Goal: Task Accomplishment & Management: Complete application form

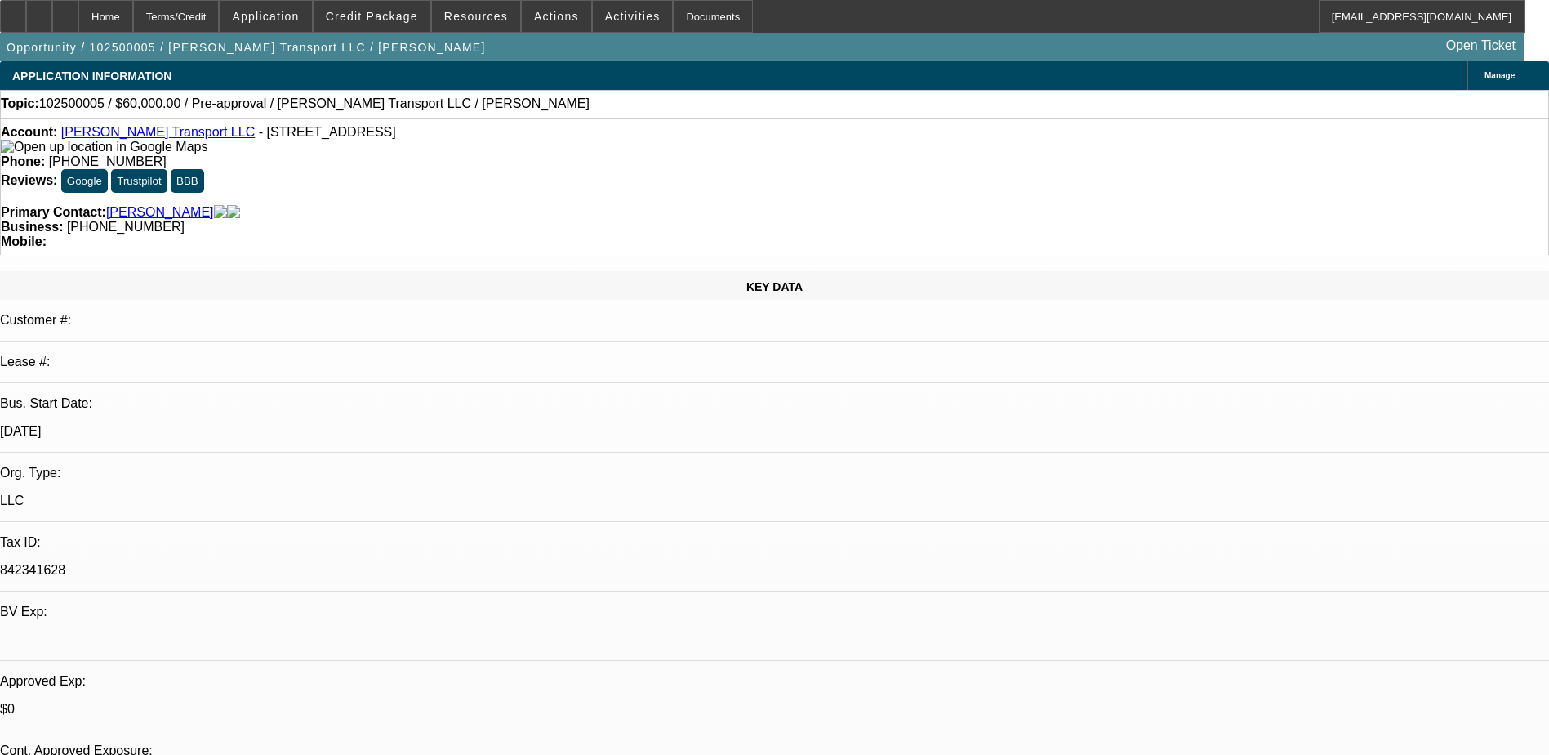
select select "0"
select select "2"
select select "0.1"
select select "1"
select select "2"
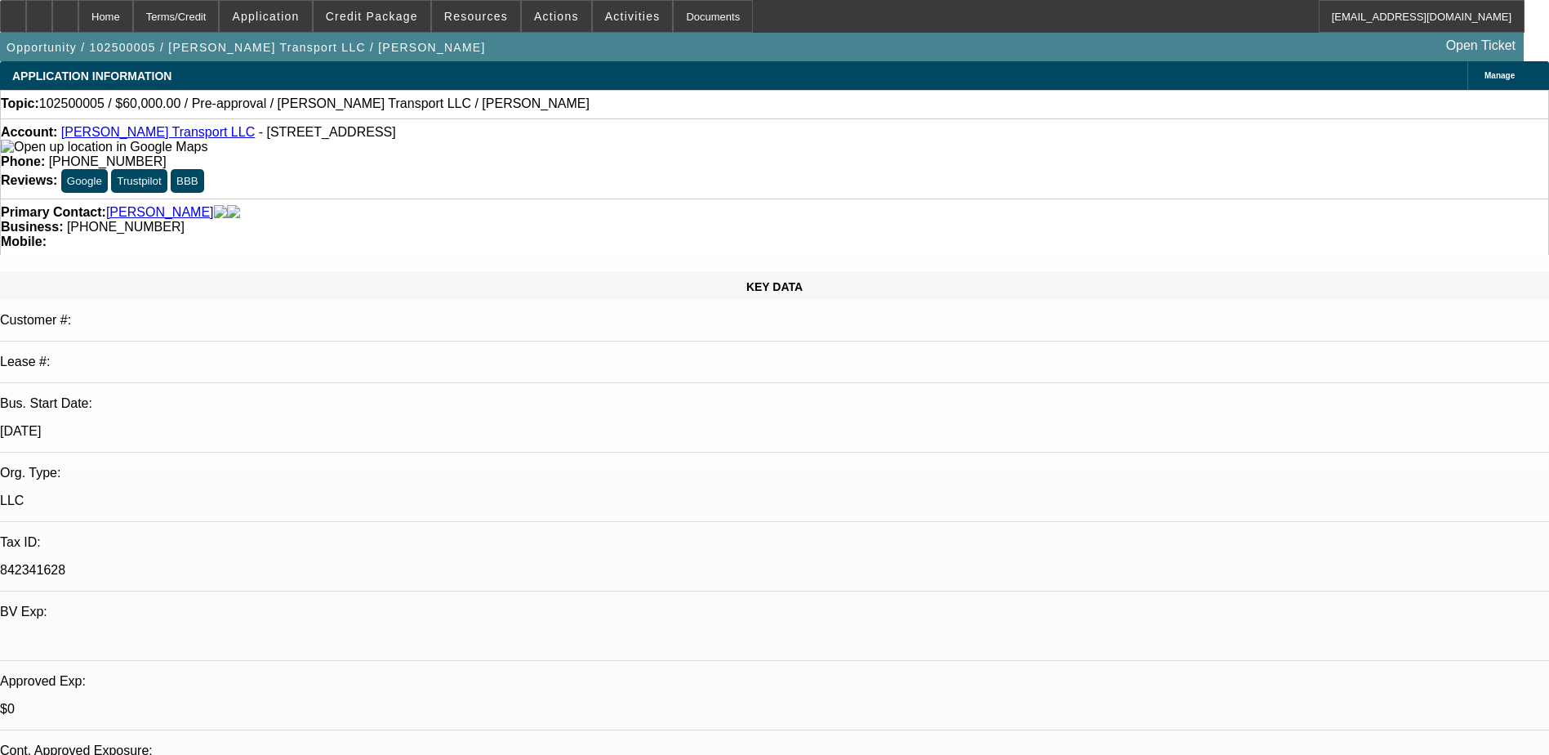
select select "4"
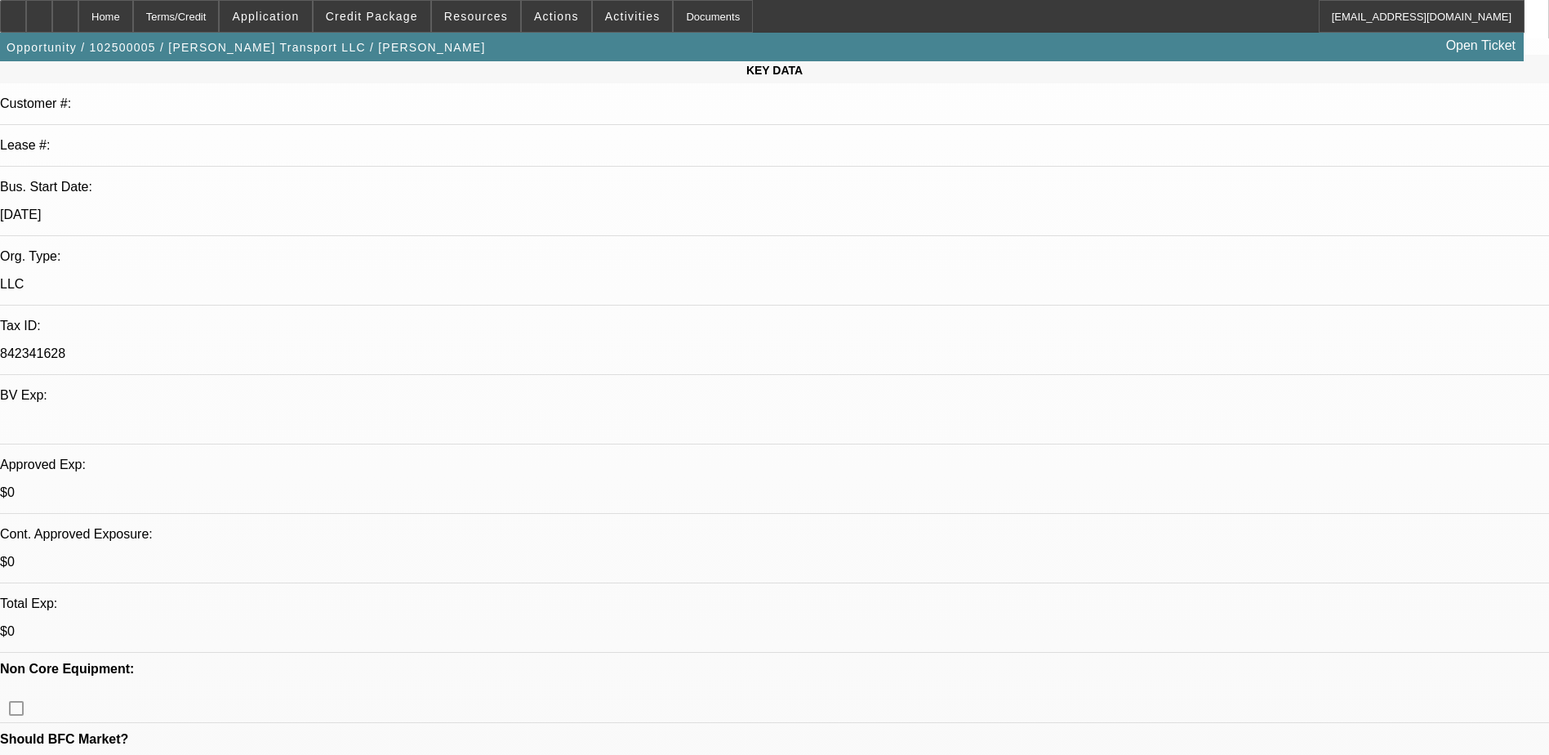
scroll to position [245, 0]
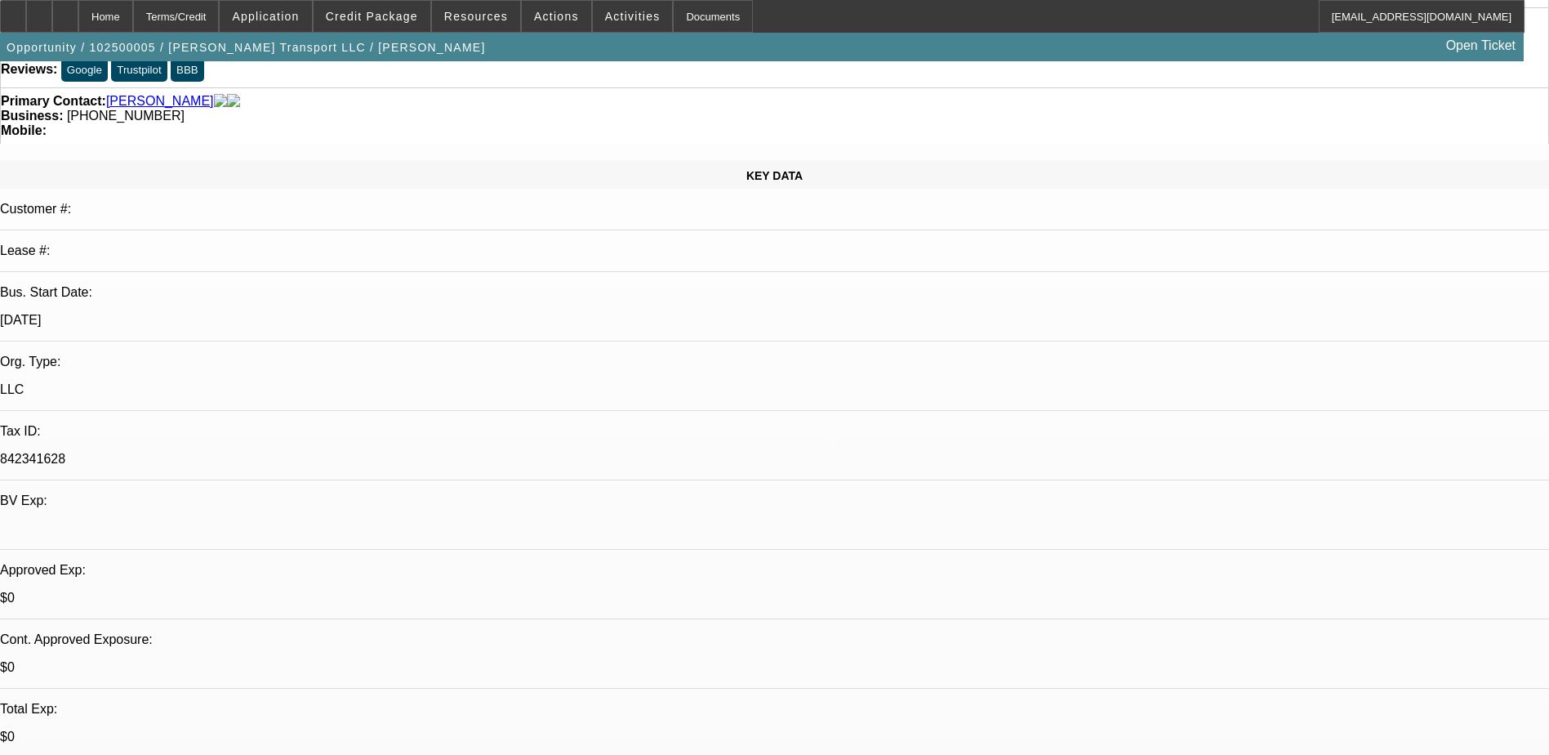
scroll to position [0, 0]
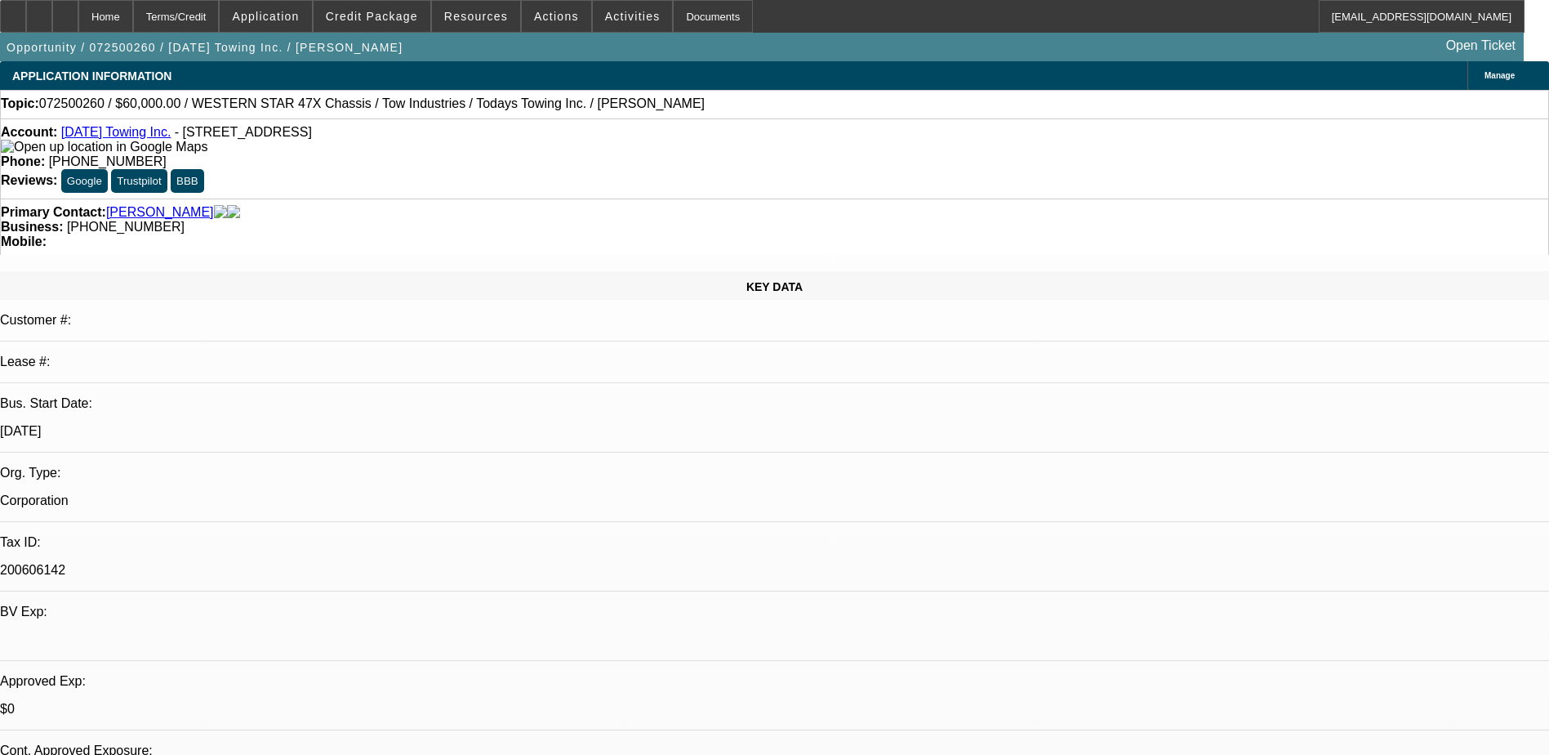
select select "0"
select select "6"
select select "0"
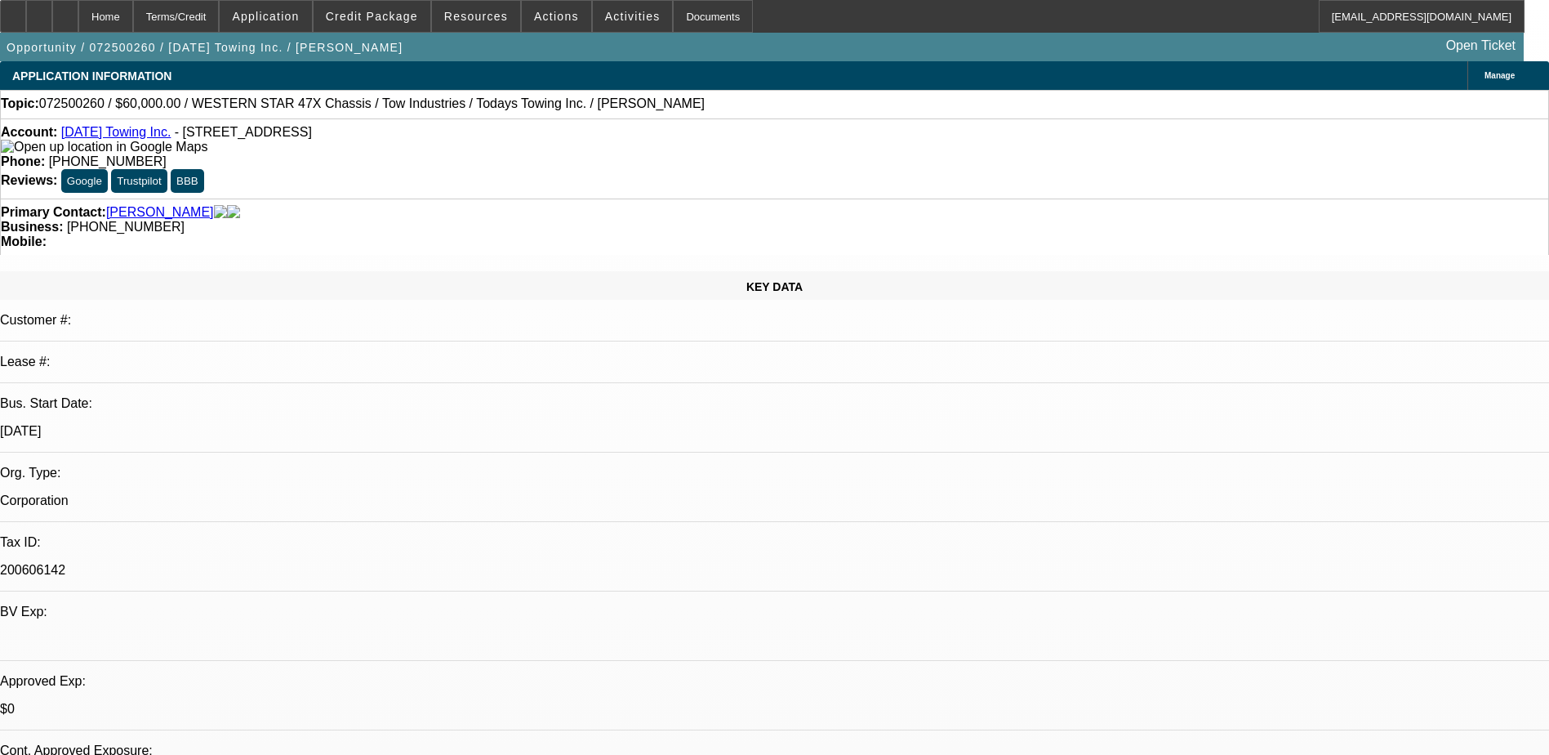
select select "0"
select select "6"
click at [39, 11] on icon at bounding box center [39, 11] width 0 height 0
click at [78, 15] on div at bounding box center [65, 16] width 26 height 33
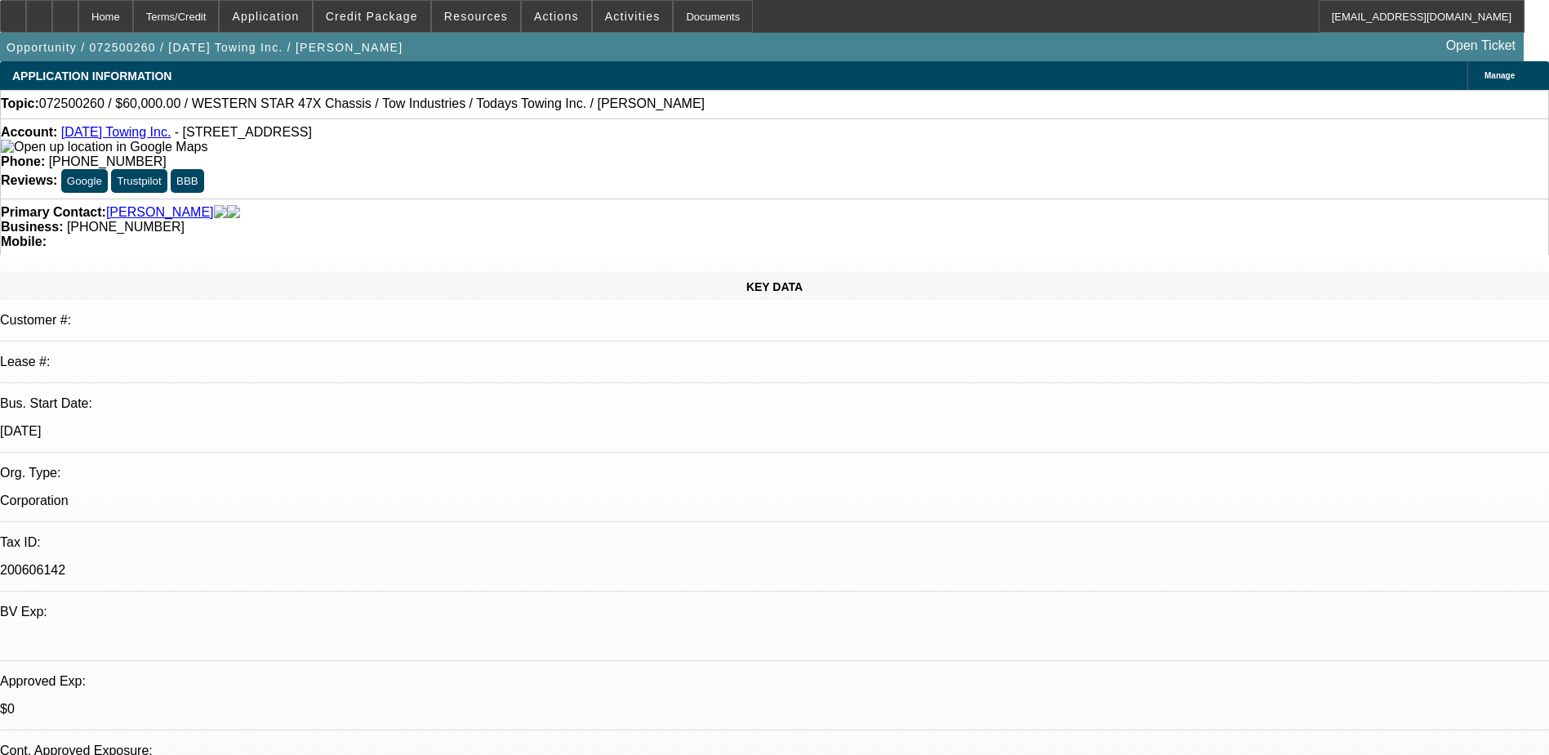
select select "0"
select select "6"
select select "0"
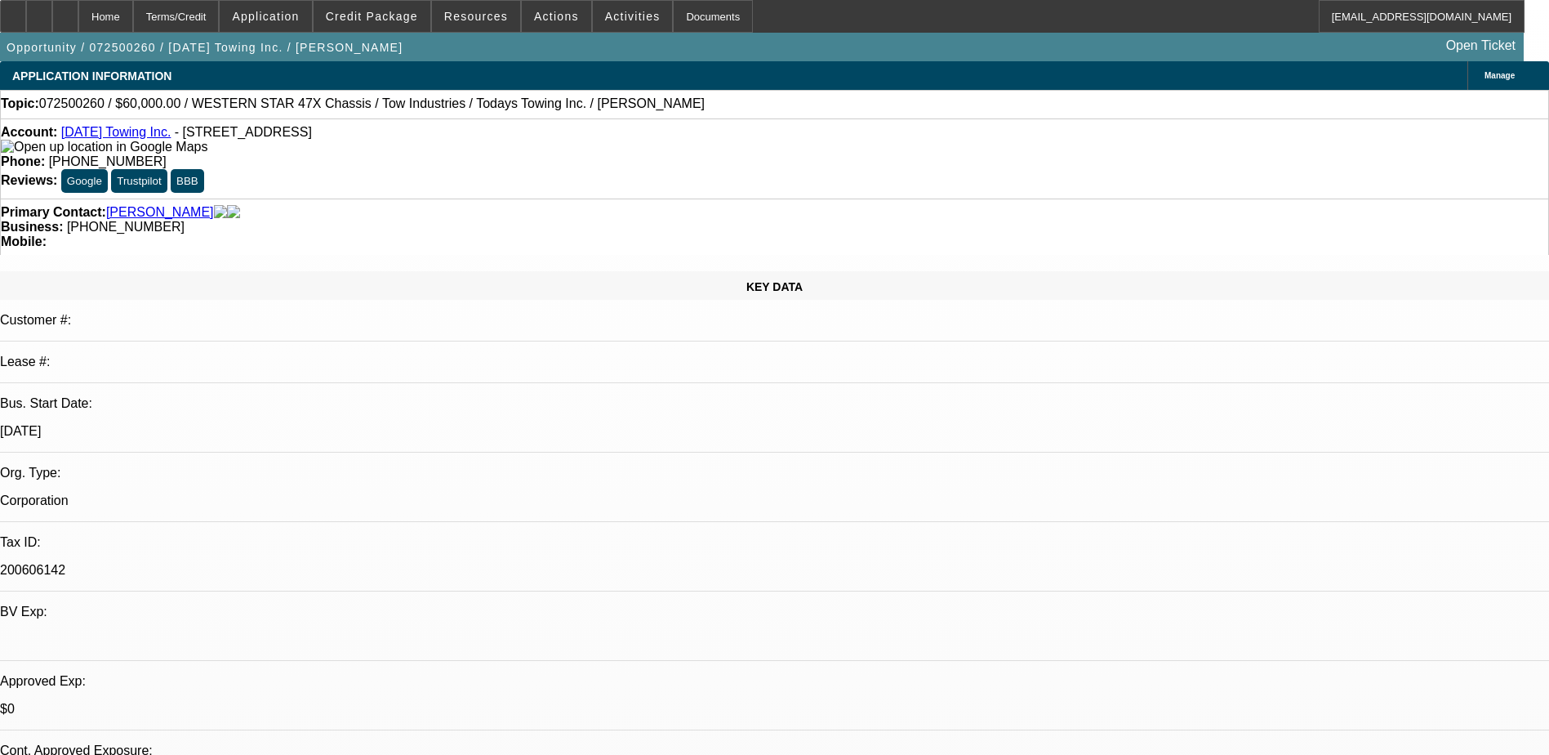
select select "0"
select select "6"
click at [39, 11] on icon at bounding box center [39, 11] width 0 height 0
click at [78, 16] on div at bounding box center [65, 16] width 26 height 33
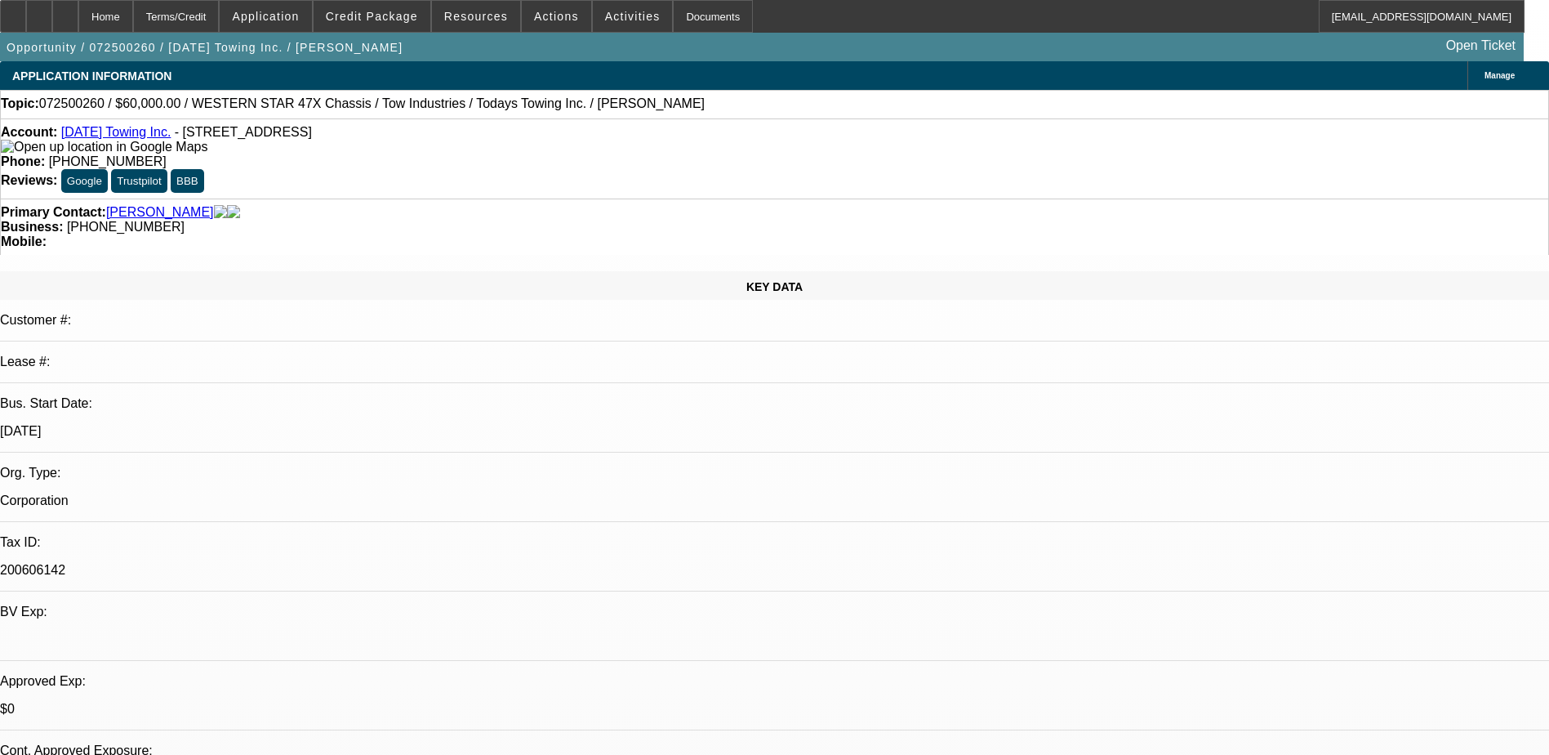
select select "0"
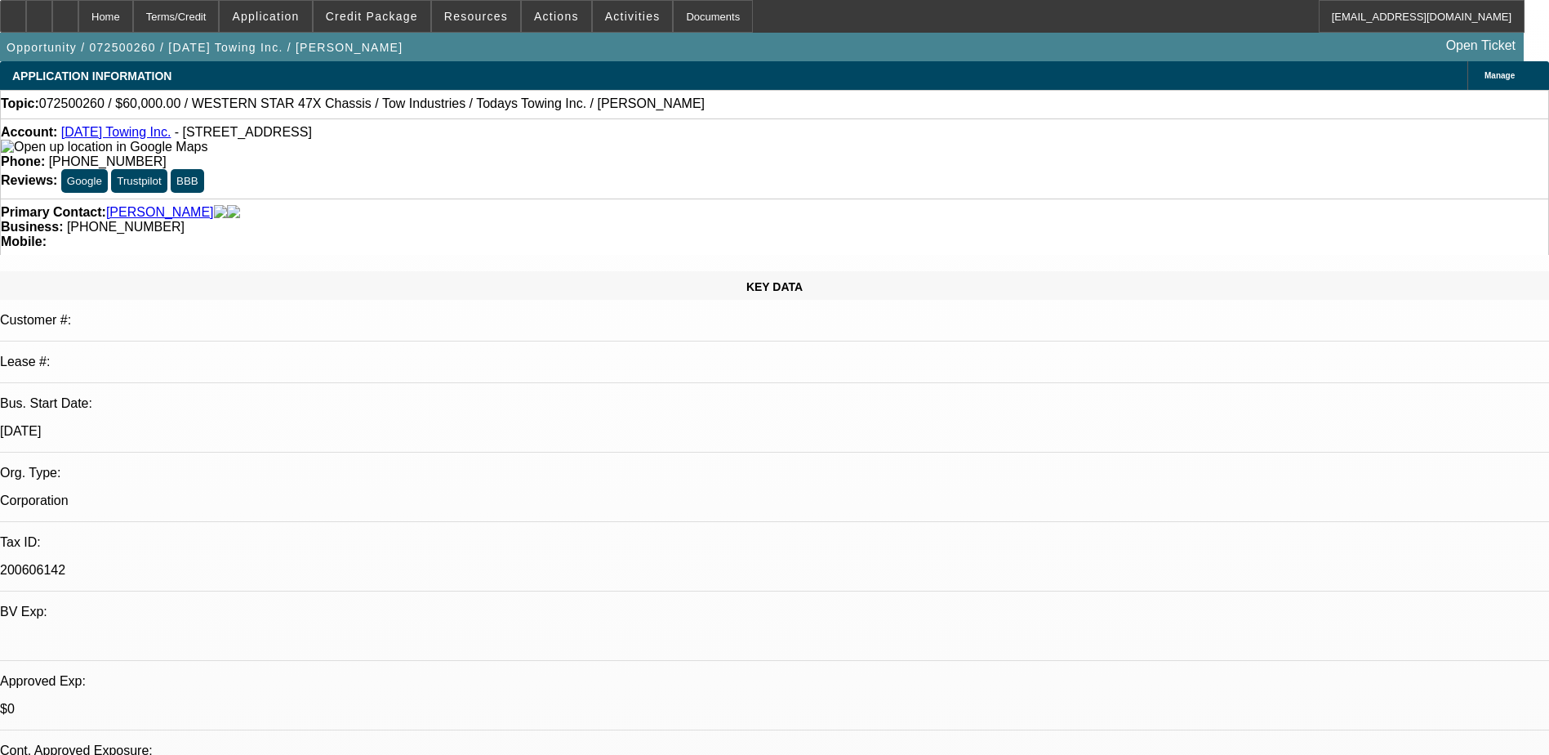
select select "0"
select select "1"
select select "6"
select select "1"
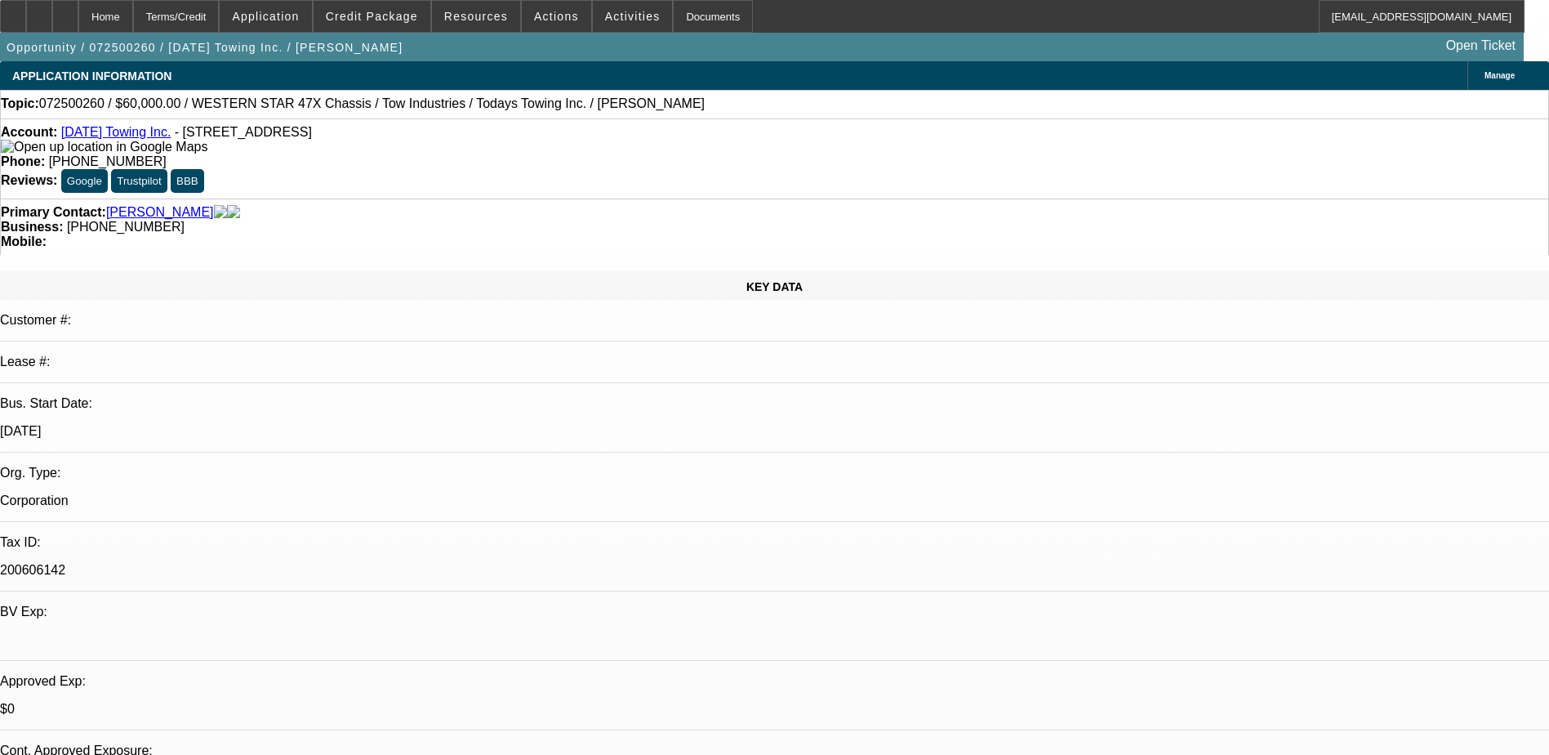
select select "1"
select select "6"
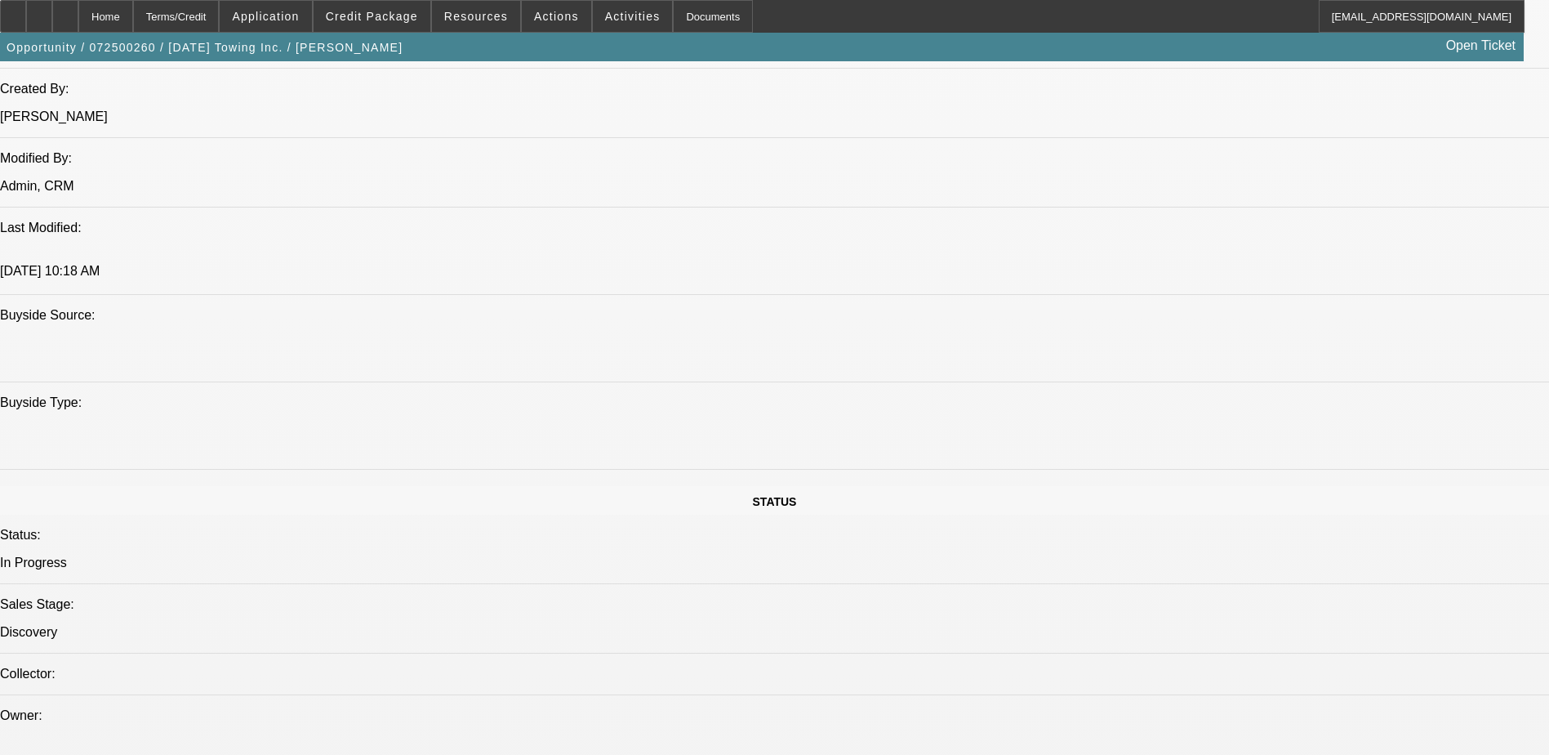
scroll to position [1389, 0]
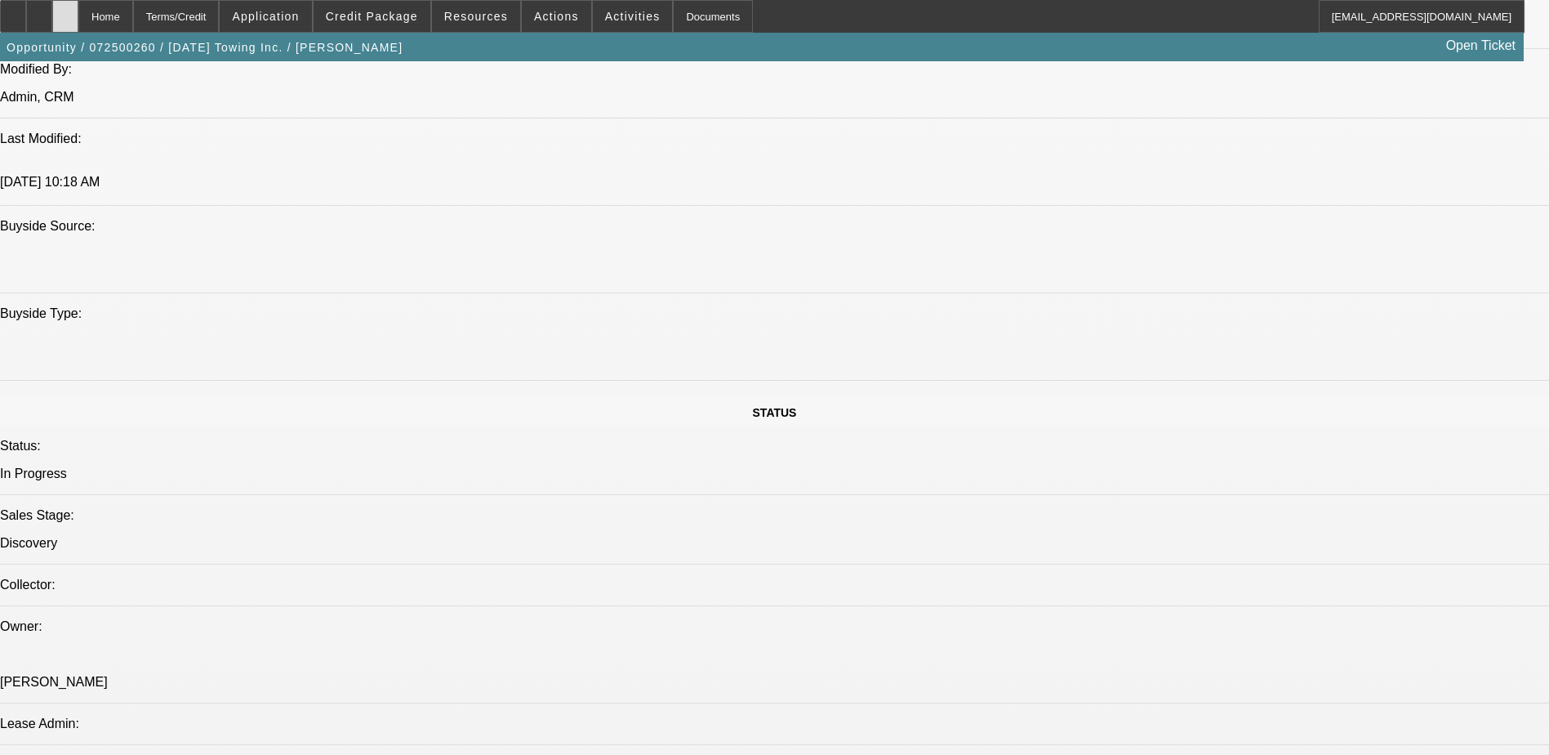
click at [78, 24] on div at bounding box center [65, 16] width 26 height 33
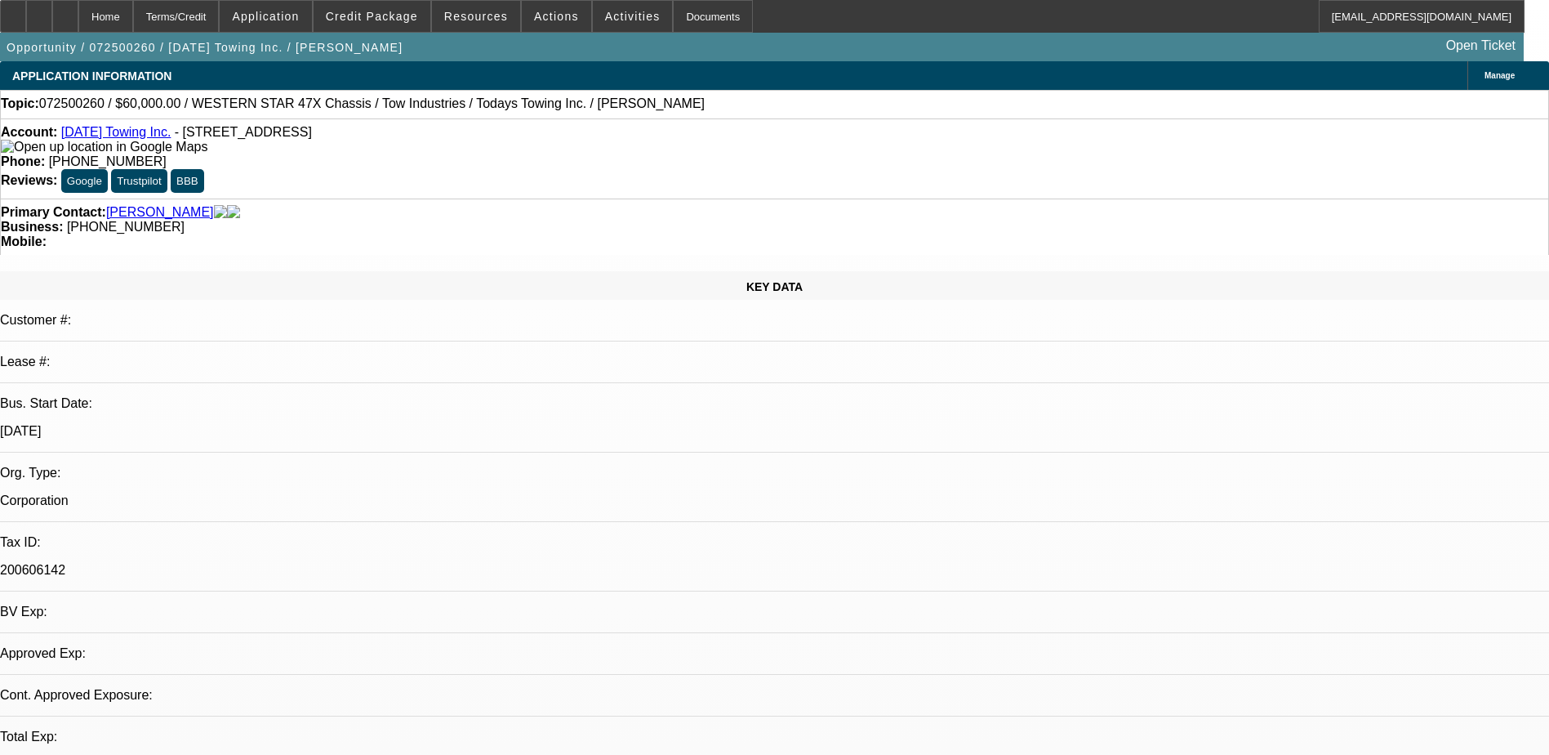
select select "0"
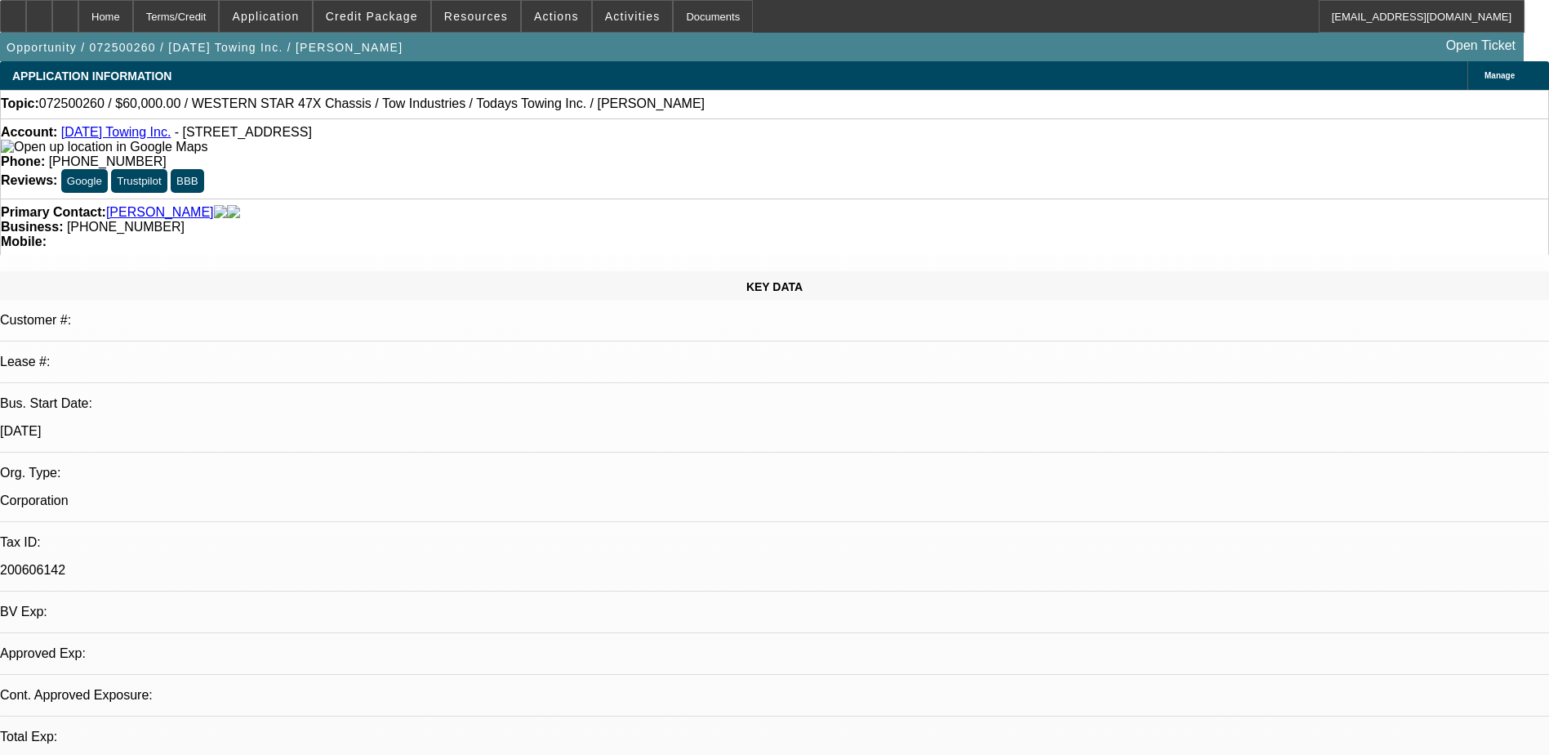
select select "0"
select select "1"
select select "6"
select select "1"
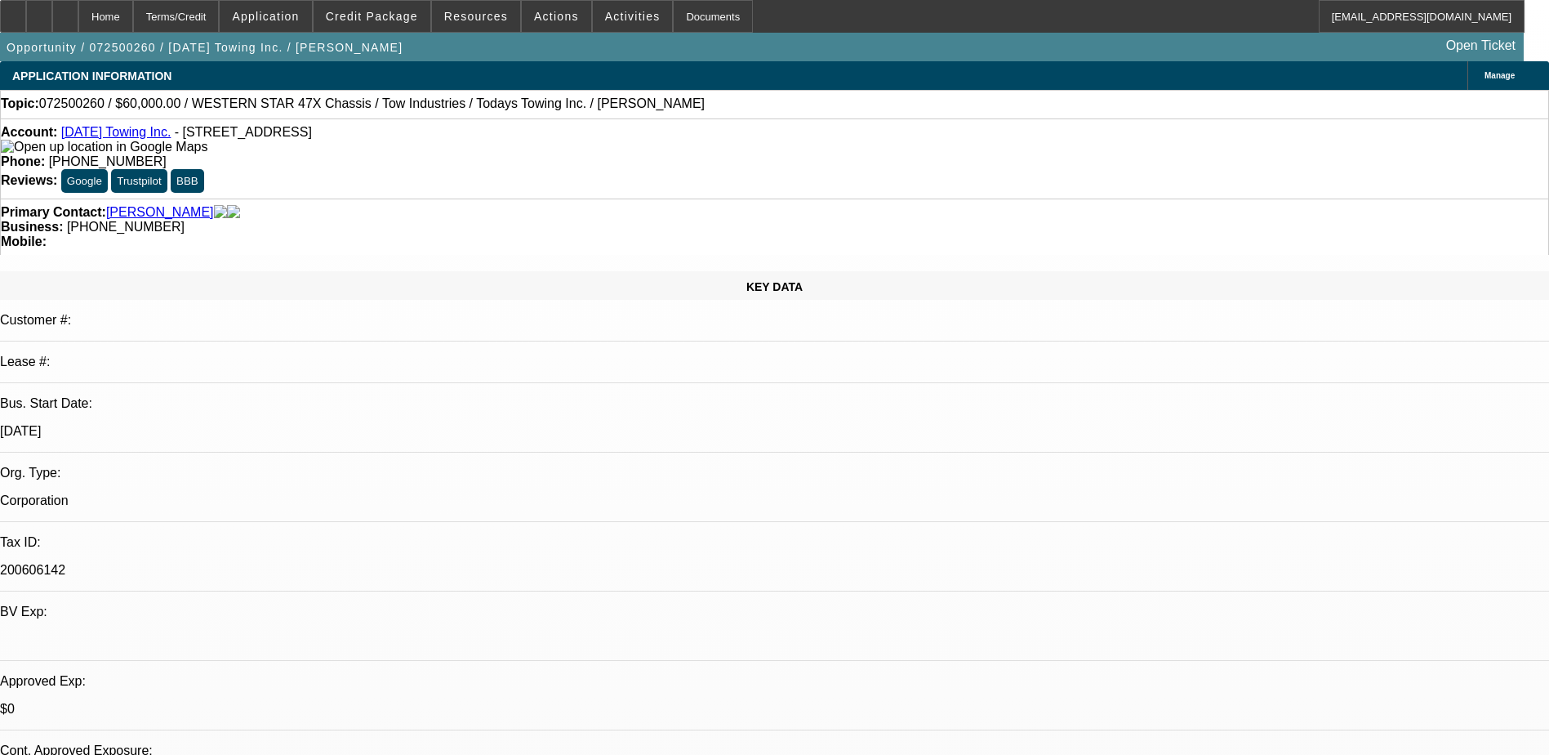
select select "1"
select select "6"
click at [133, 3] on div "Home" at bounding box center [105, 16] width 55 height 33
click at [413, 16] on span "Credit Package" at bounding box center [372, 16] width 92 height 13
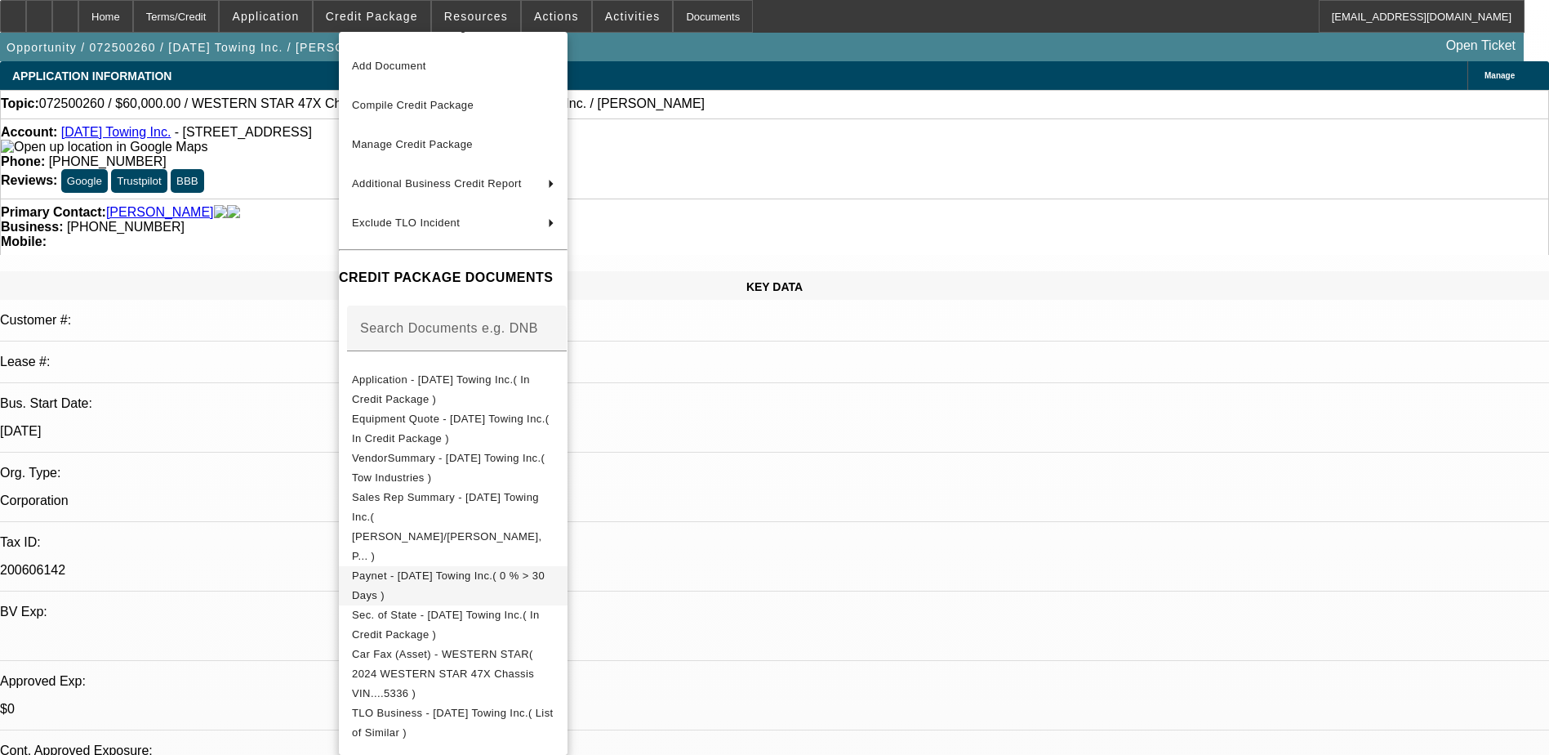
scroll to position [47, 0]
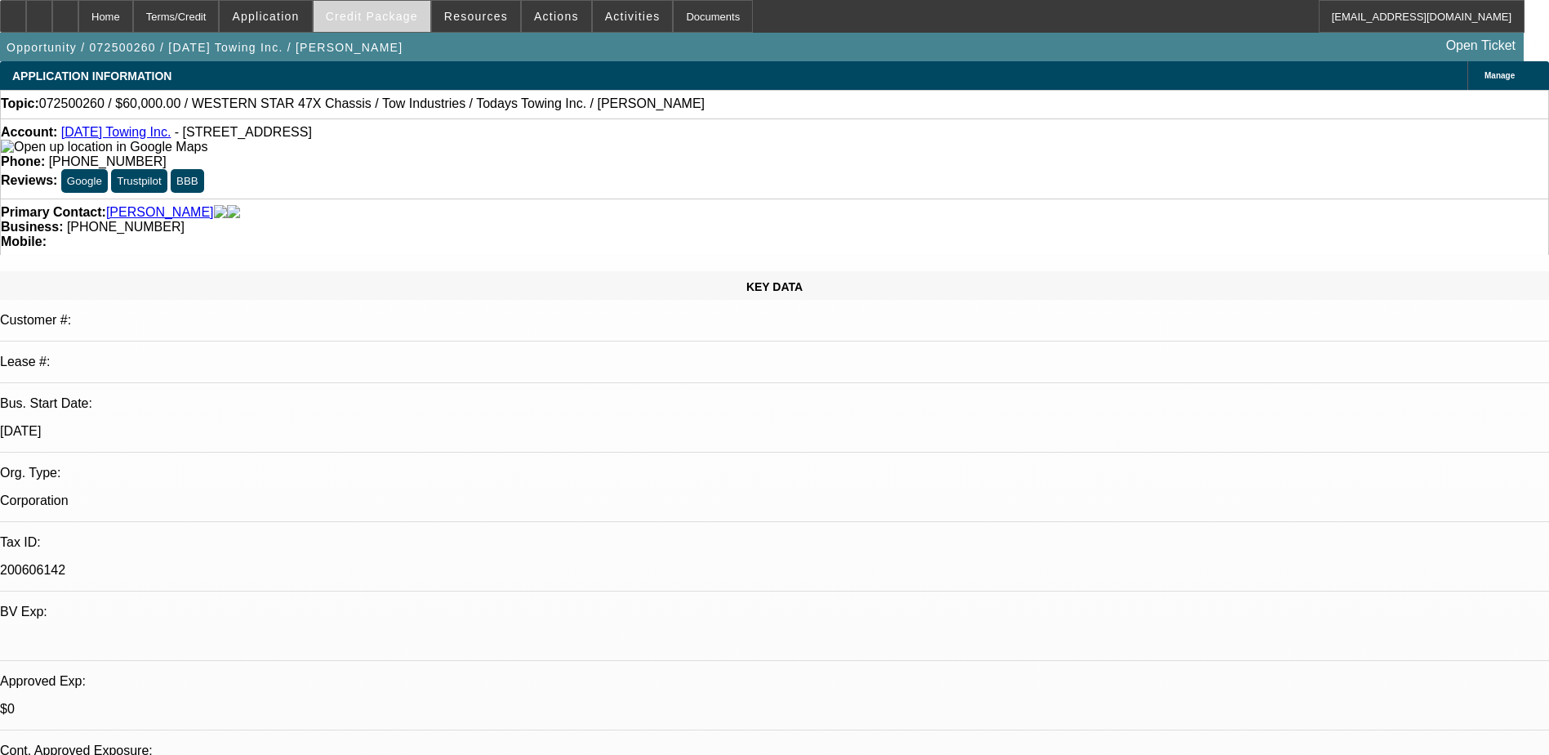
click at [408, 7] on span at bounding box center [372, 16] width 117 height 39
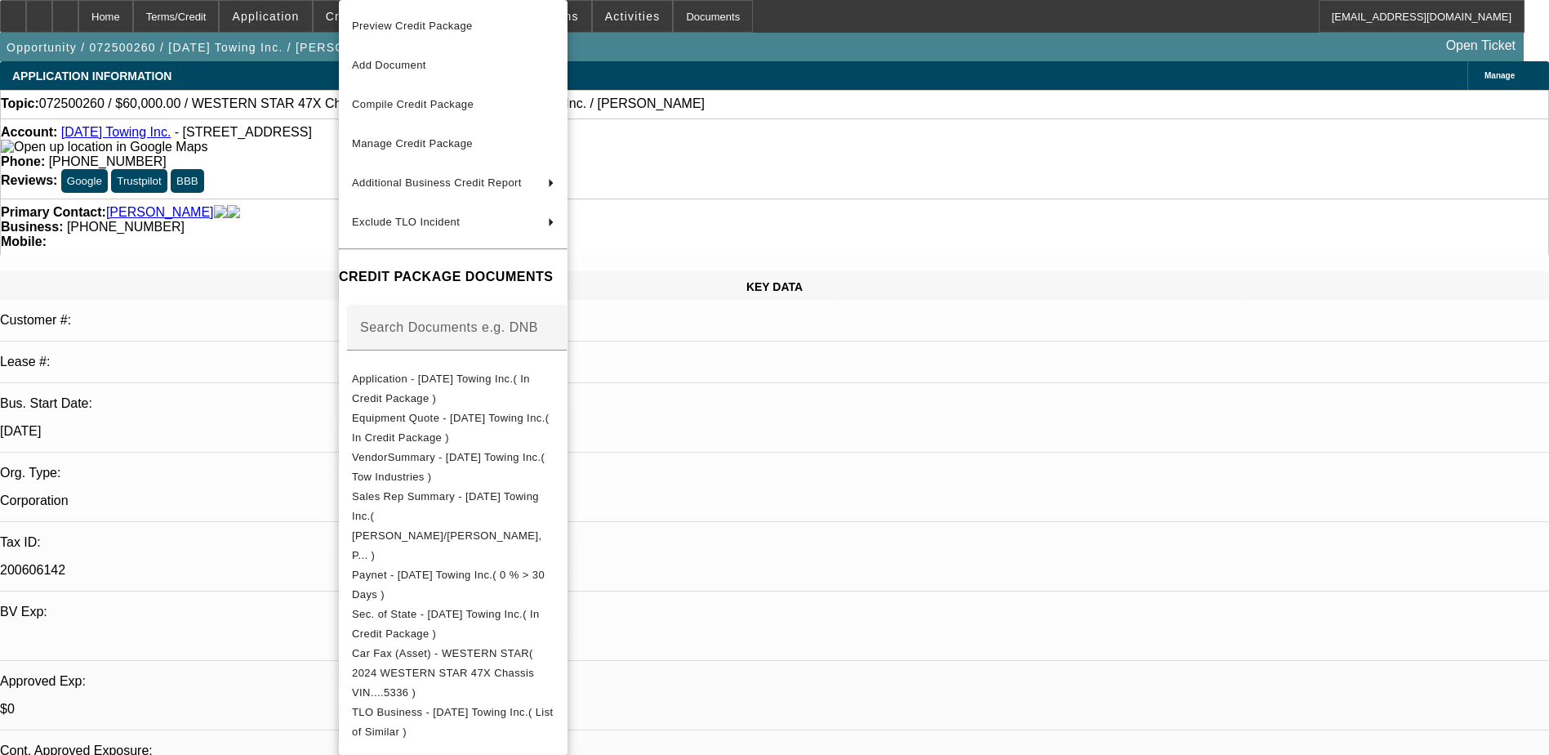
click at [65, 15] on div at bounding box center [774, 377] width 1549 height 755
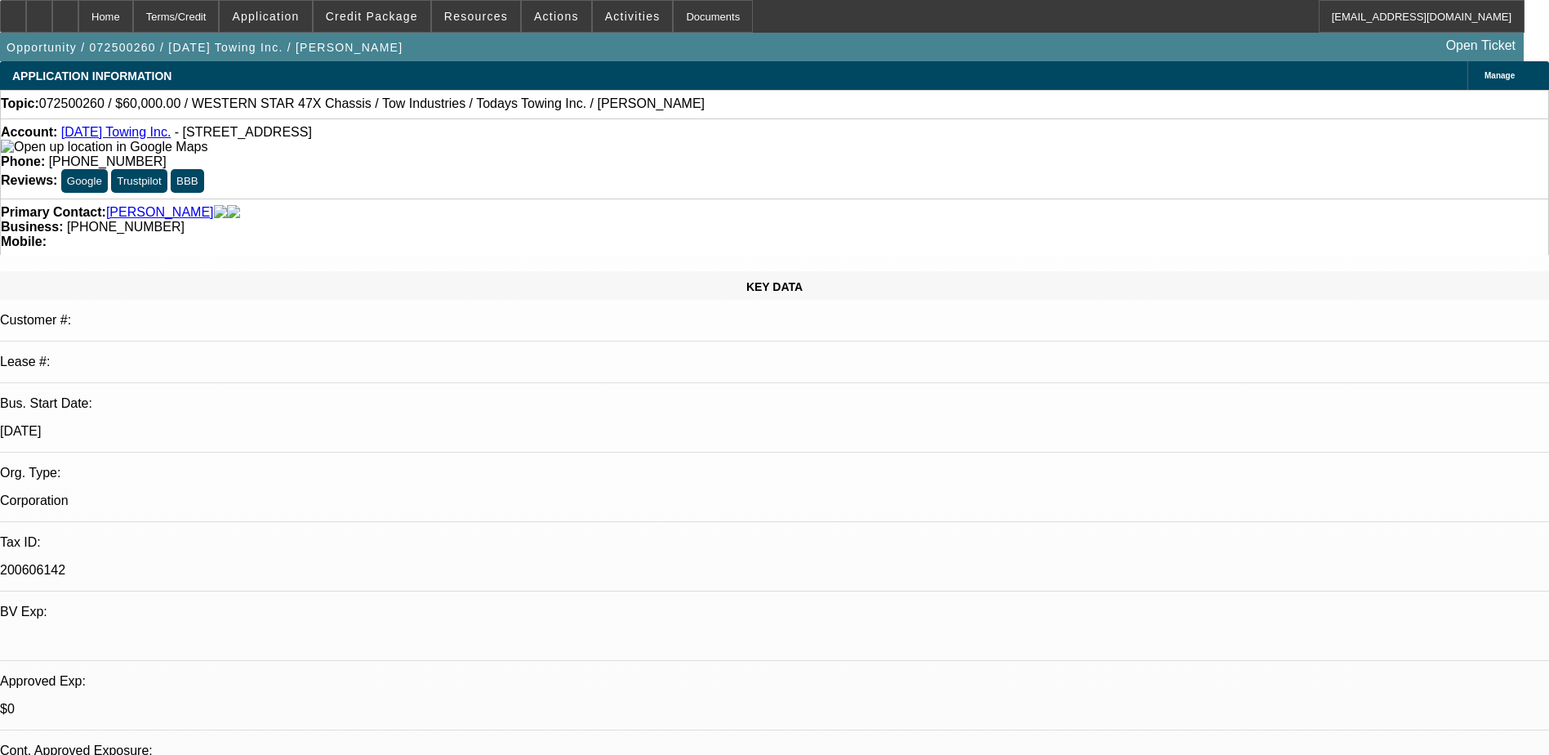
click at [39, 11] on icon at bounding box center [39, 11] width 0 height 0
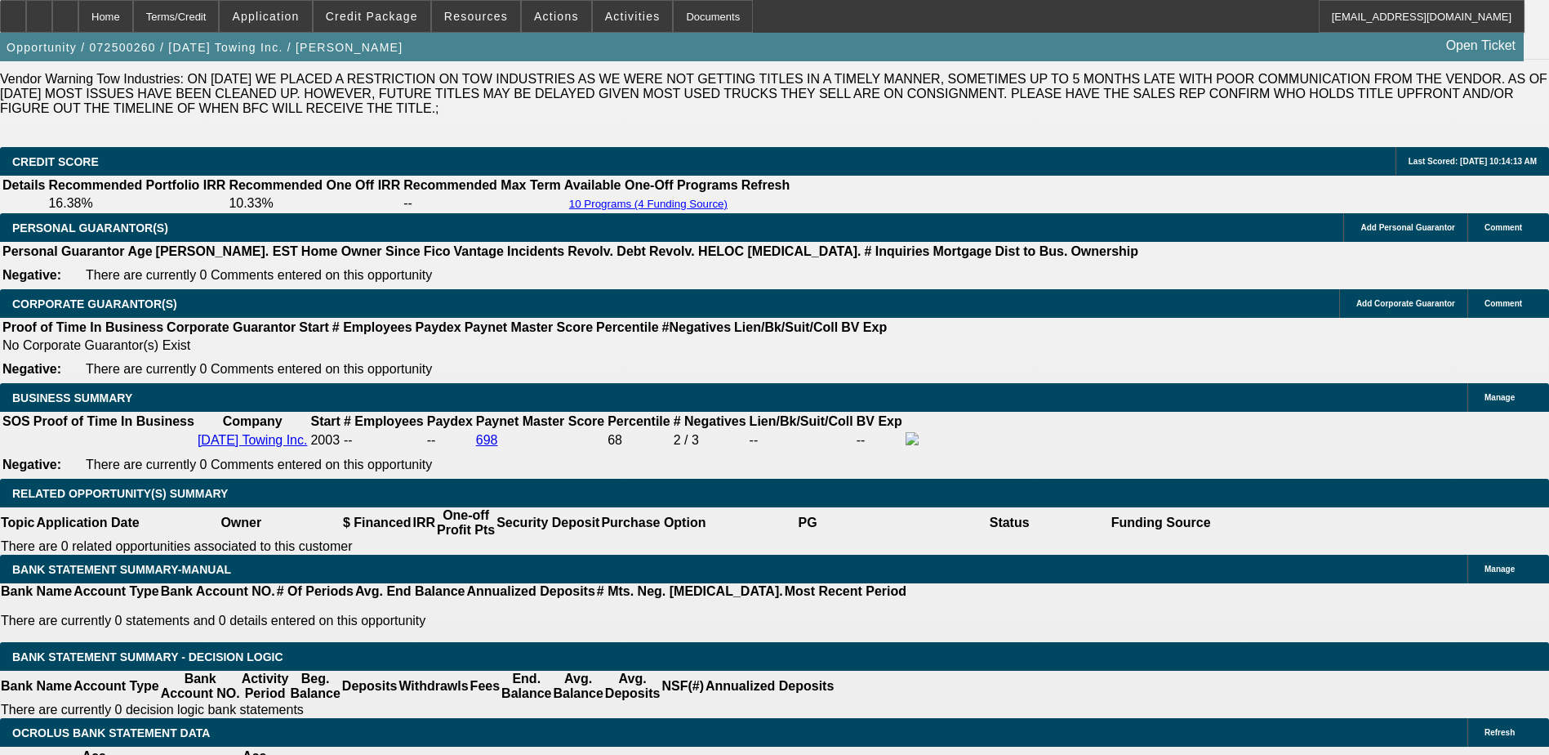
scroll to position [2532, 0]
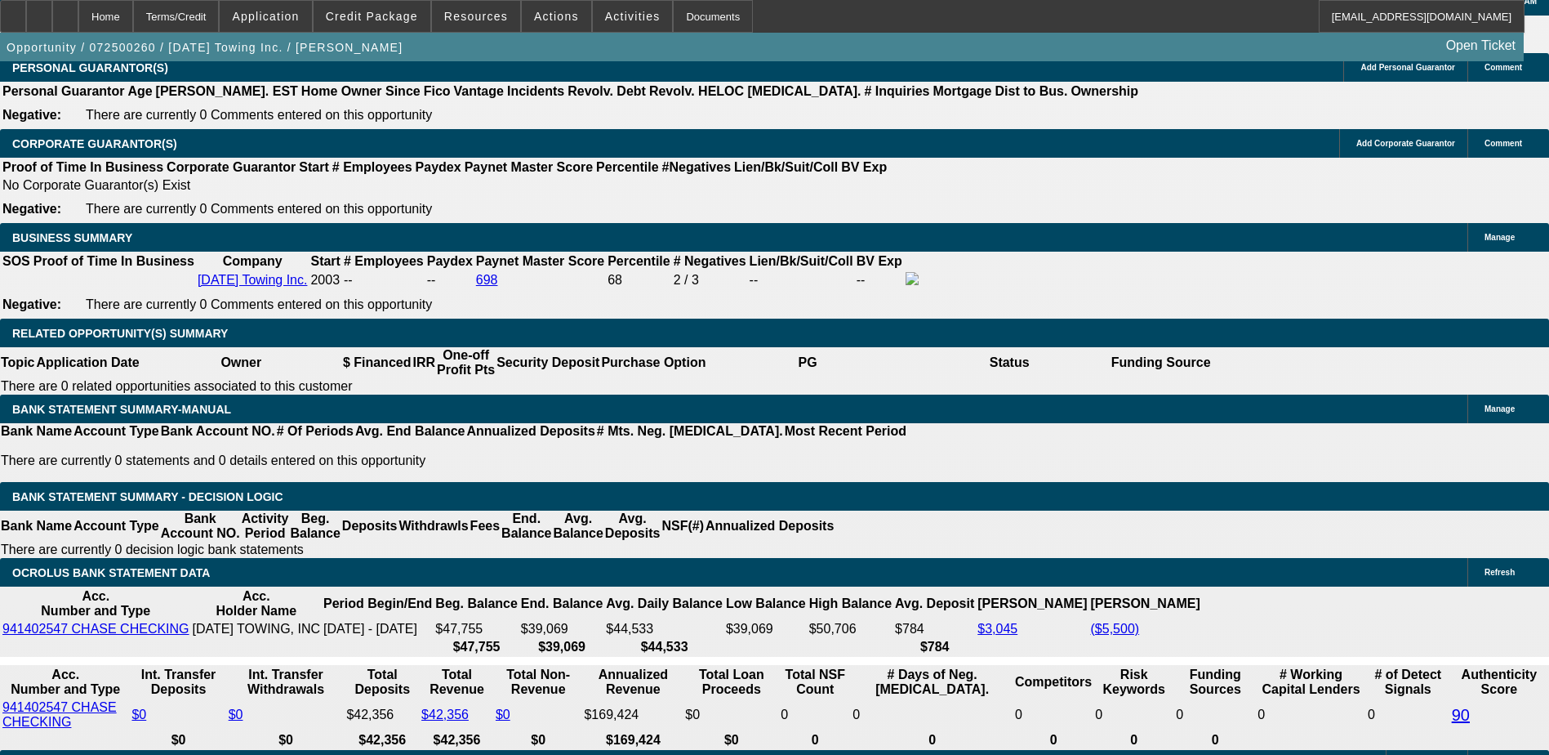
scroll to position [2369, 0]
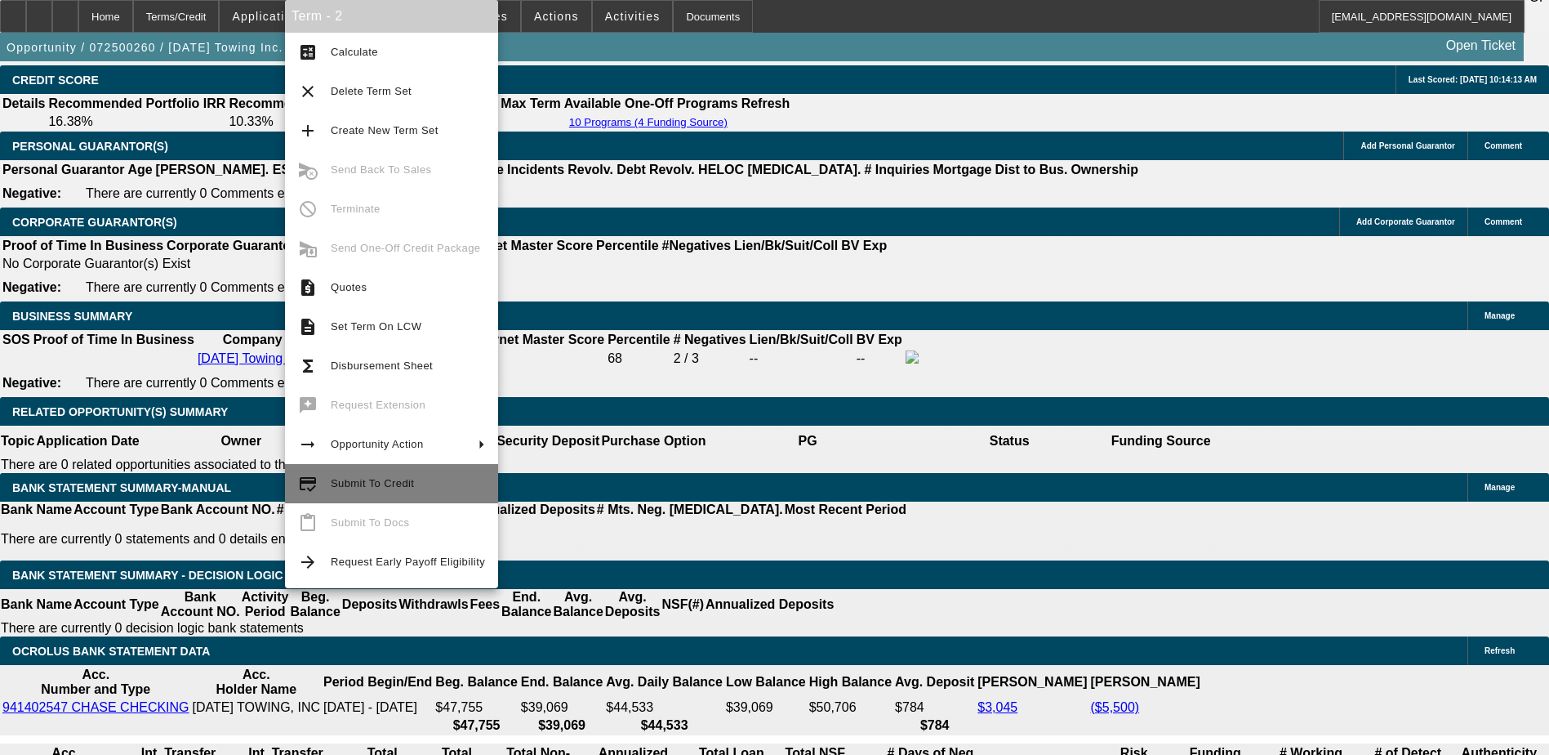
click at [331, 482] on span "Submit To Credit" at bounding box center [372, 483] width 83 height 12
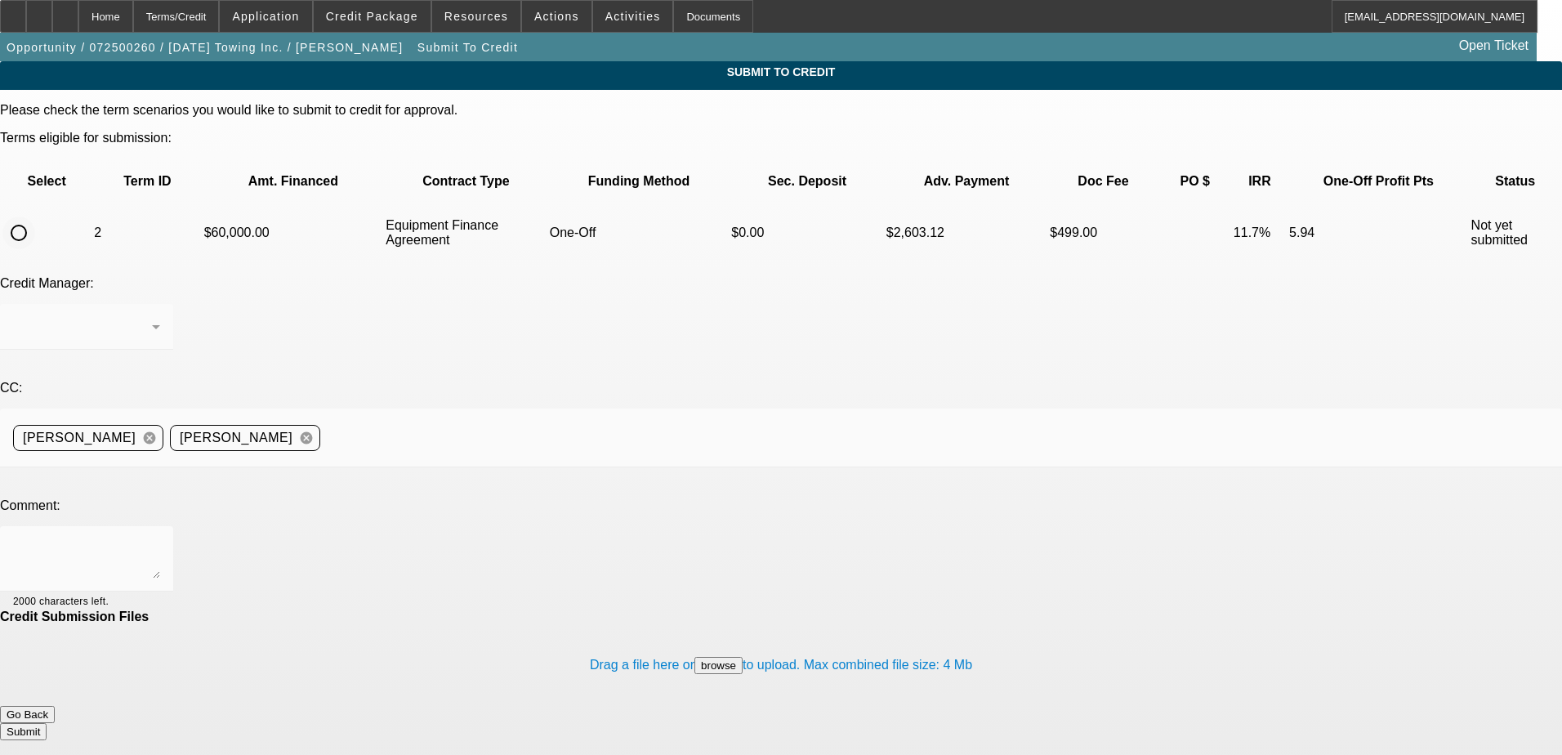
click at [35, 216] on input "radio" at bounding box center [18, 232] width 33 height 33
radio input "true"
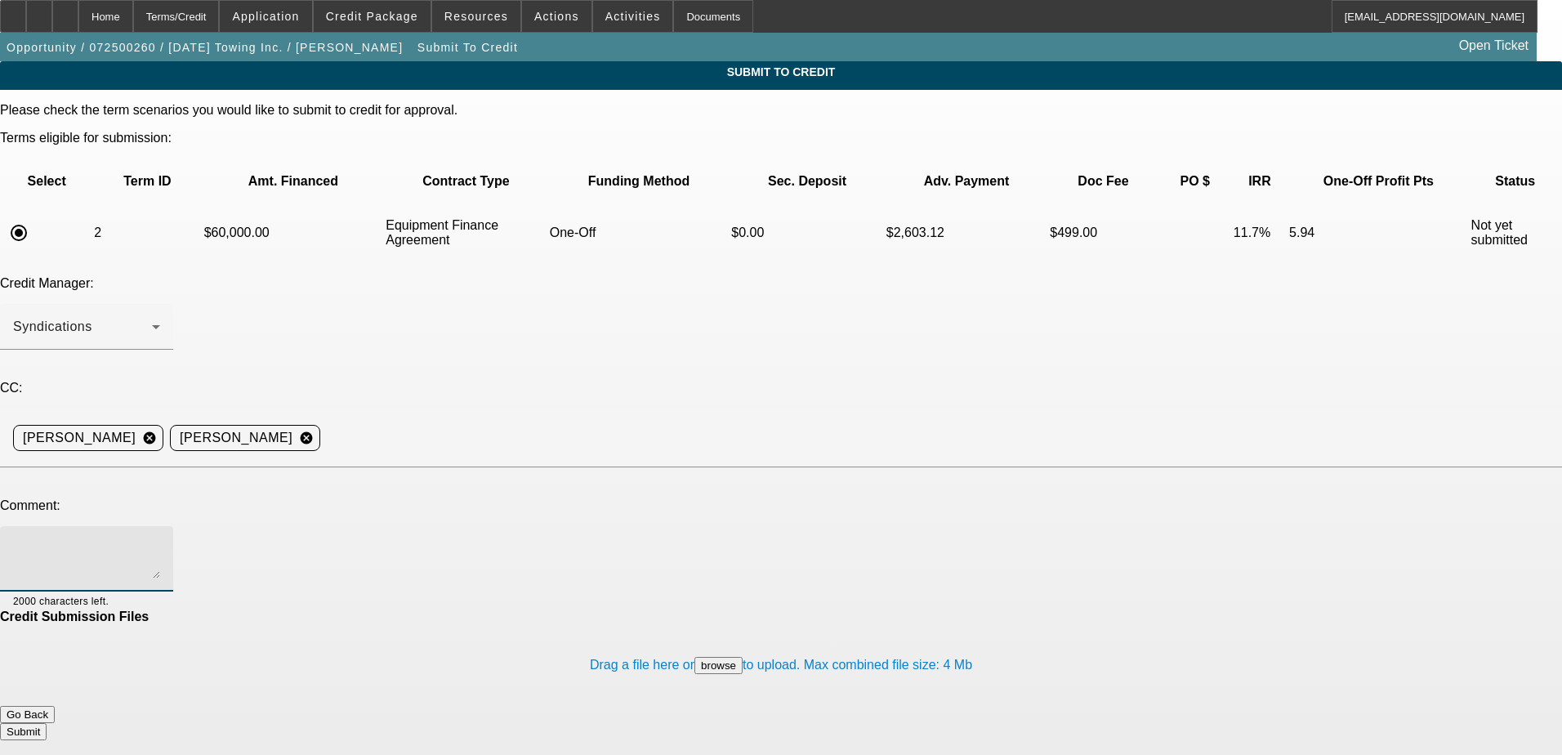
click at [160, 539] on textarea at bounding box center [86, 558] width 147 height 39
type textarea "M"
click at [128, 6] on div "Home" at bounding box center [105, 16] width 55 height 33
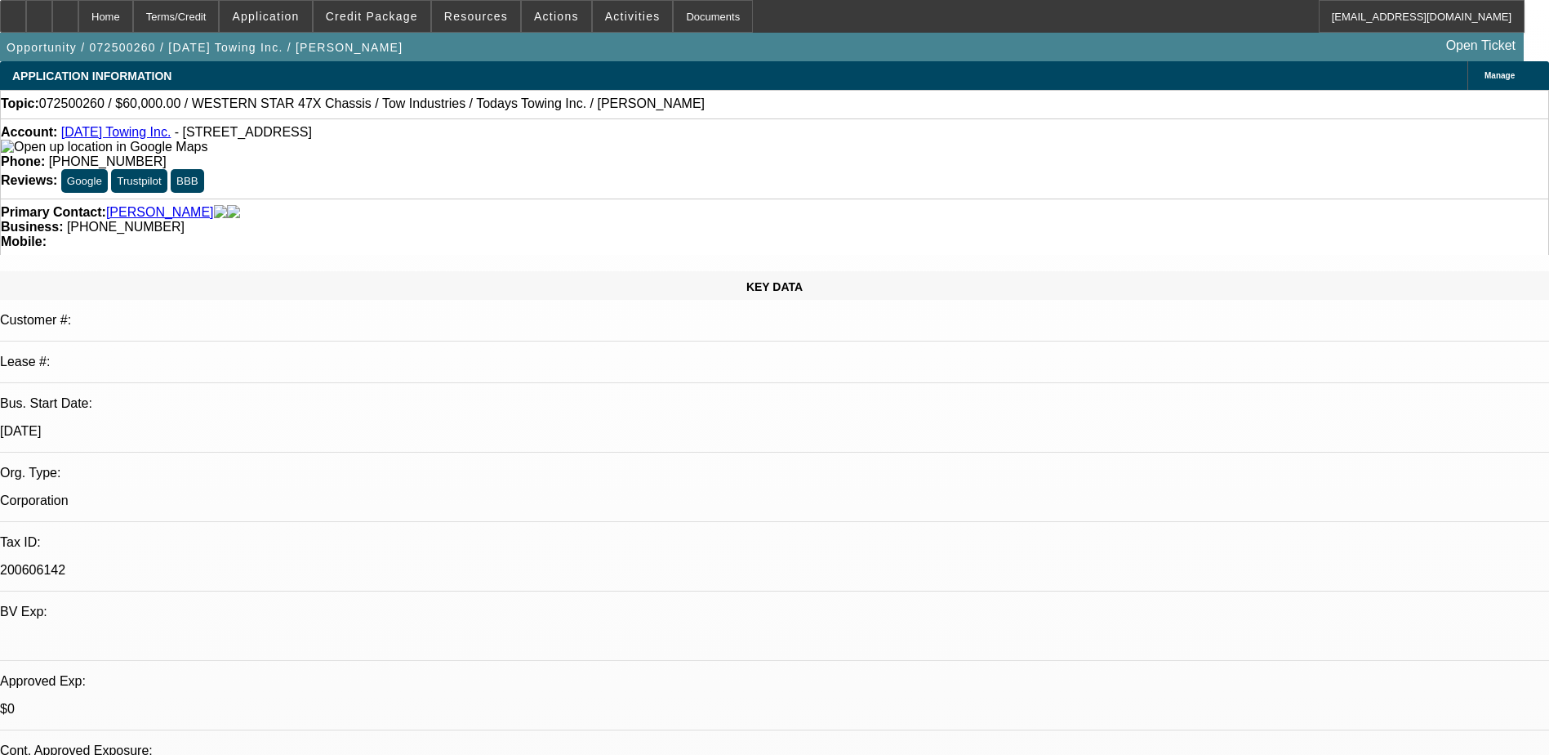
select select "0"
select select "6"
select select "0"
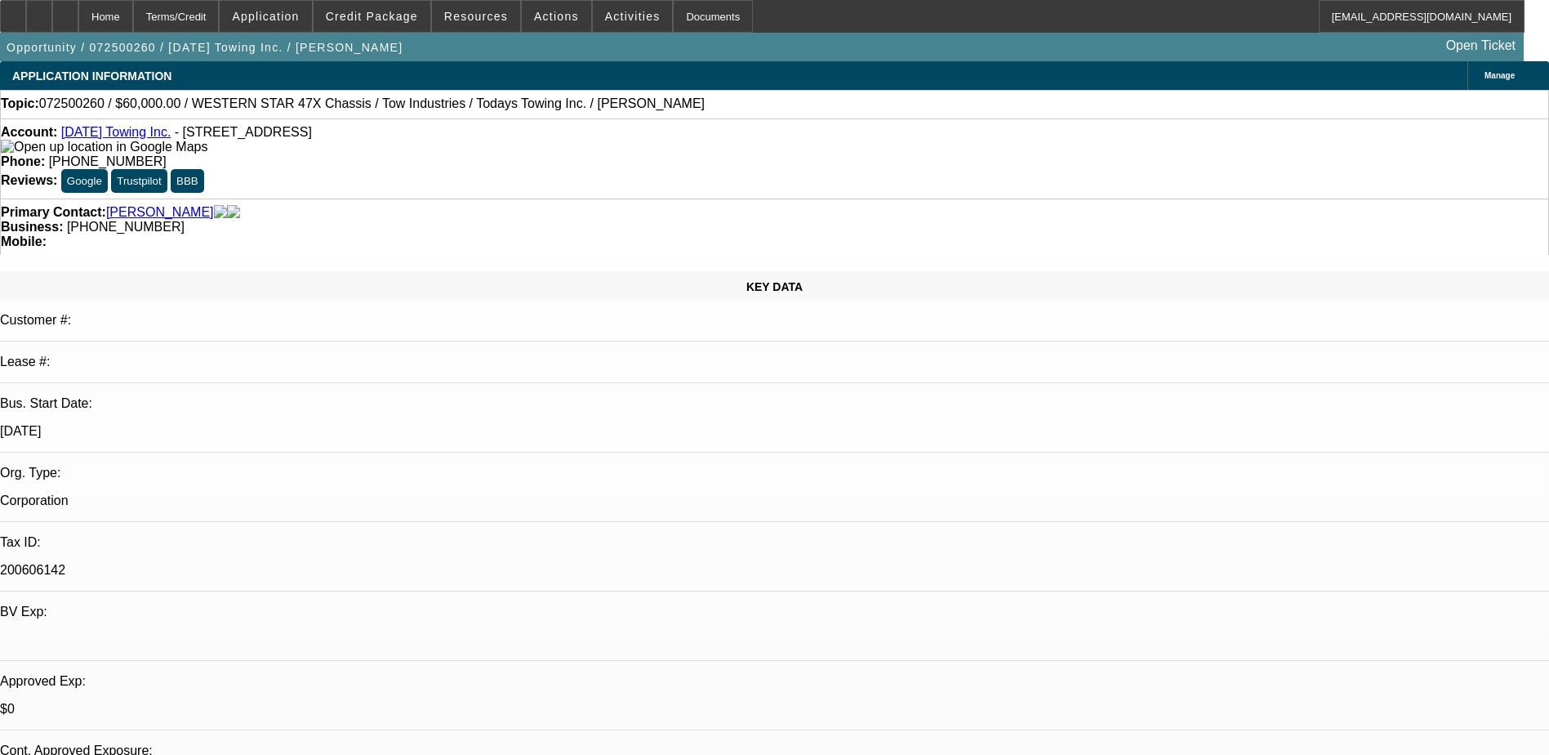
select select "0"
select select "6"
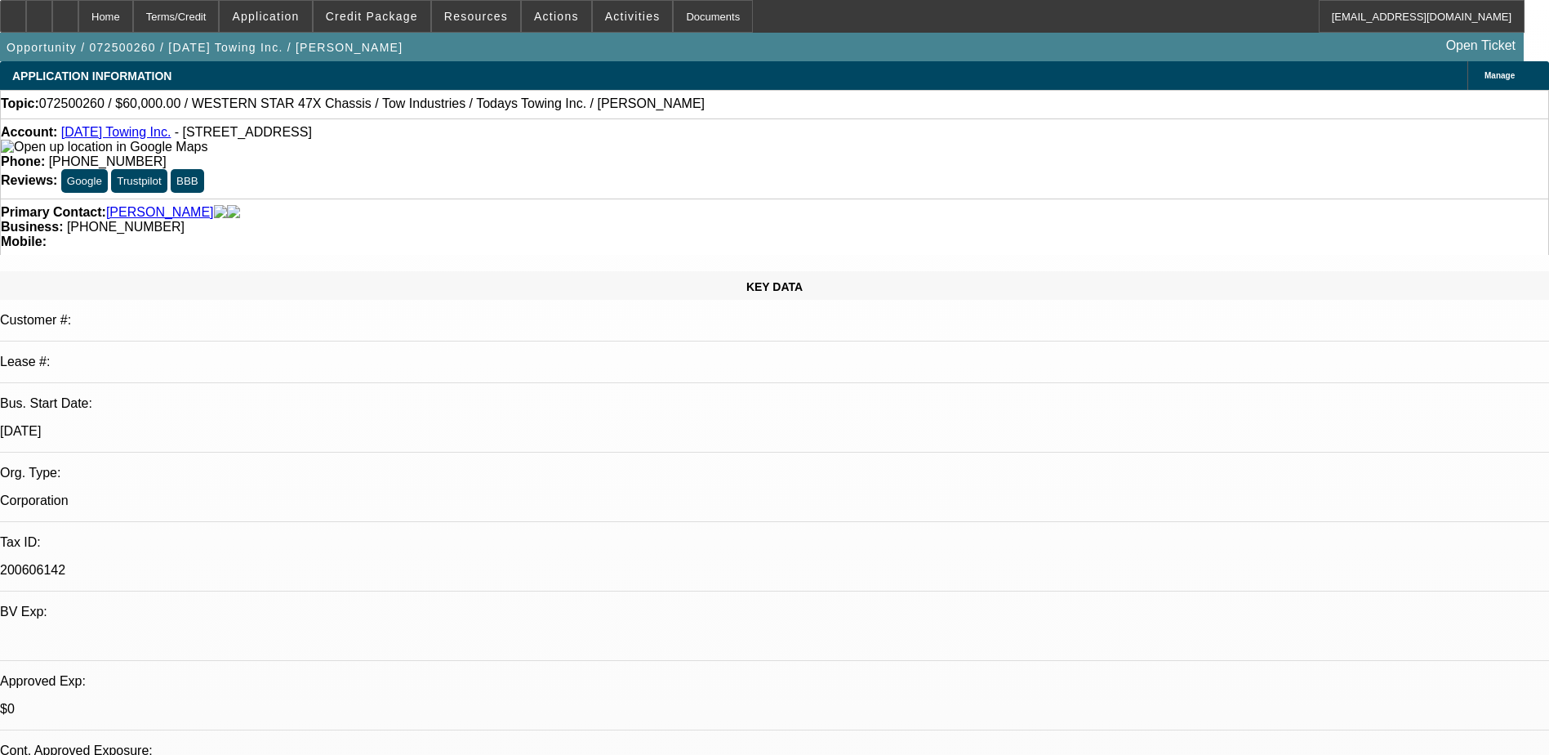
drag, startPoint x: 1048, startPoint y: 542, endPoint x: 1391, endPoint y: 560, distance: 343.5
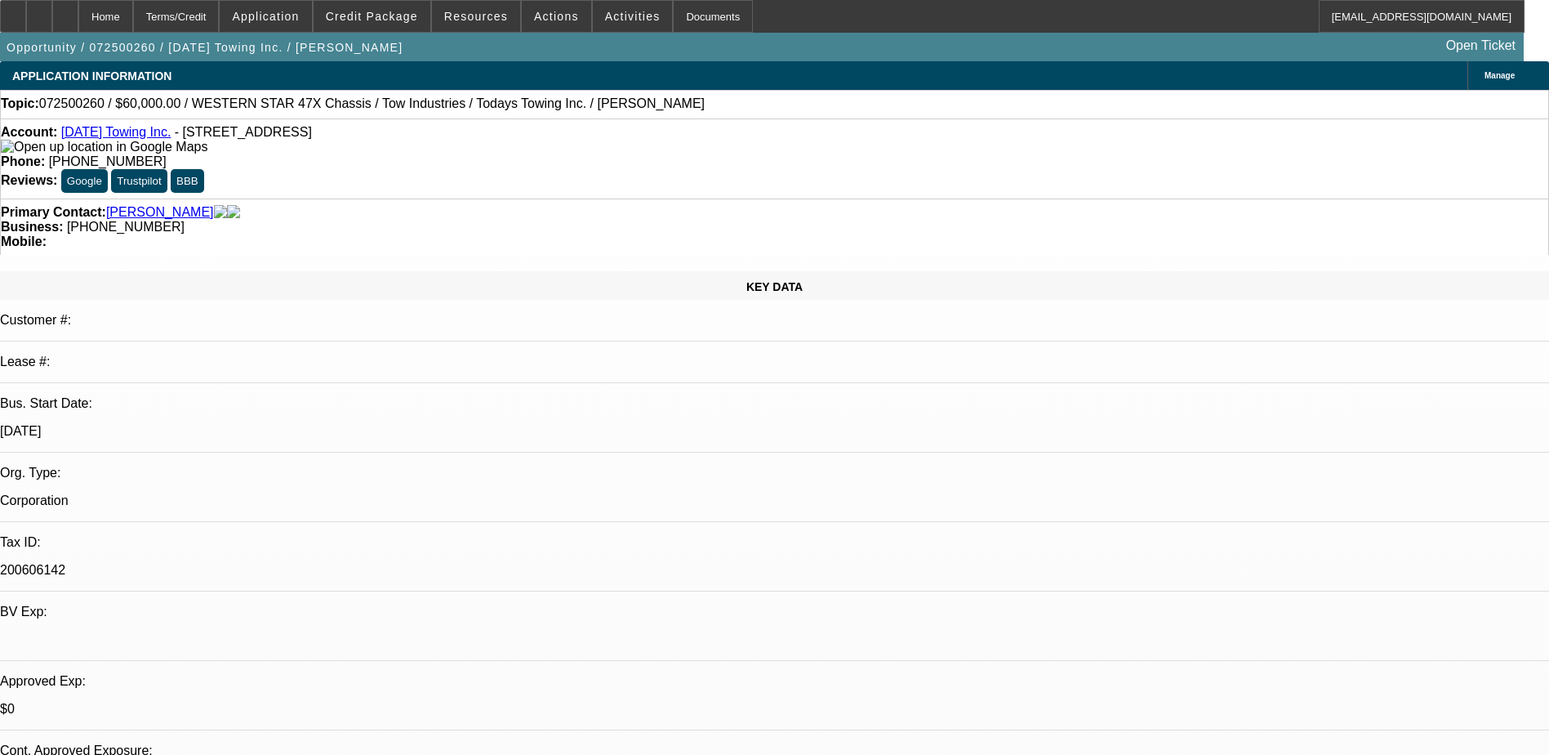
drag, startPoint x: 1391, startPoint y: 560, endPoint x: 1336, endPoint y: 541, distance: 57.9
copy div "Send Back To Sales - We'll need banks for this one. They'll need to be good, Ha…"
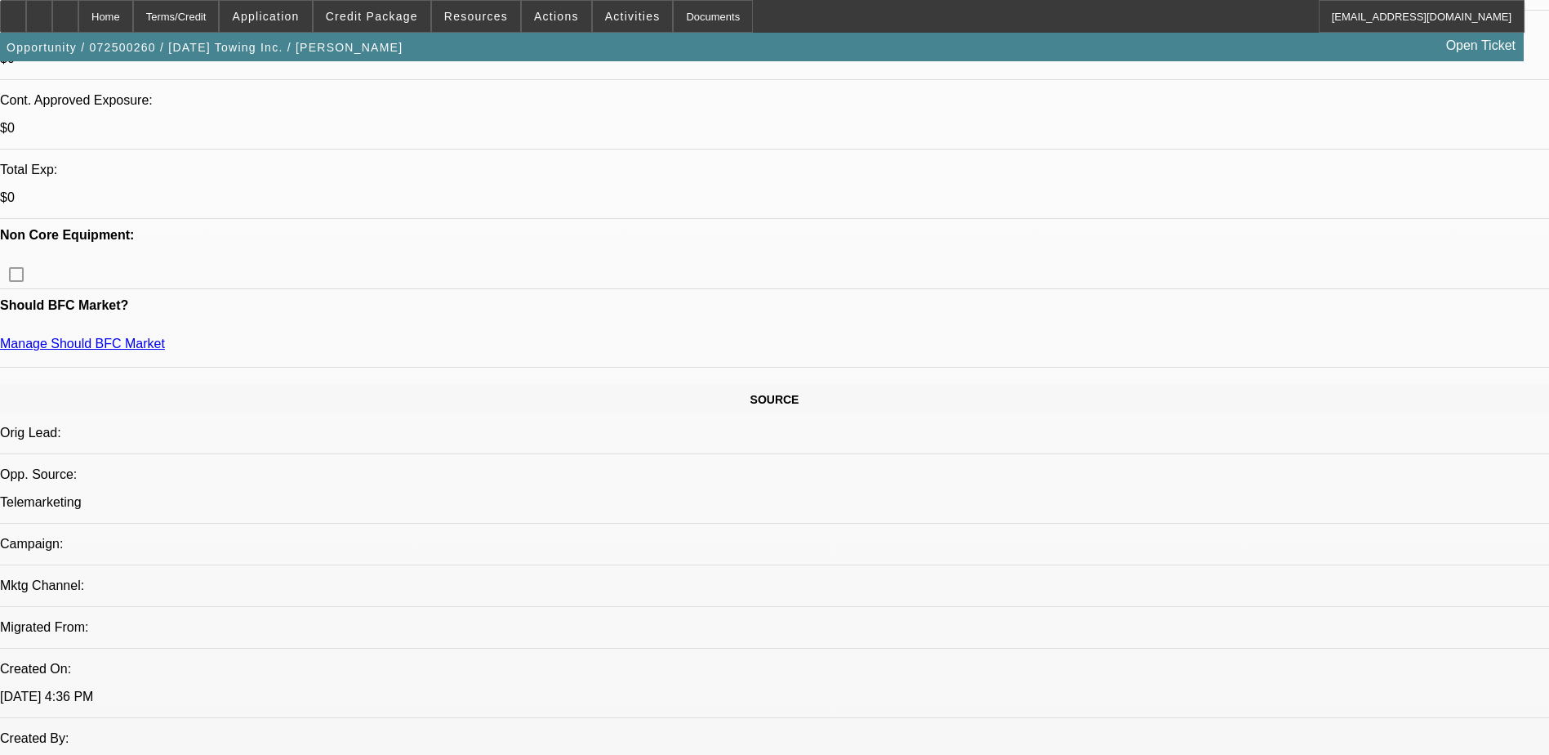
scroll to position [572, 0]
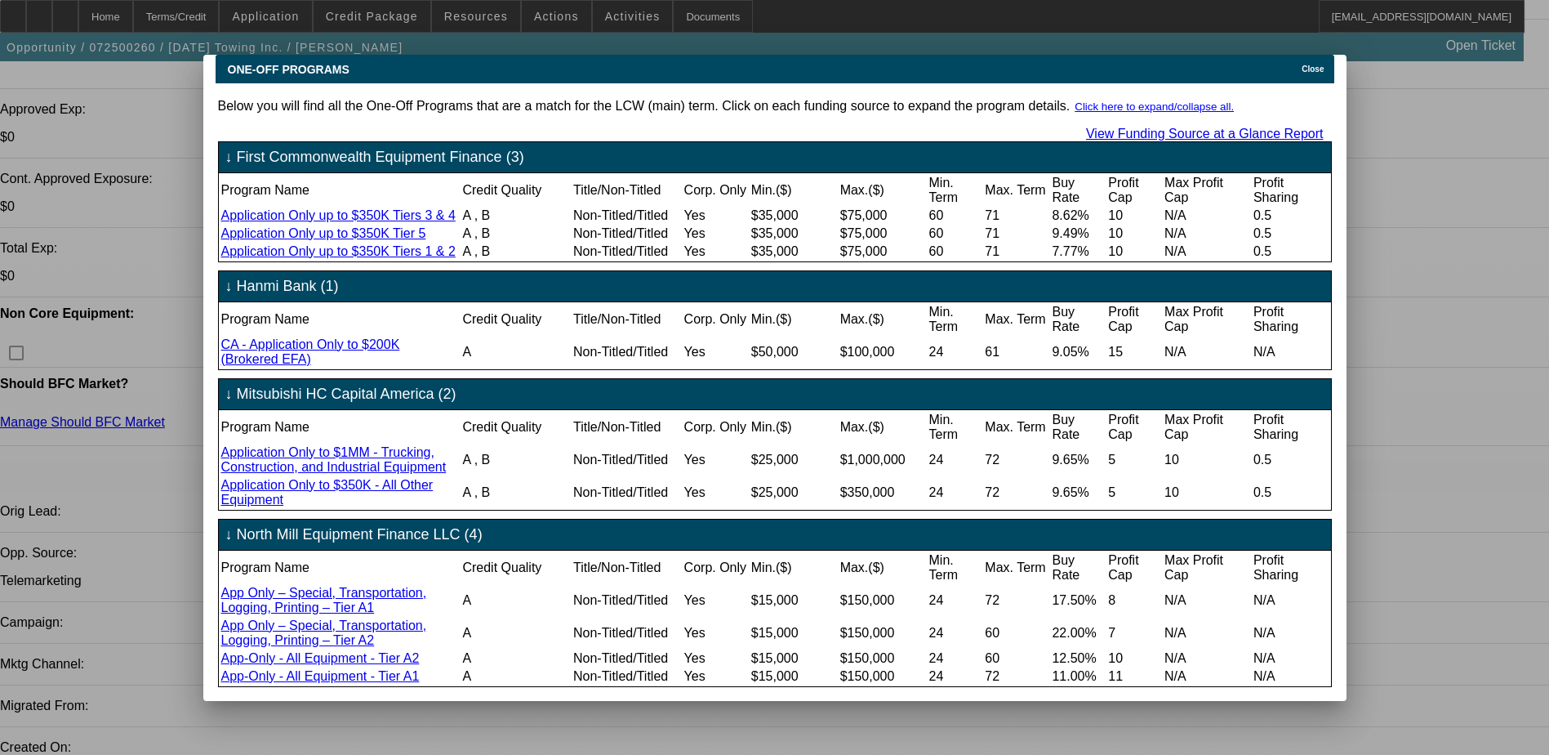
scroll to position [0, 0]
click at [1309, 65] on span "Close" at bounding box center [1313, 69] width 22 height 9
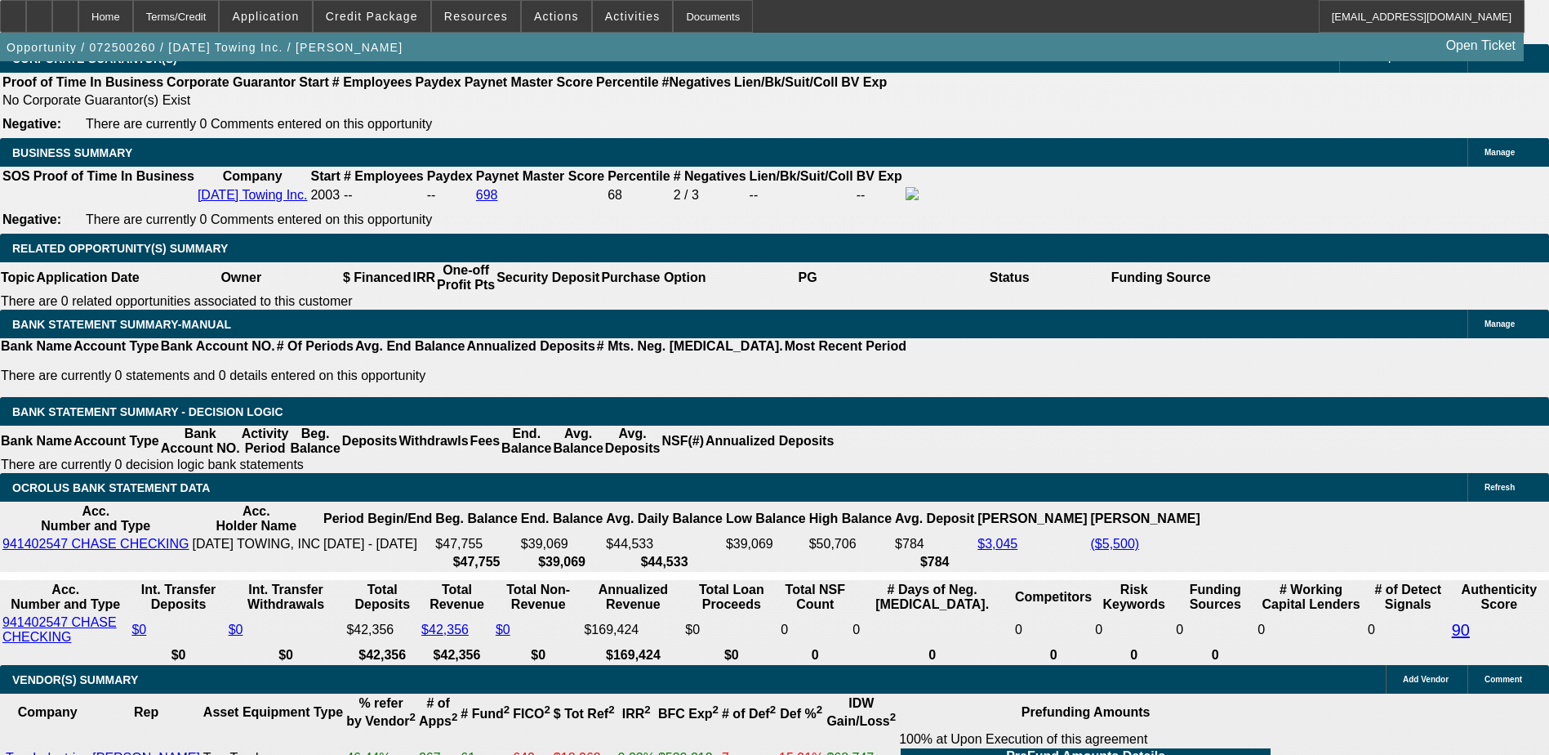
scroll to position [2369, 0]
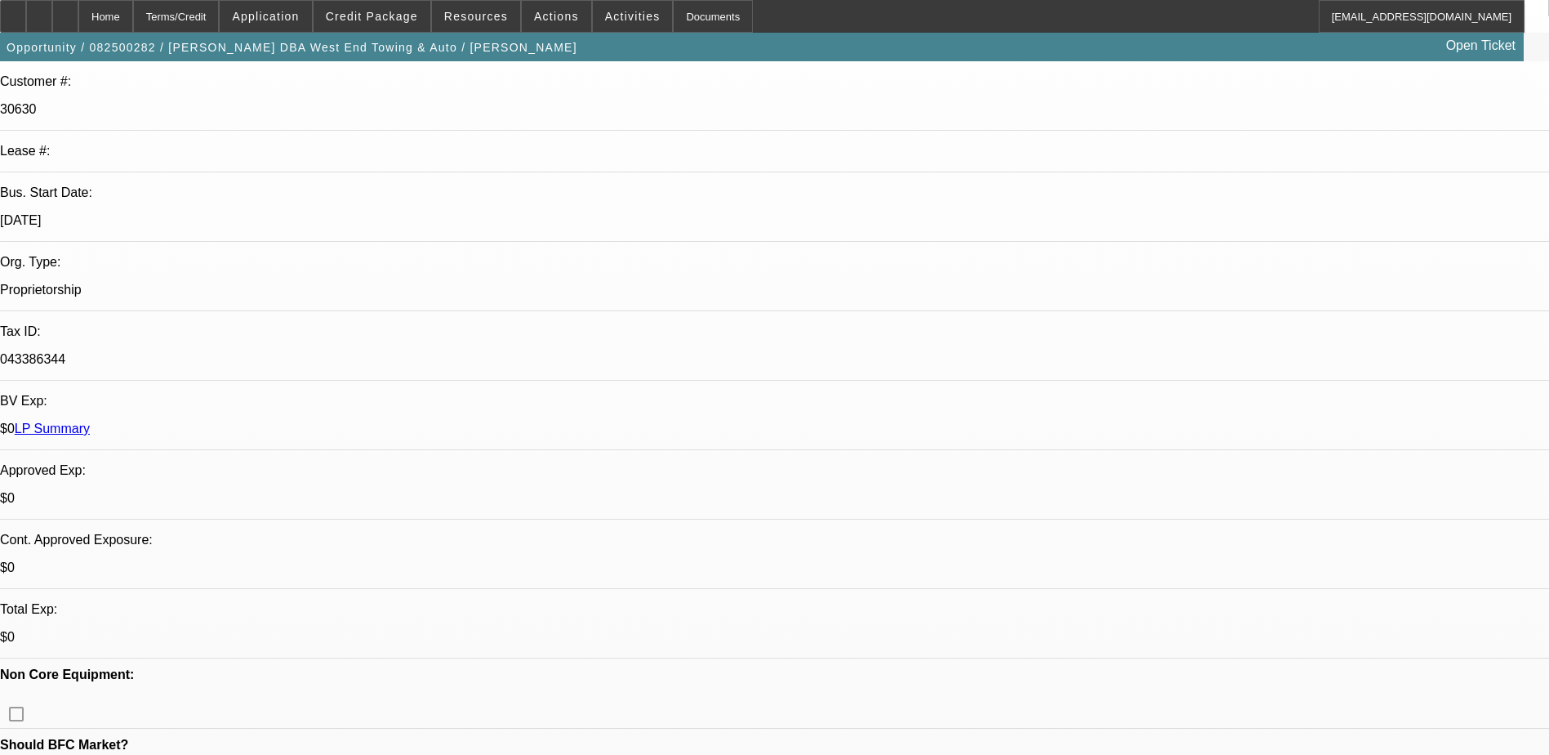
select select "0"
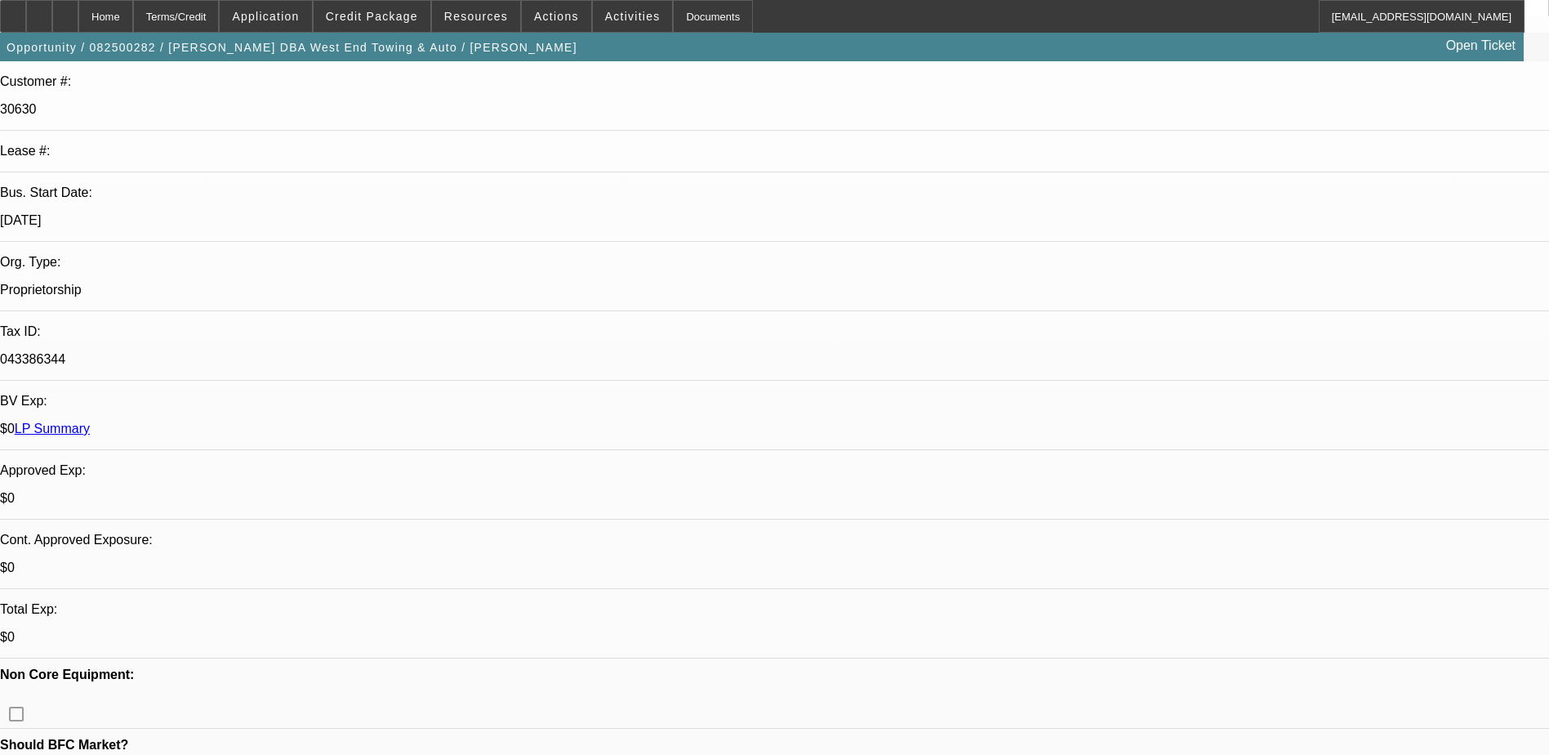
select select "0"
select select "1"
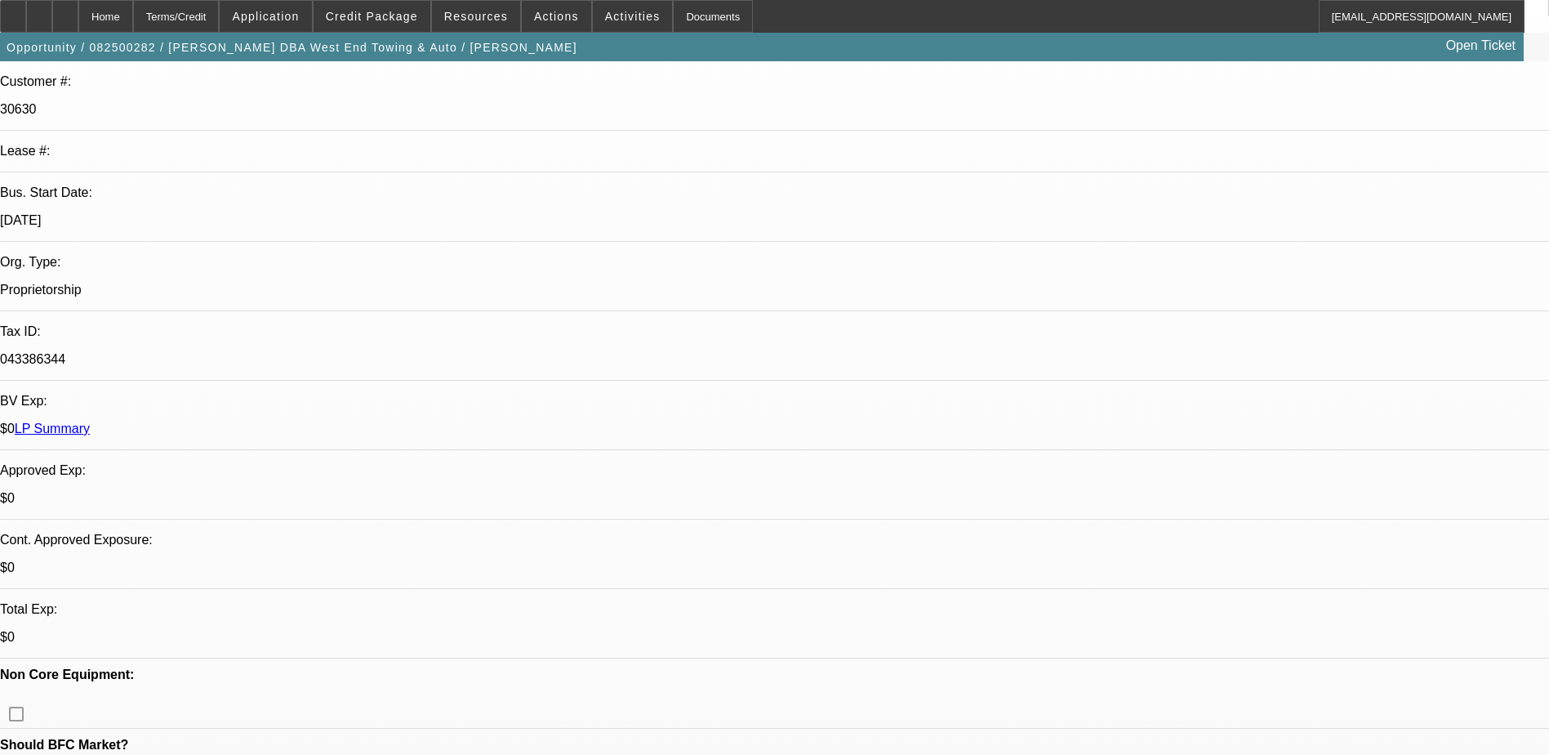
select select "1"
select select "6"
select select "1"
select select "2"
select select "6"
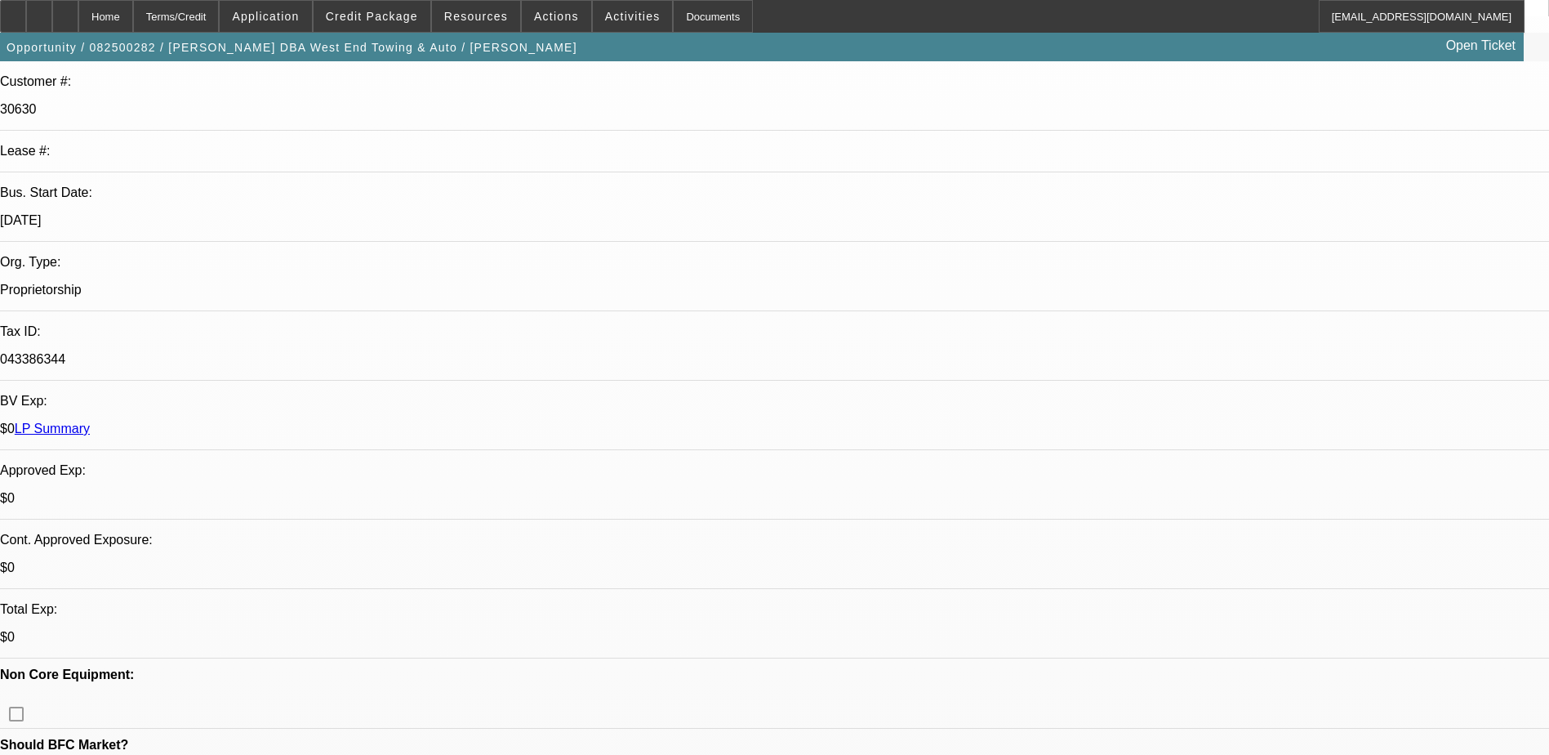
select select "1"
select select "6"
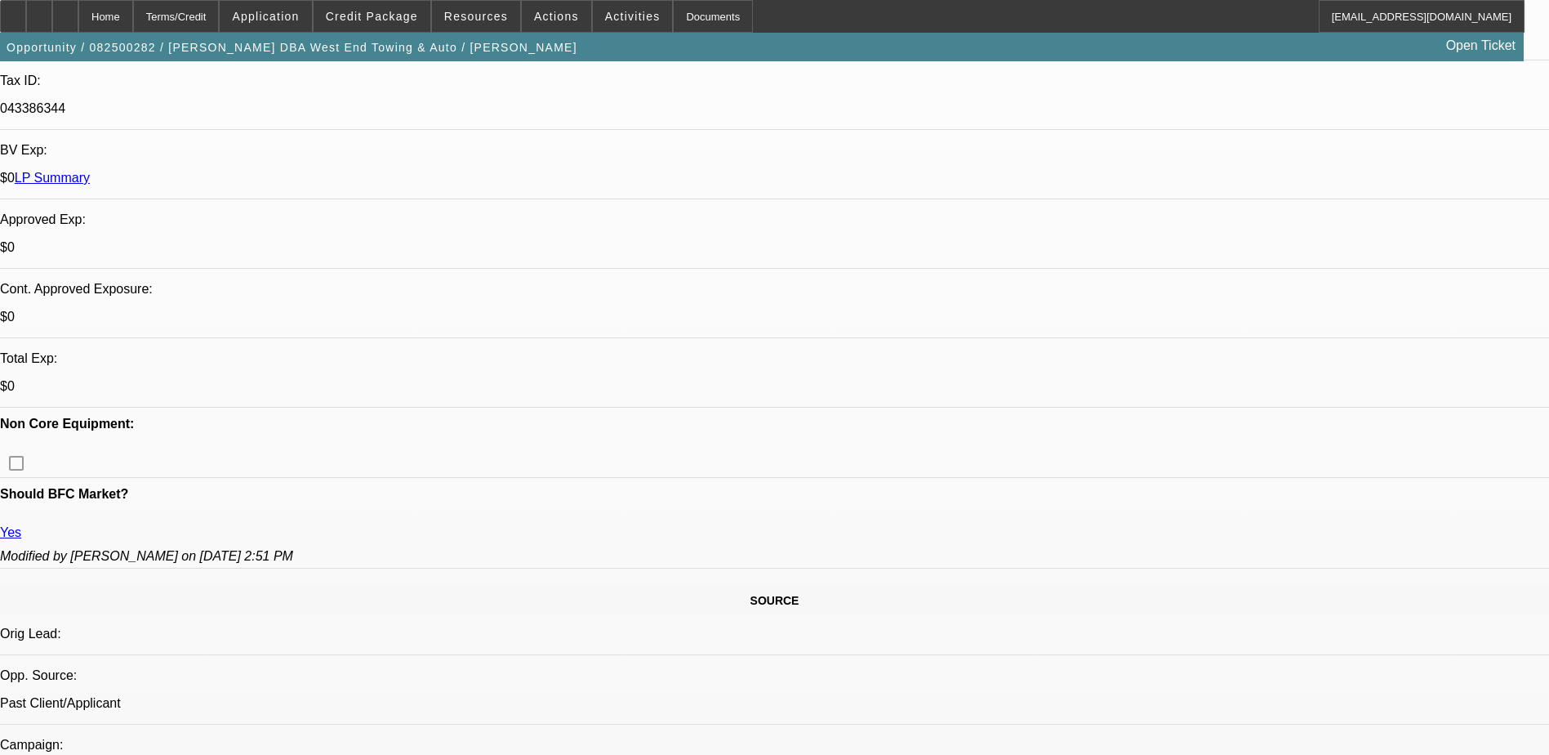
scroll to position [490, 0]
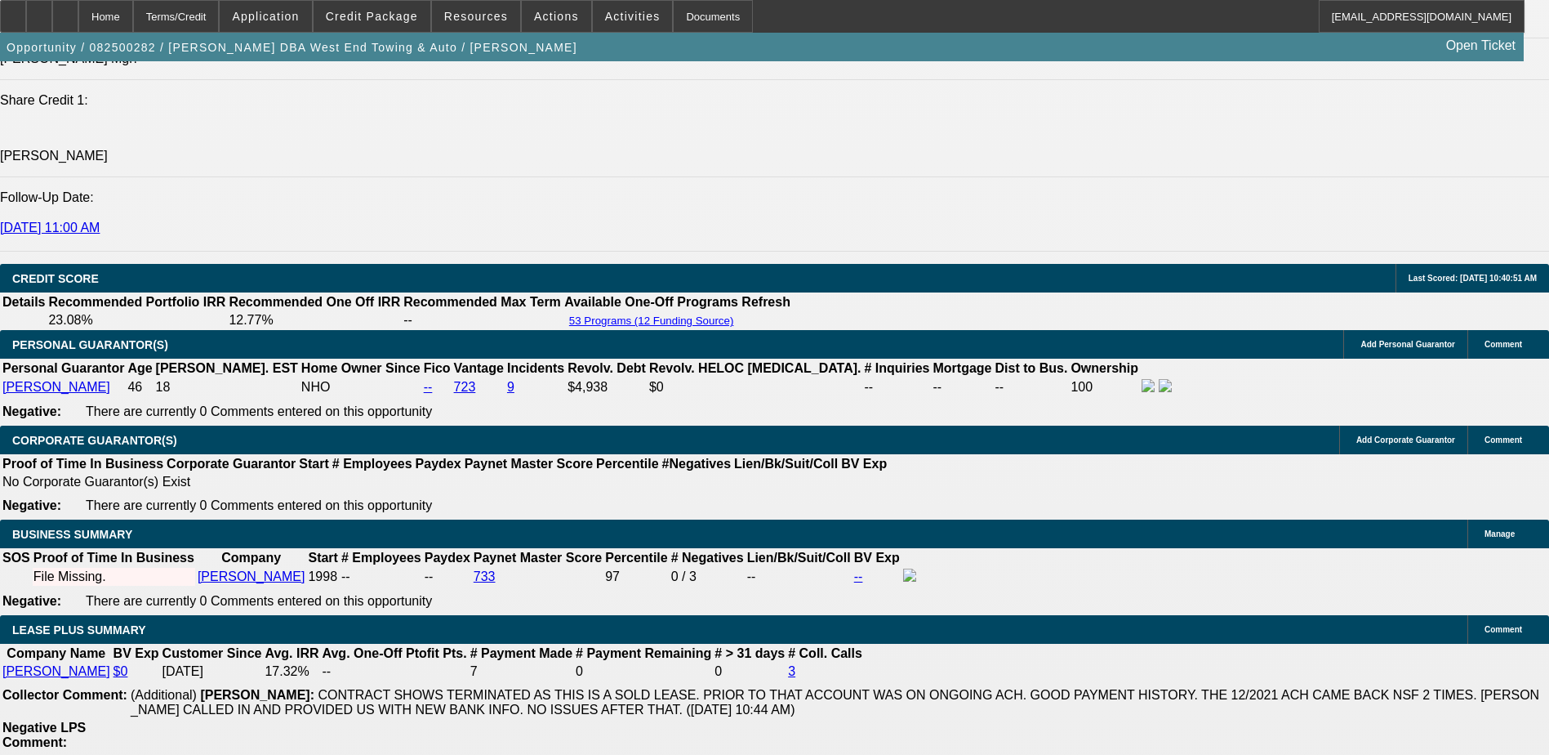
scroll to position [2287, 0]
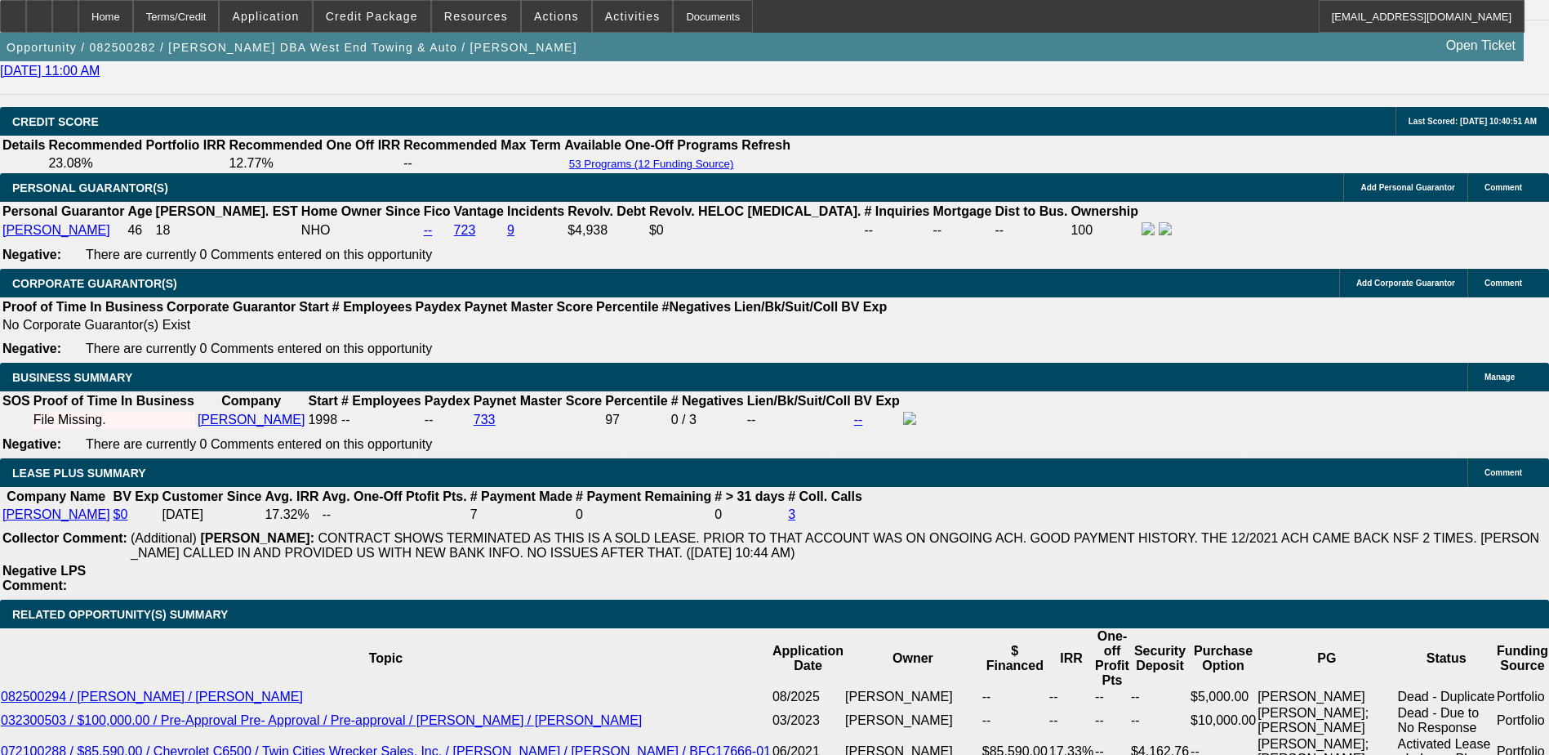
scroll to position [2450, 0]
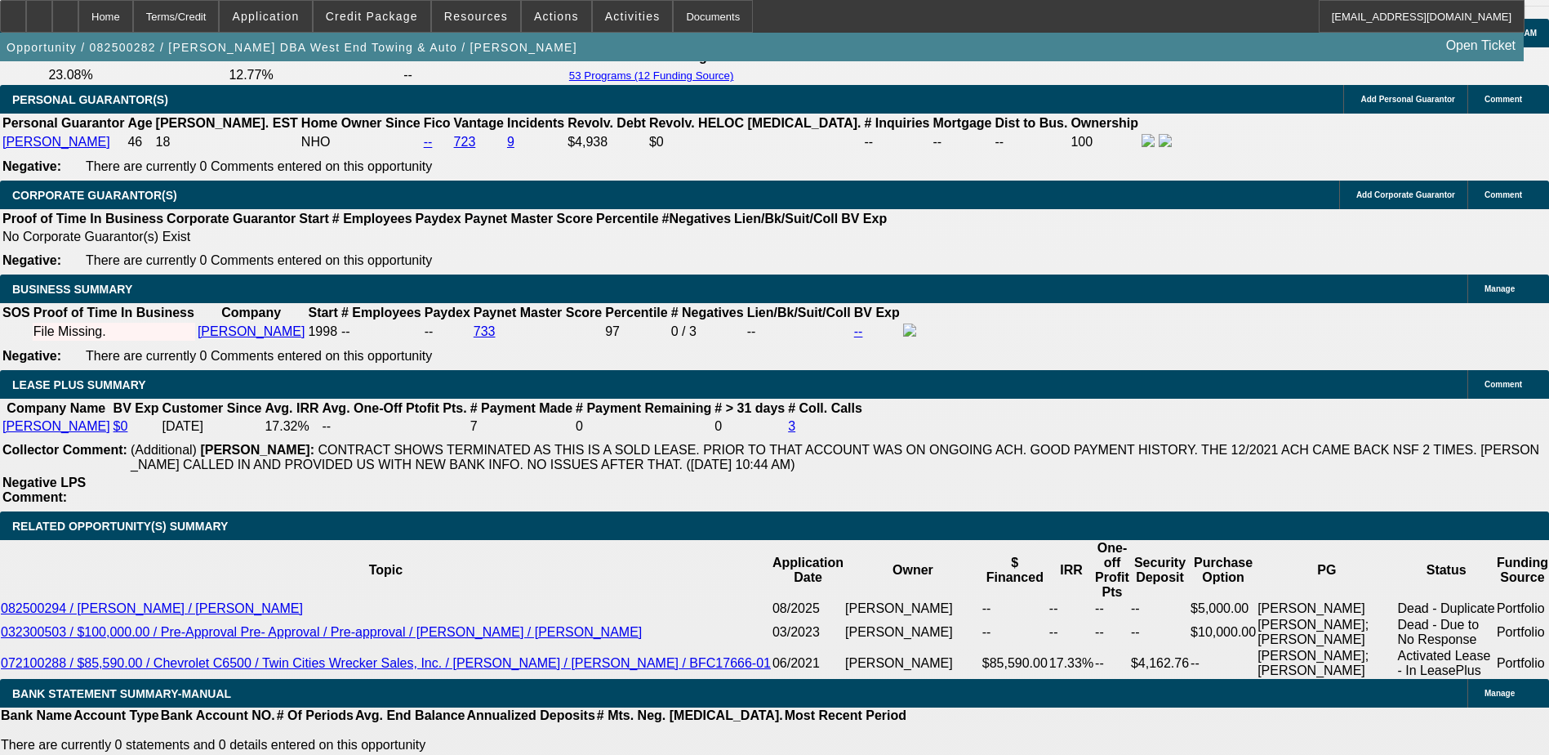
type input "UNKNOWN"
type input "6"
type input "$17,220.26"
type input "60"
type input "$2,189.23"
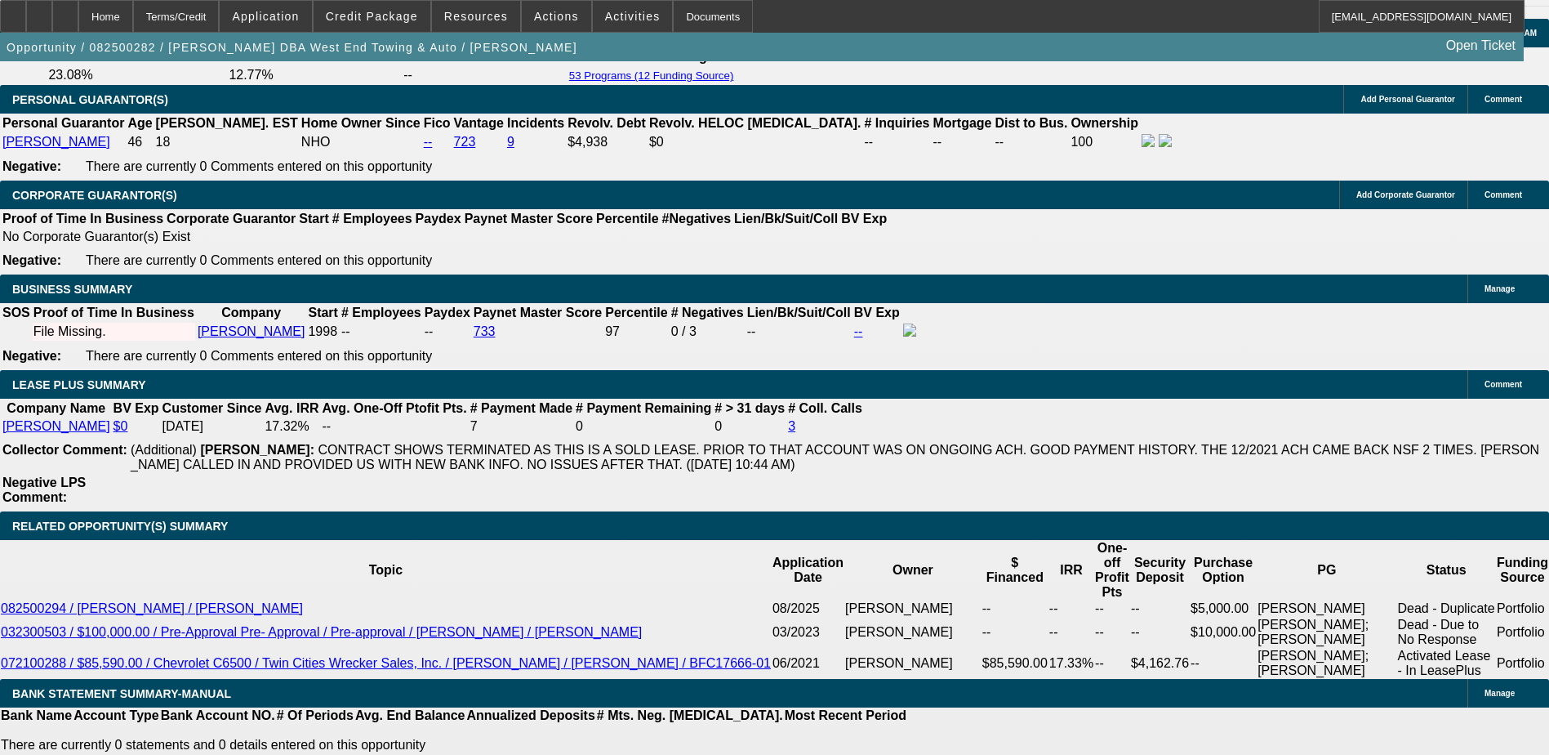
type input "60"
type input "UNKNOWN"
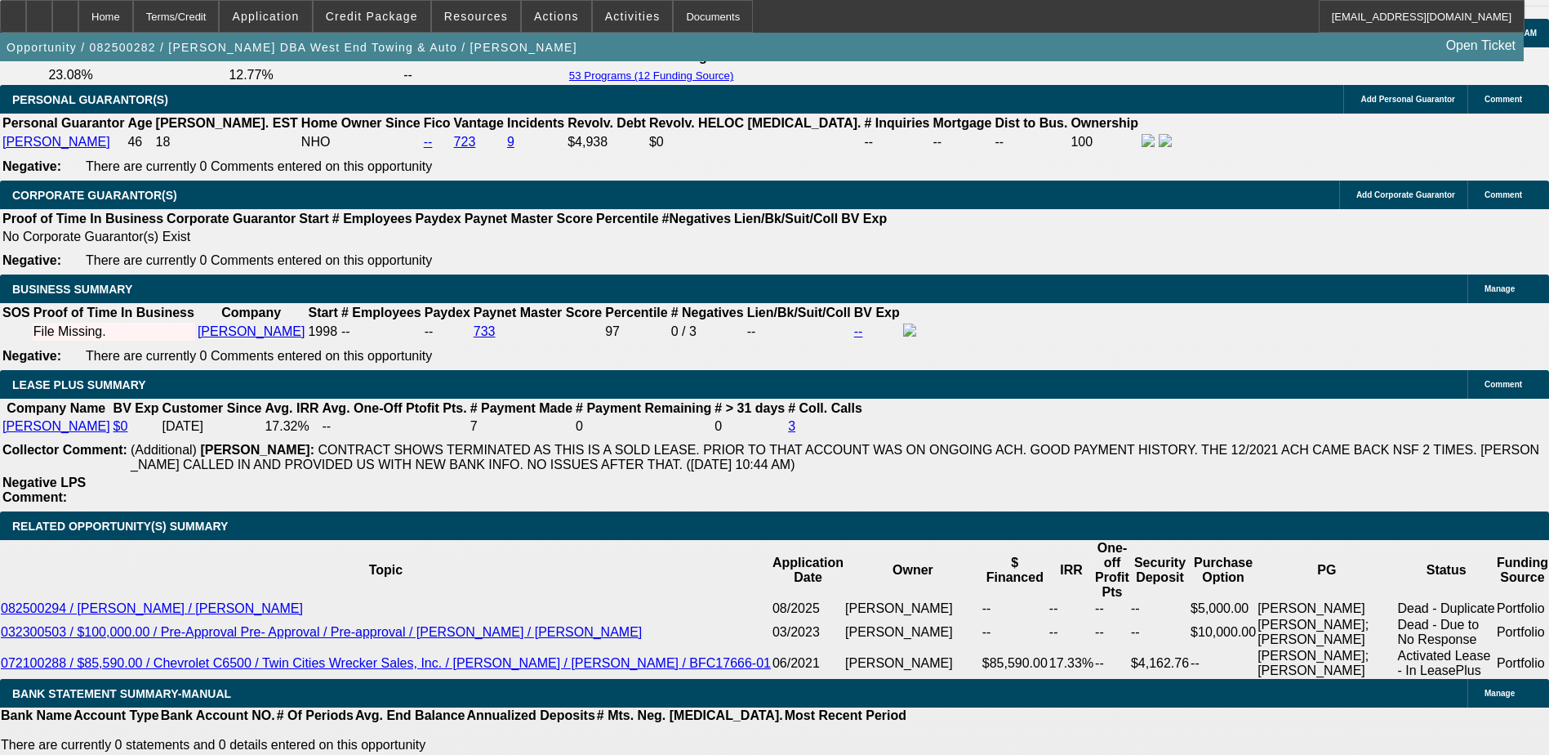
type input "6"
type input "$17,353.80"
type input "60"
type input "$2,326.83"
type input "60"
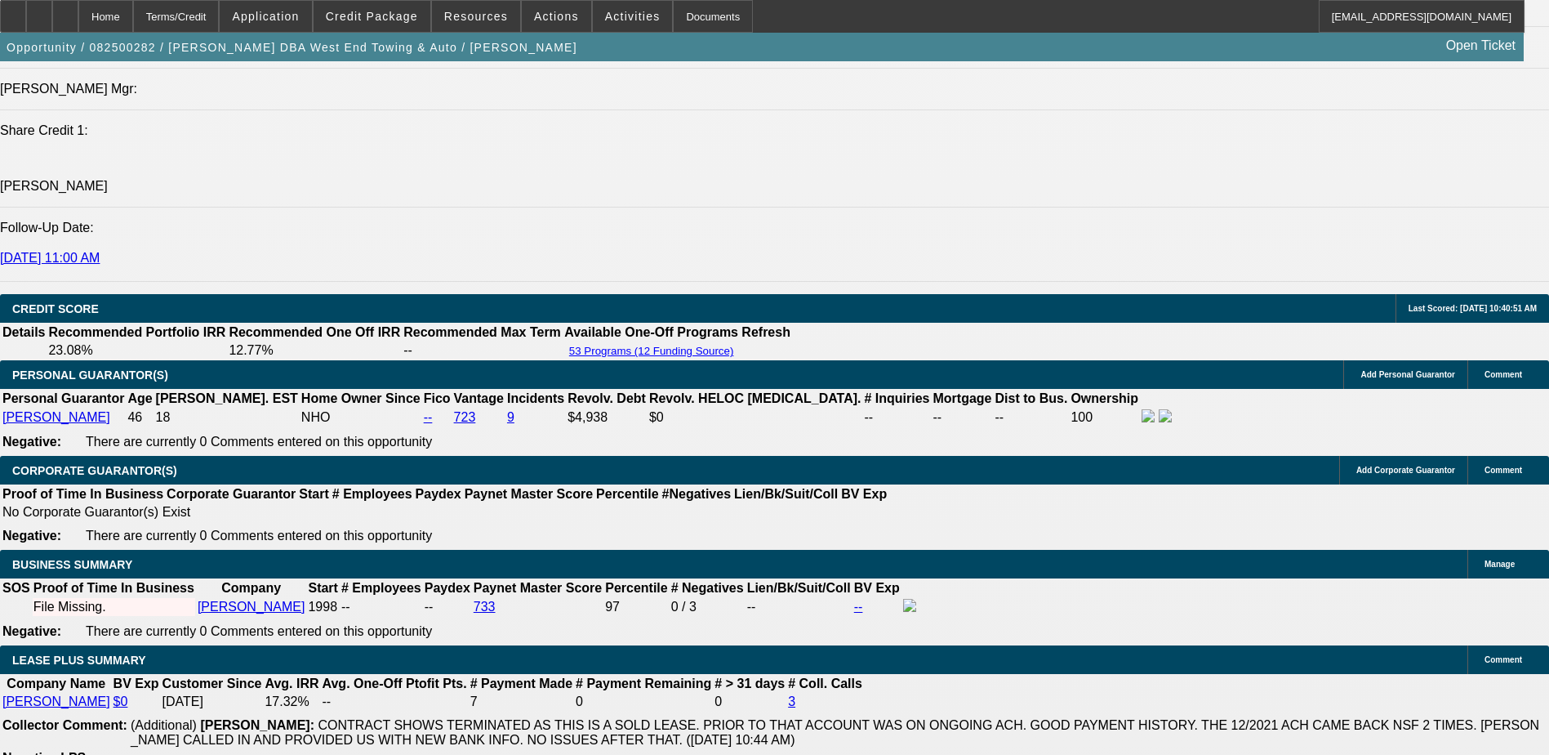
scroll to position [2042, 0]
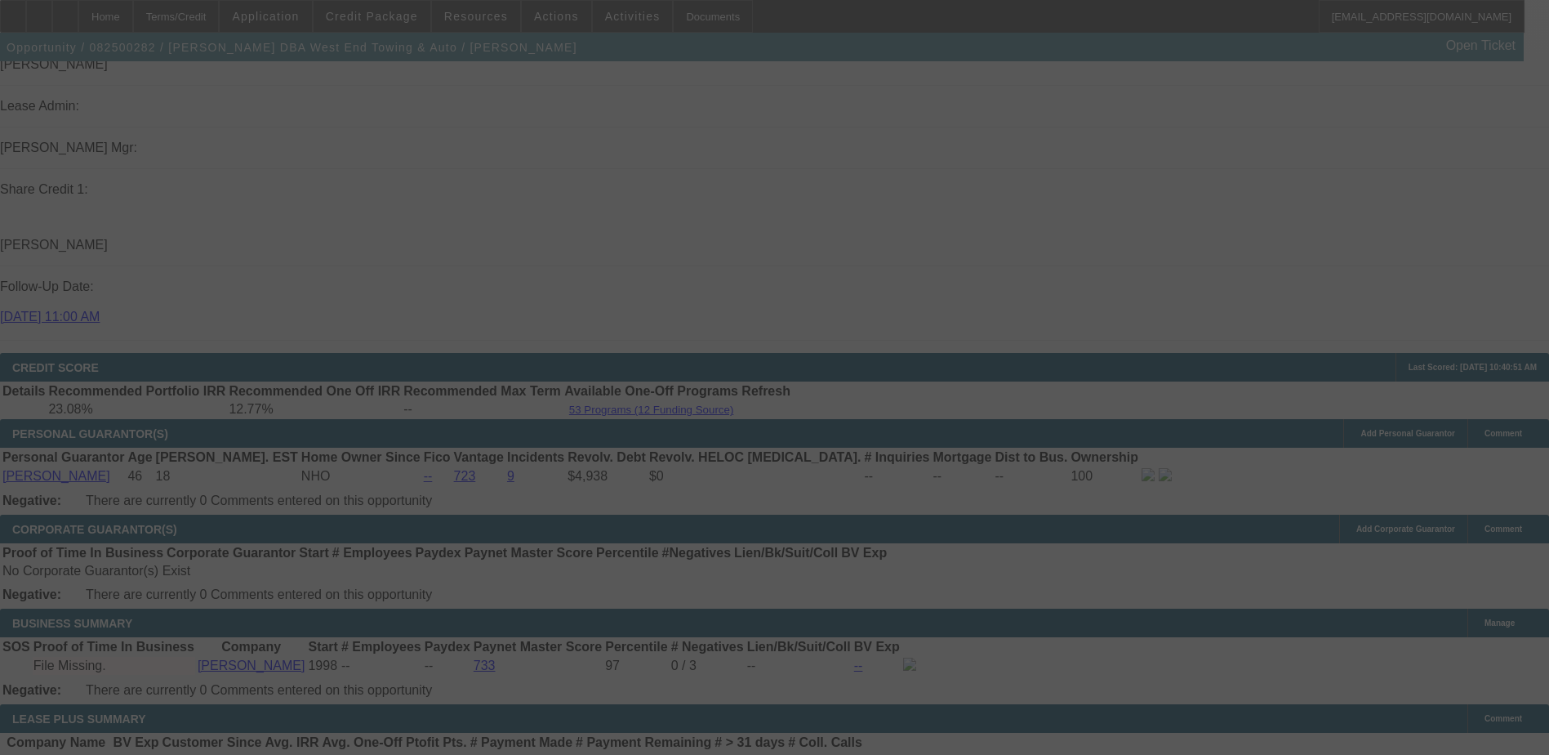
scroll to position [2205, 0]
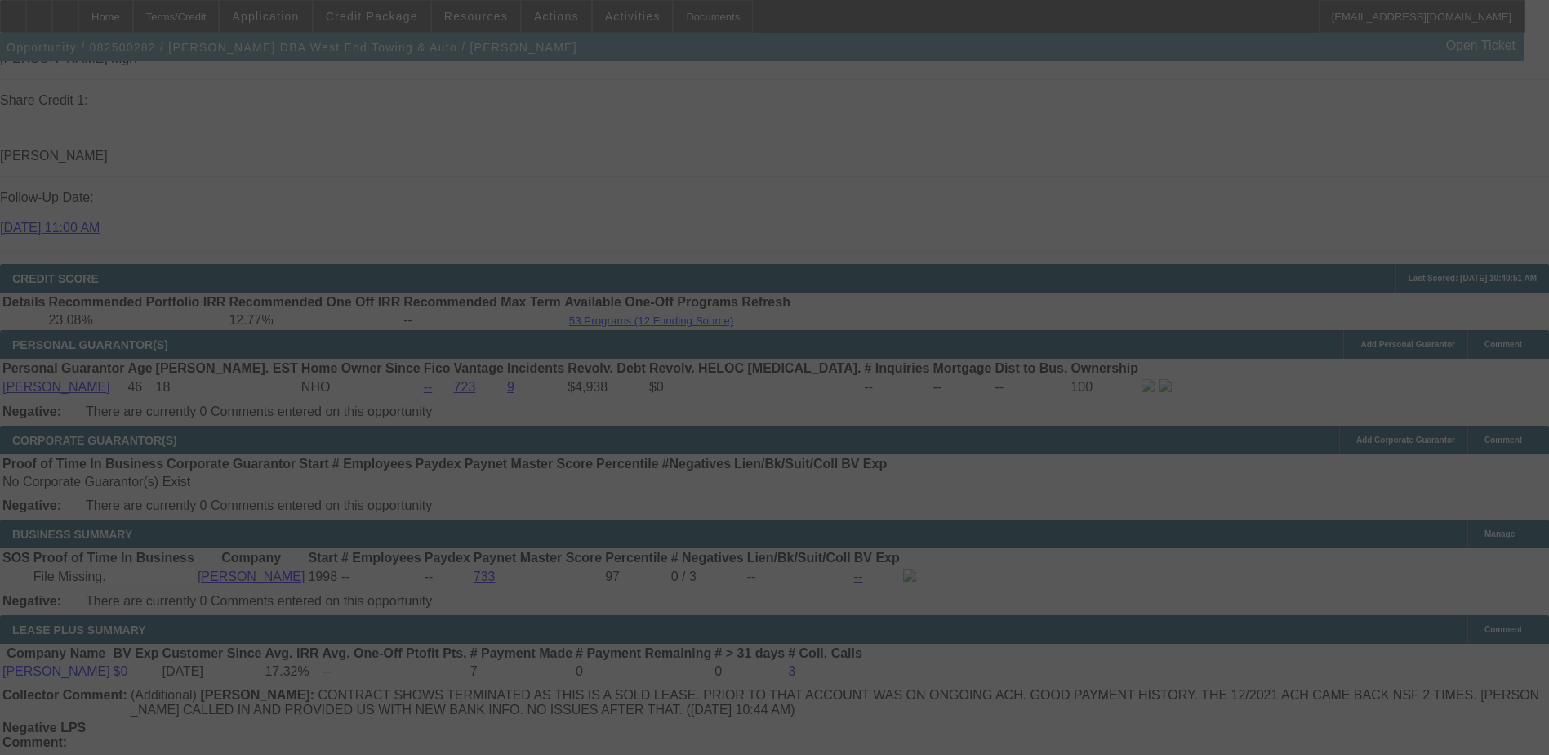
select select "0"
select select "6"
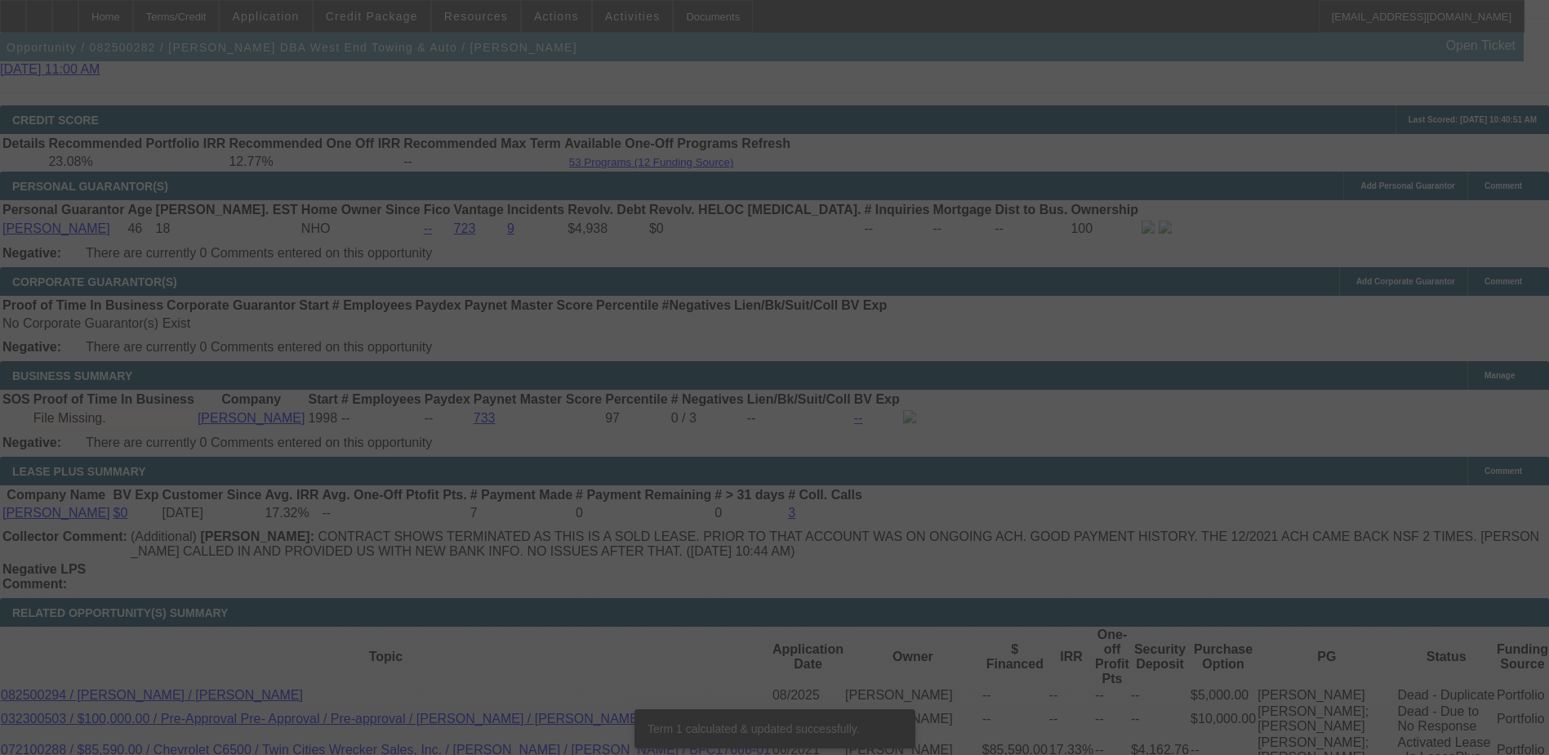
scroll to position [2369, 0]
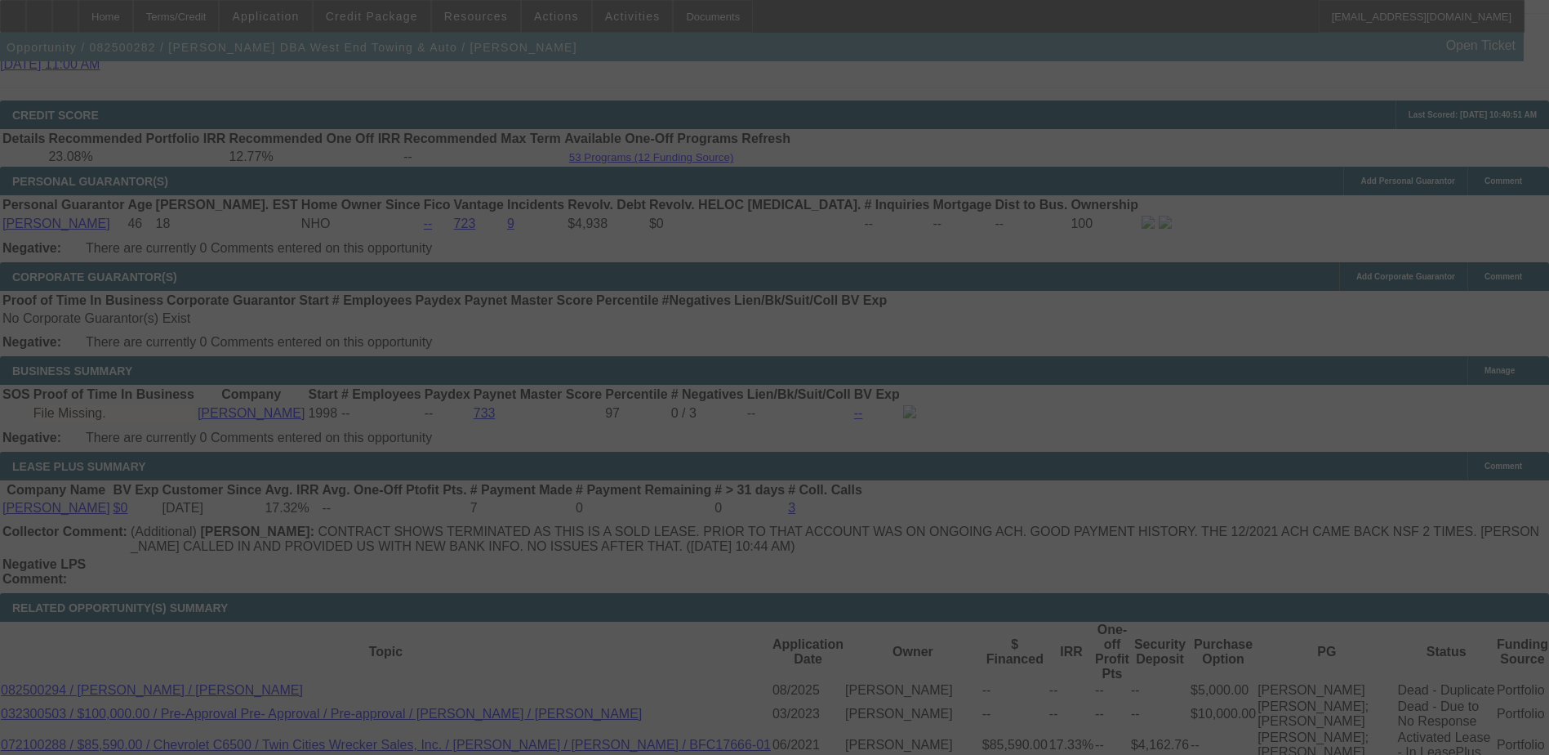
select select "0"
select select "2"
select select "0"
select select "6"
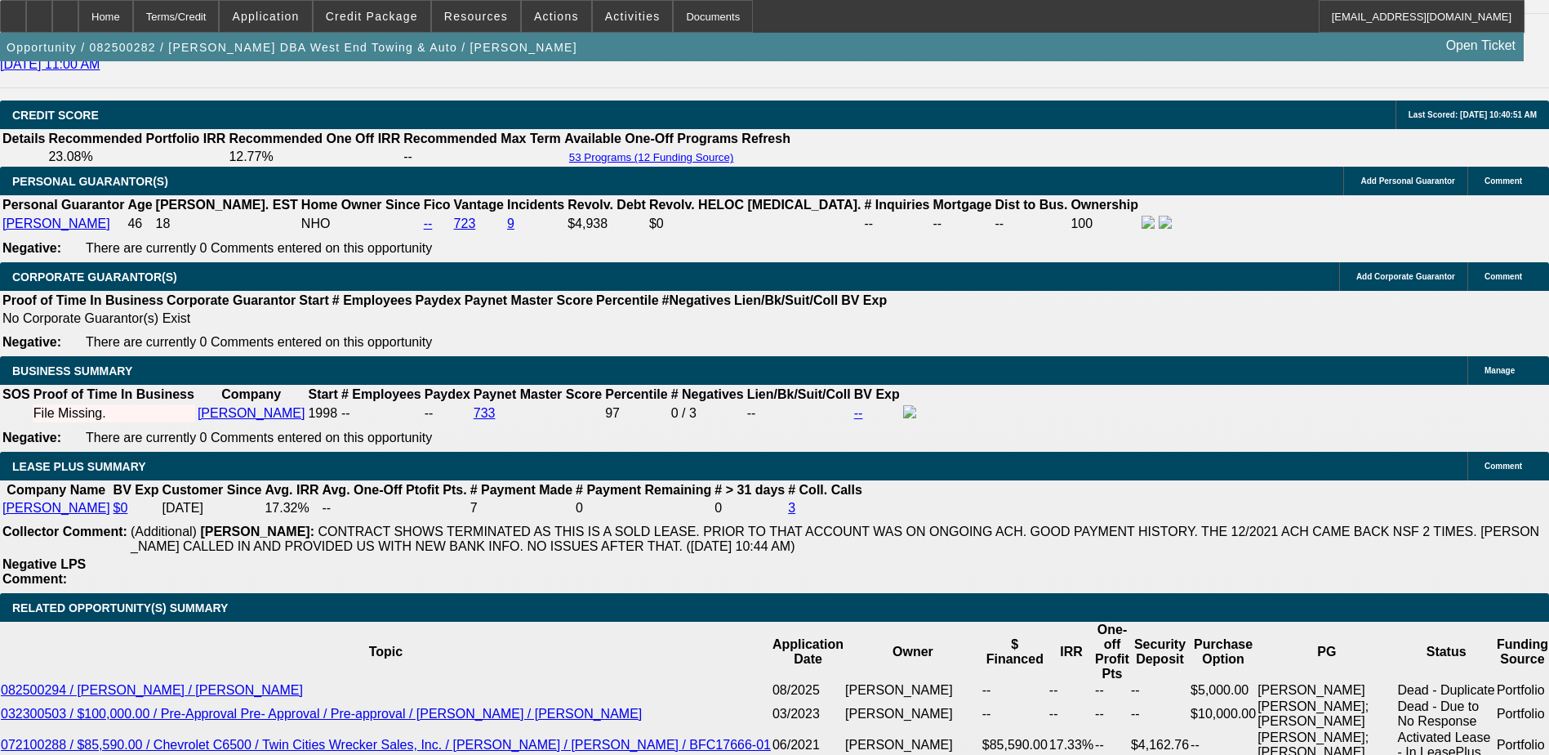
type input "UNKNOWN"
type input "1"
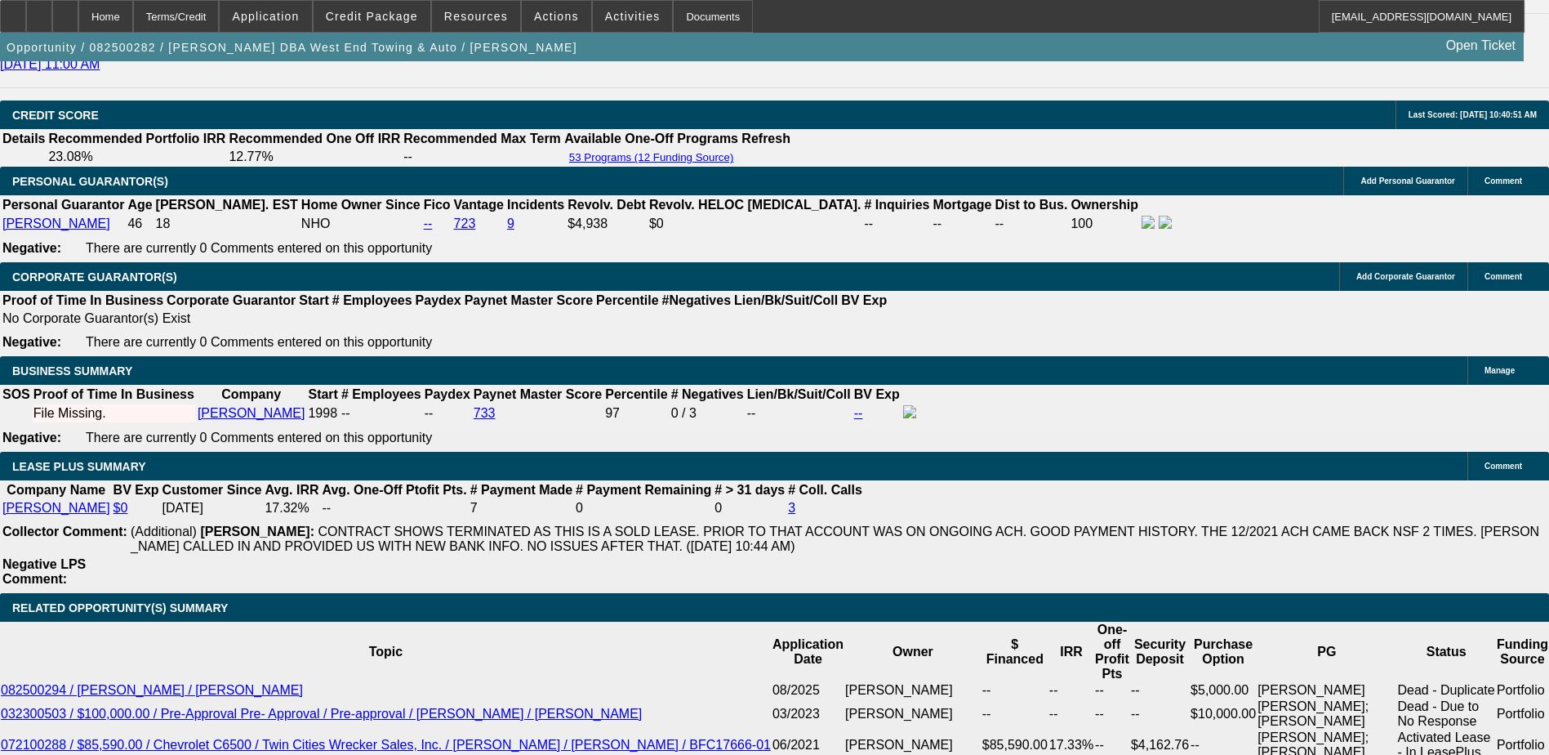
type input "$1,709.37"
type input "10"
type input "$2,124.70"
type input "10.8"
type input "$2,164.28"
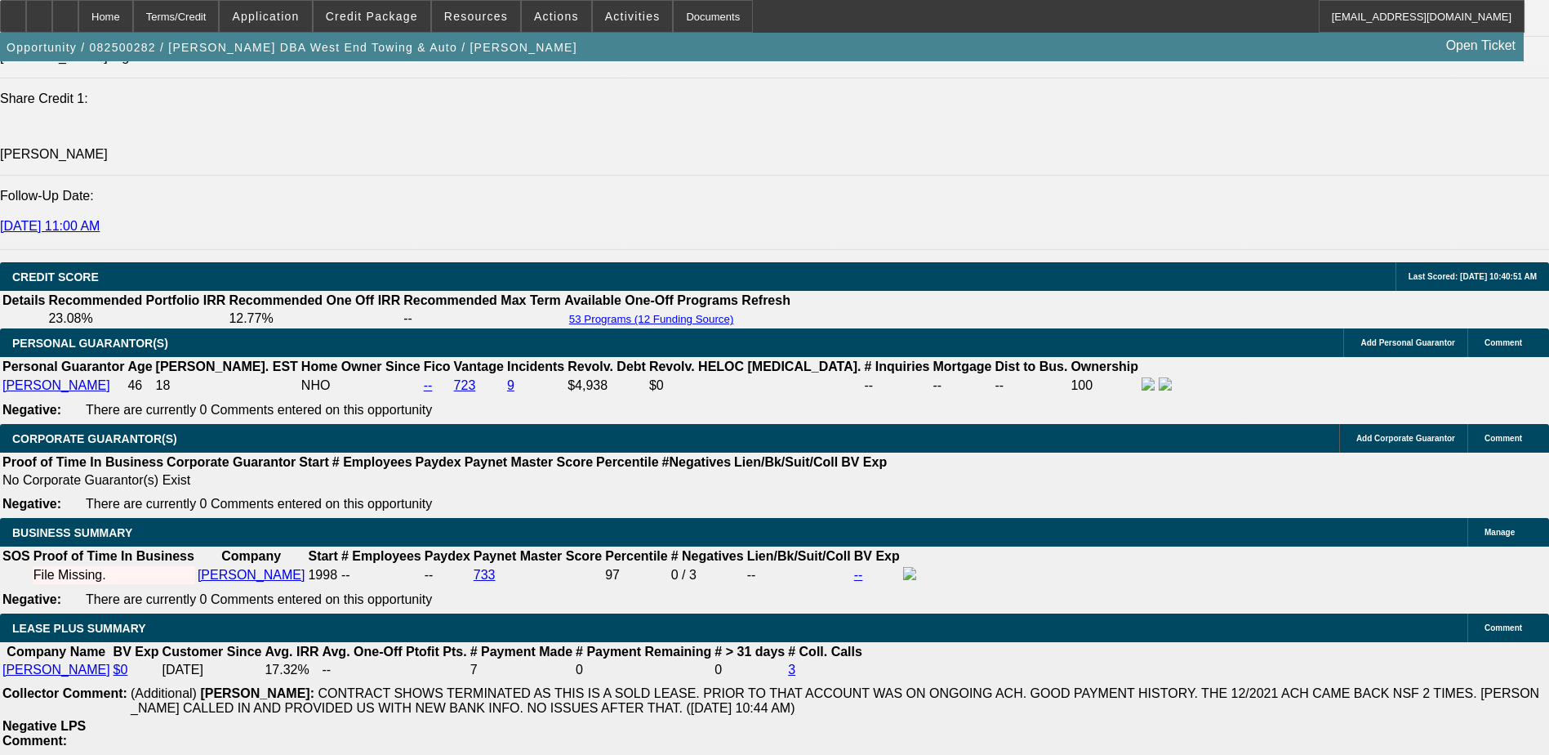
scroll to position [2205, 0]
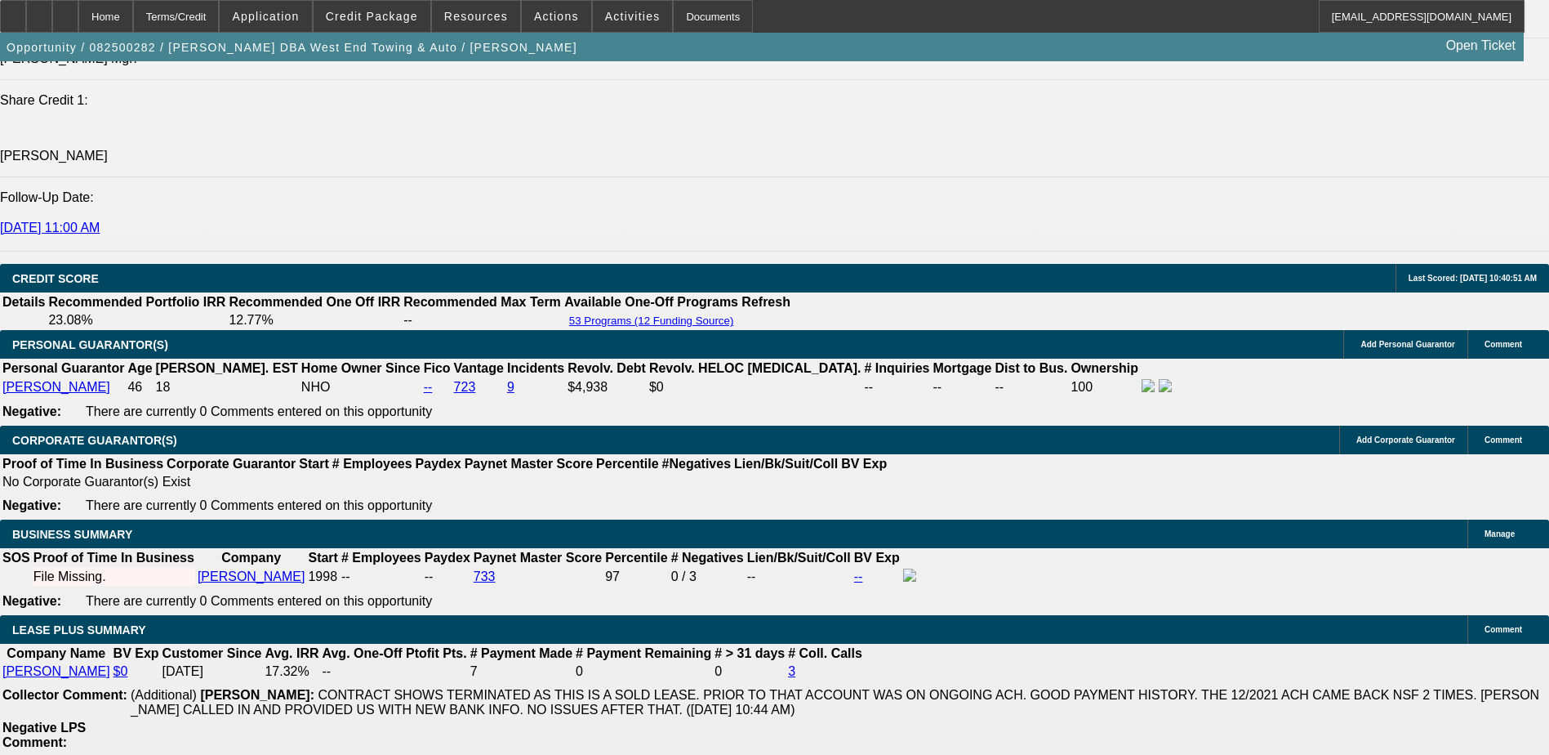
type input "10.8"
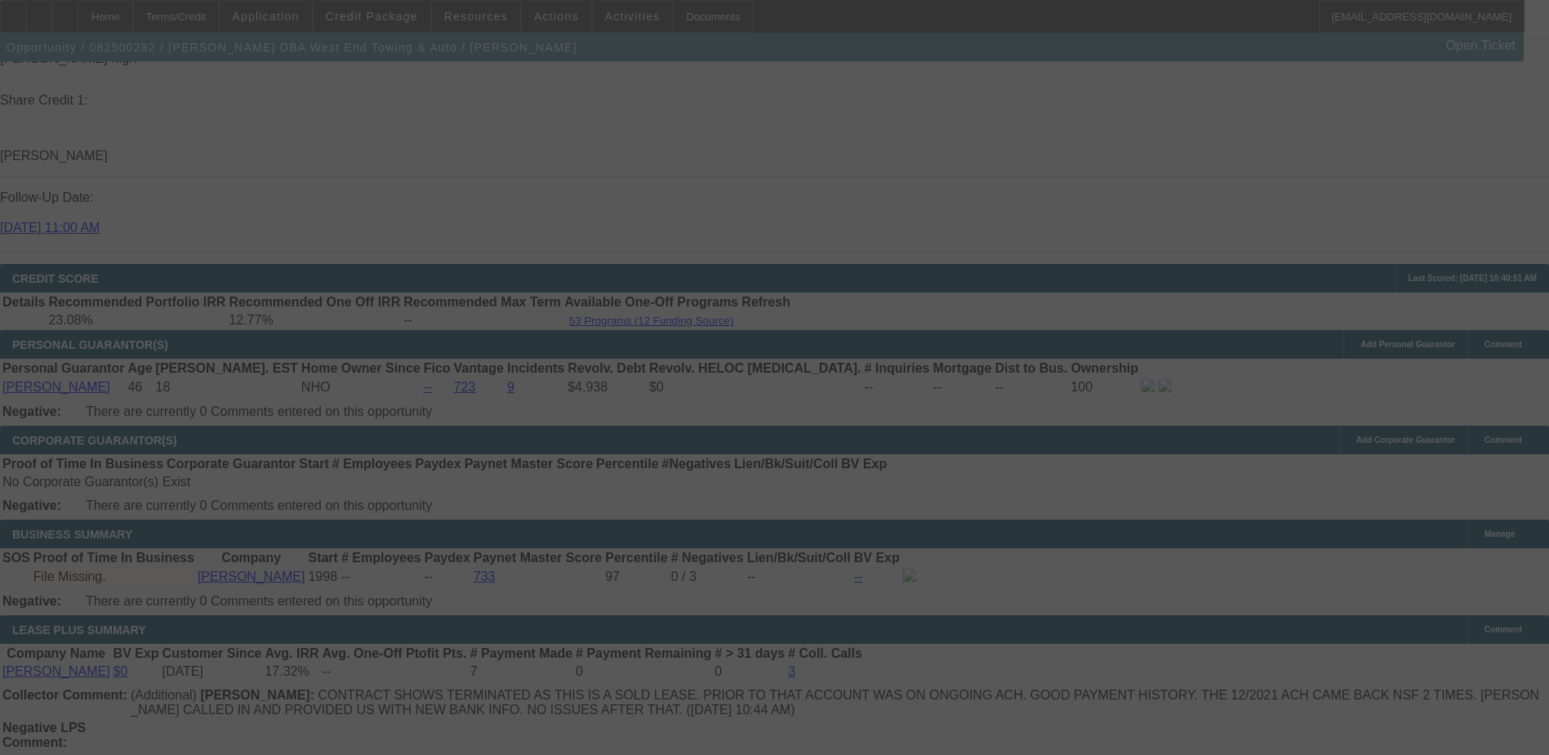
click at [883, 475] on div at bounding box center [774, 377] width 1549 height 755
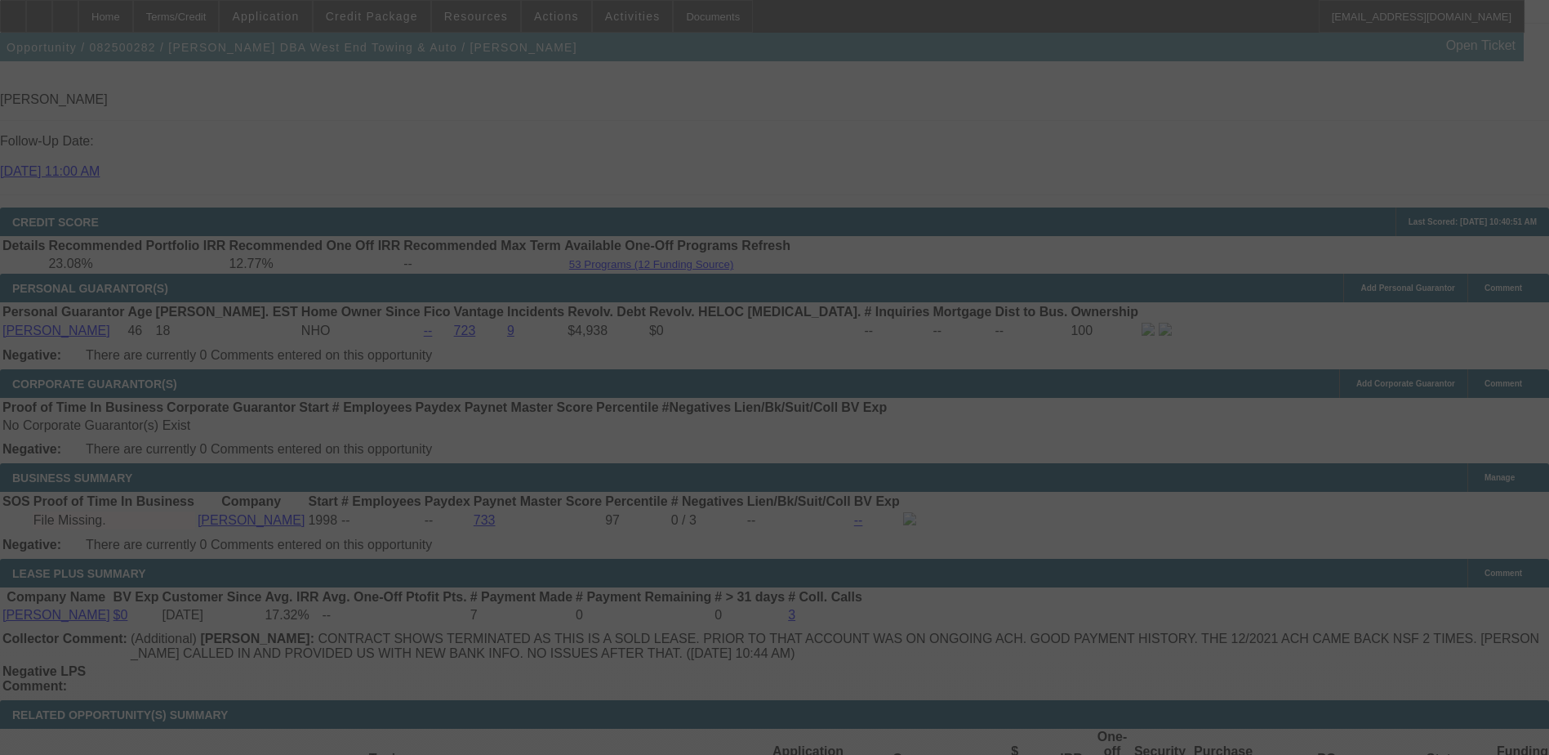
scroll to position [2369, 0]
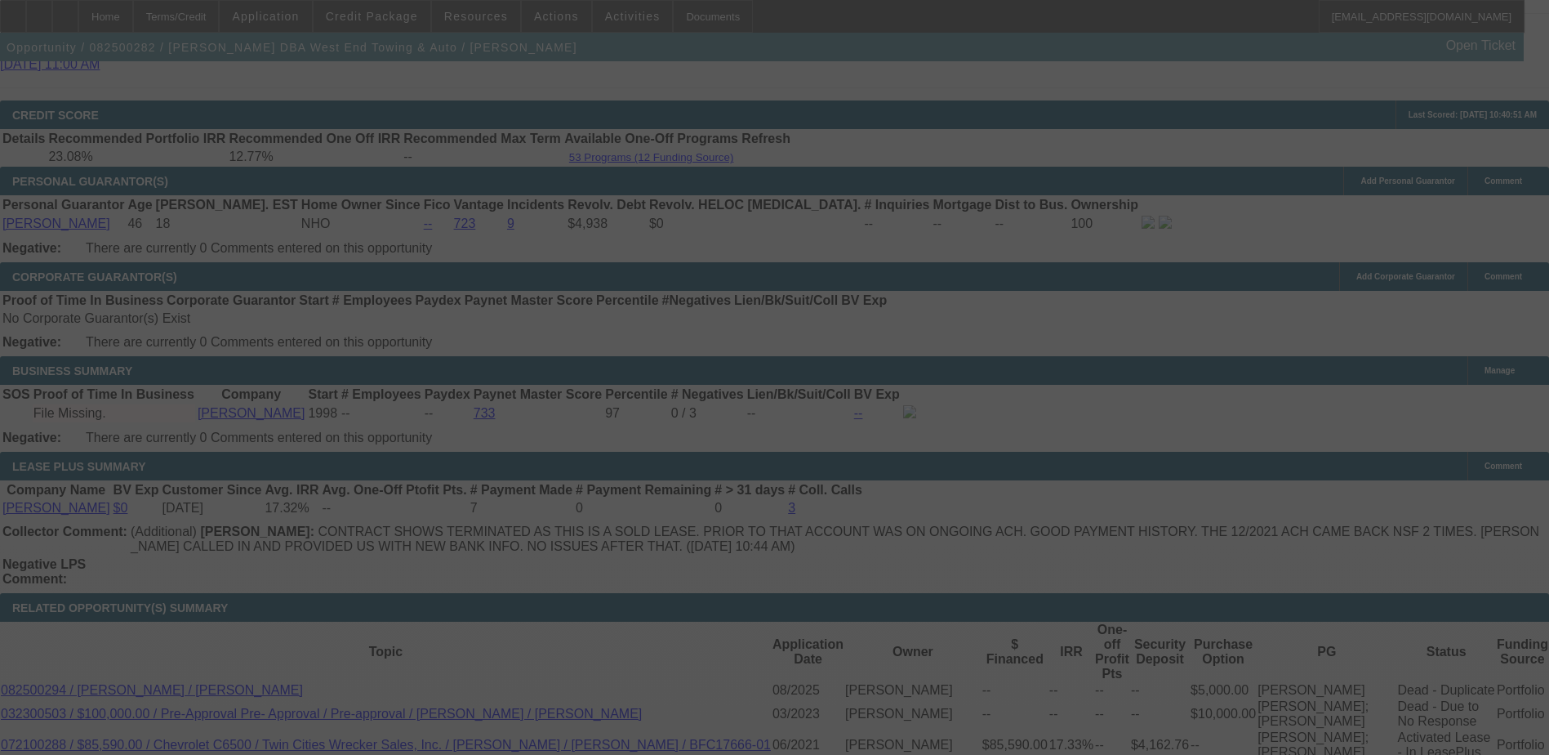
select select "0"
select select "6"
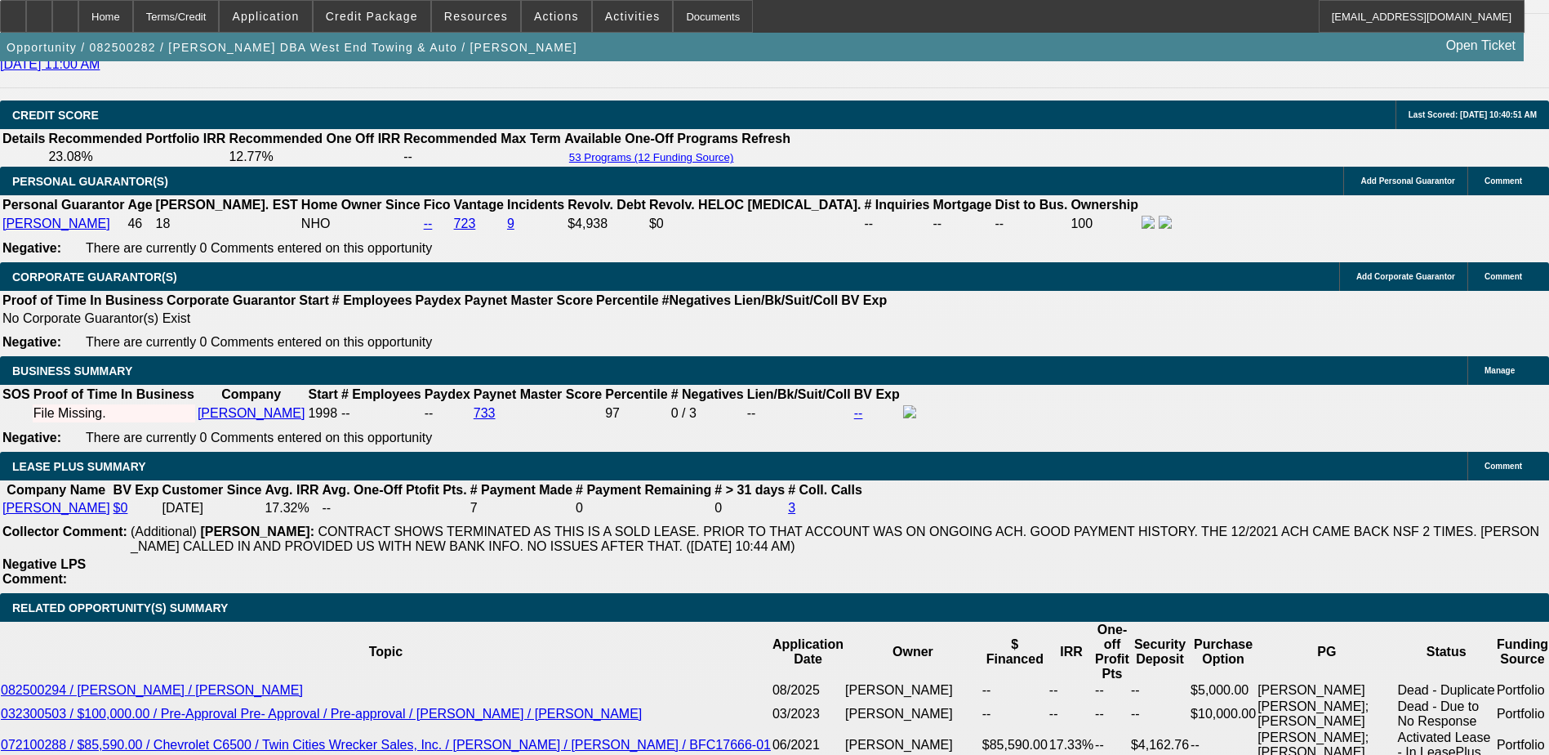
type input "UNKNOWN"
type input "13"
type input "$1,709.37"
type input "13."
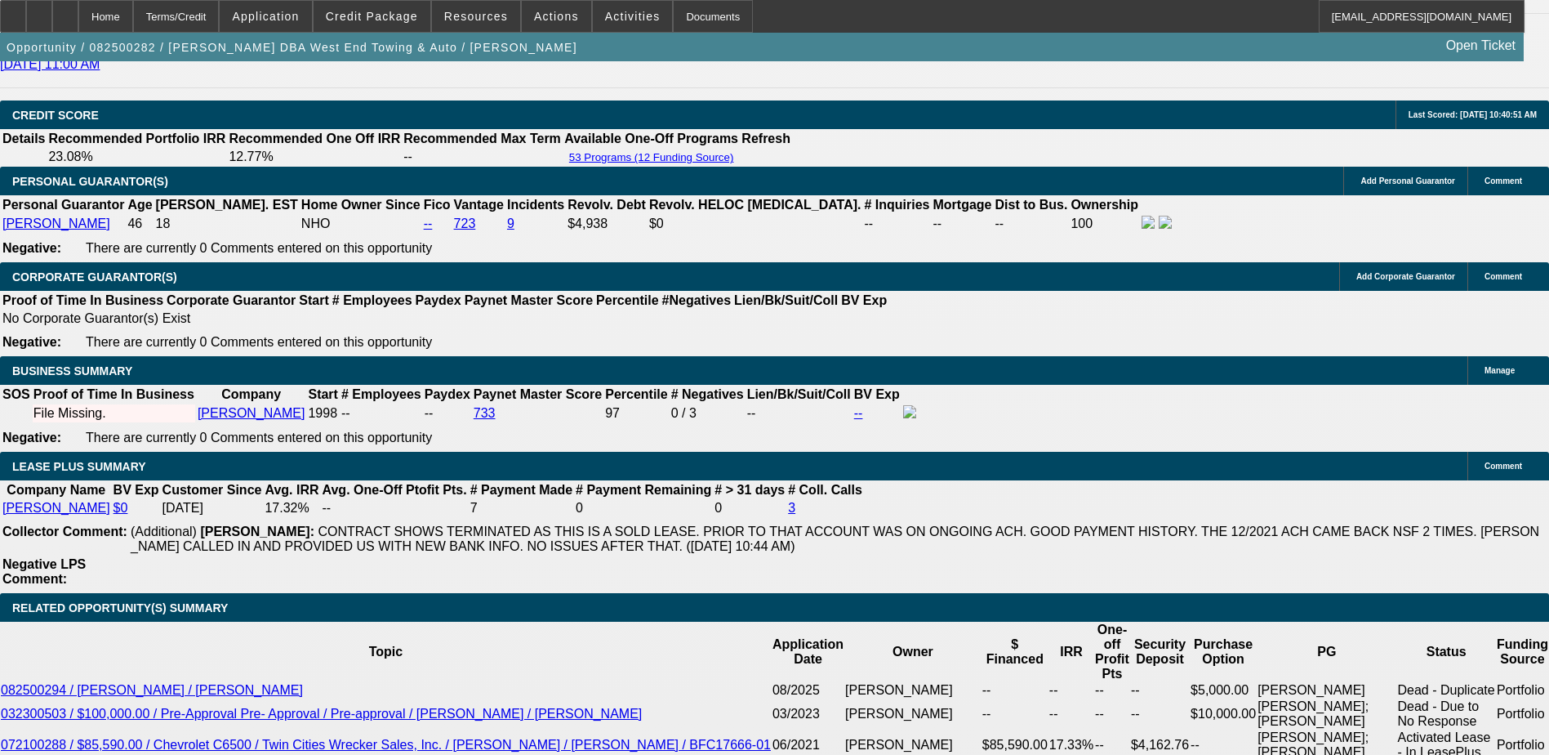
type input "$2,275.31"
type input "13.5"
type input "$2,300.98"
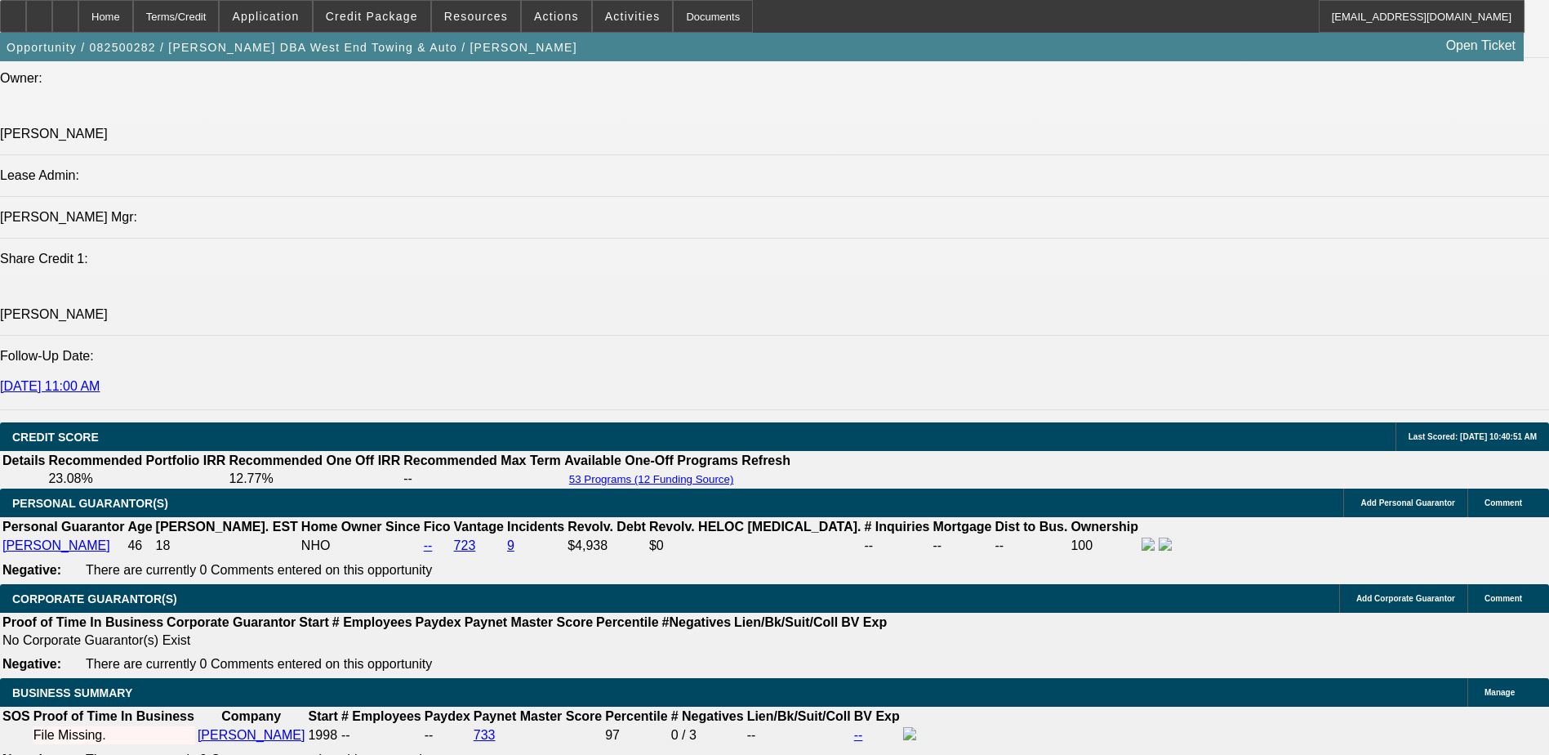
scroll to position [2042, 0]
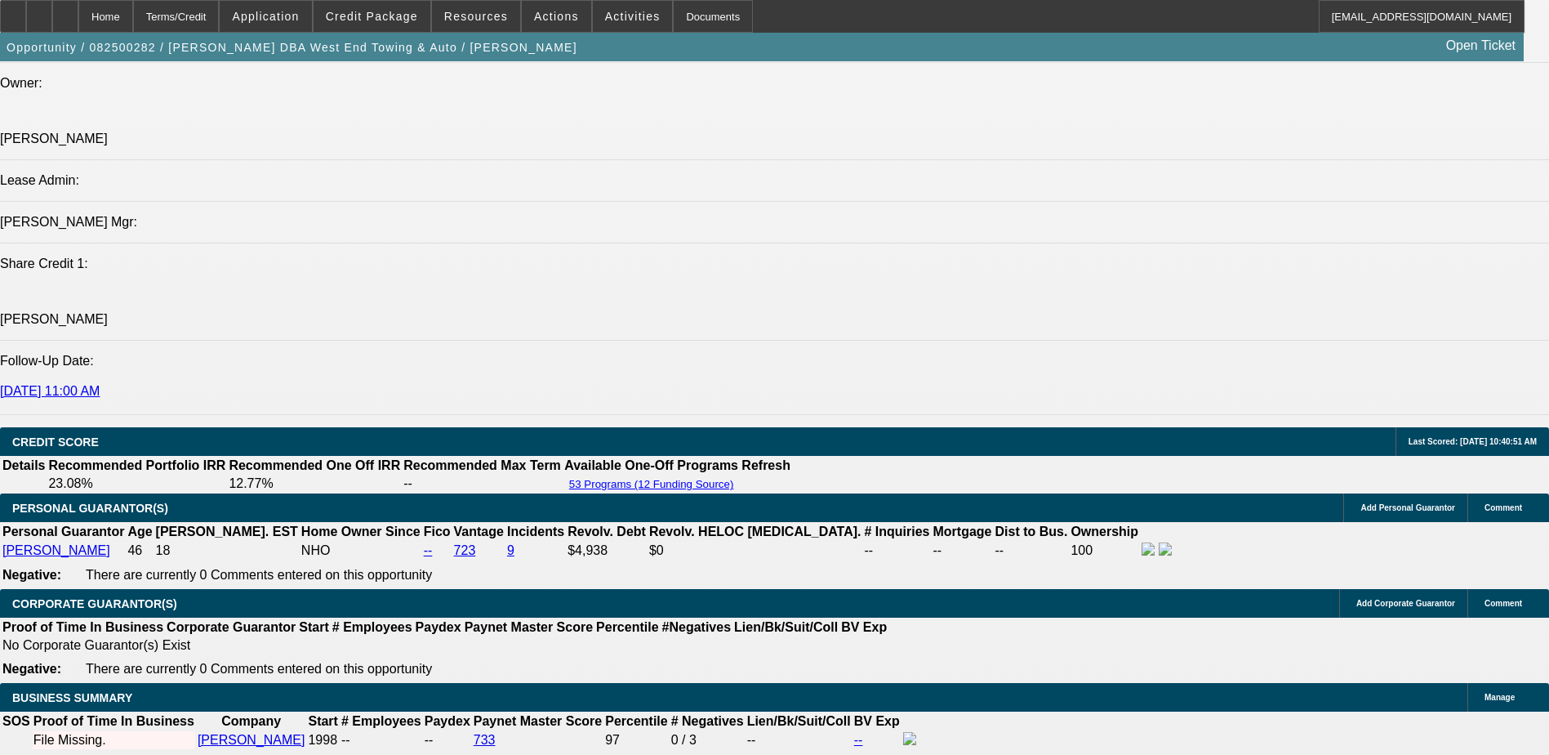
type input "13.5"
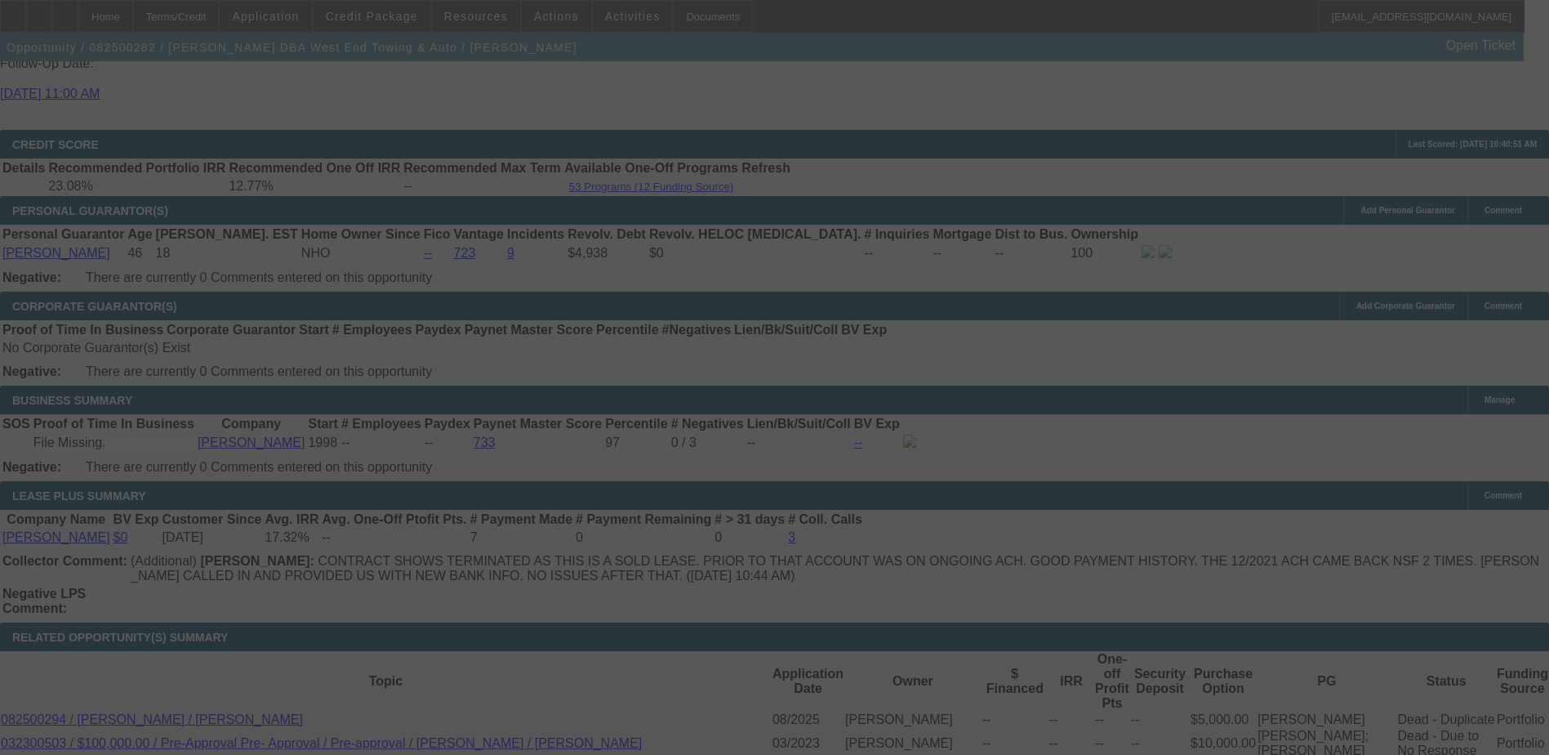
scroll to position [2369, 0]
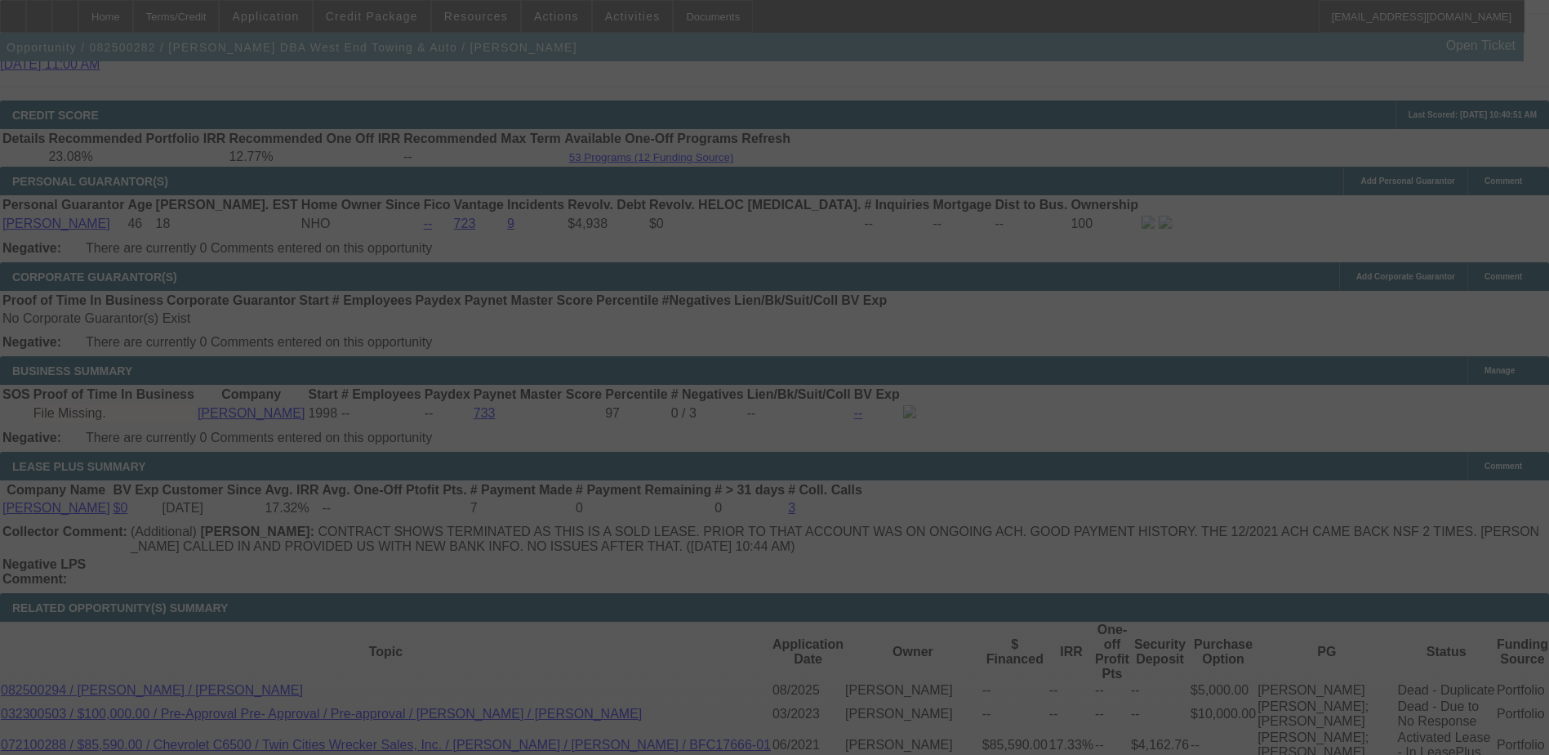
select select "0"
select select "2"
select select "0"
select select "6"
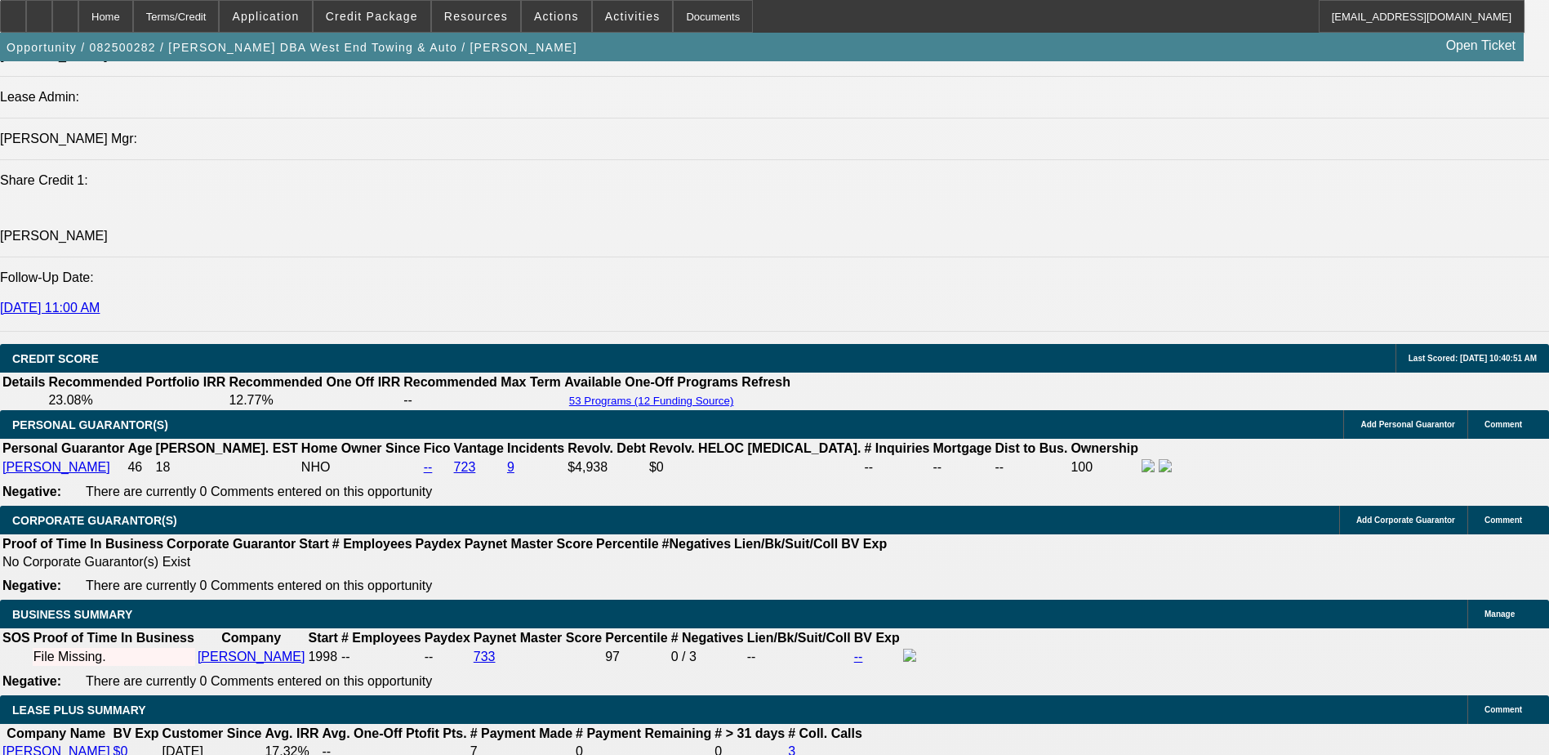
scroll to position [2124, 0]
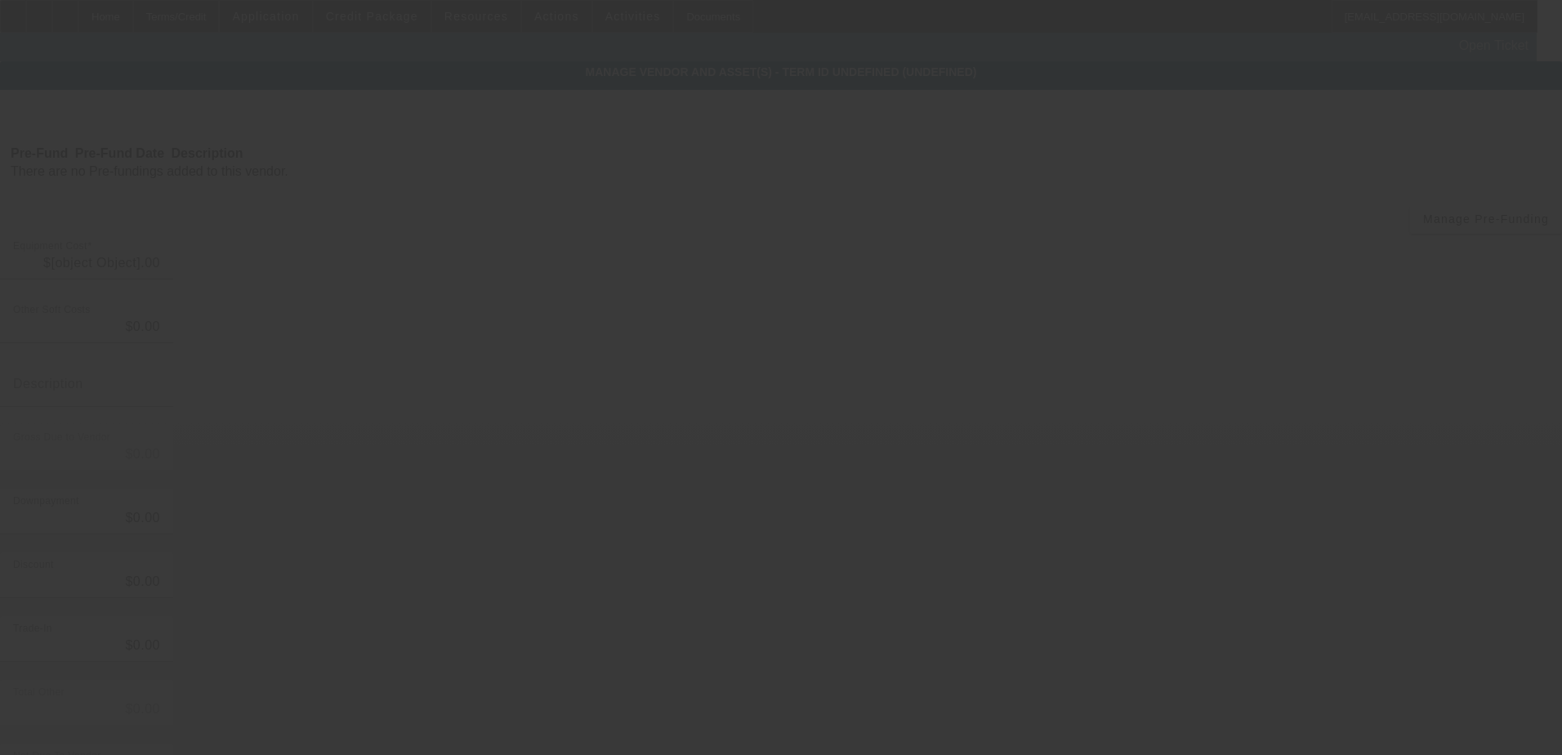
type input "$50,000.00"
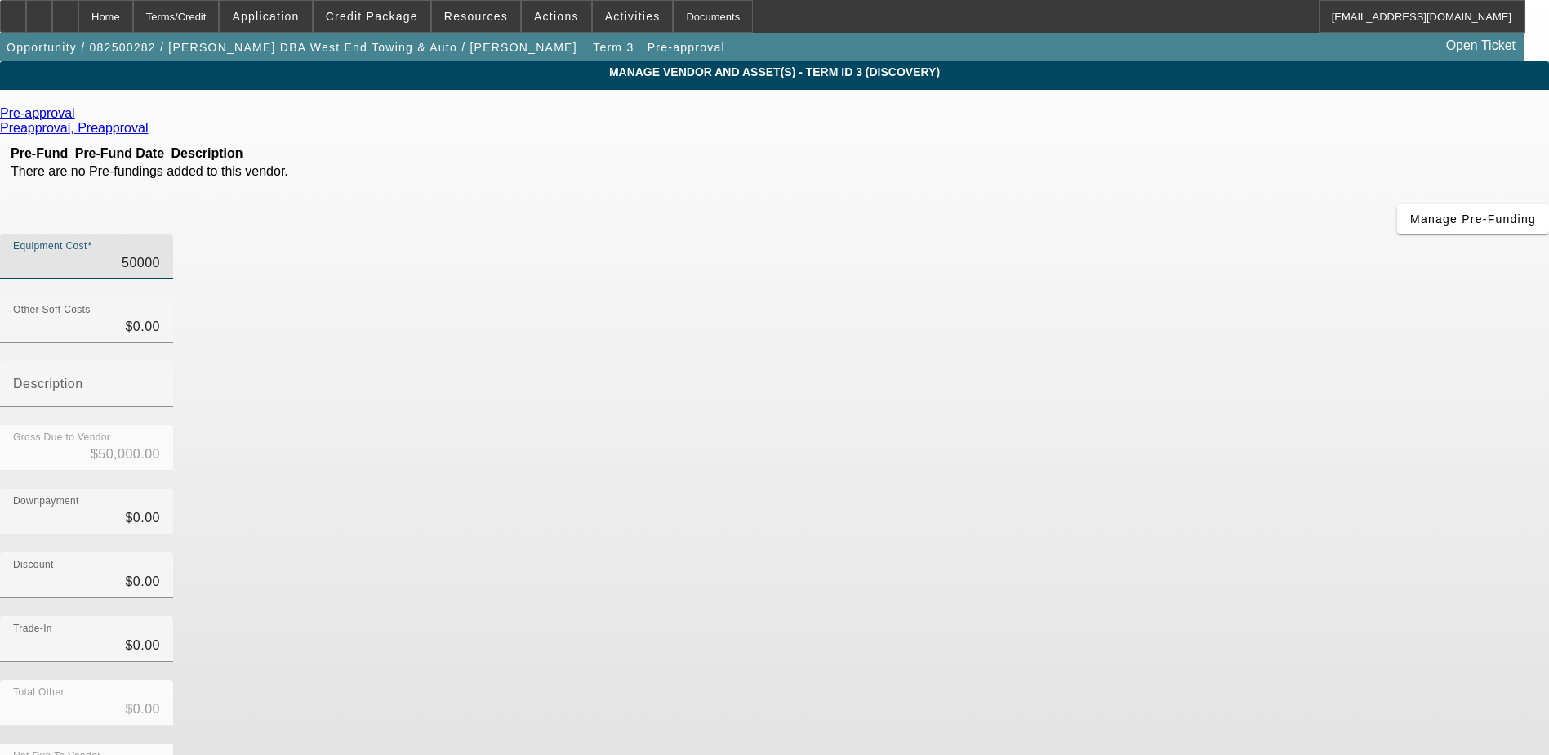
click at [160, 253] on input "50000" at bounding box center [86, 263] width 147 height 20
type input "1"
type input "$1.00"
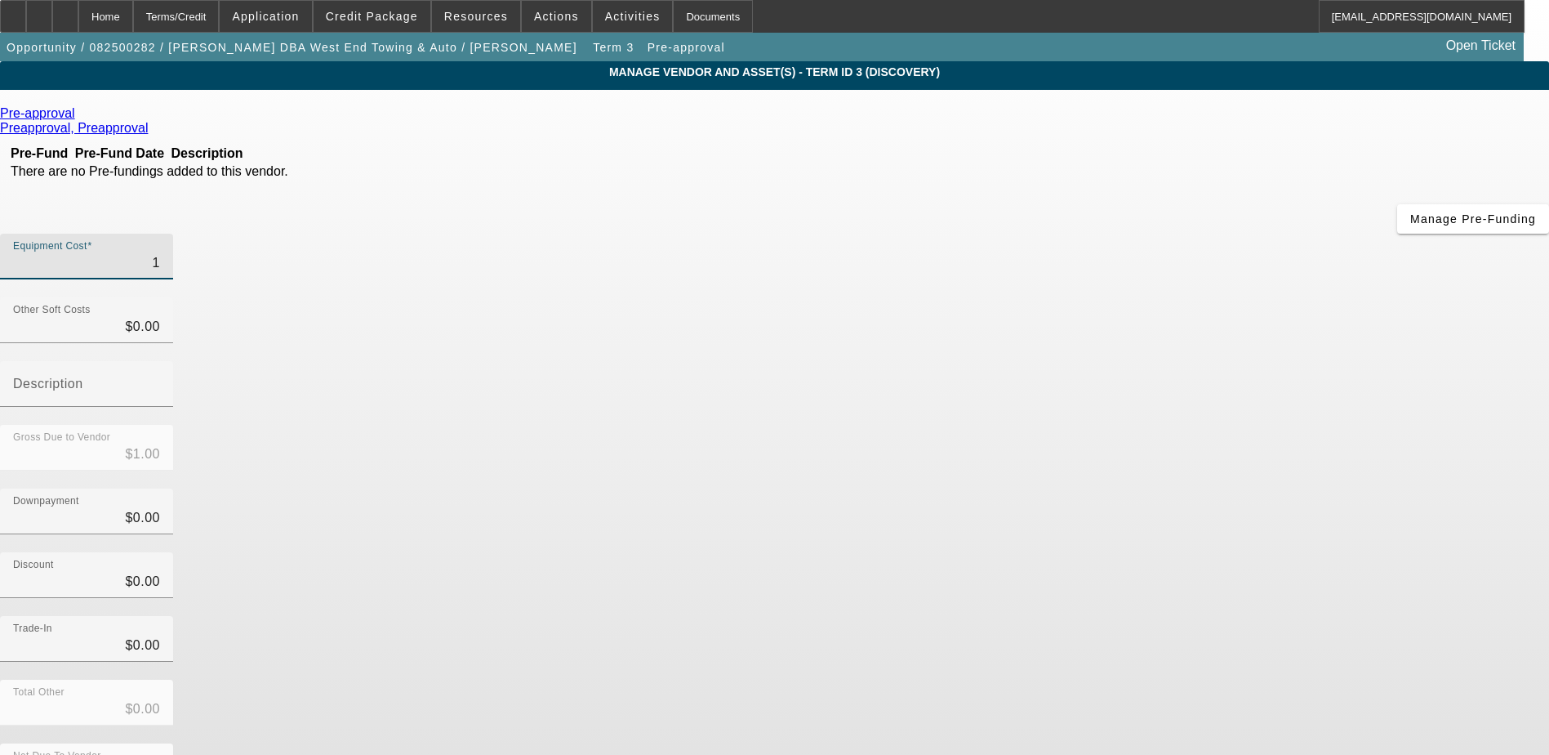
type input "10"
type input "$10.00"
type input "104"
type input "$104.00"
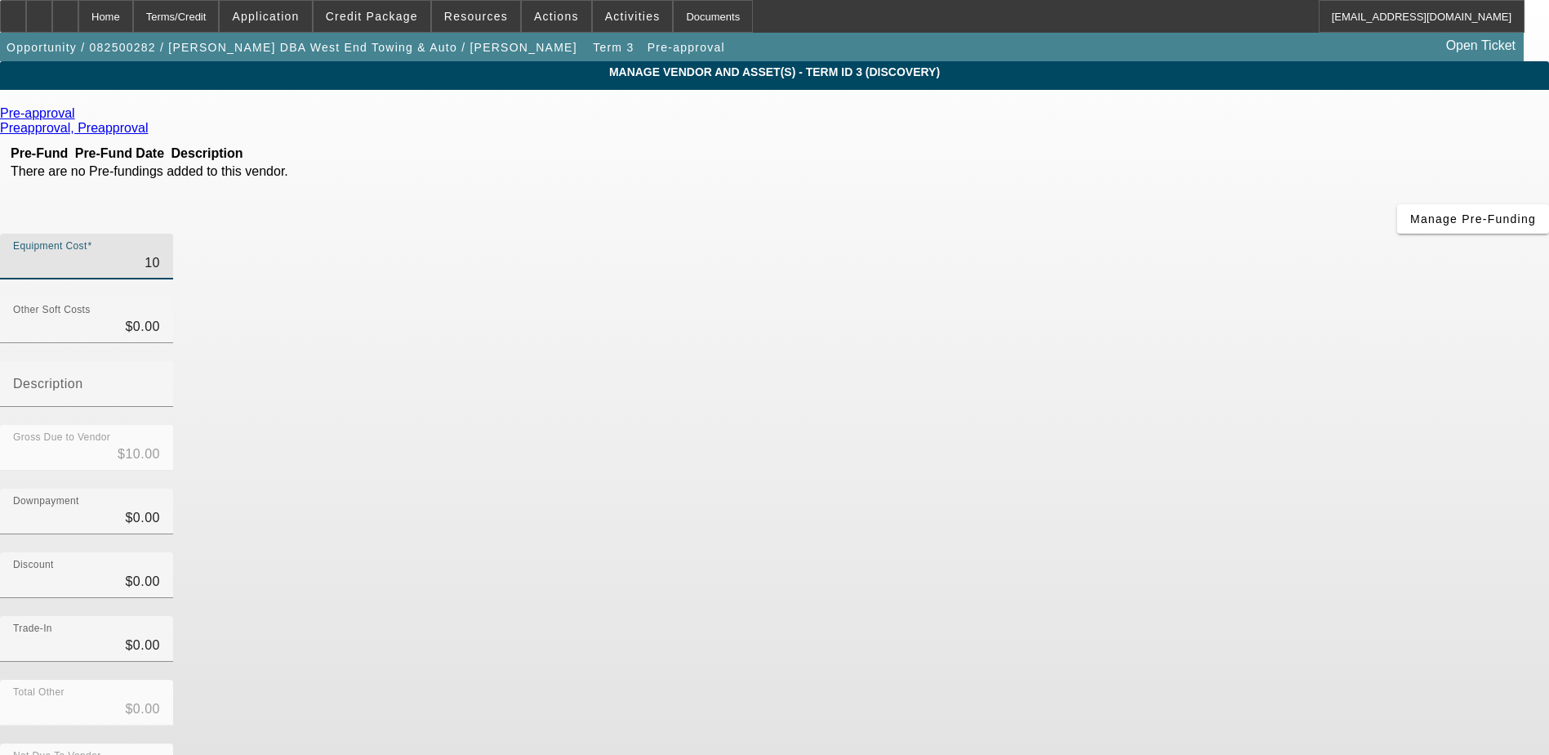
type input "$104.00"
type input "1040"
type input "$1,040.00"
type input "10400"
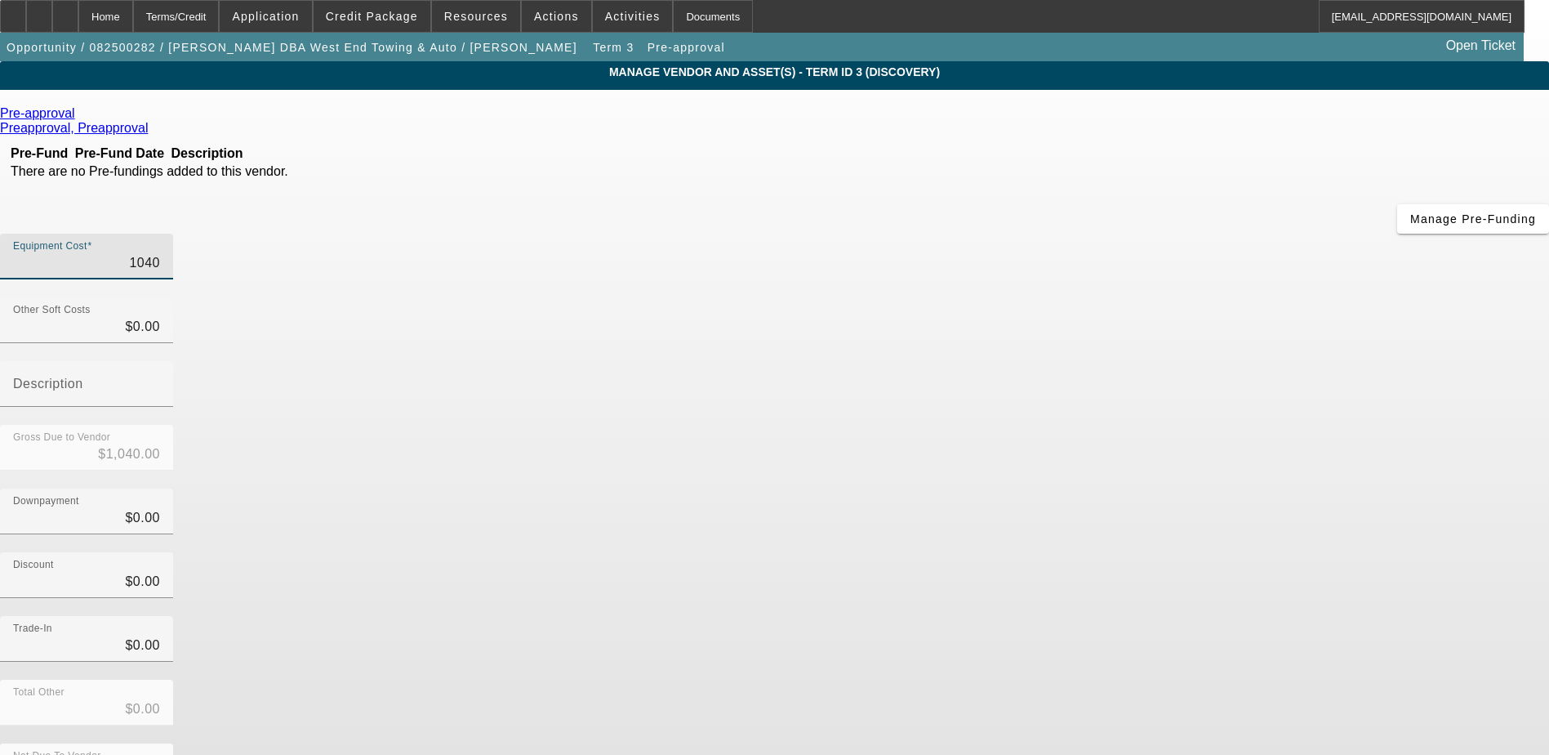
type input "$10,400.00"
type input "104000"
type input "$104,000.00"
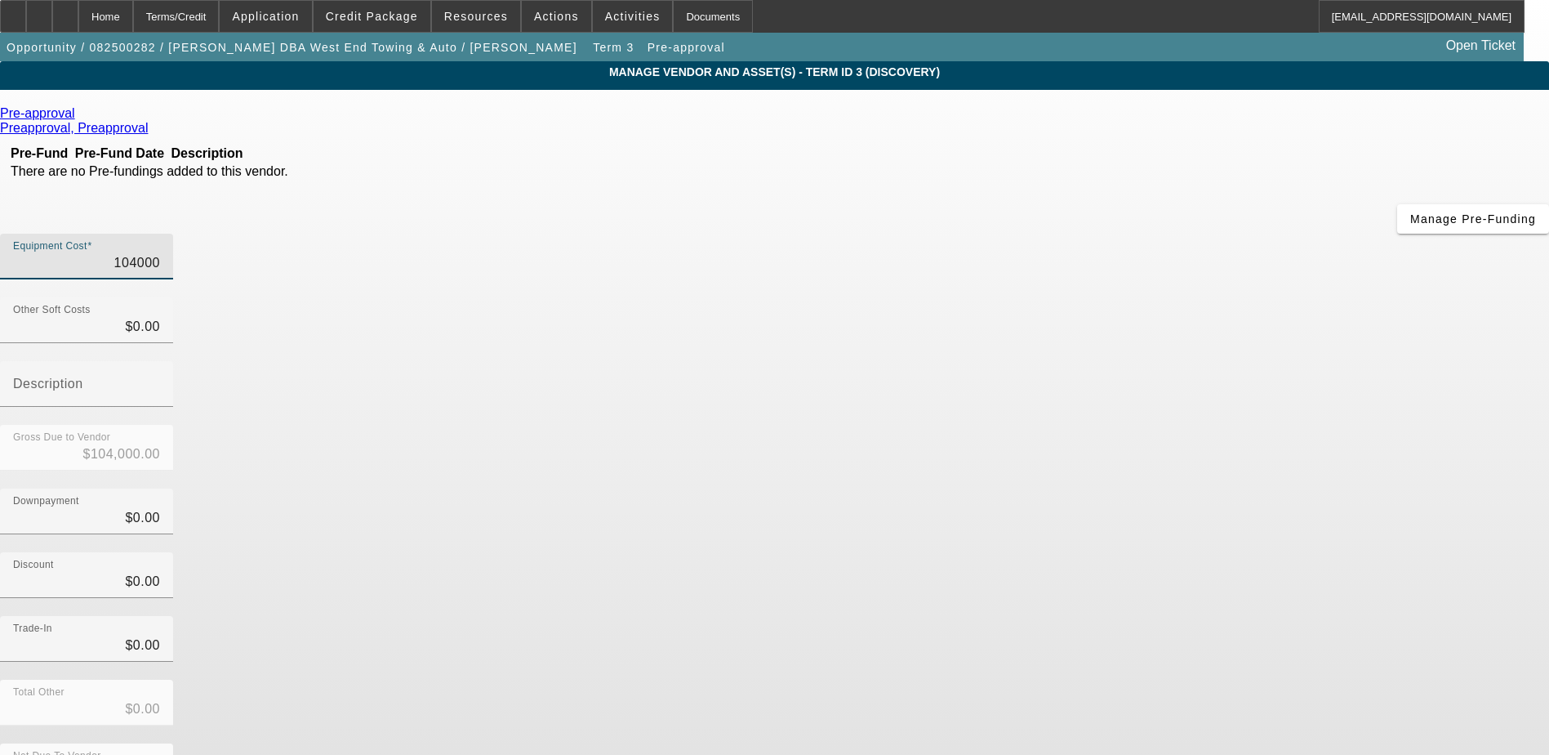
type input "$104,000.00"
click at [1078, 234] on div "Equipment Cost $104,000.00" at bounding box center [774, 266] width 1549 height 64
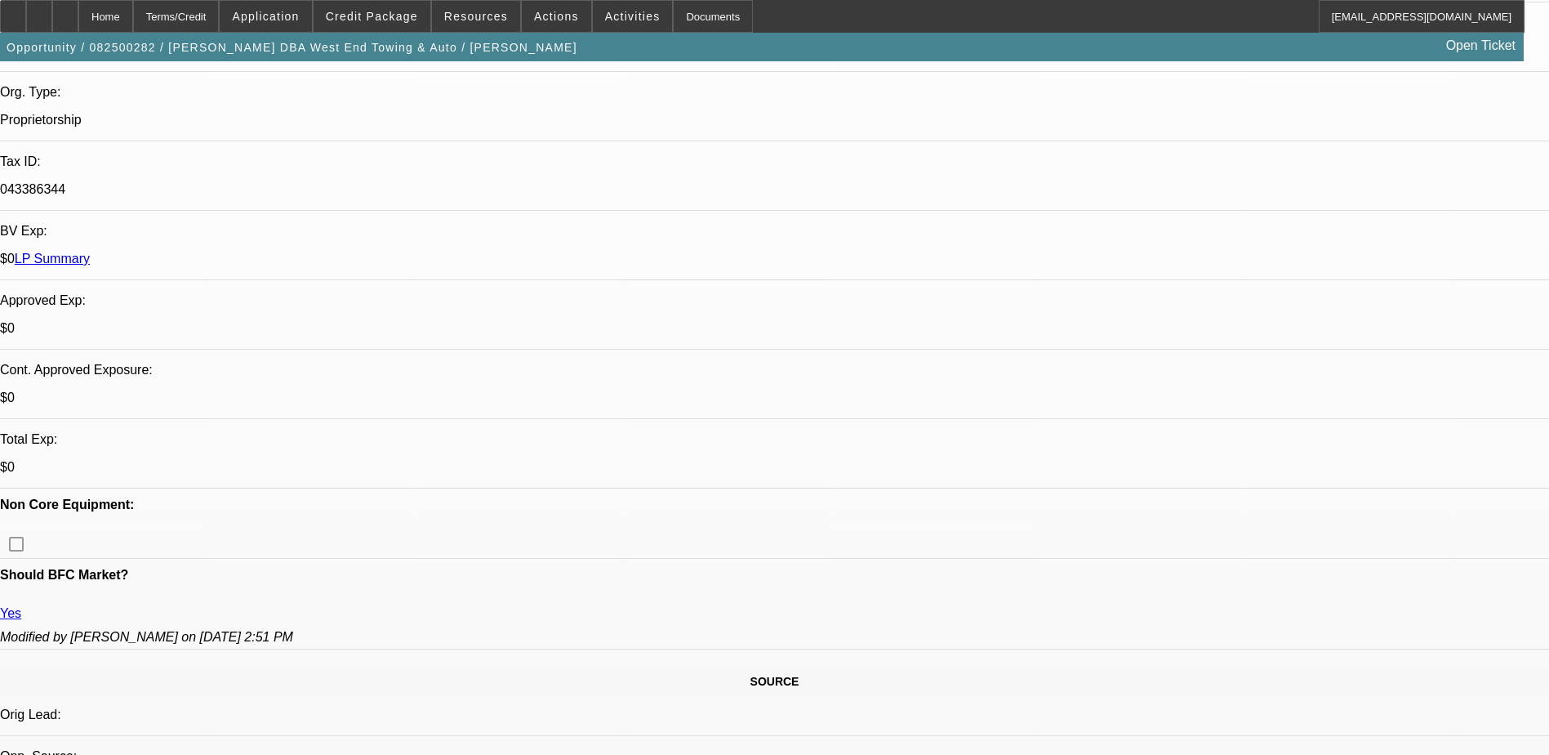
select select "0"
select select "6"
select select "0"
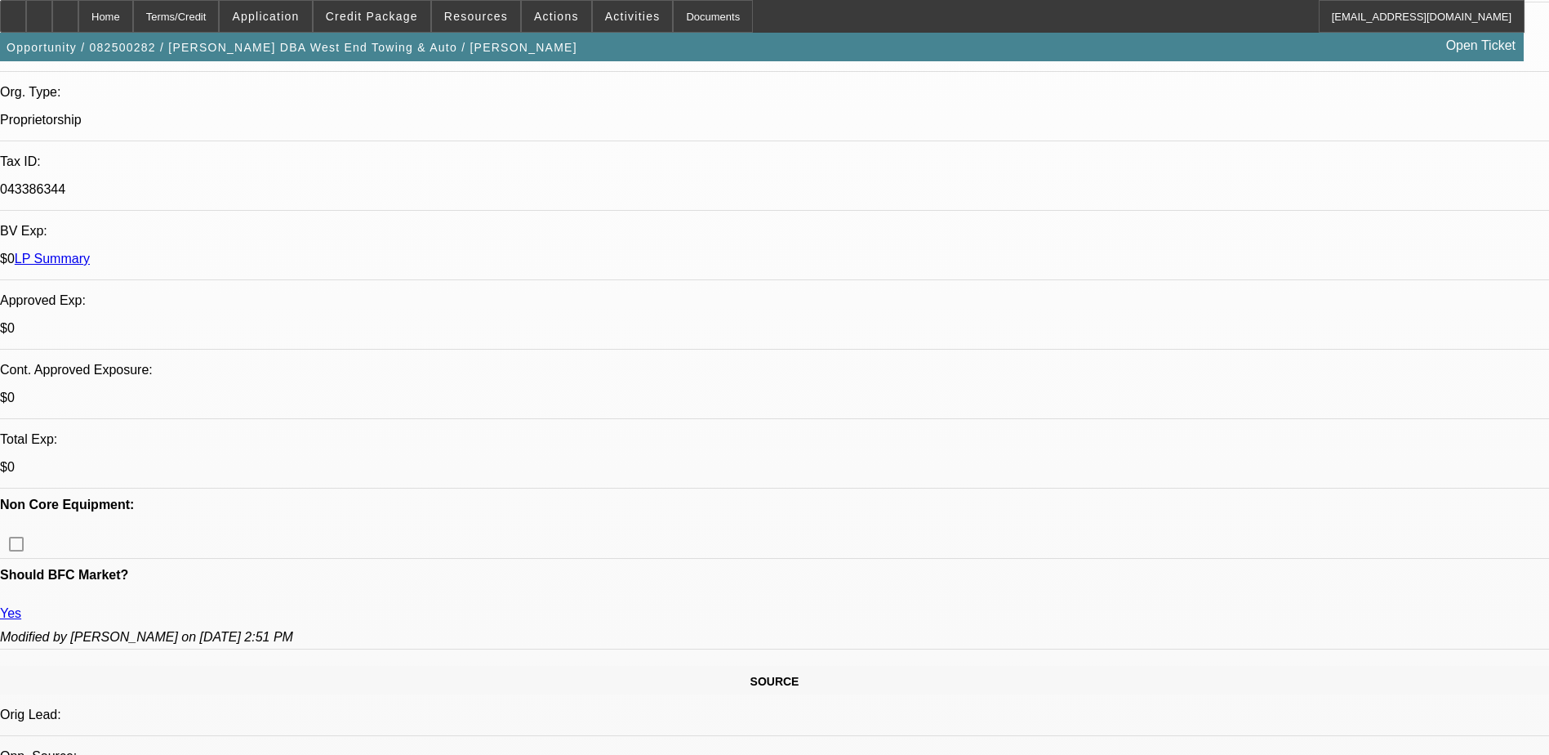
select select "0"
select select "2"
select select "0"
select select "6"
select select "0"
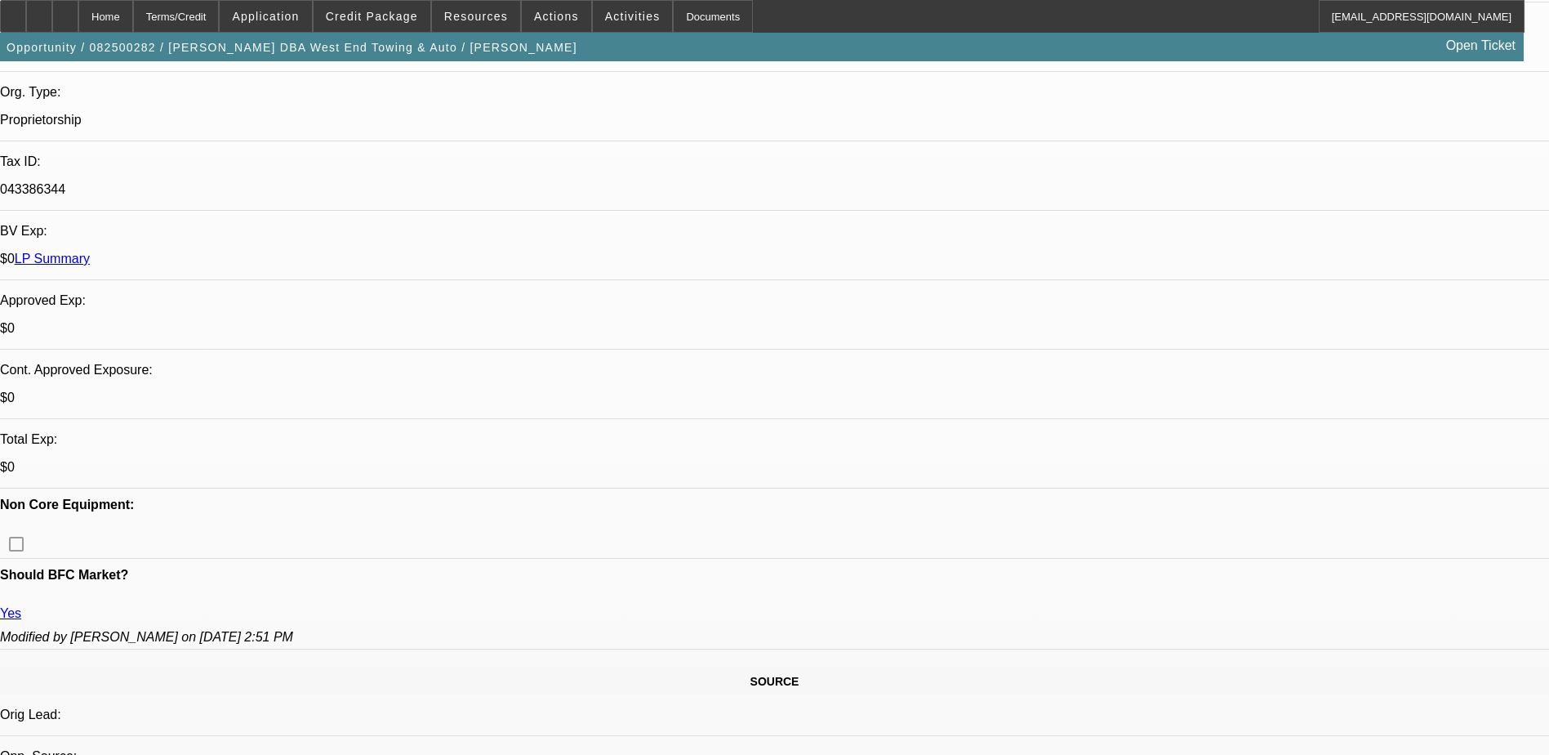
select select "0"
select select "6"
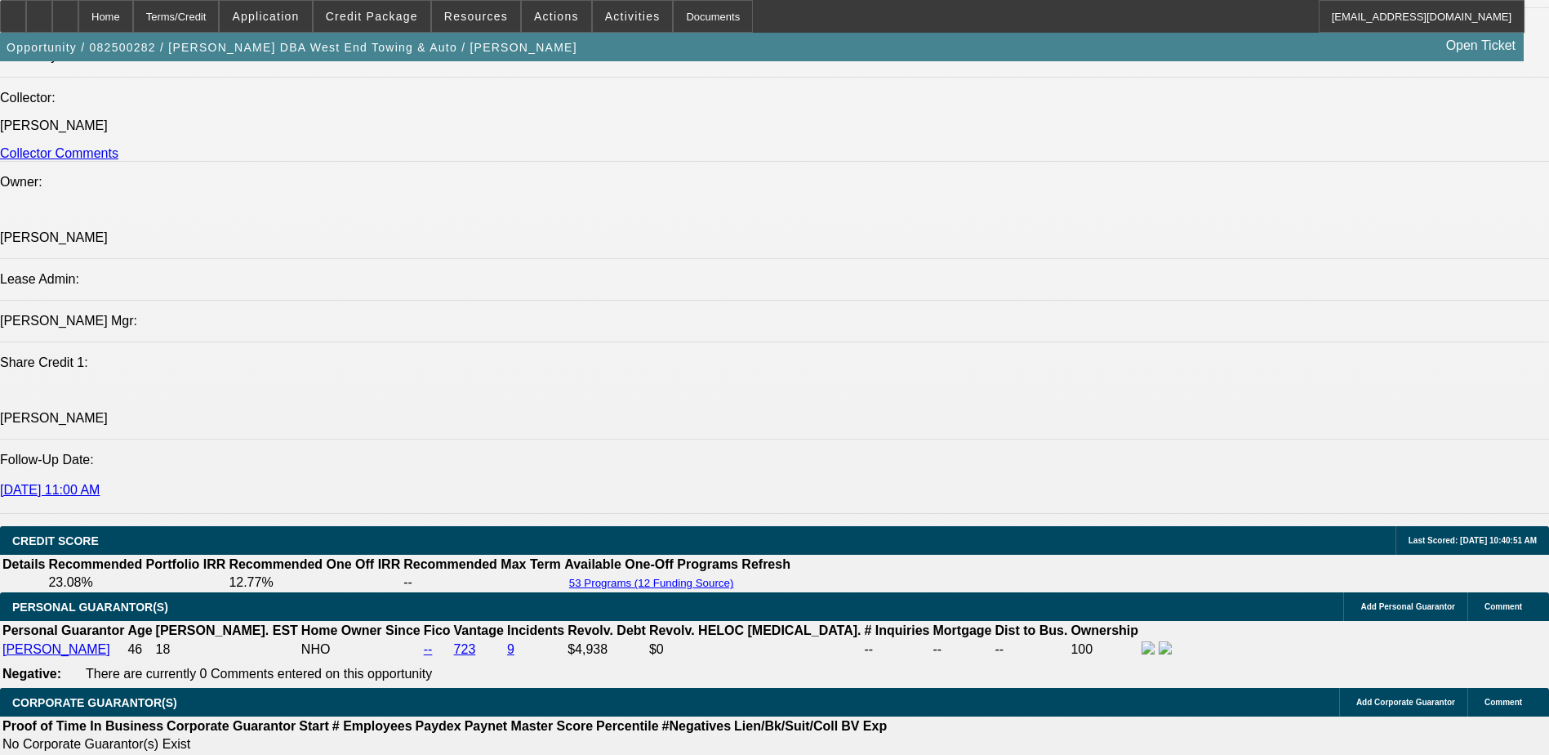
scroll to position [2042, 0]
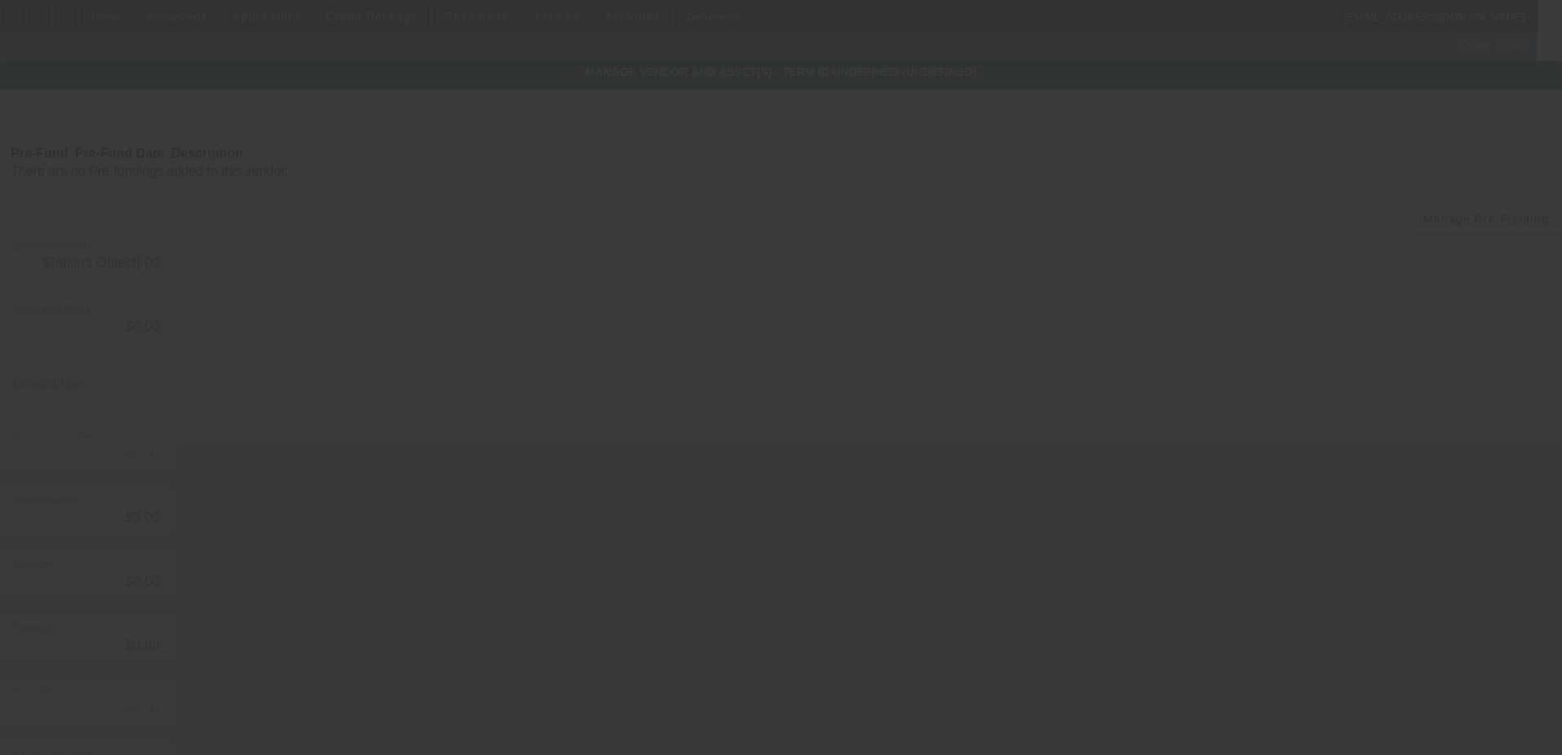
type input "$100,000.00"
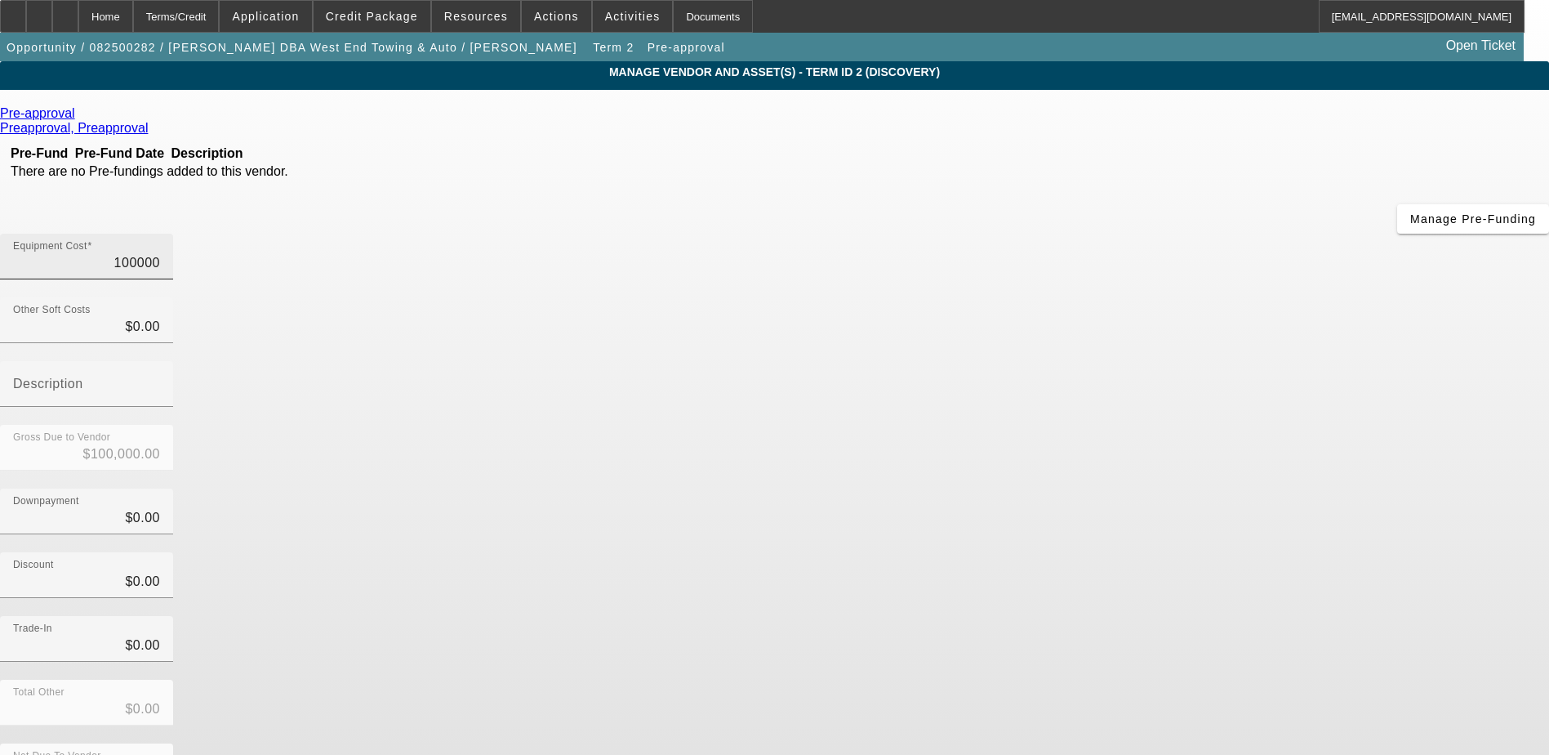
click at [160, 253] on input "100000" at bounding box center [86, 263] width 147 height 20
type input "1"
type input "$1.00"
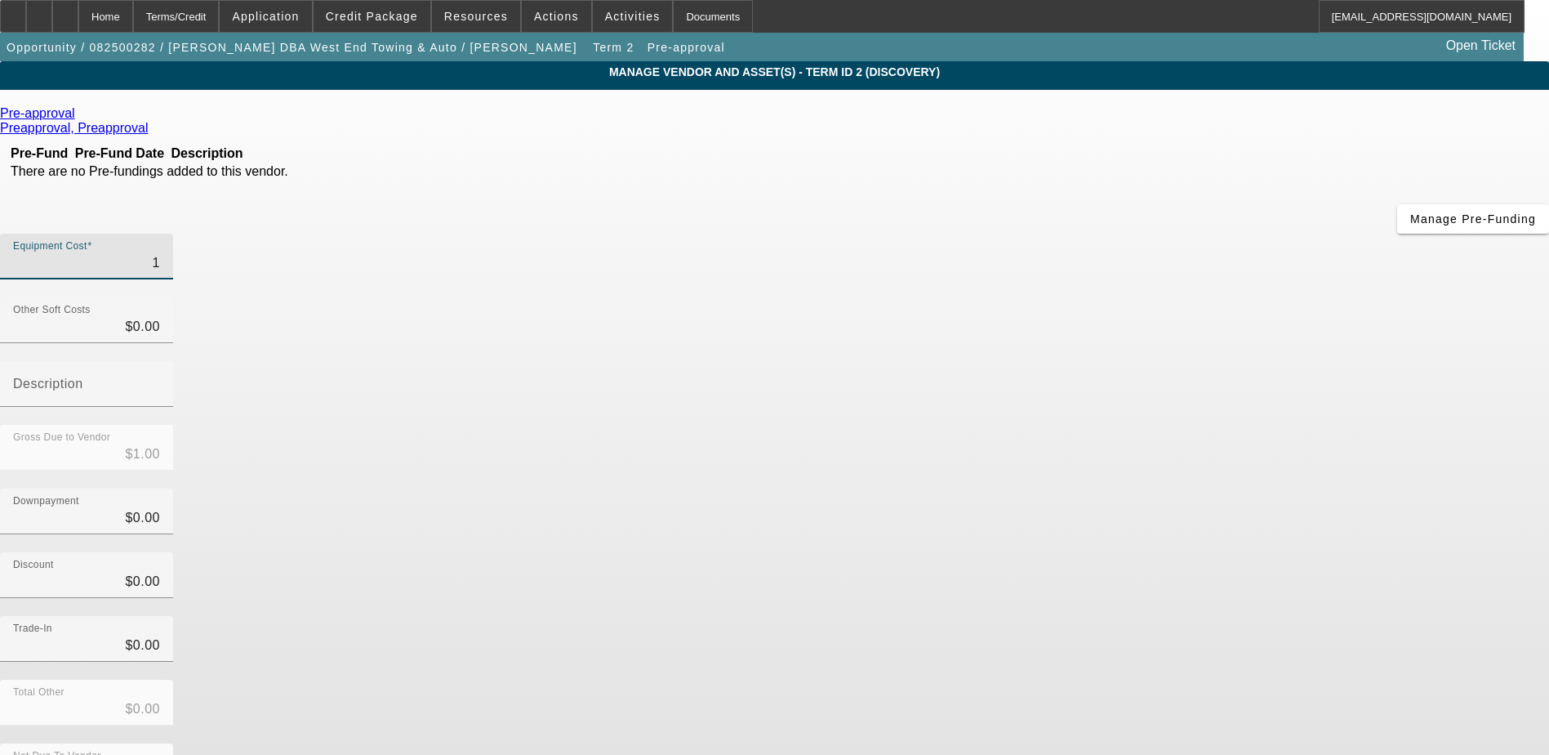
type input "10"
type input "$10.00"
type input "104"
type input "$104.00"
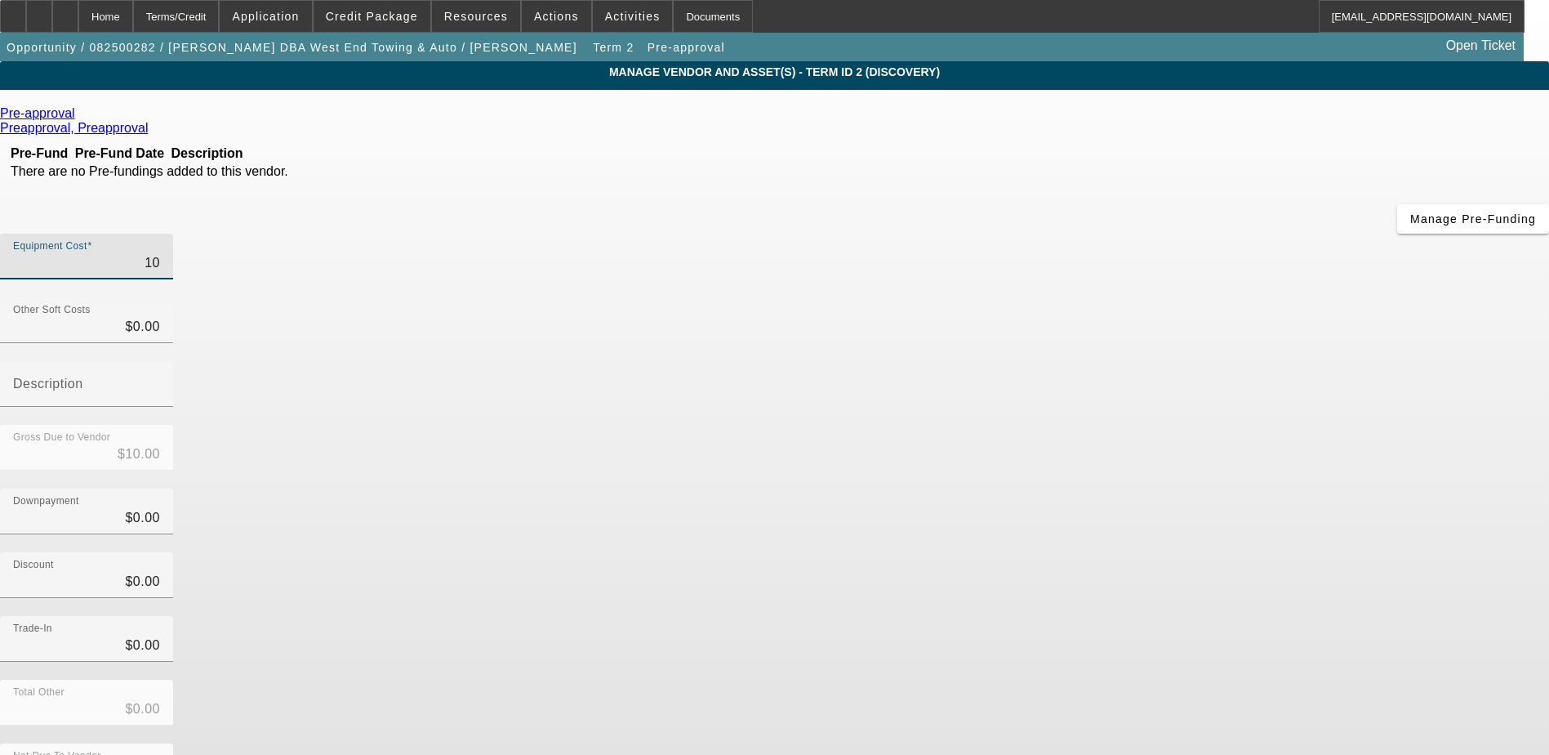
type input "$104.00"
type input "1040"
type input "$1,040.00"
type input "10400"
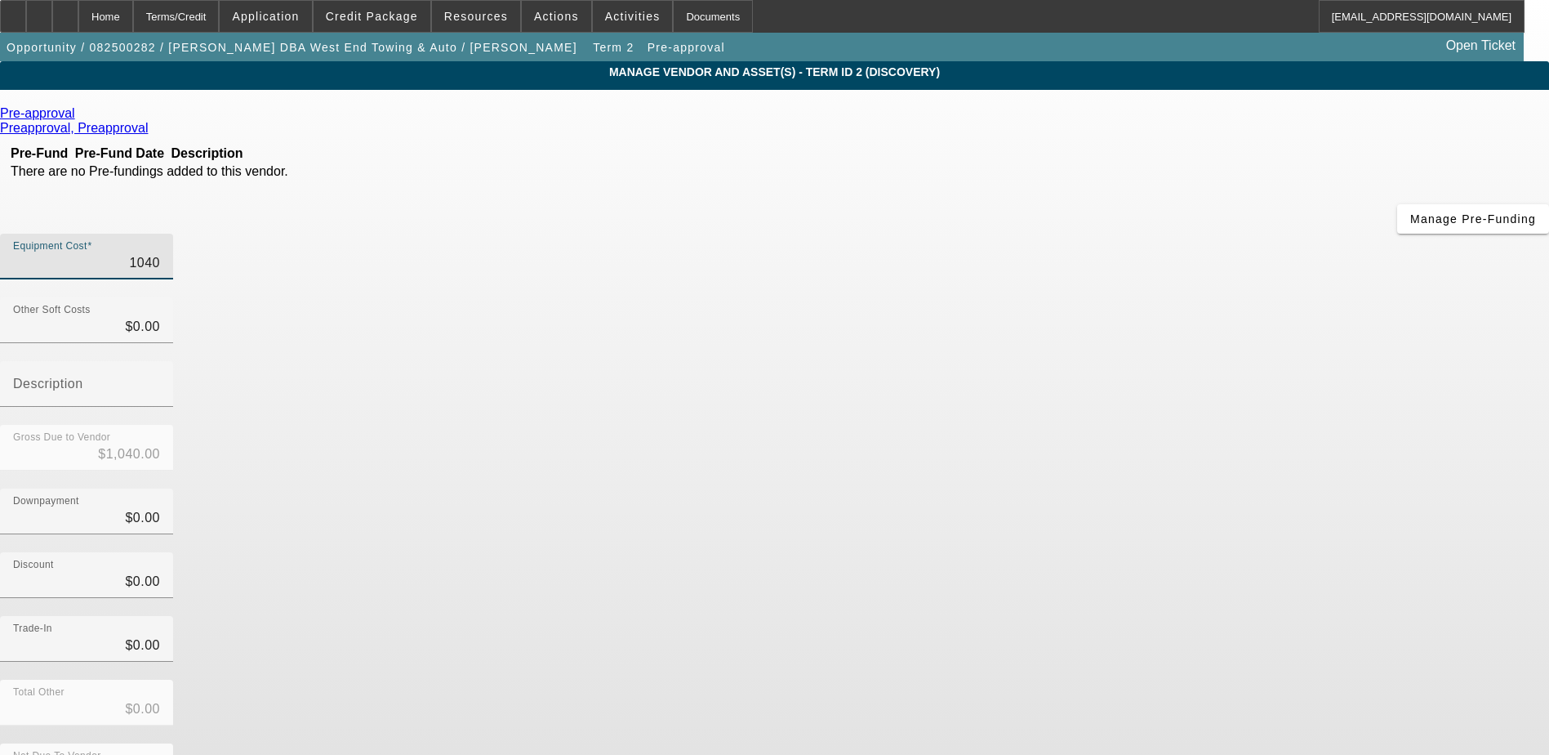
type input "$10,400.00"
type input "104000"
type input "$104,000.00"
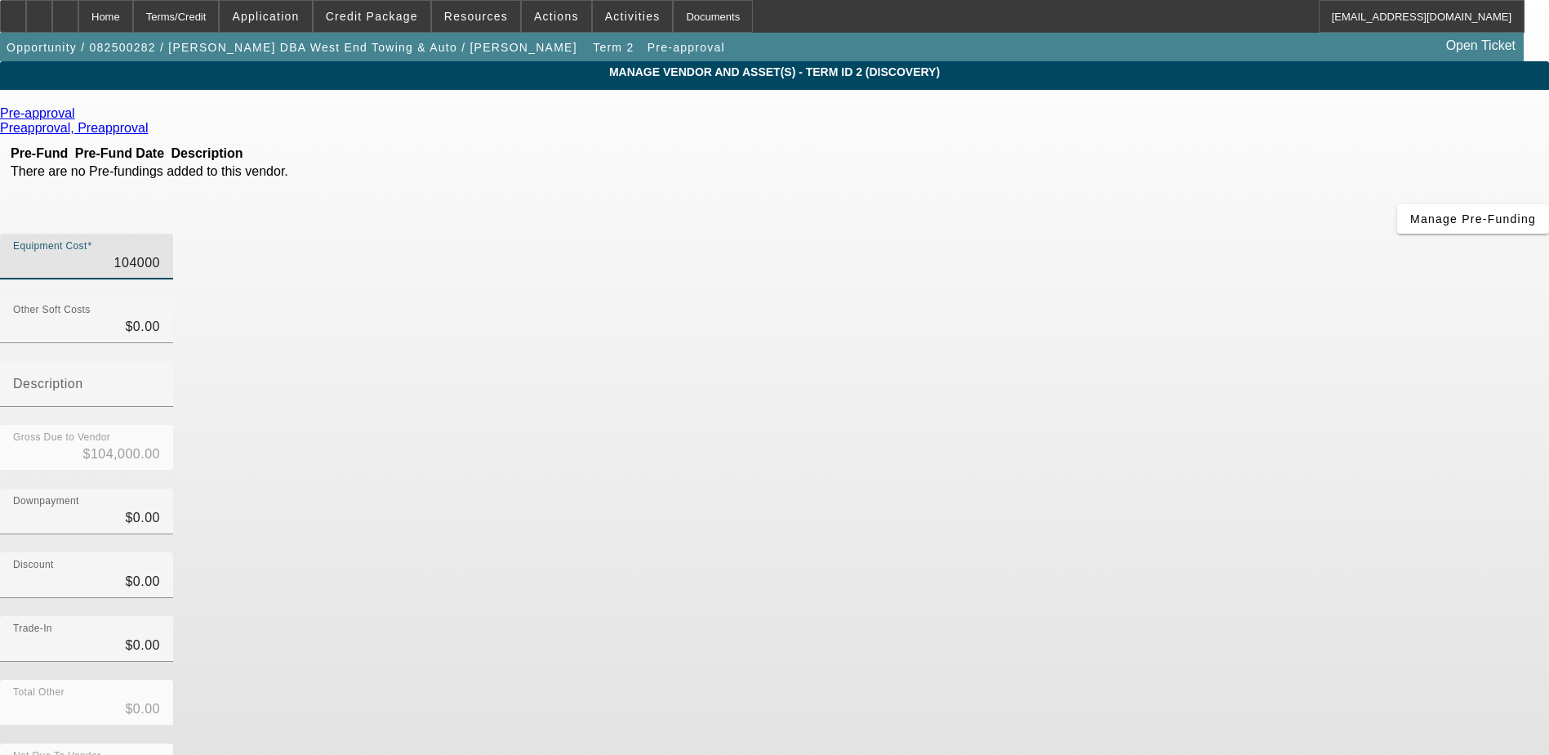
type input "$104,000.00"
click at [1122, 616] on div "Trade-In $0.00" at bounding box center [774, 648] width 1549 height 64
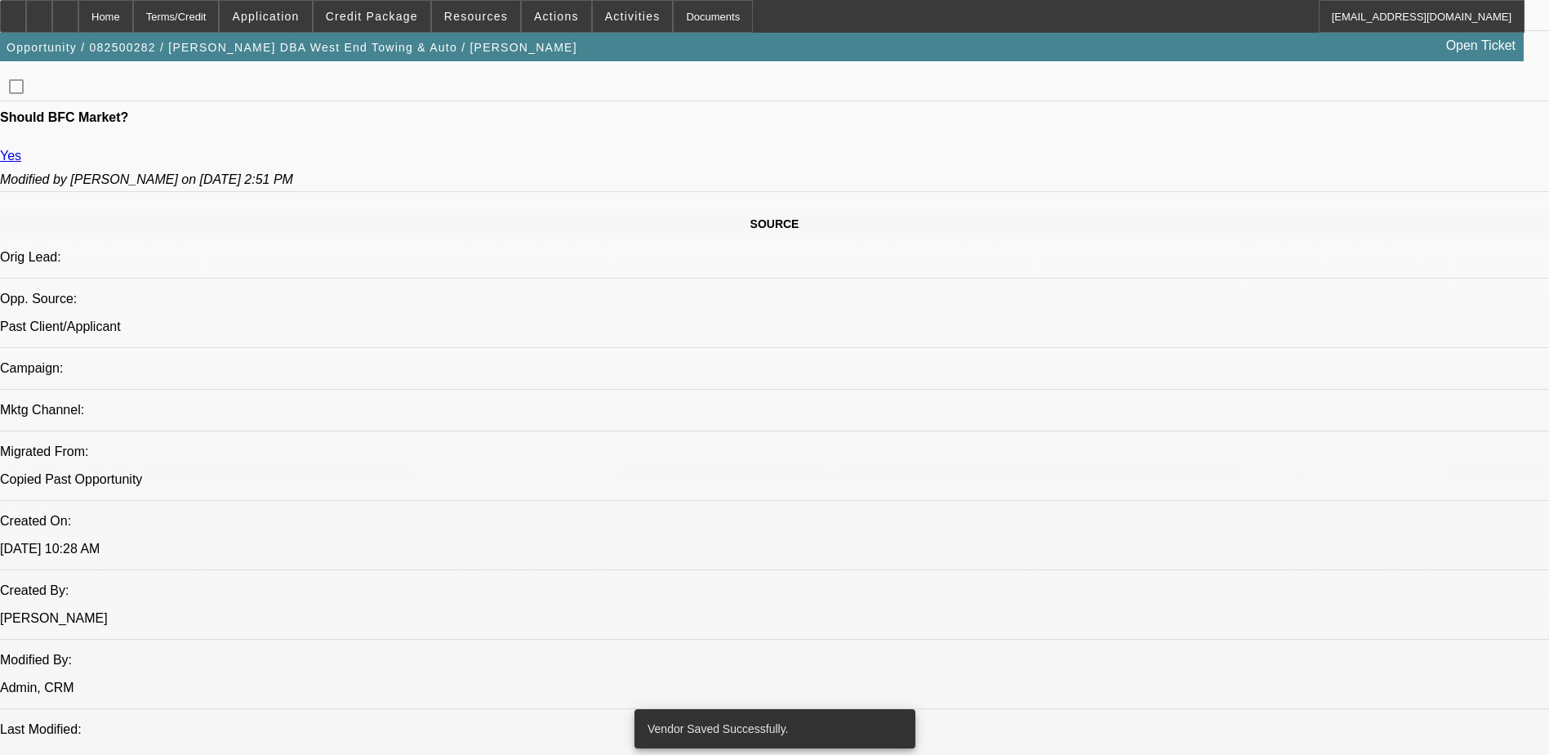
select select "0"
select select "6"
select select "0"
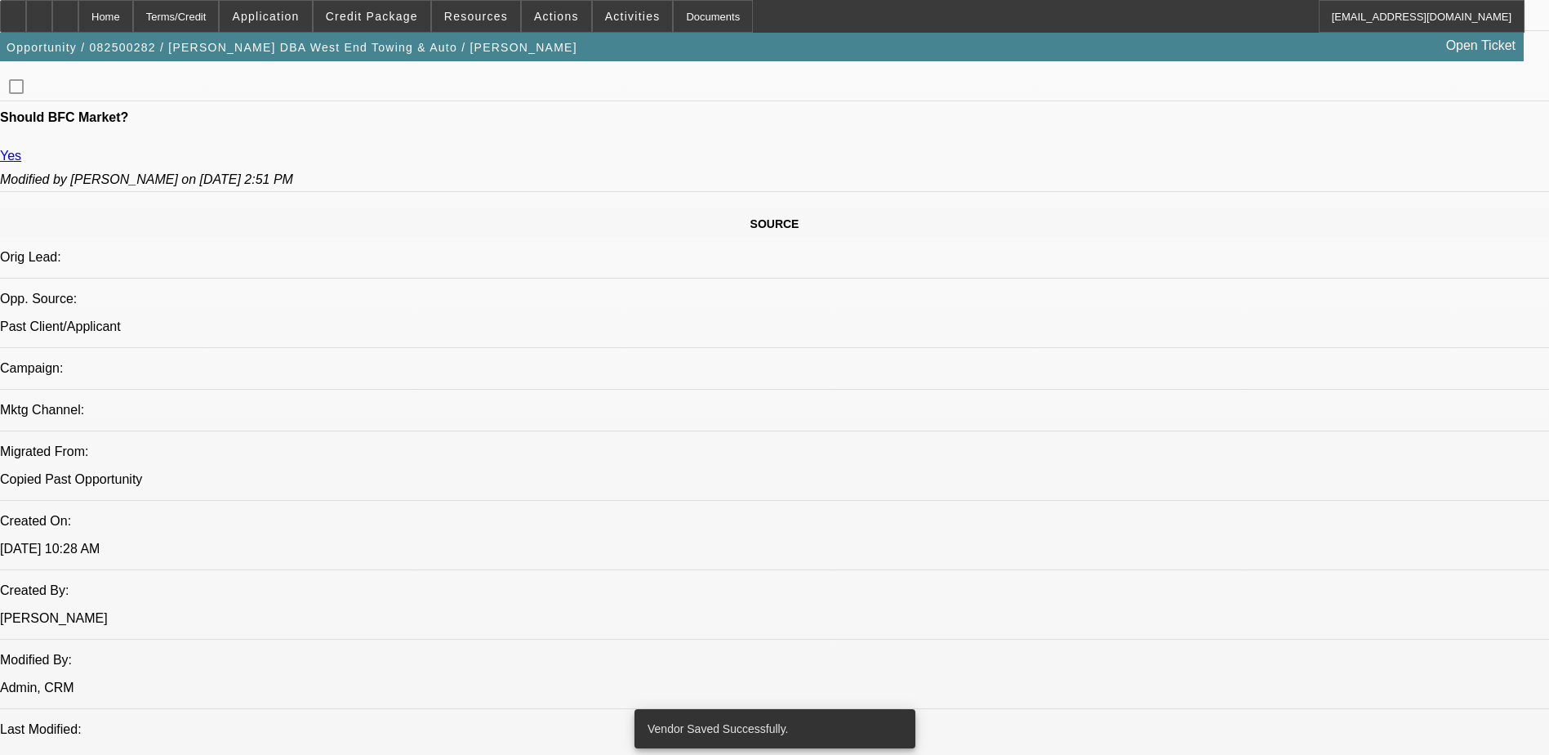
select select "0"
select select "2"
select select "0"
select select "6"
select select "0"
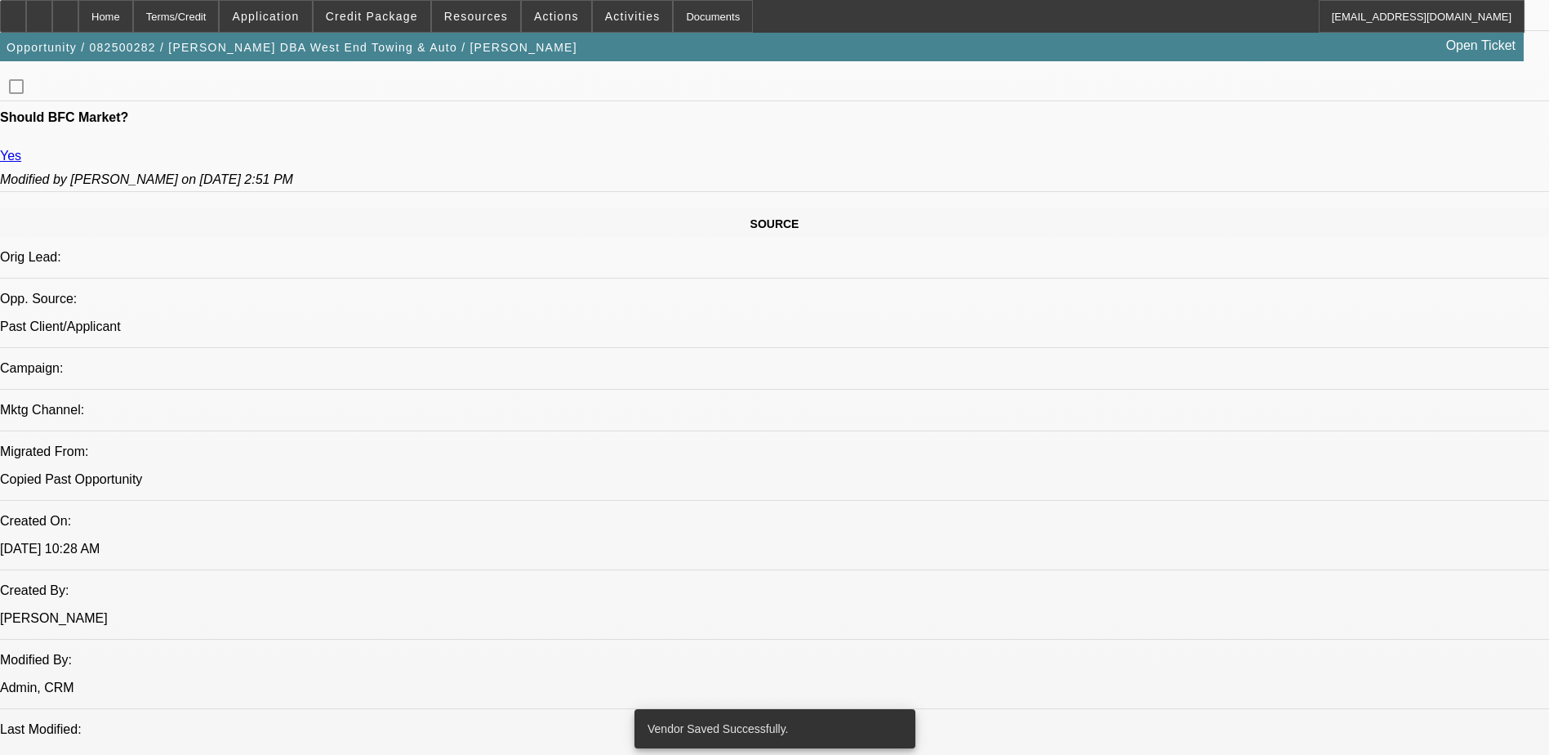
select select "0"
select select "6"
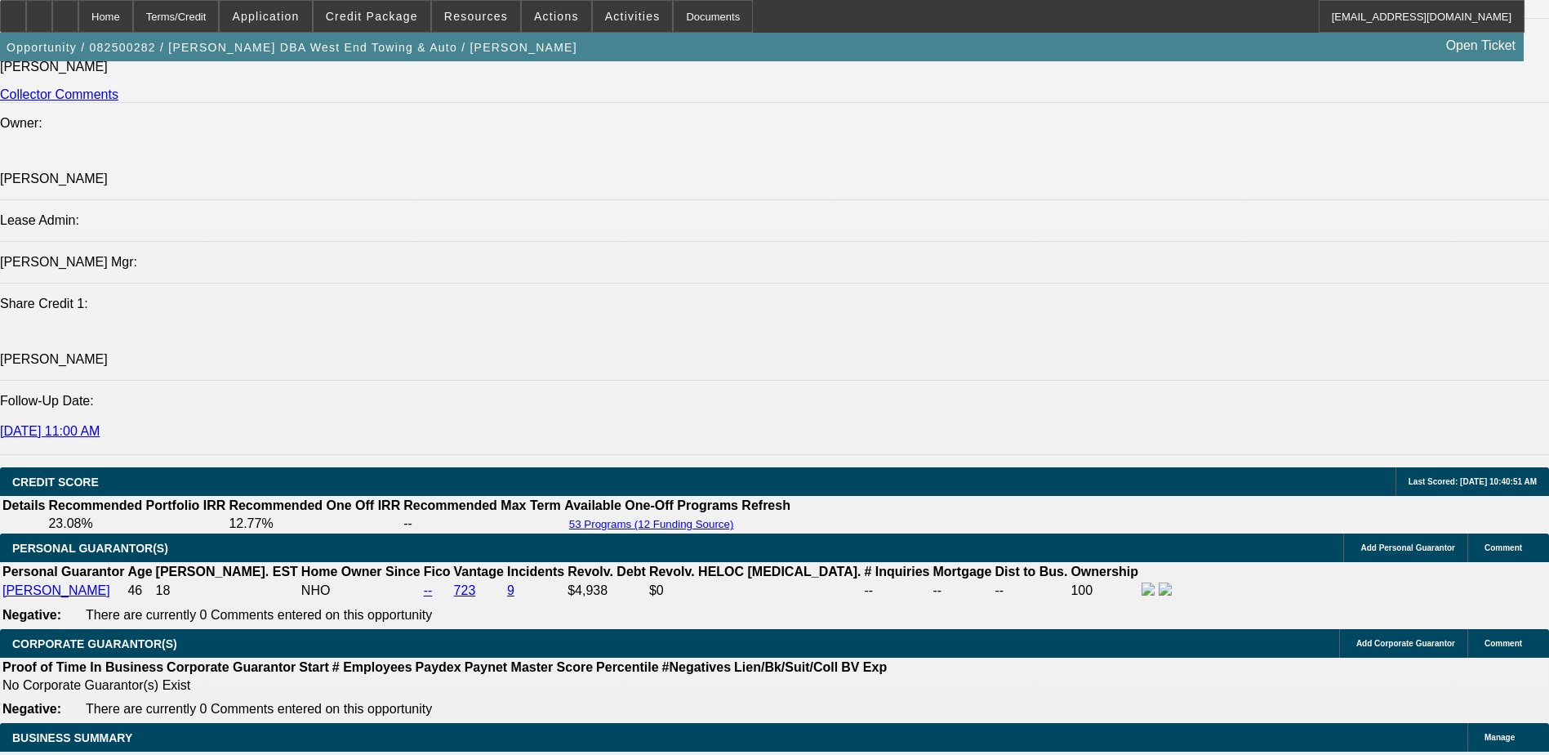
scroll to position [2197, 0]
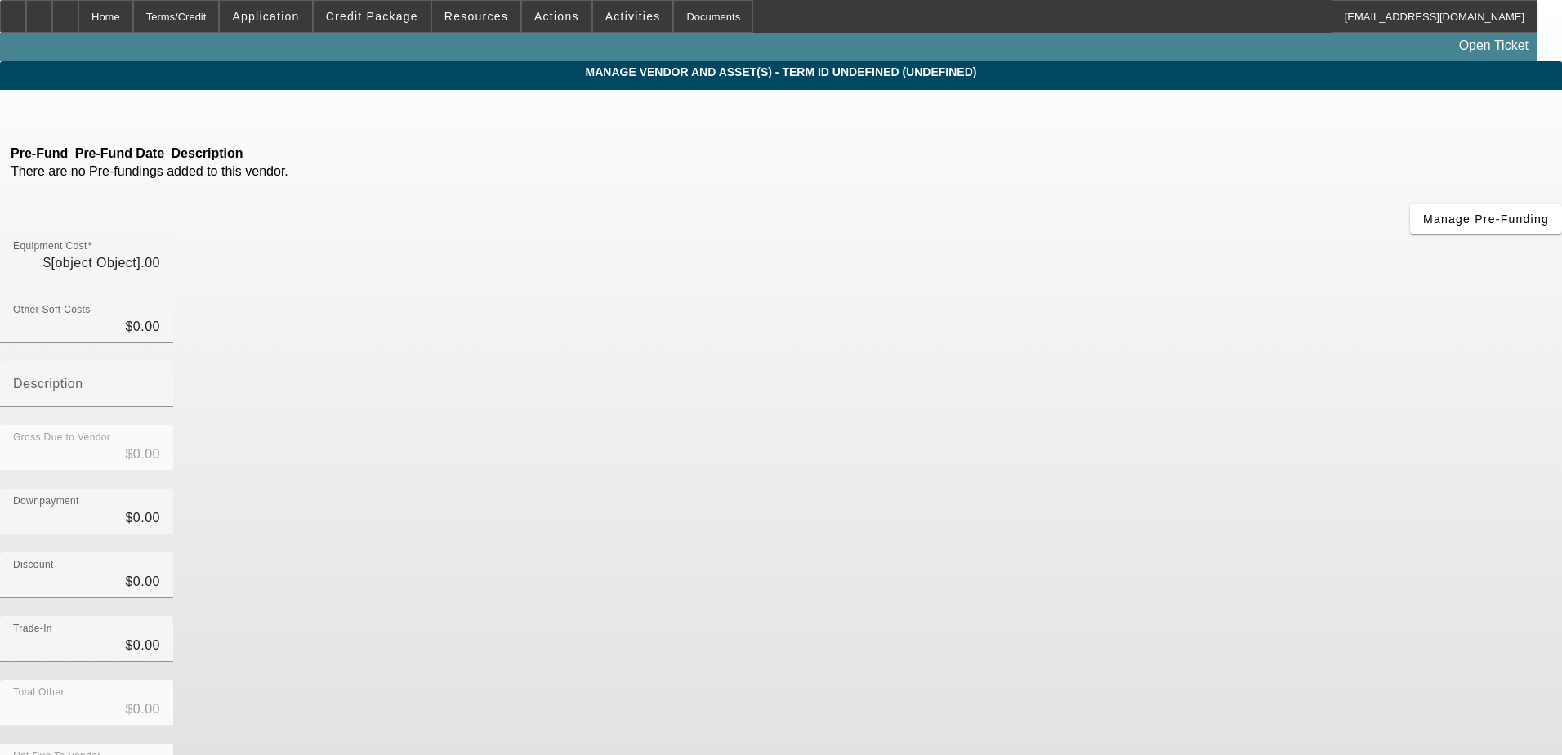
type input "$100,000.00"
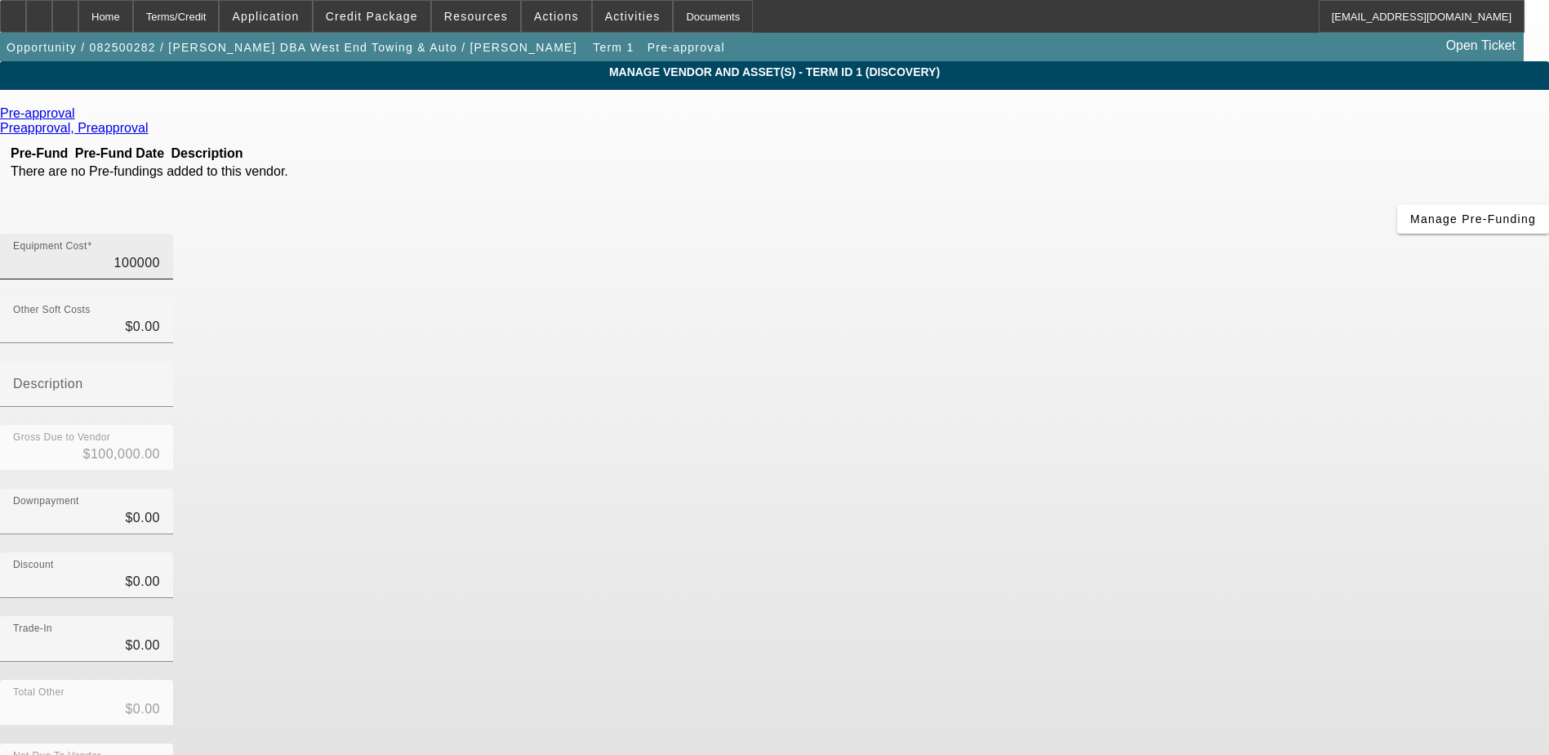
click at [160, 253] on input "100000" at bounding box center [86, 263] width 147 height 20
type input "1"
type input "$1.00"
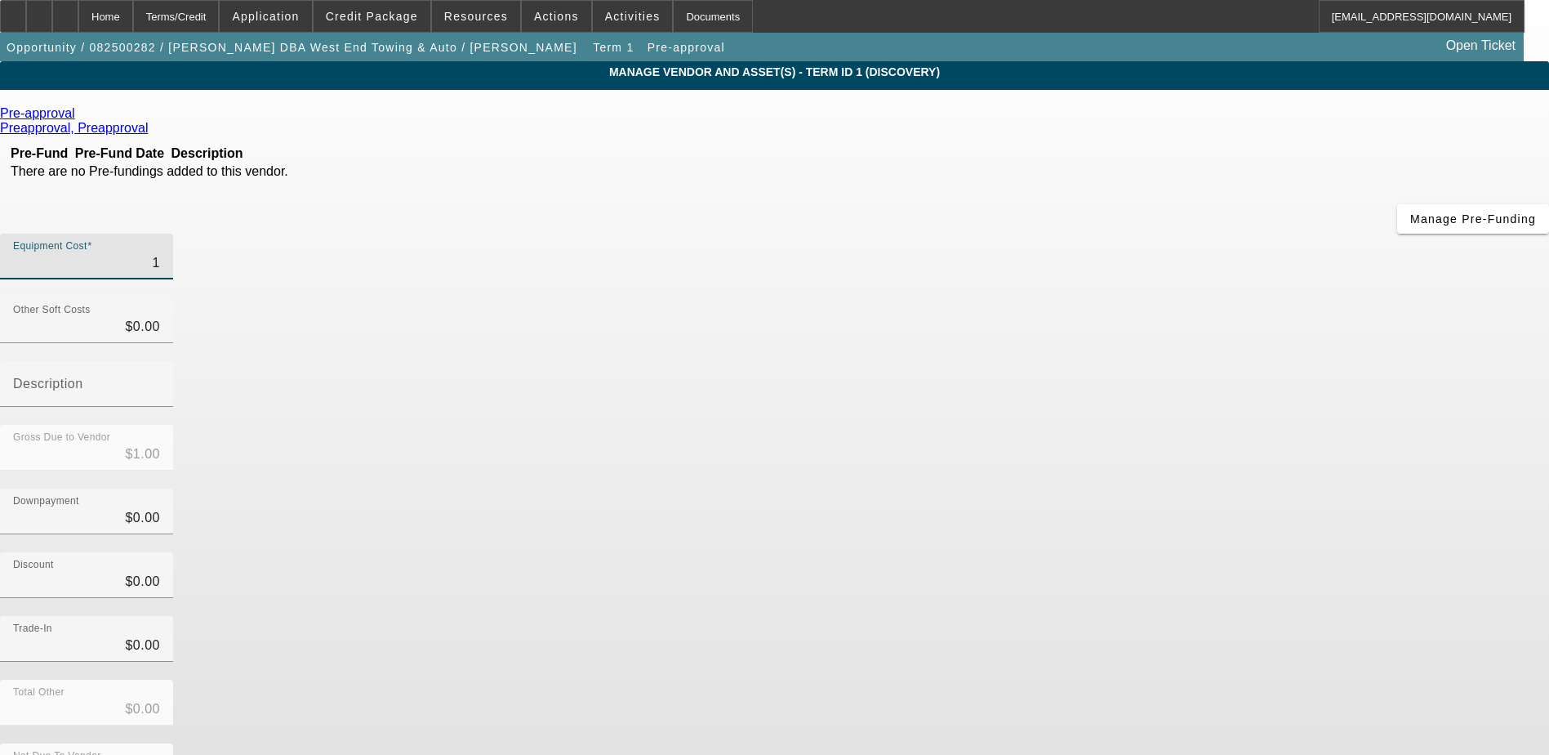
type input "10"
type input "$10.00"
type input "104"
type input "$104.00"
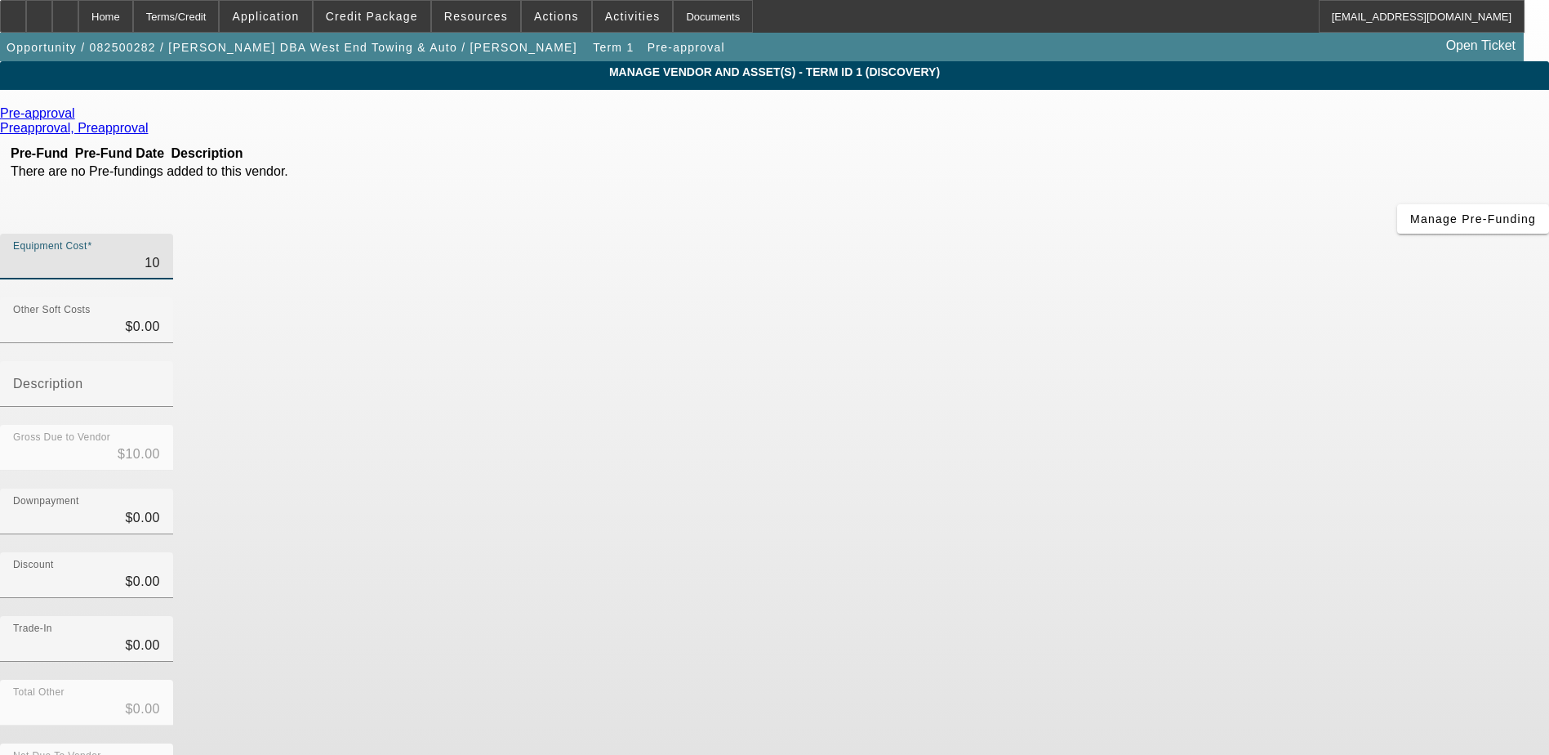
type input "$104.00"
type input "1040"
type input "$1,040.00"
type input "10400"
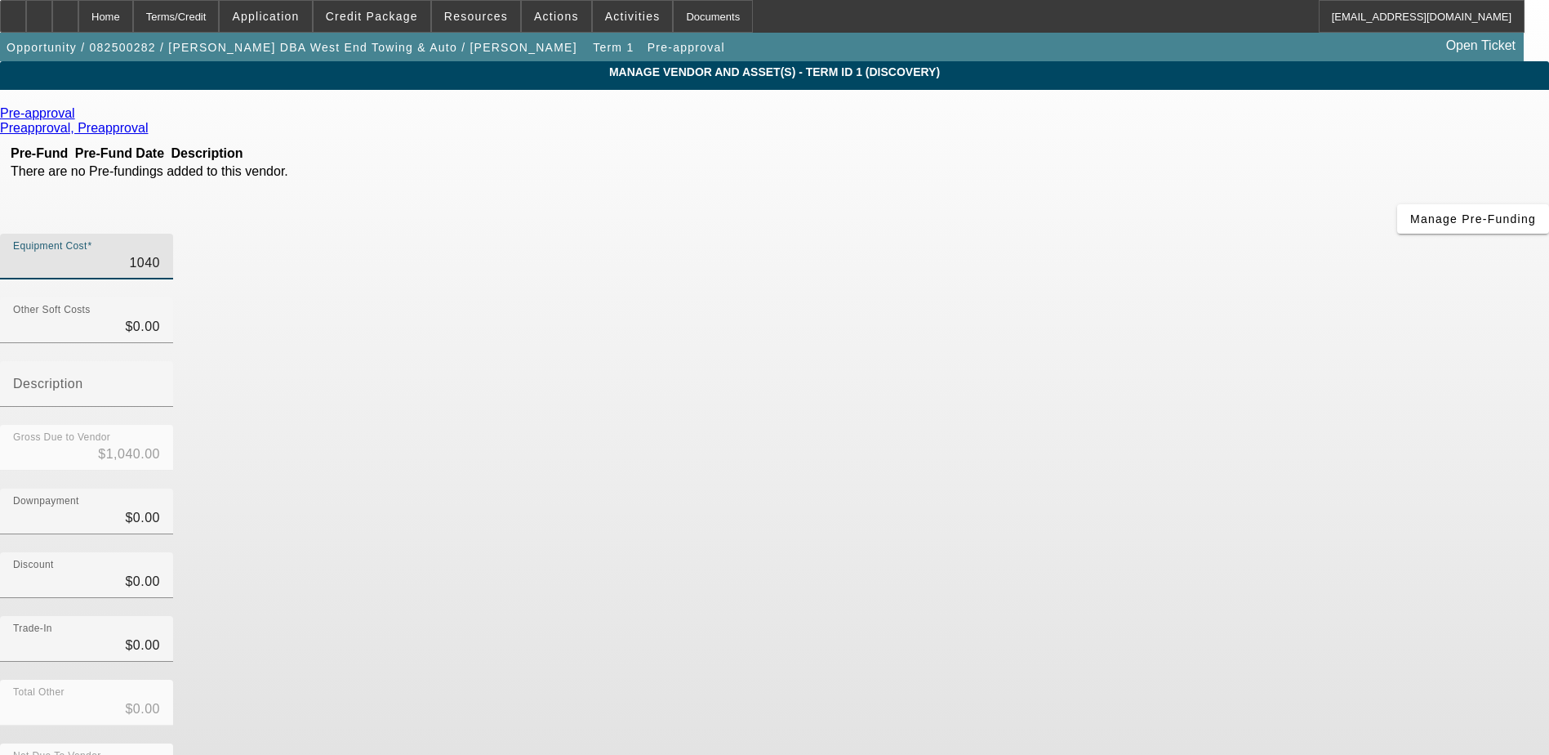
type input "$10,400.00"
type input "104000"
type input "$104,000.00"
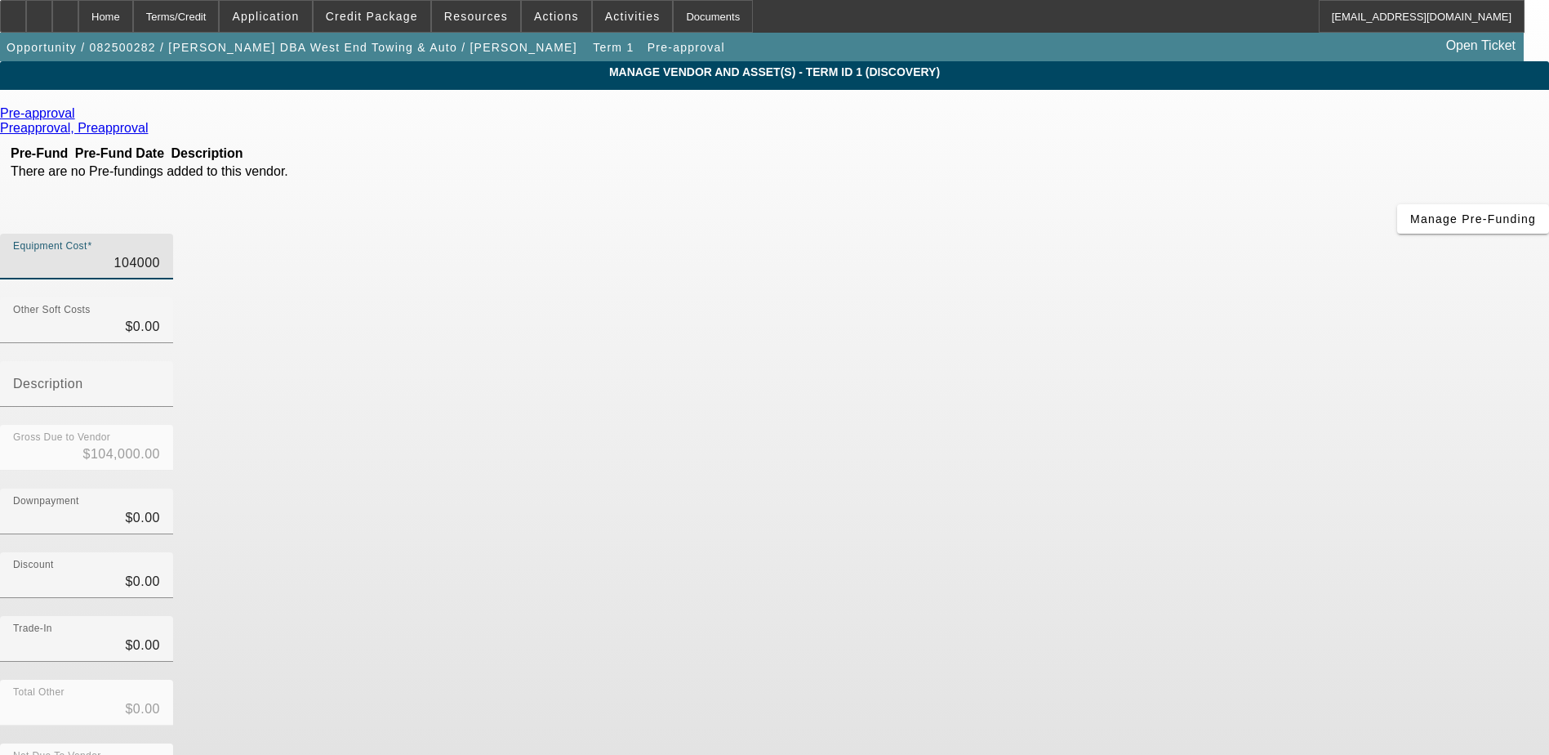
type input "$104,000.00"
click at [1144, 552] on div "Discount $0.00" at bounding box center [774, 584] width 1549 height 64
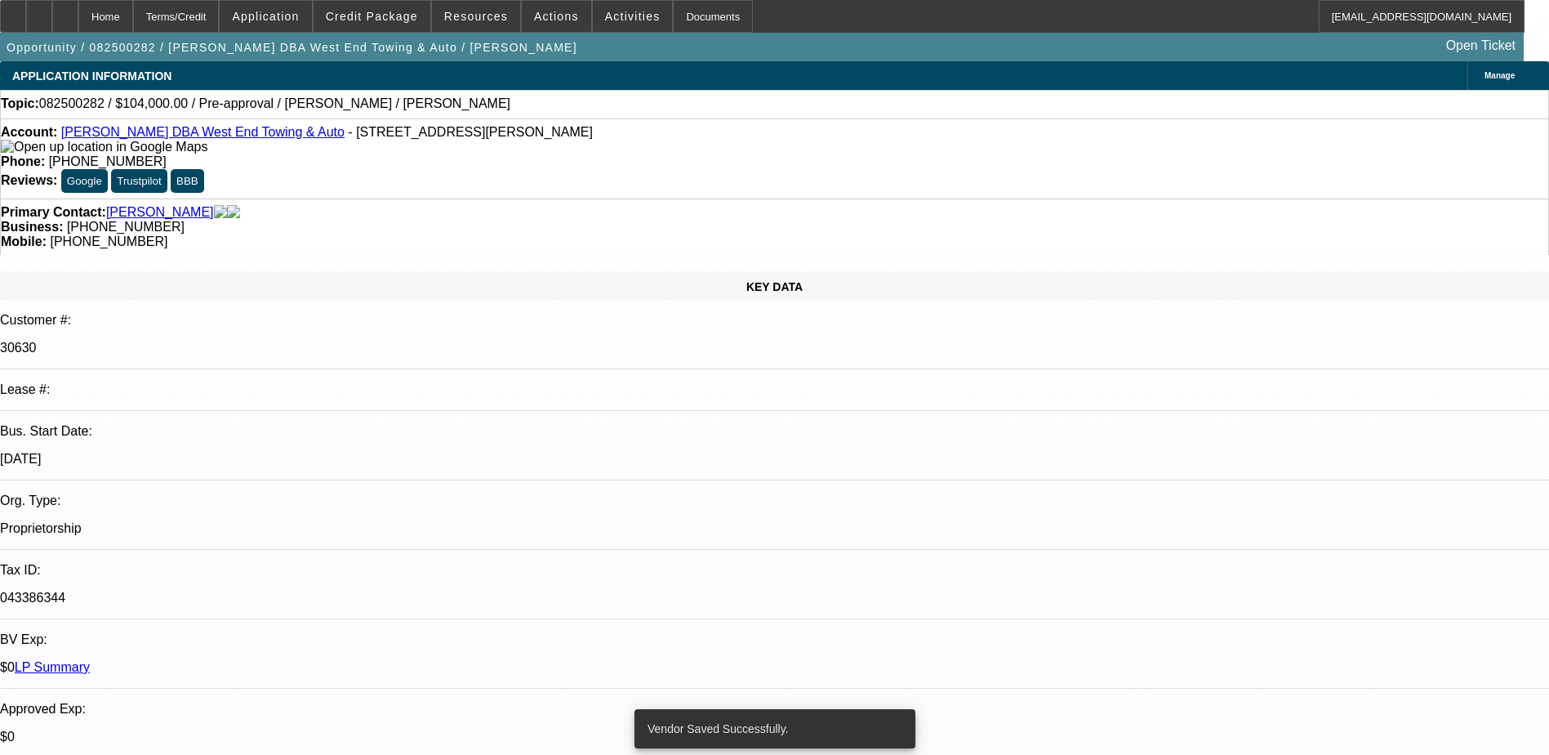
select select "0"
select select "6"
select select "0"
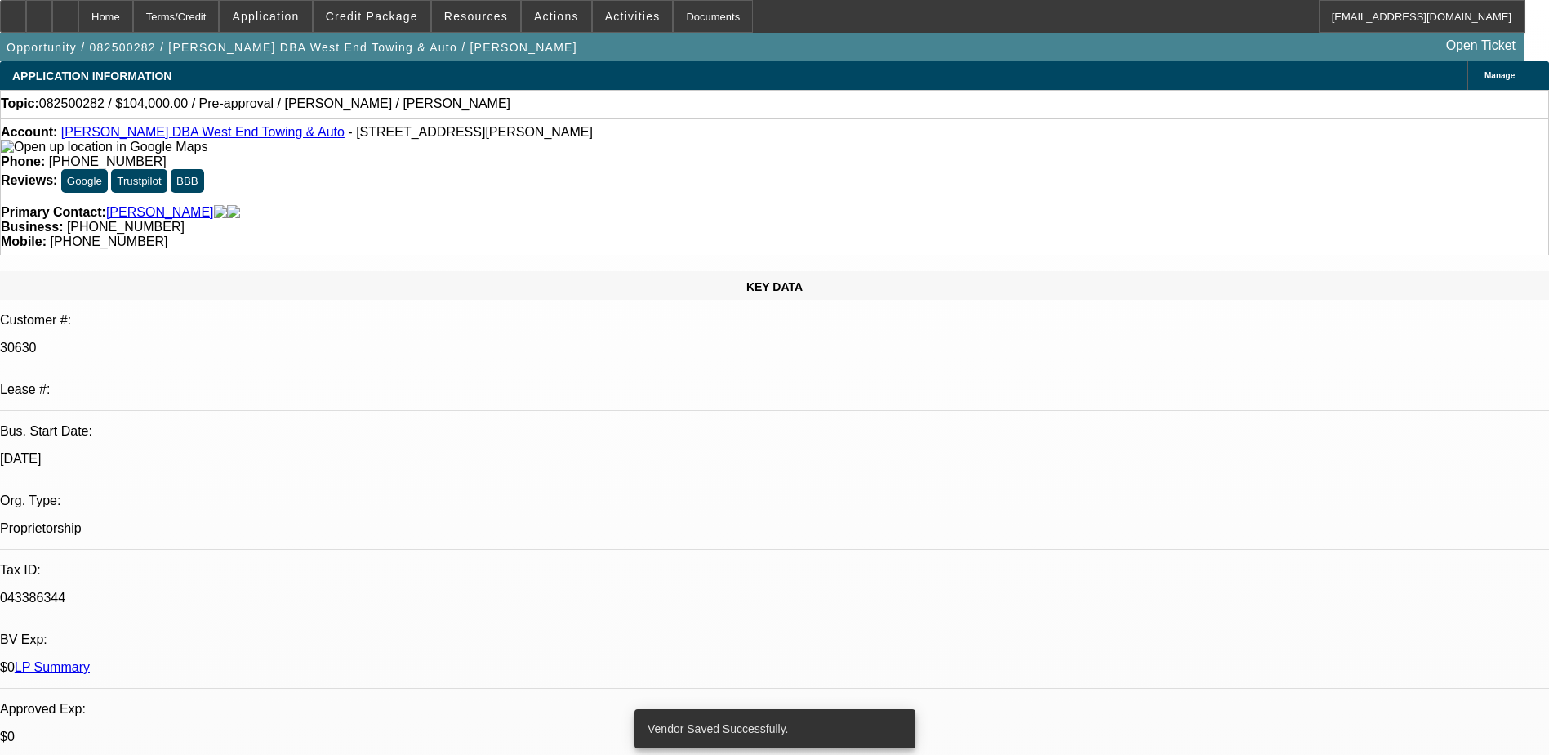
select select "0"
select select "2"
select select "0"
select select "6"
select select "0"
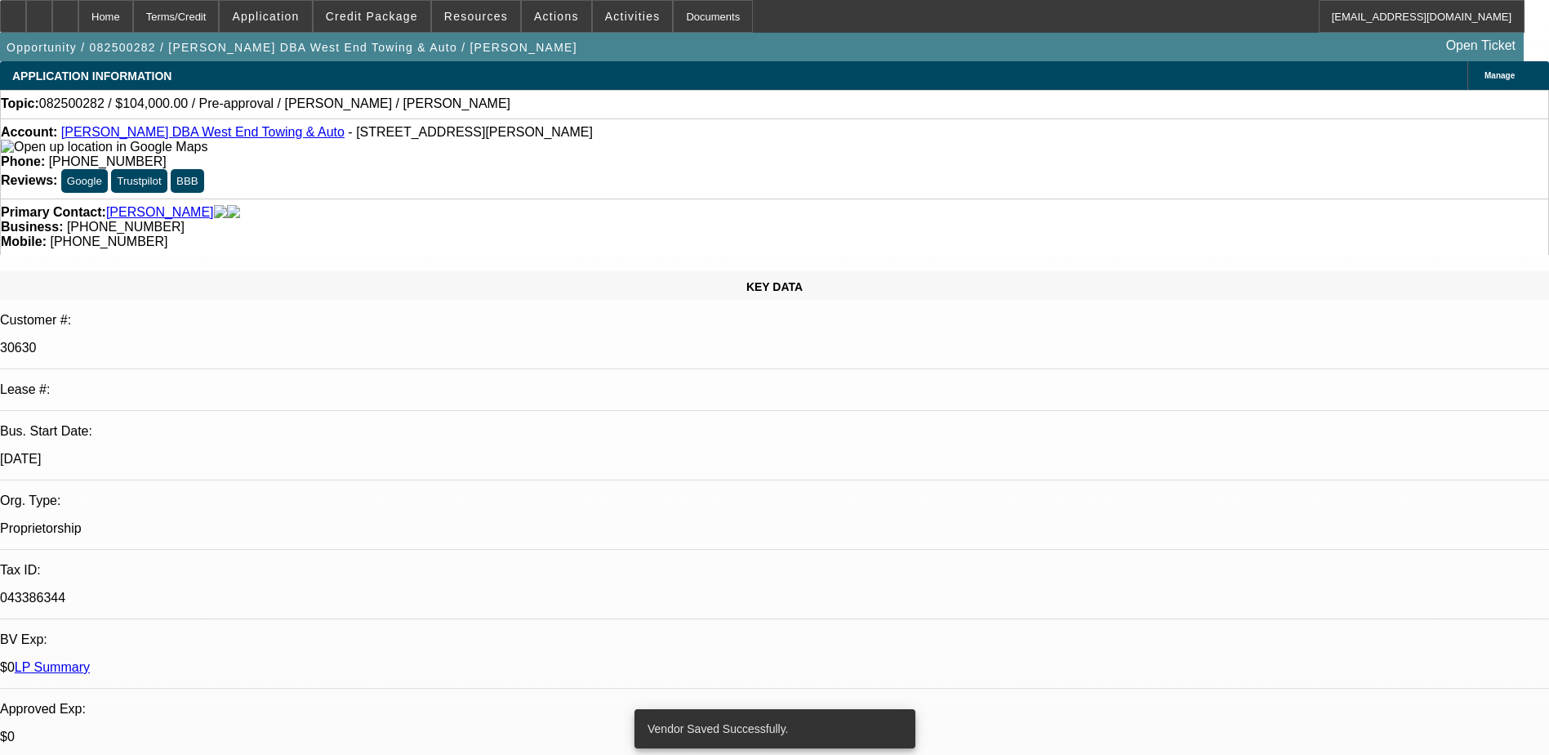
select select "0"
select select "6"
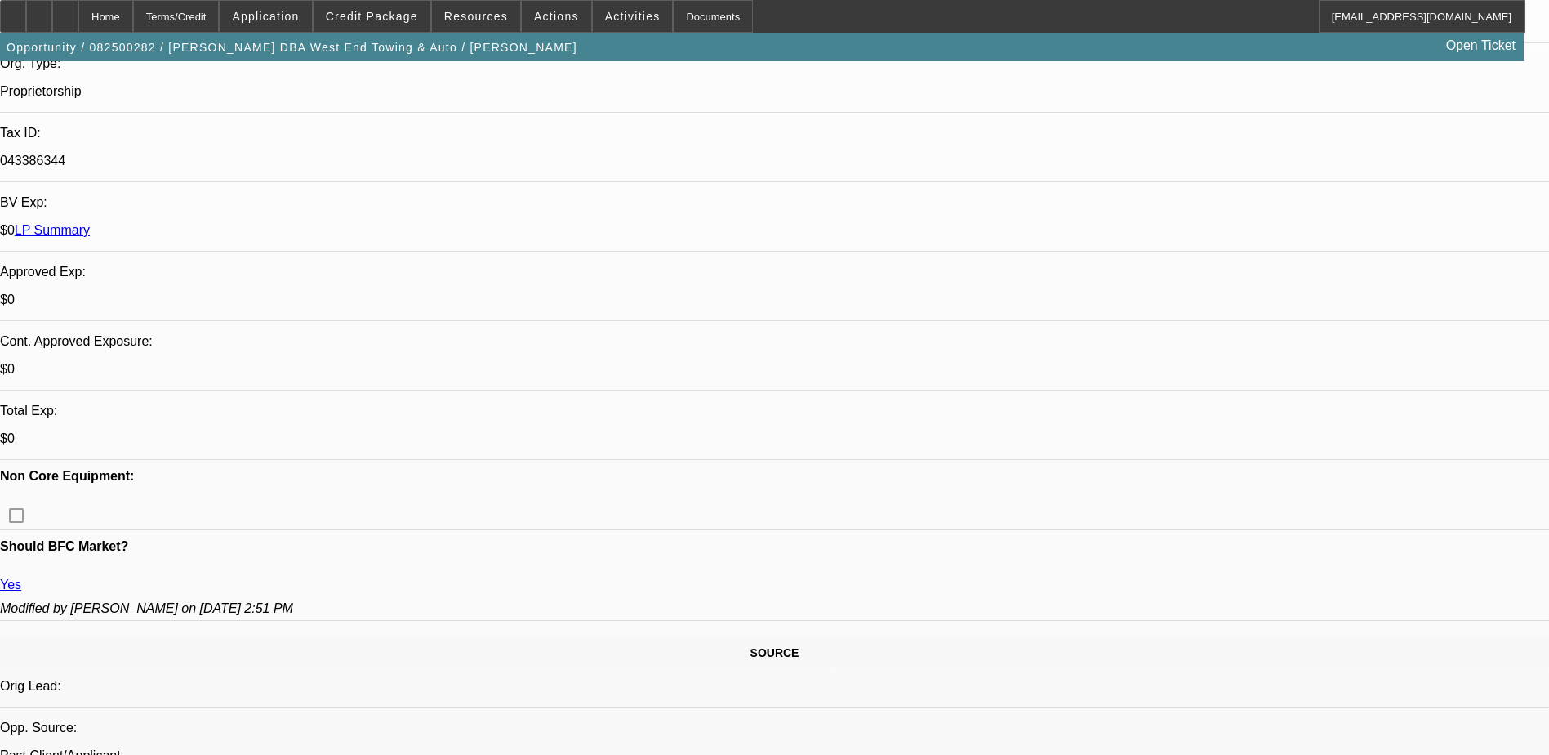
scroll to position [408, 0]
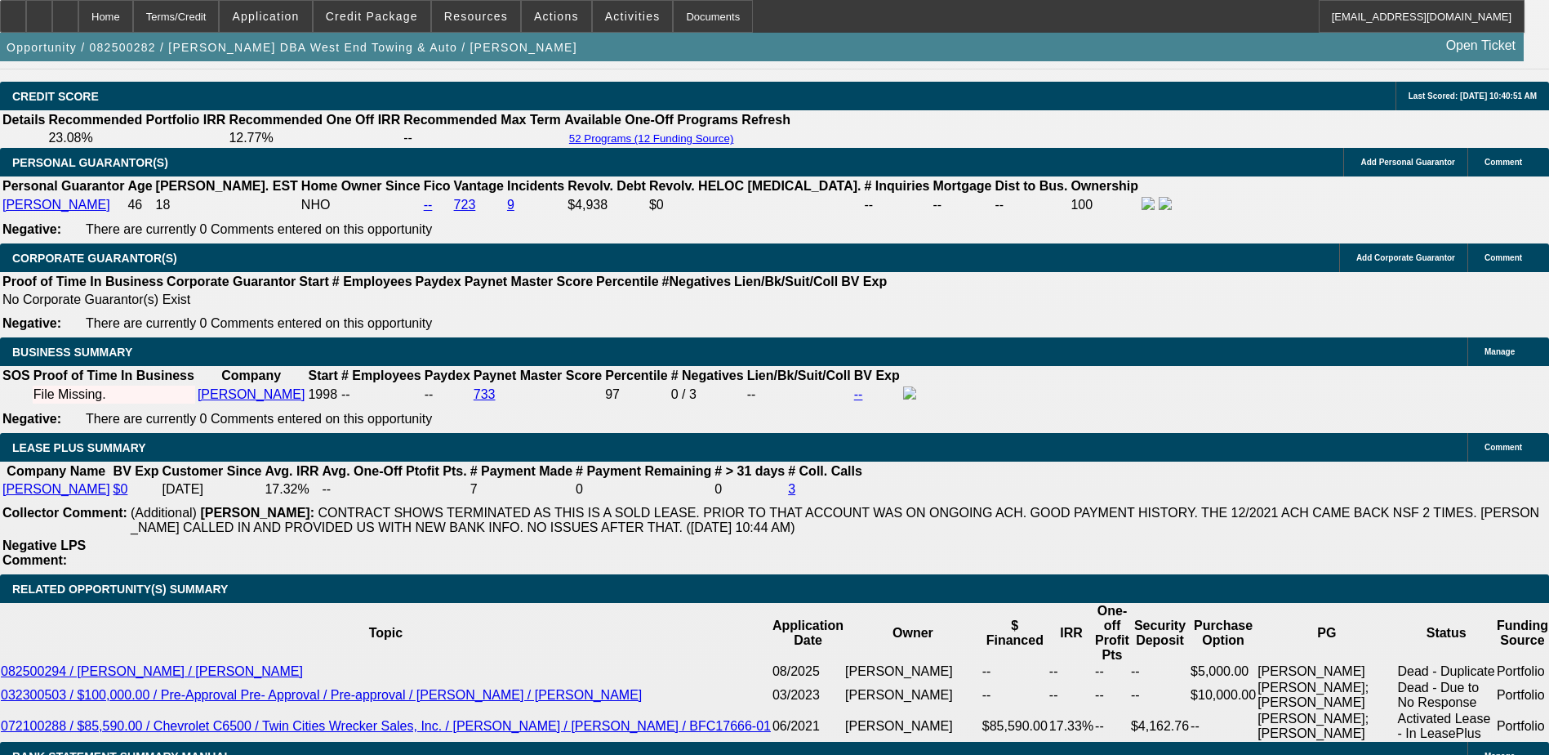
scroll to position [2532, 0]
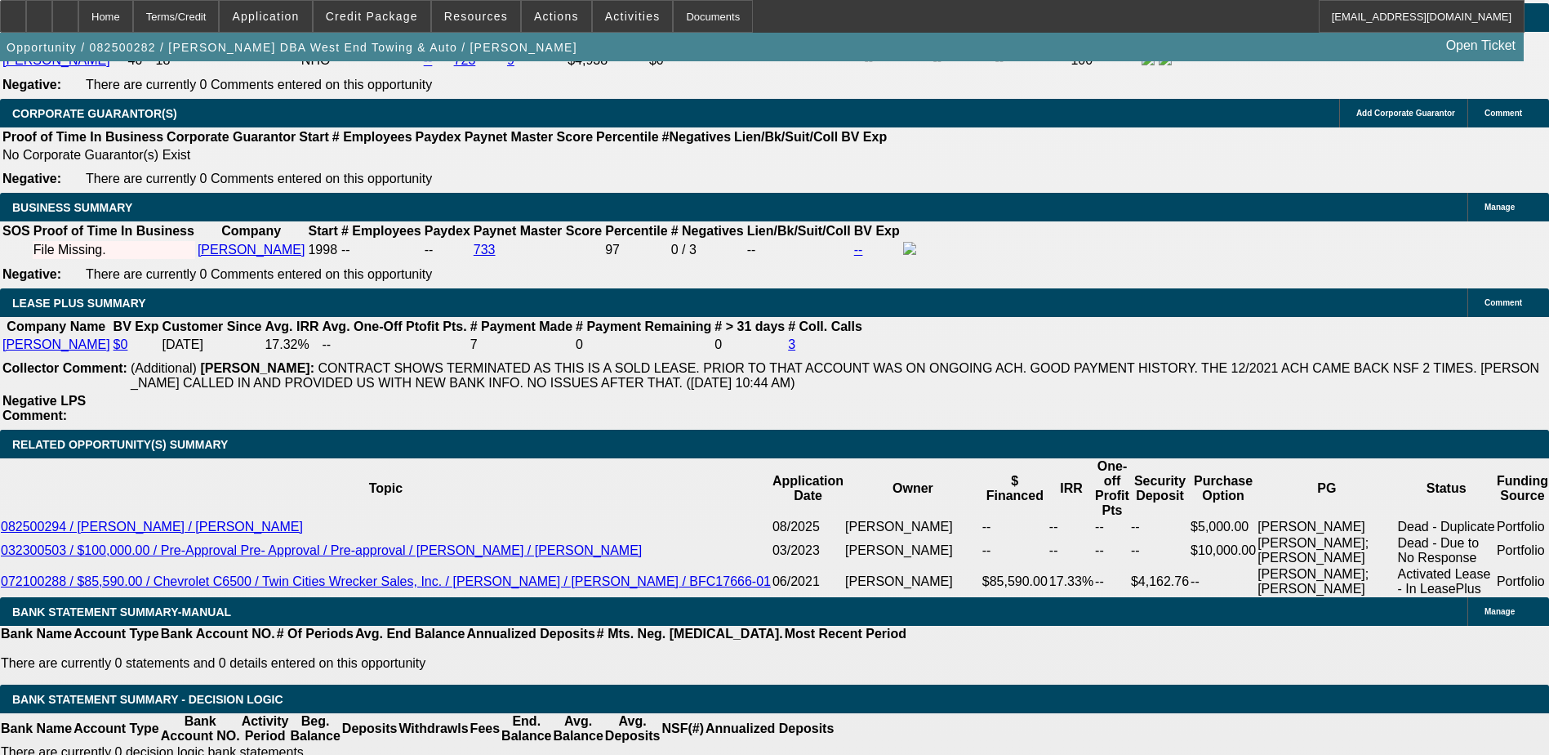
type input "UNKNOWN"
type input "6"
type input "$18,073.73"
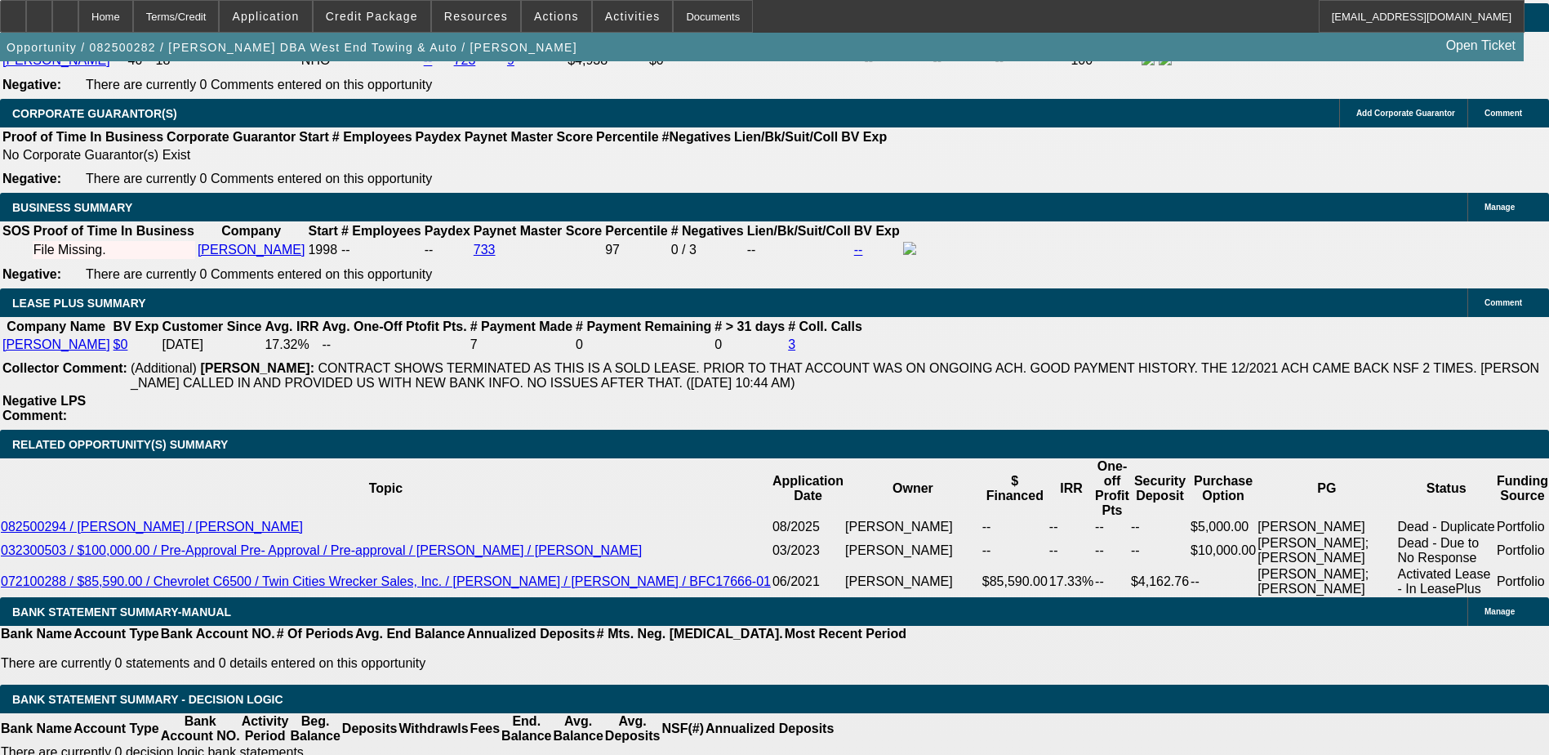
type input "60"
type input "$2,446.94"
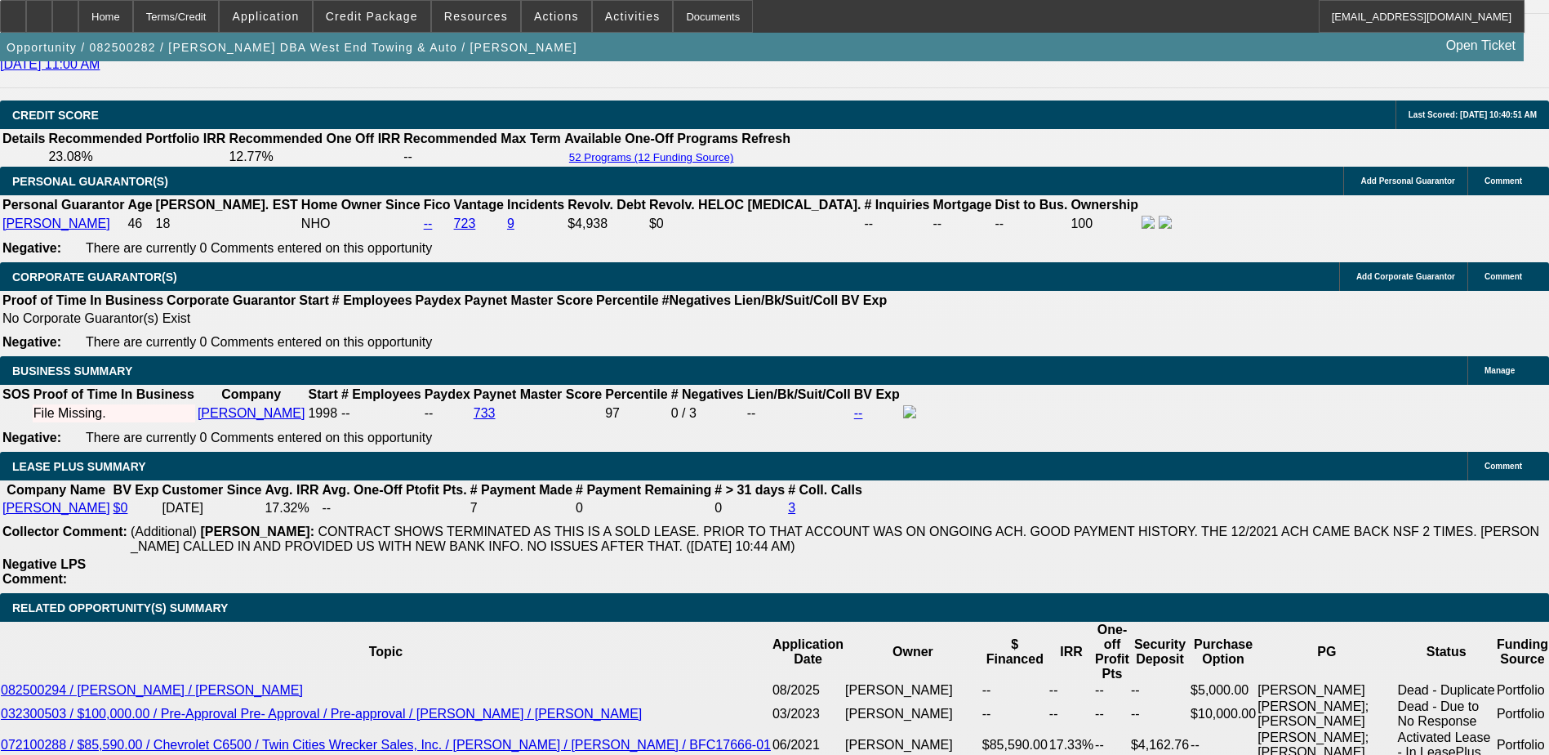
scroll to position [2205, 0]
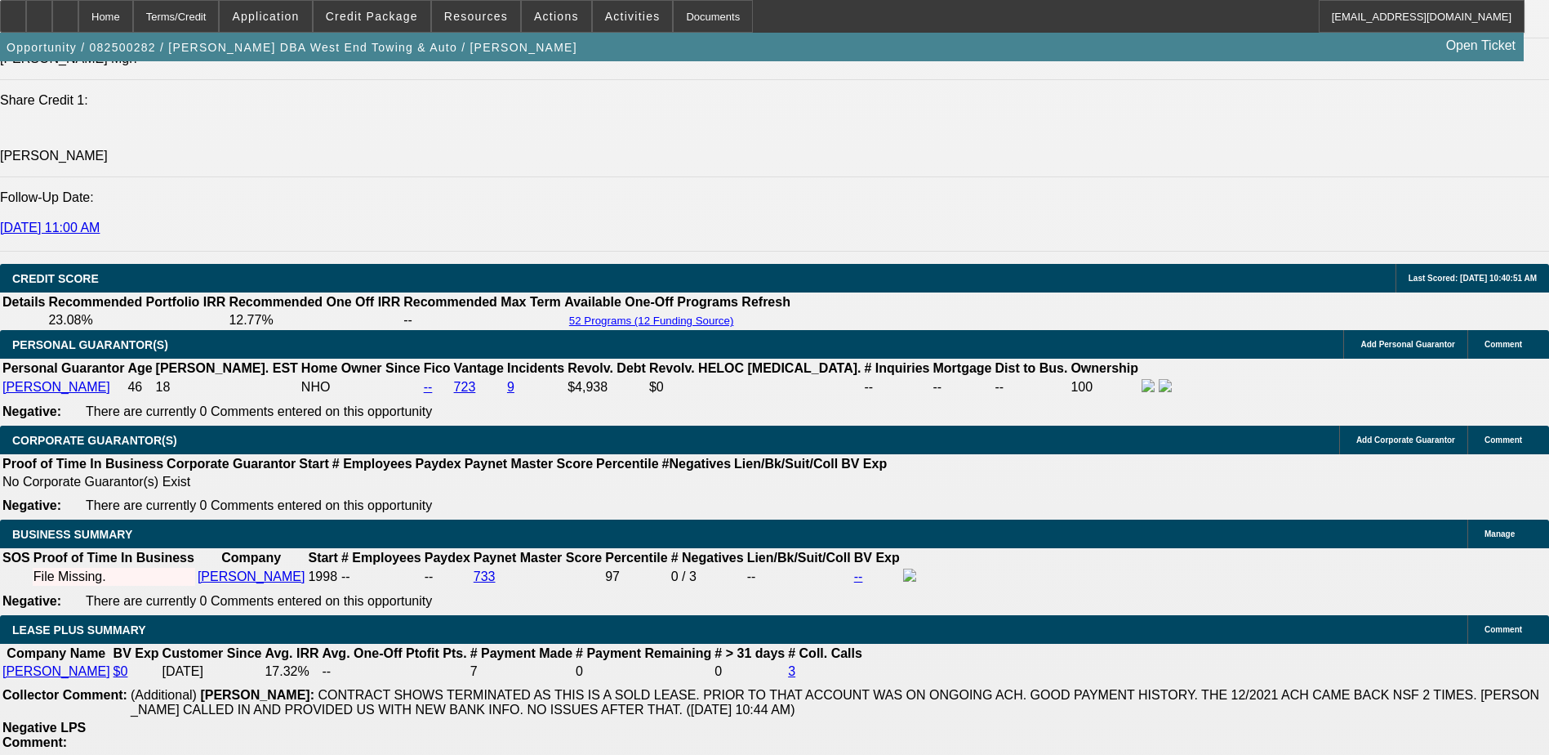
type input "60"
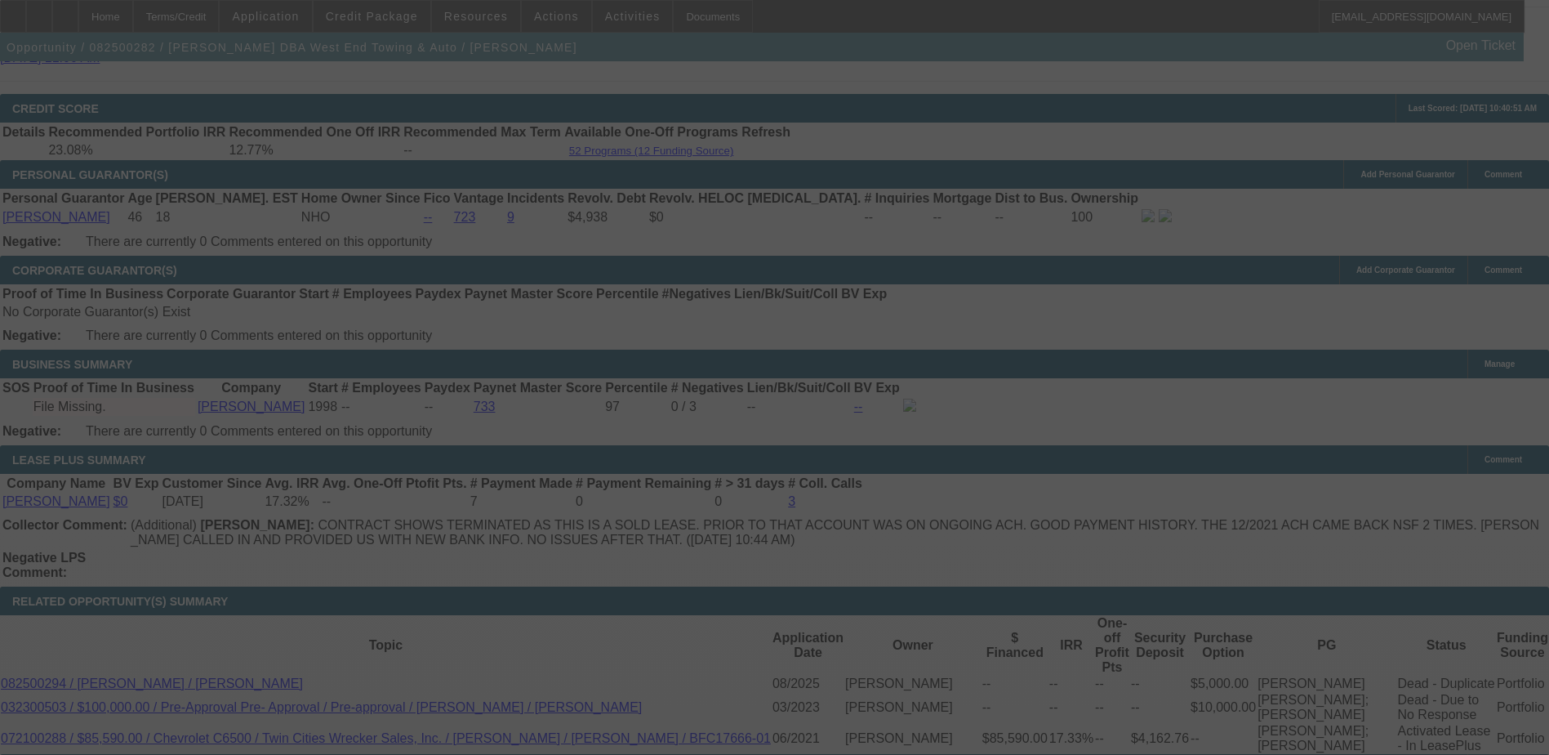
scroll to position [2450, 0]
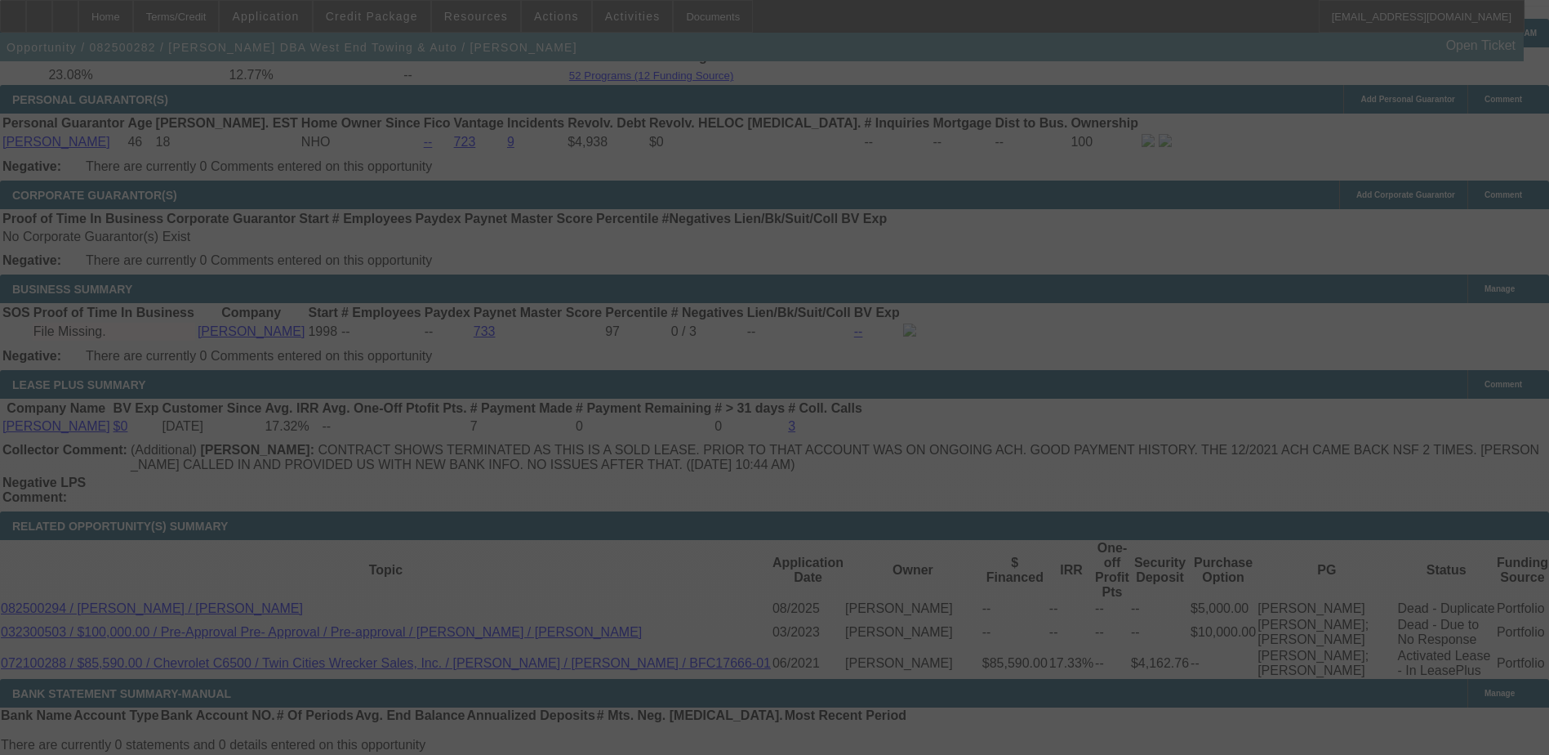
select select "0"
select select "6"
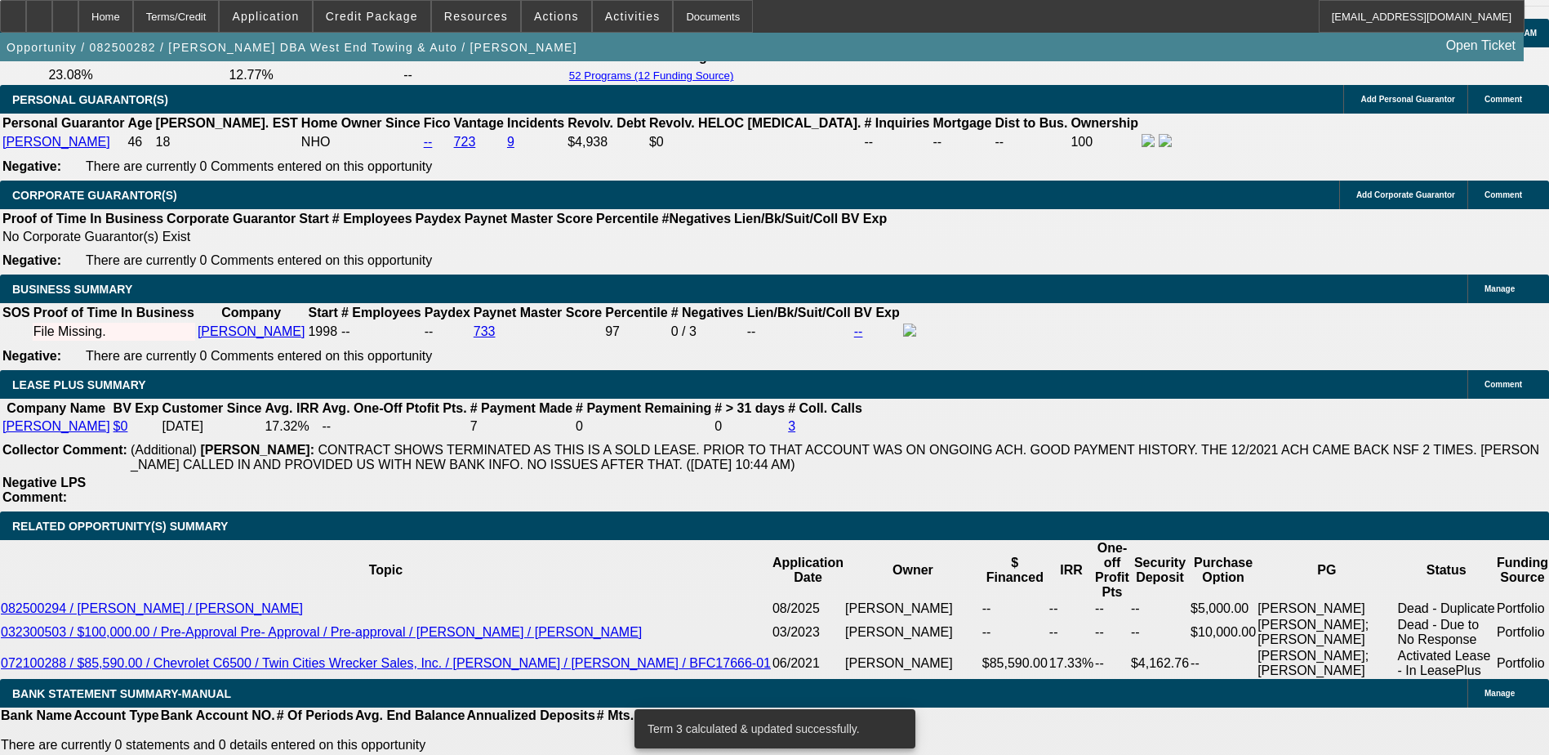
scroll to position [2436, 0]
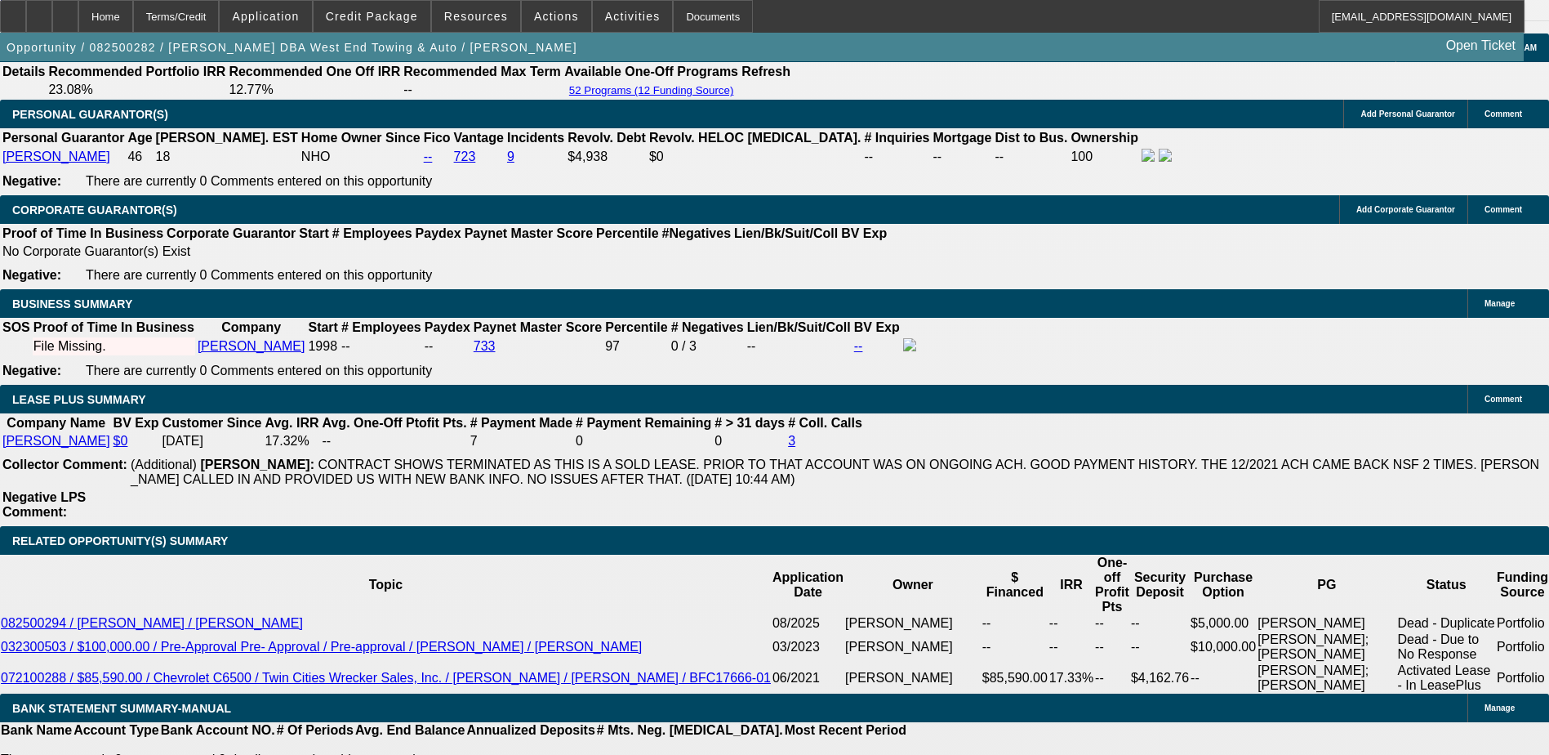
type input "UNKNOWN"
type input "13"
type input "$2,366.32"
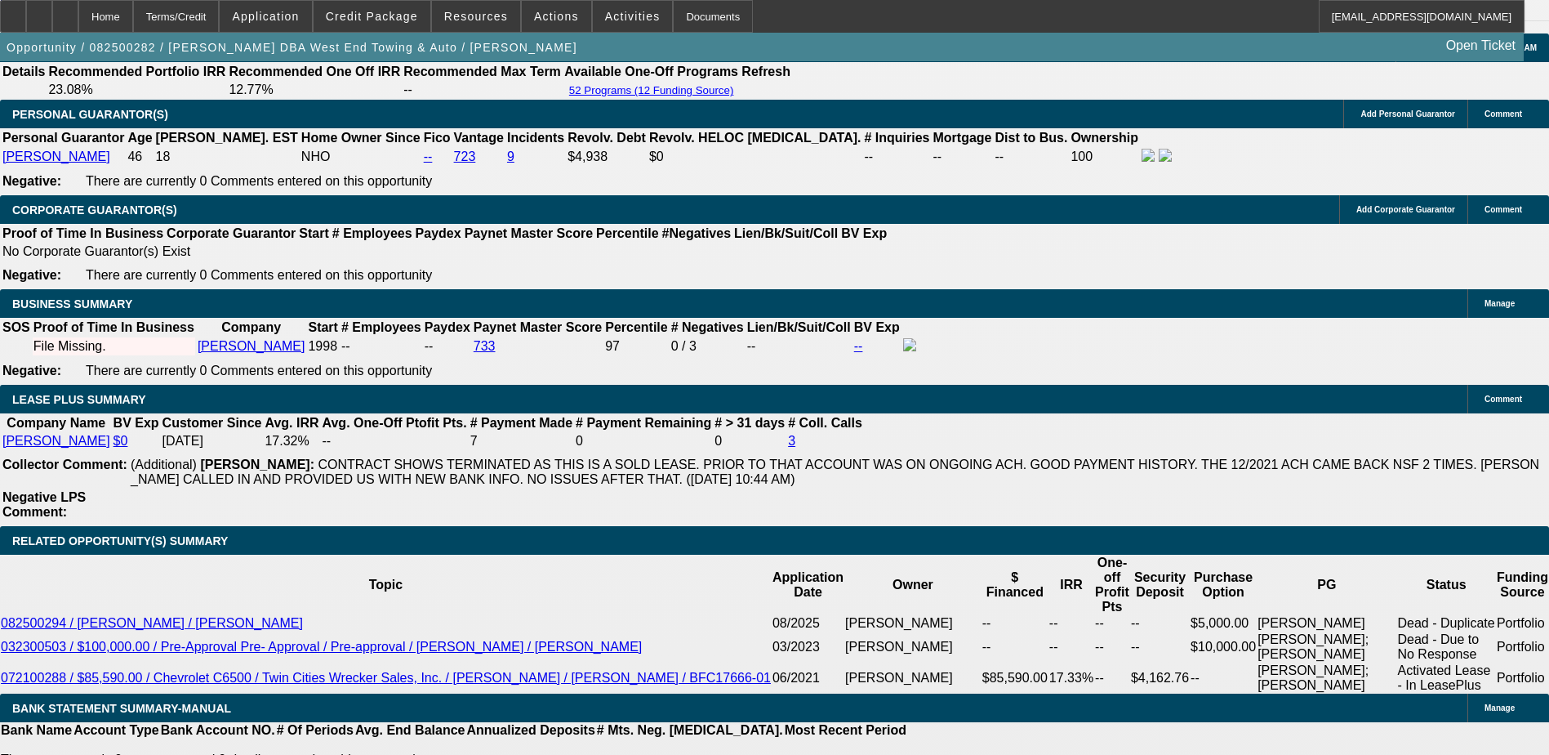
type input "13."
type input "$1,777.75"
type input "13.9"
type input "$2,414.51"
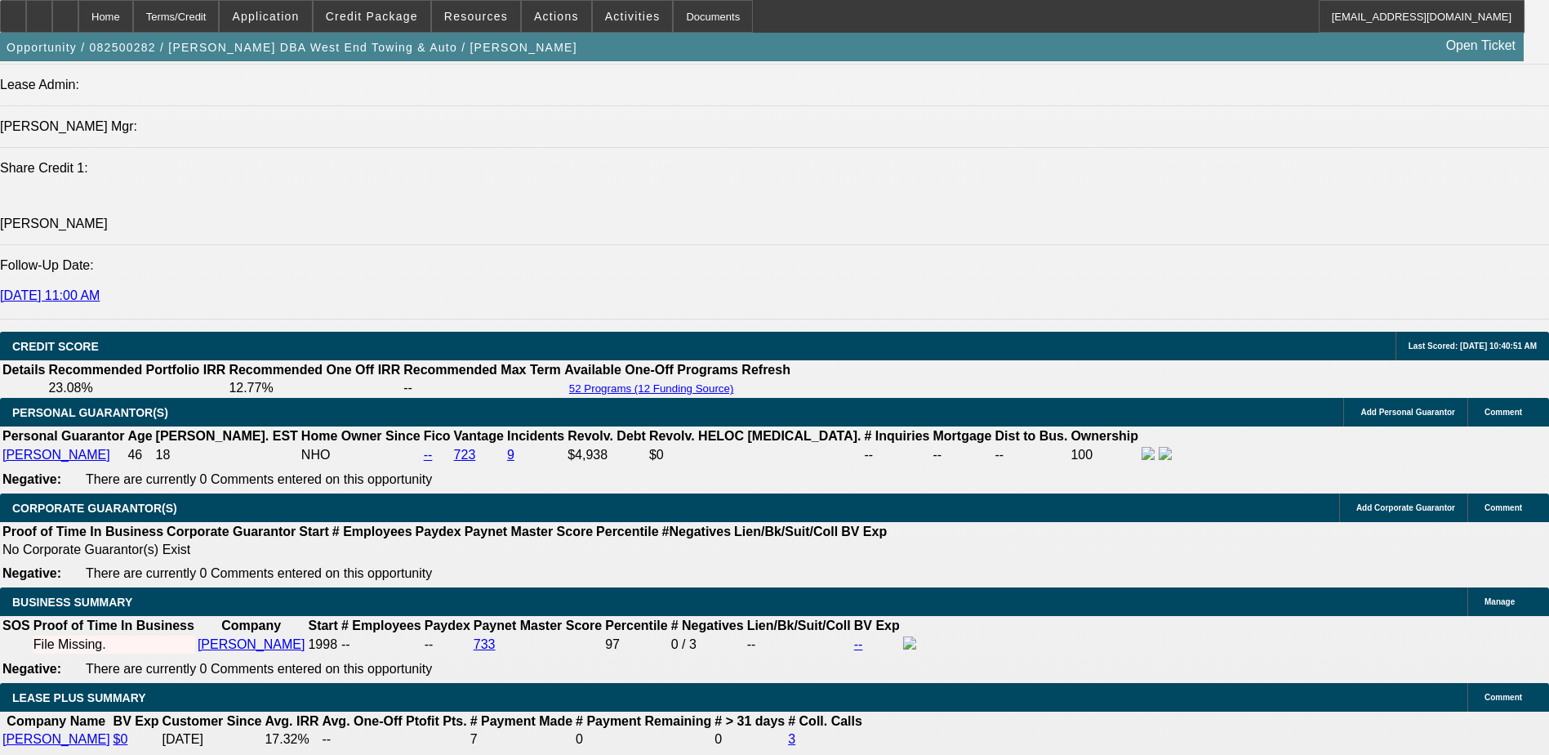
scroll to position [2109, 0]
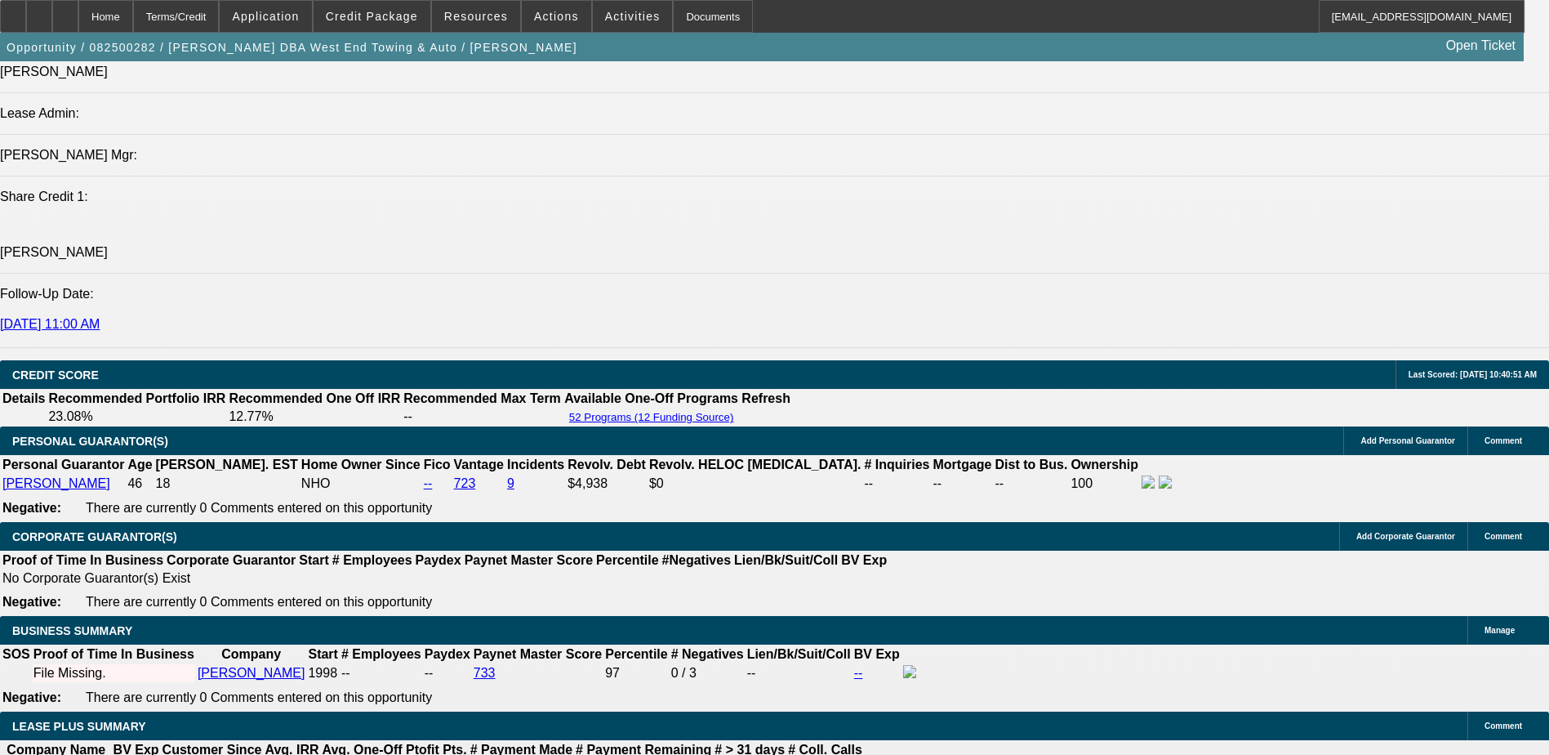
type input "13.9"
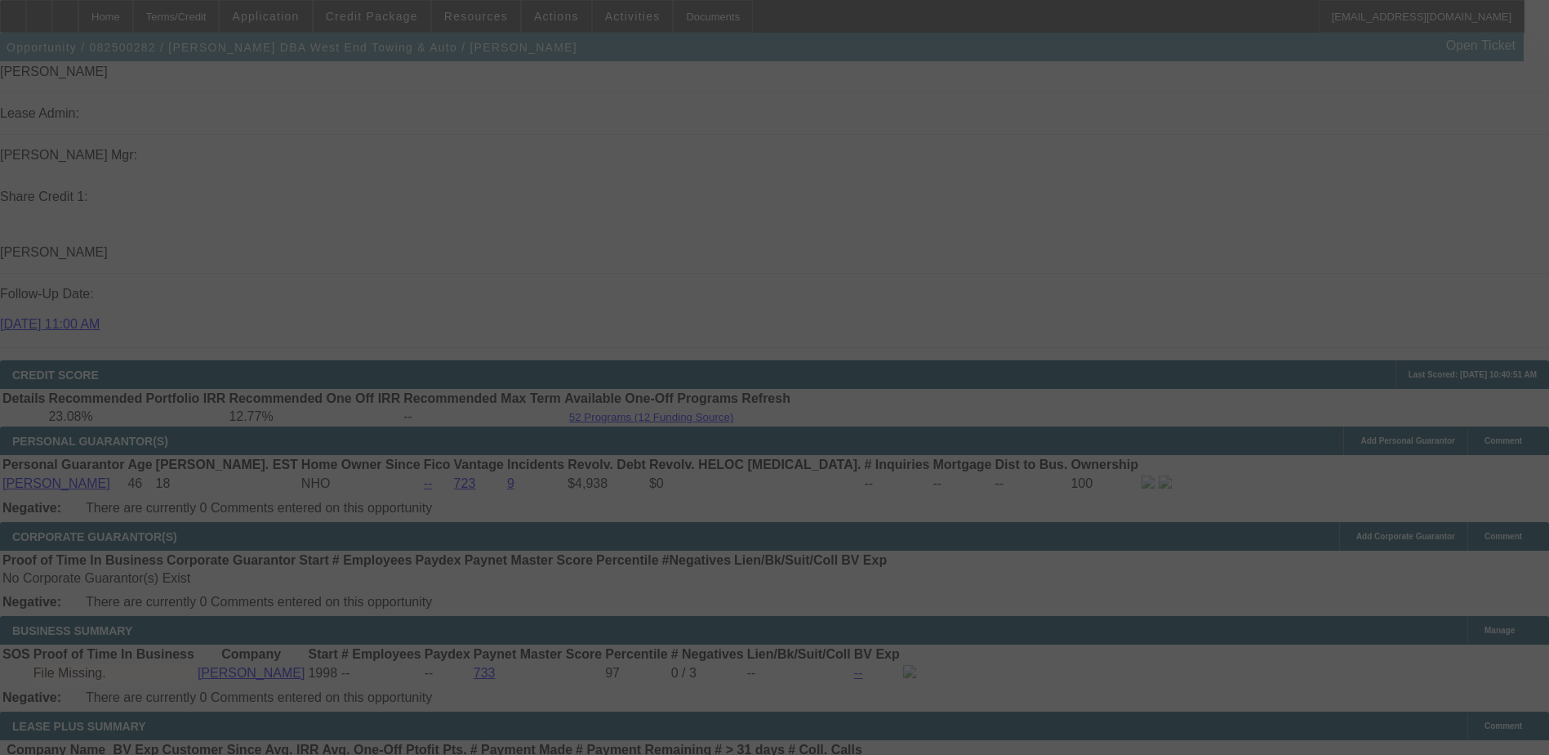
select select "0"
select select "6"
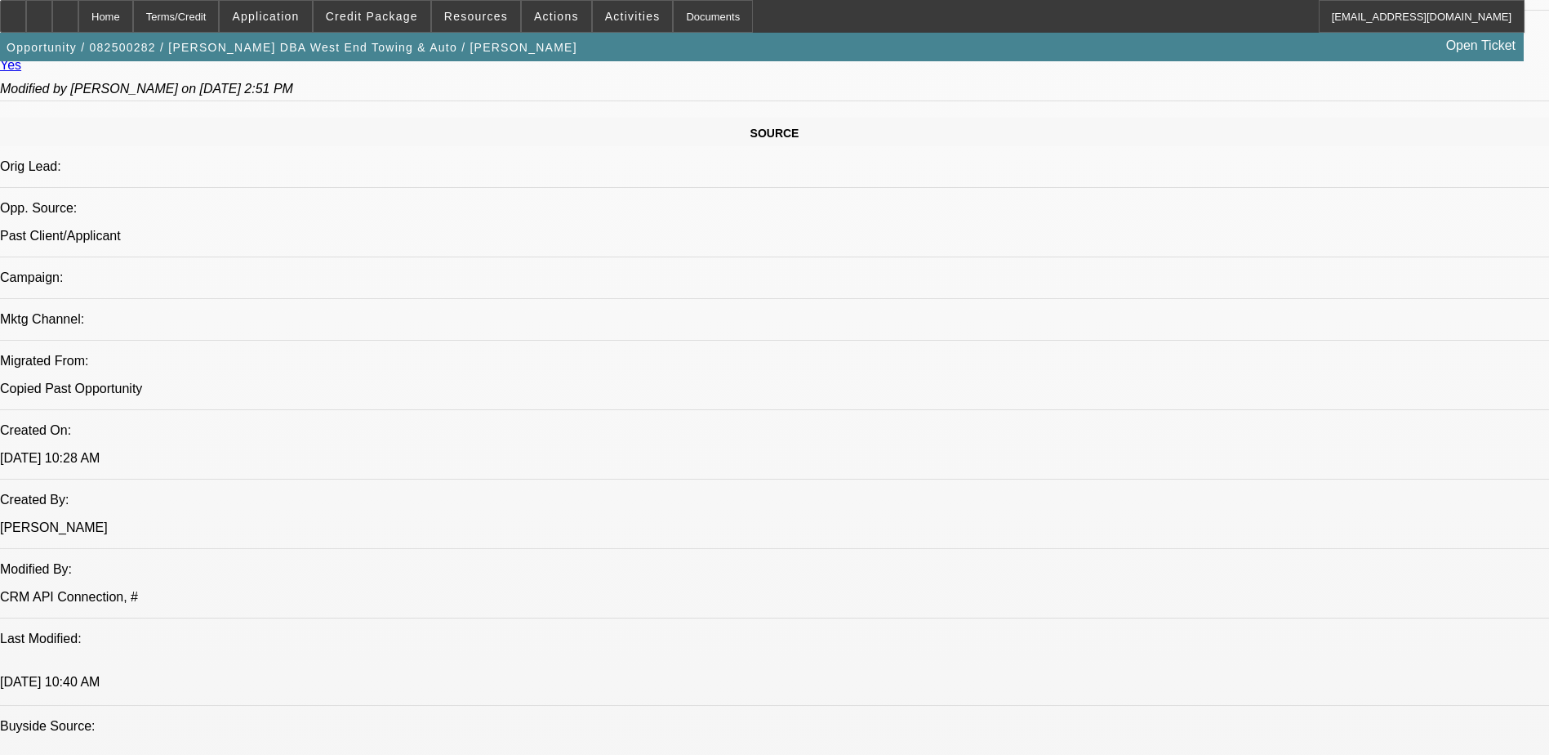
scroll to position [956, 0]
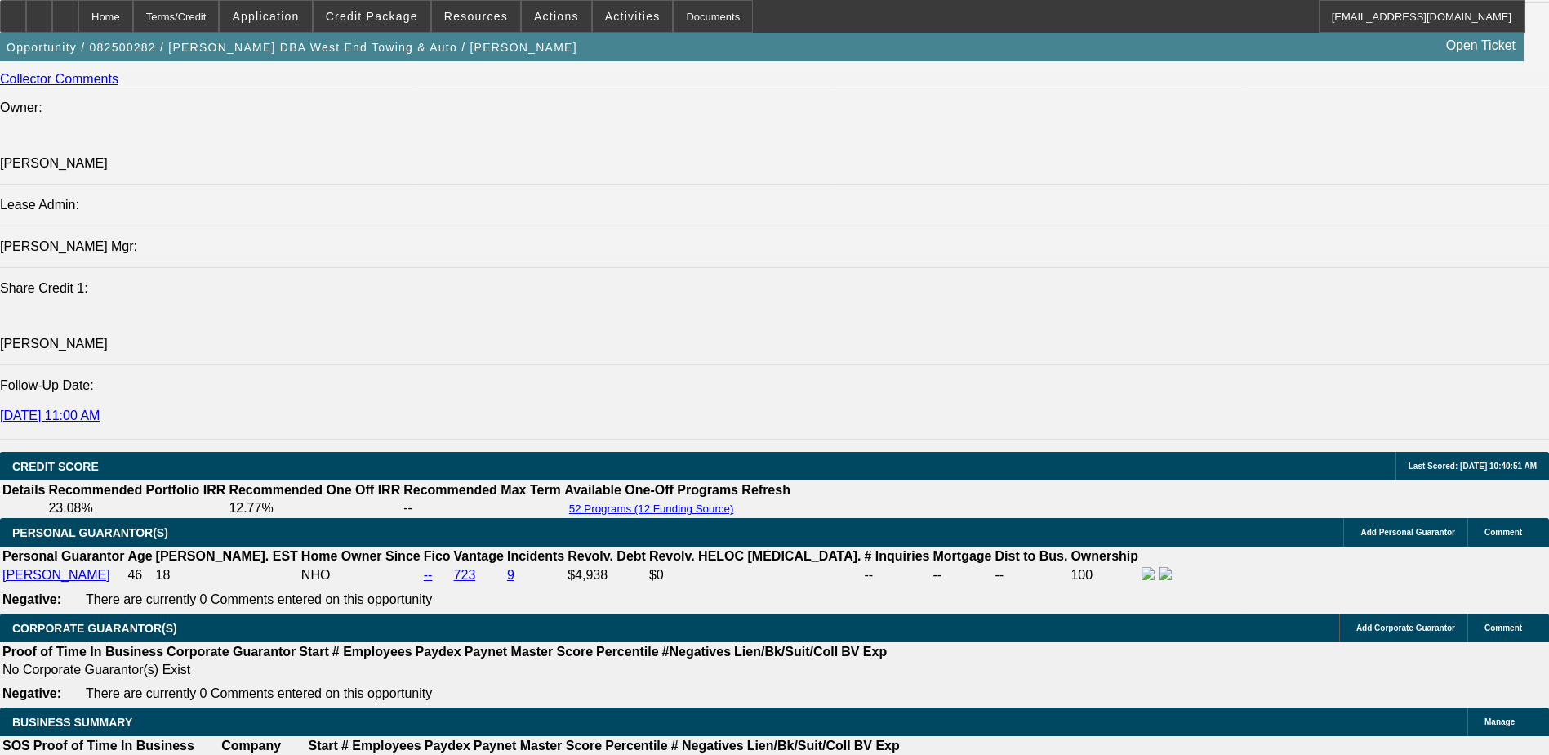
scroll to position [2263, 0]
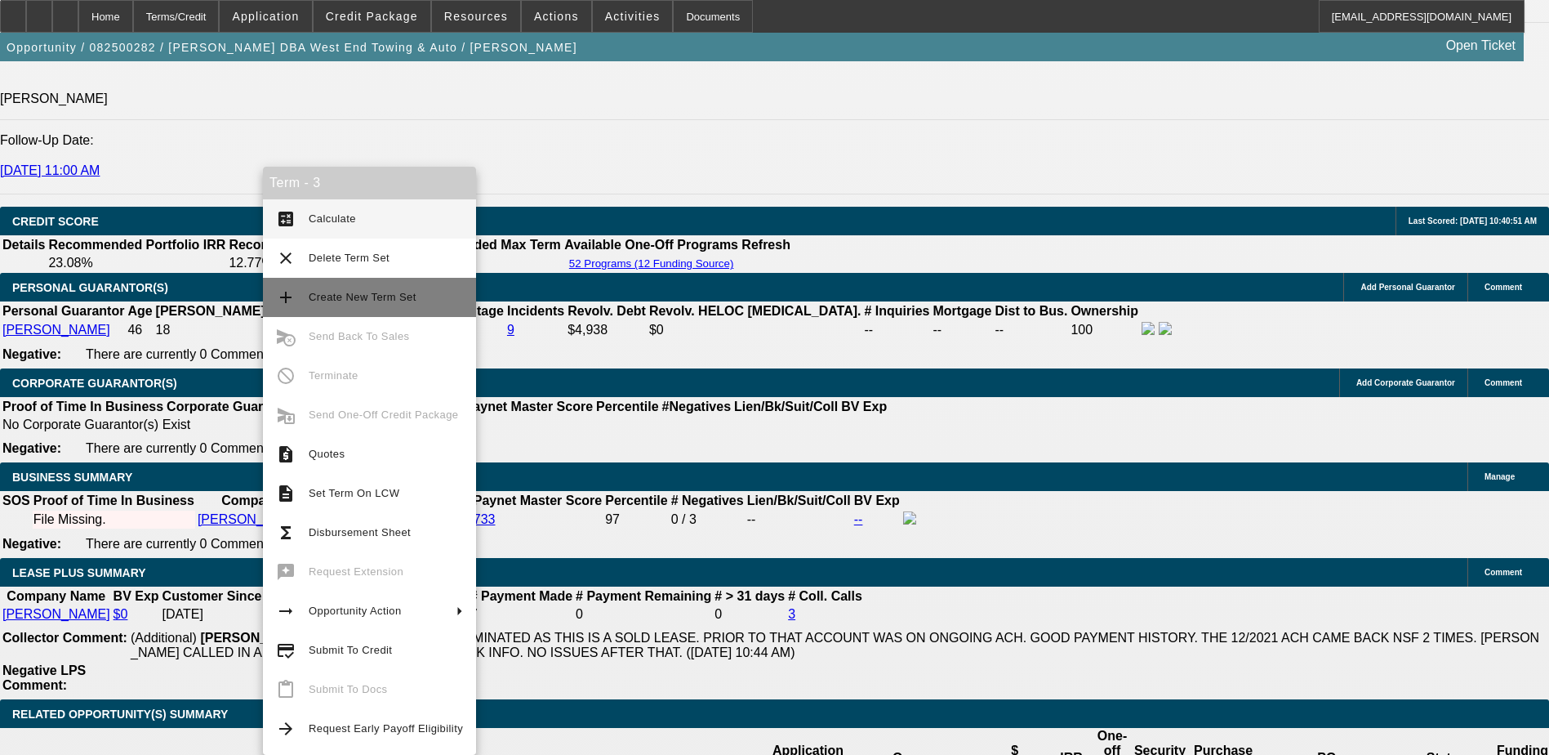
click at [321, 297] on span "Create New Term Set" at bounding box center [363, 297] width 108 height 12
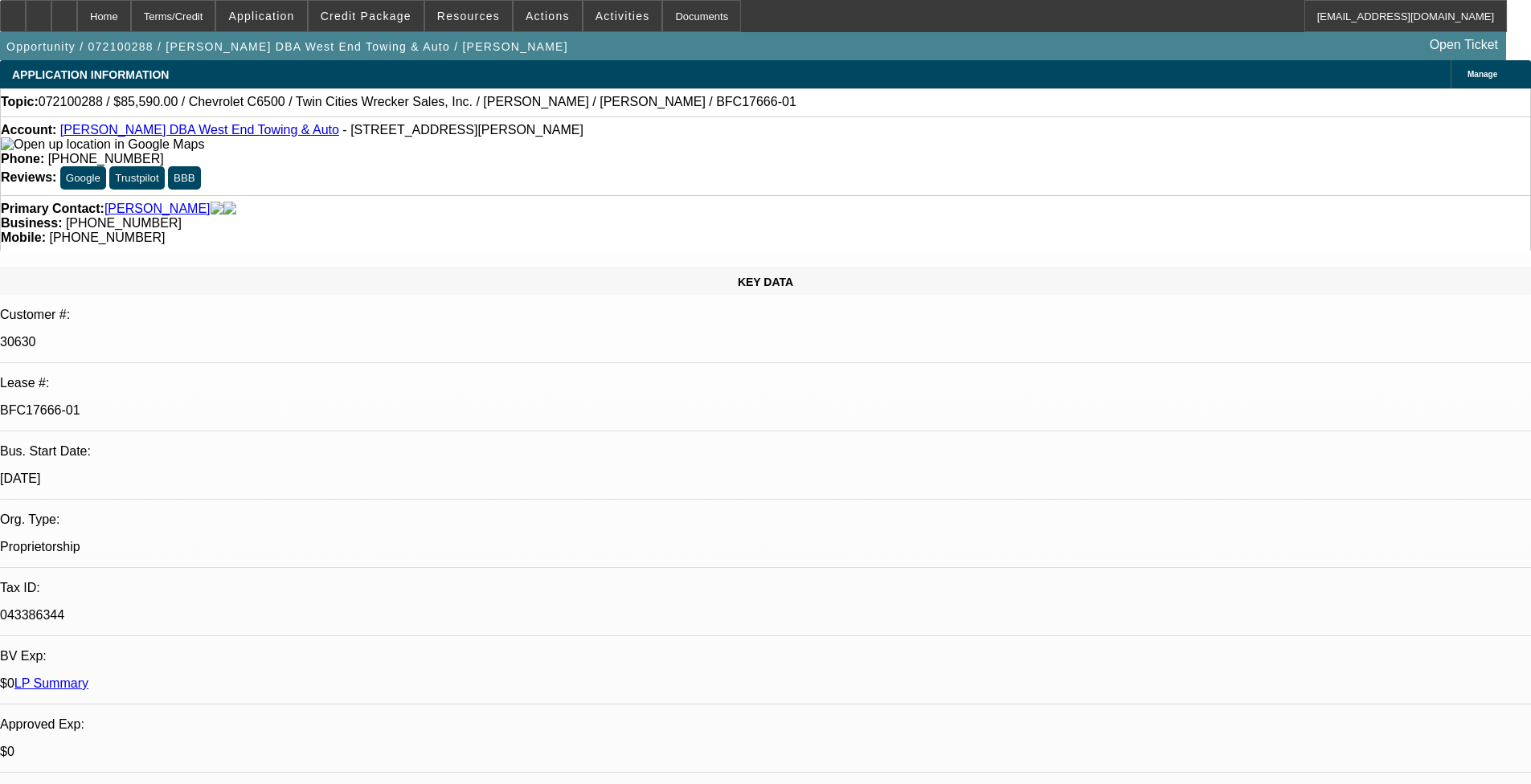
select select "0"
select select "2"
select select "0"
select select "0.1"
select select "2"
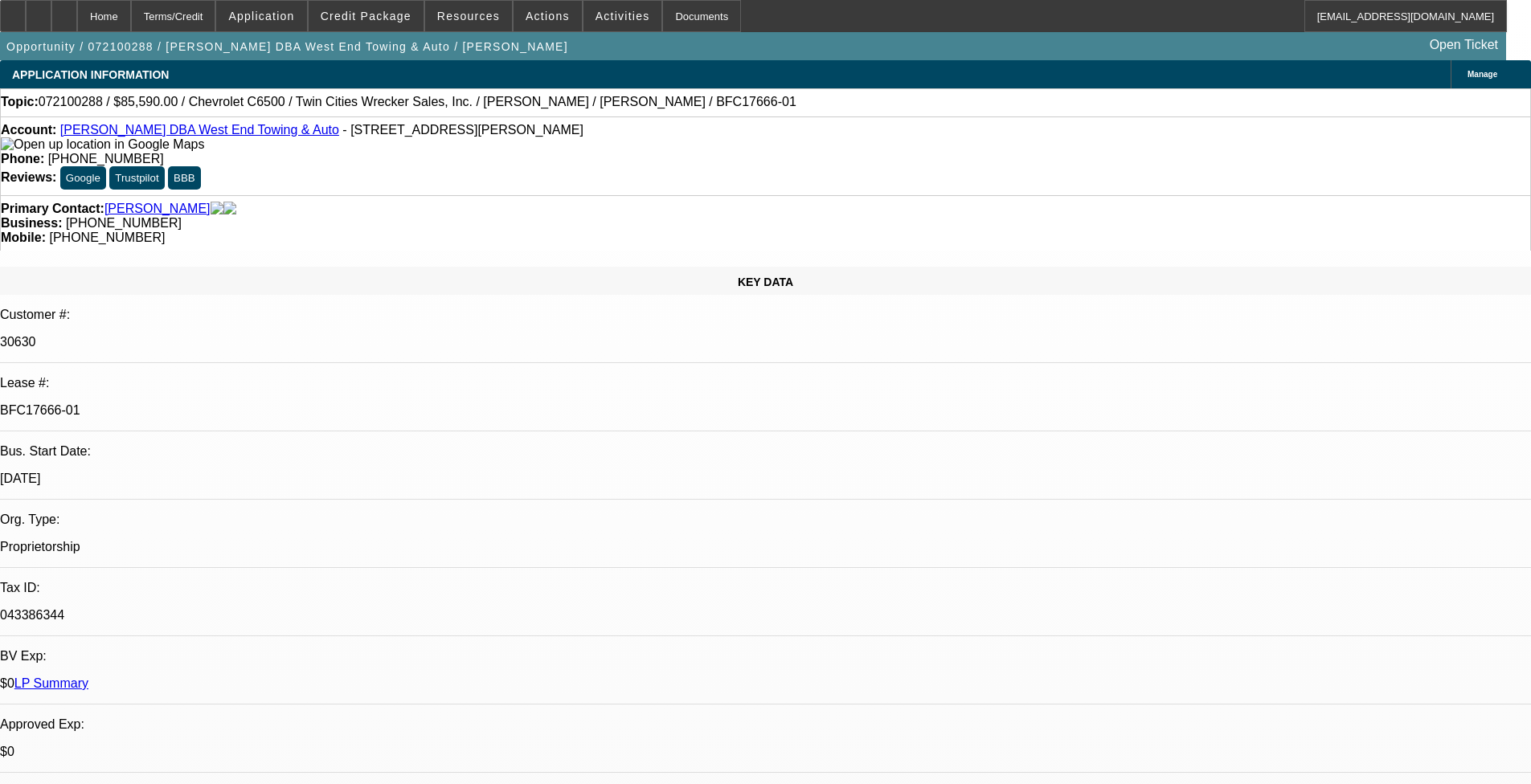
select select "0"
select select "2"
select select "0"
select select "1"
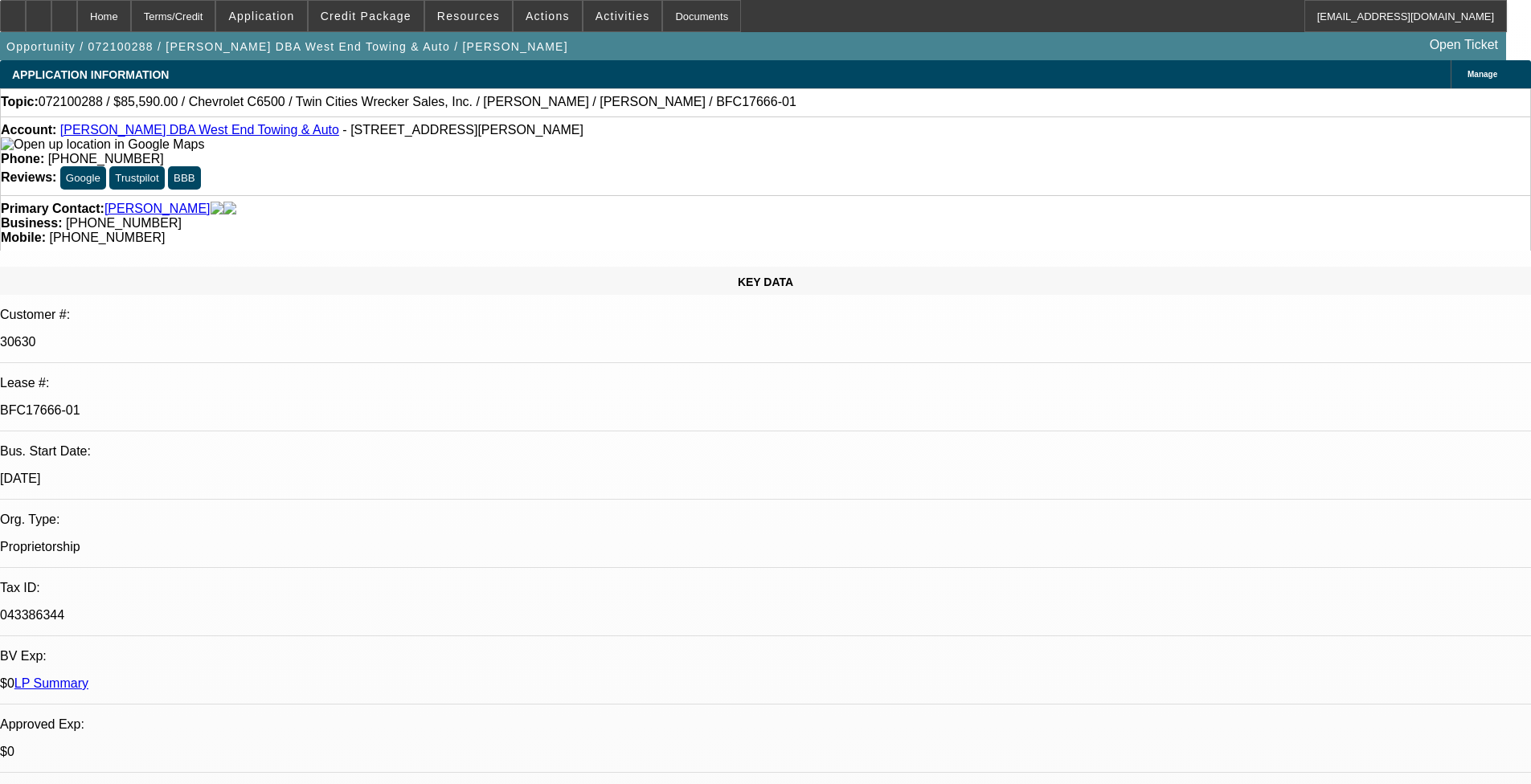
select select "2"
select select "6"
select select "1"
select select "2"
select select "6"
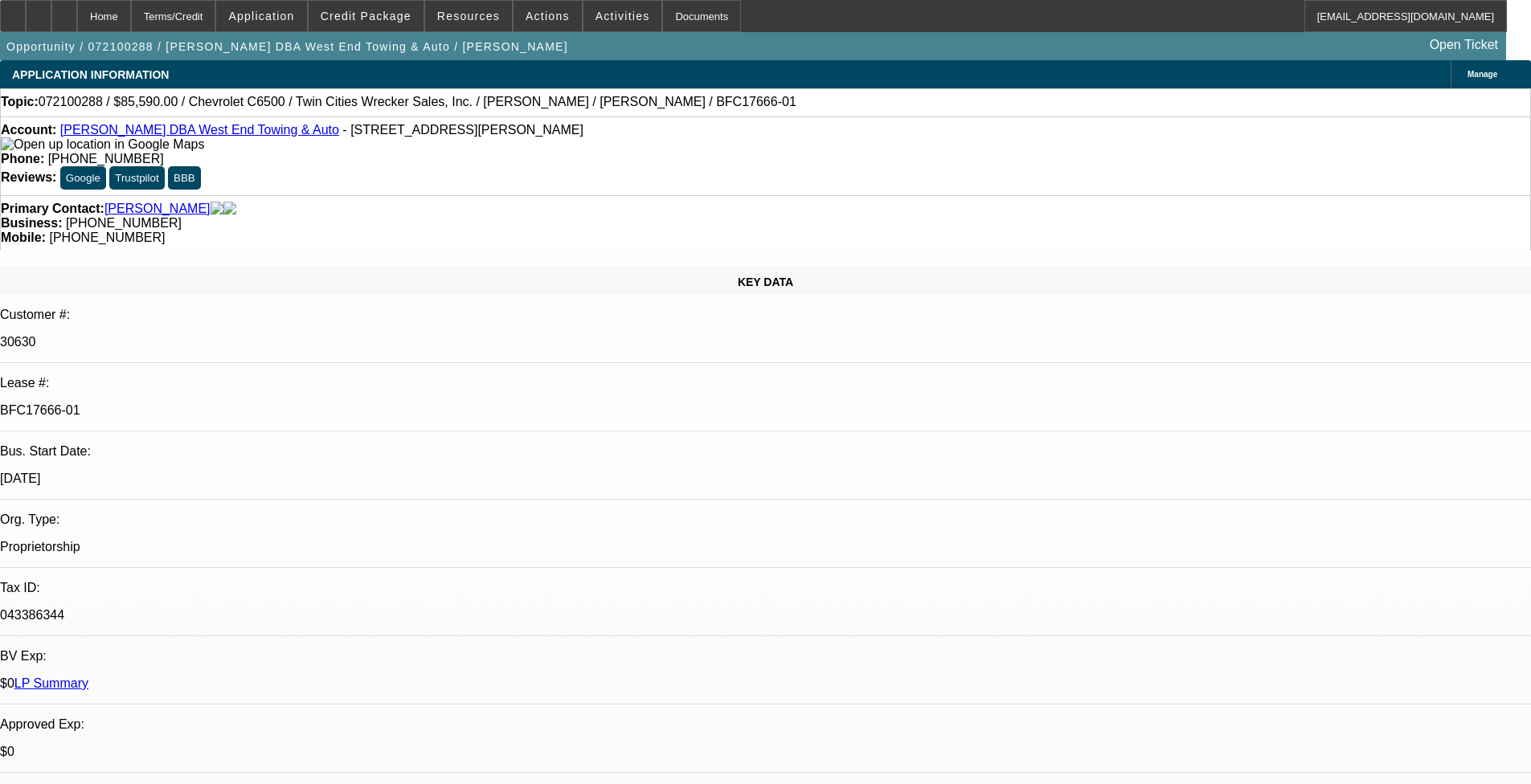
select select "1"
select select "2"
select select "6"
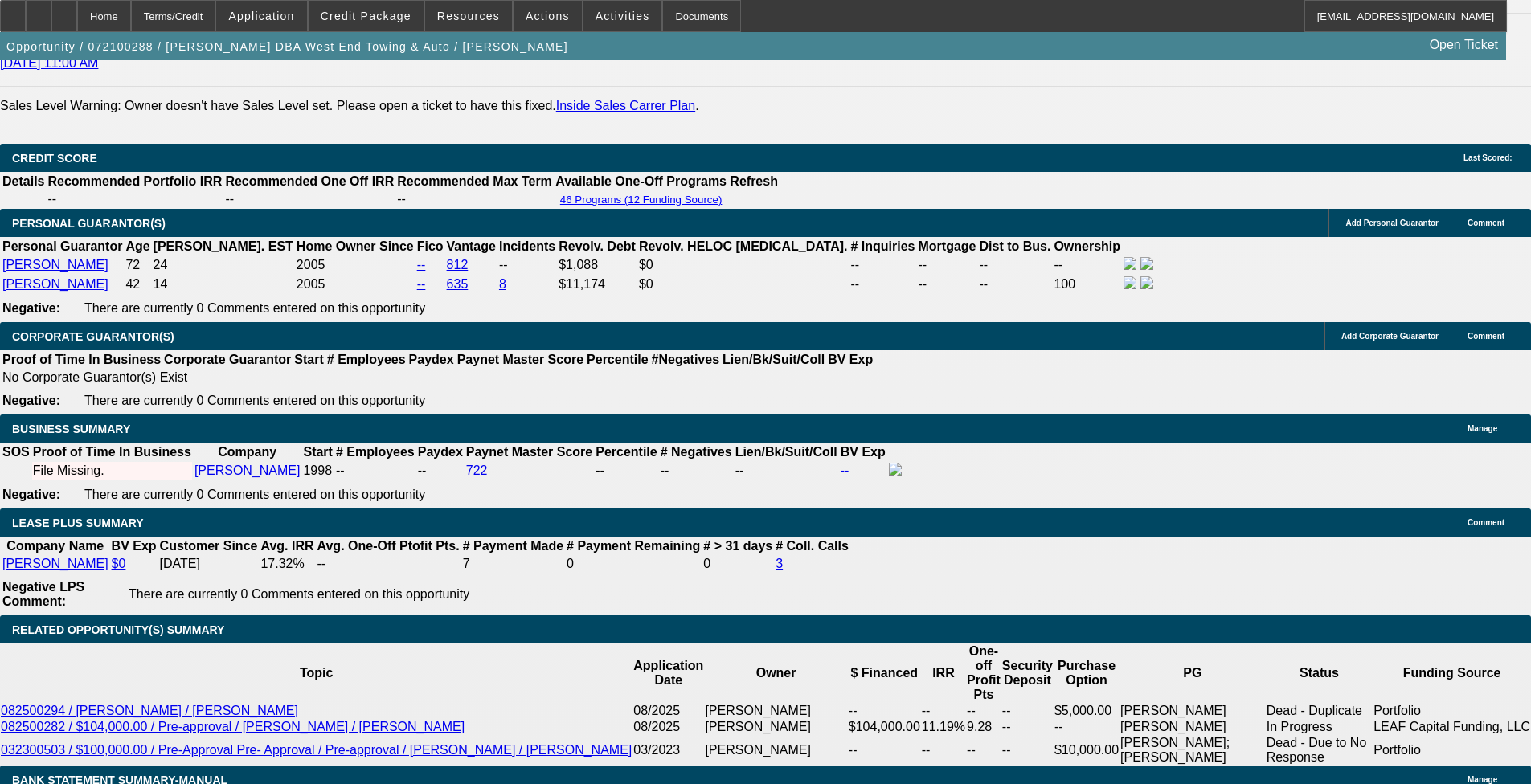
scroll to position [2410, 0]
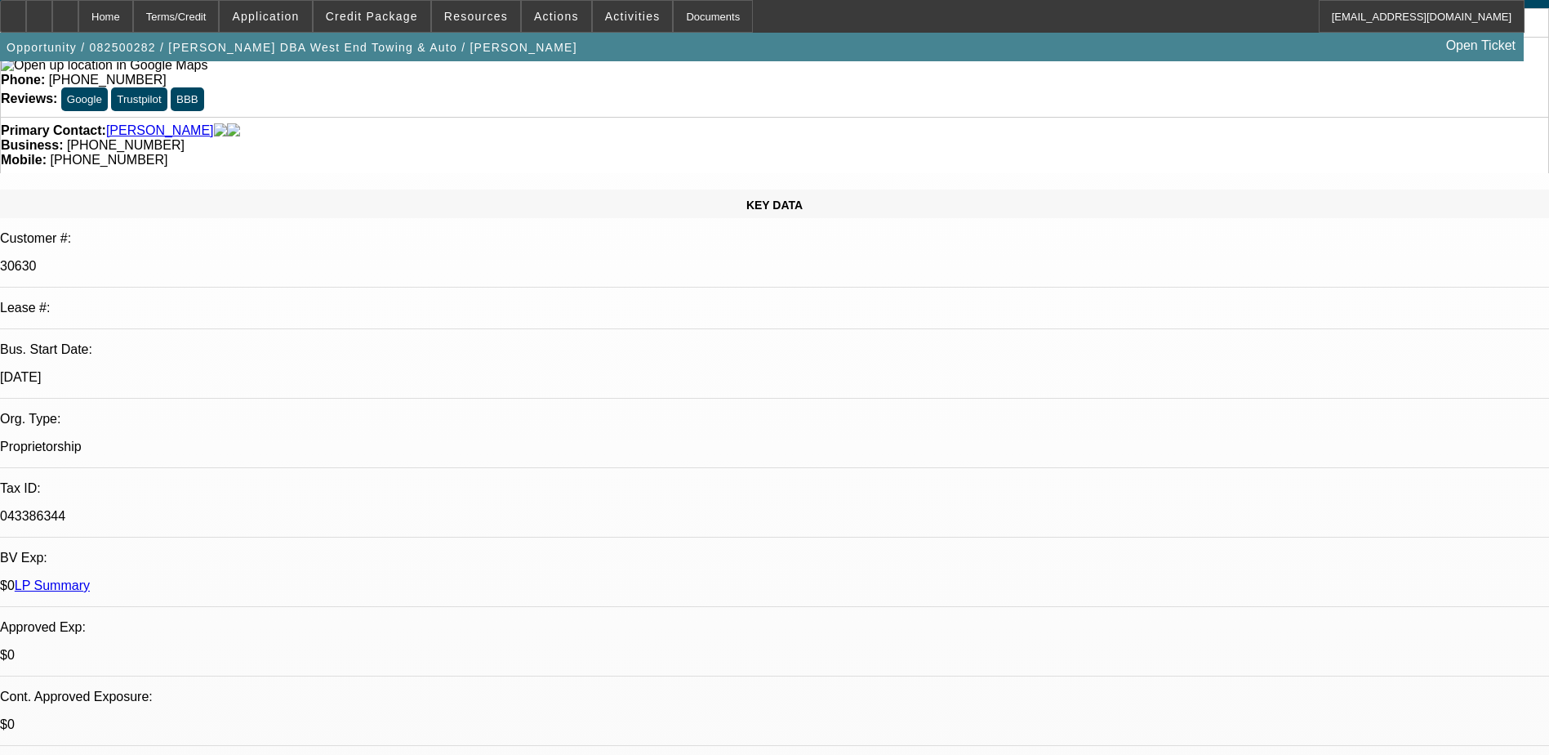
select select "0"
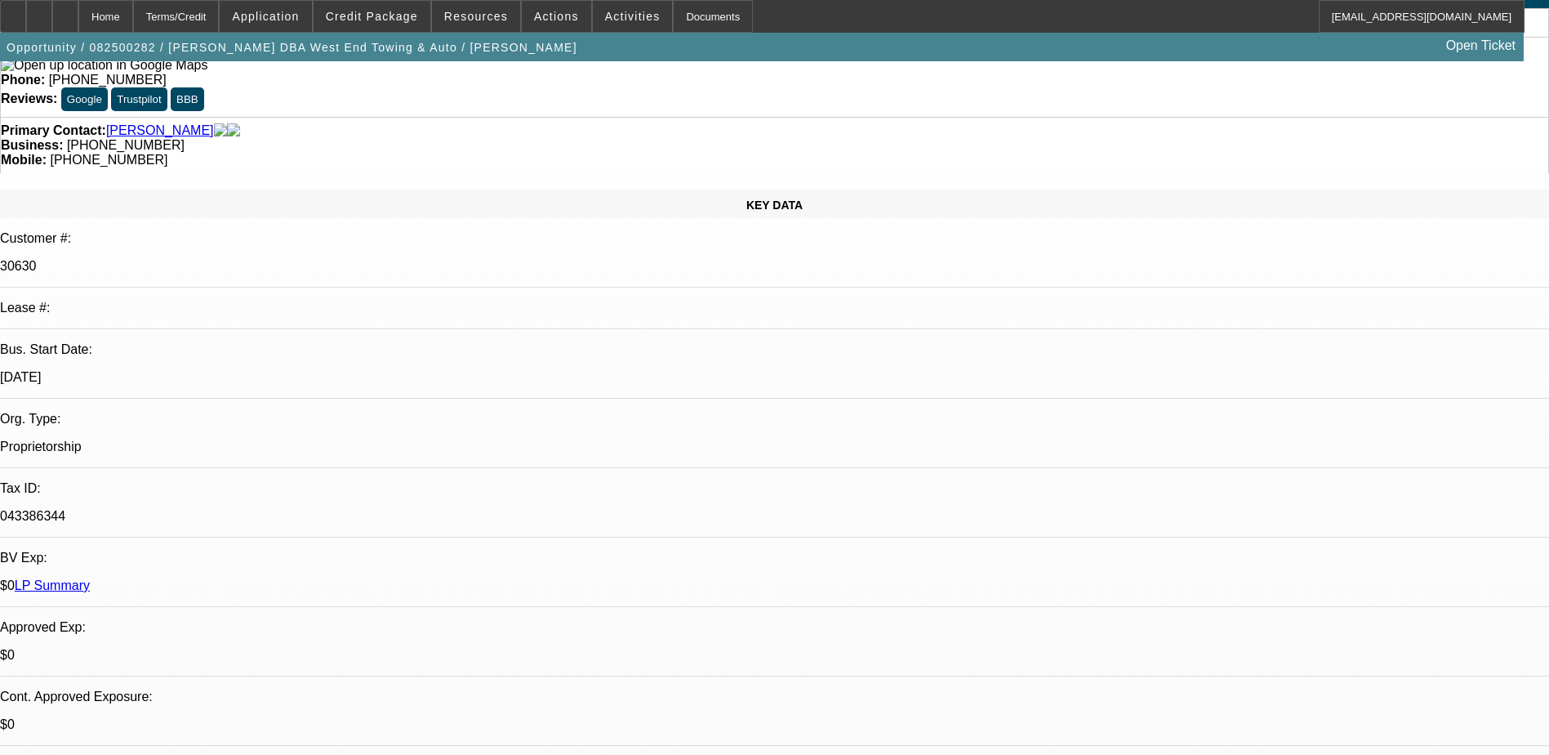
select select "0"
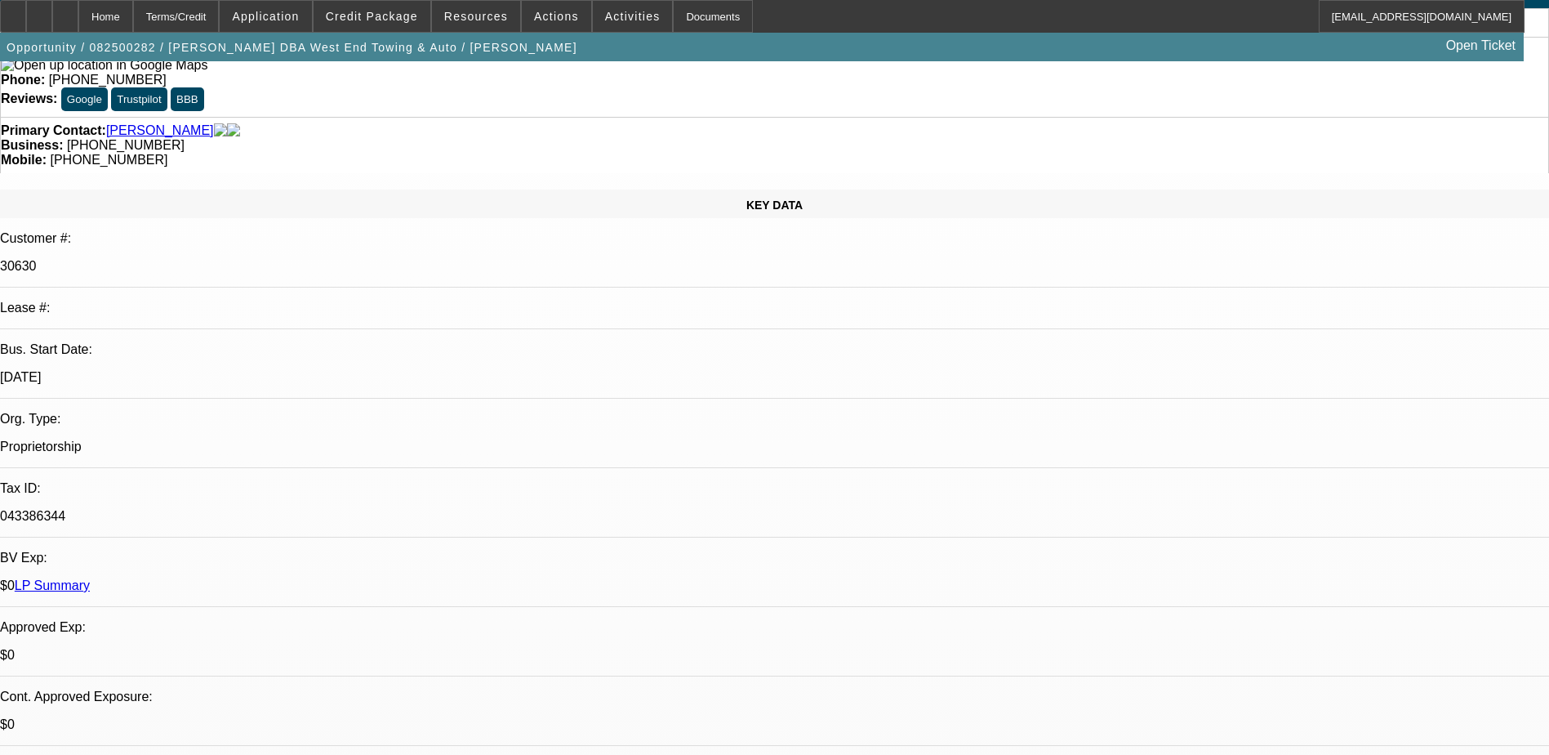
select select "0"
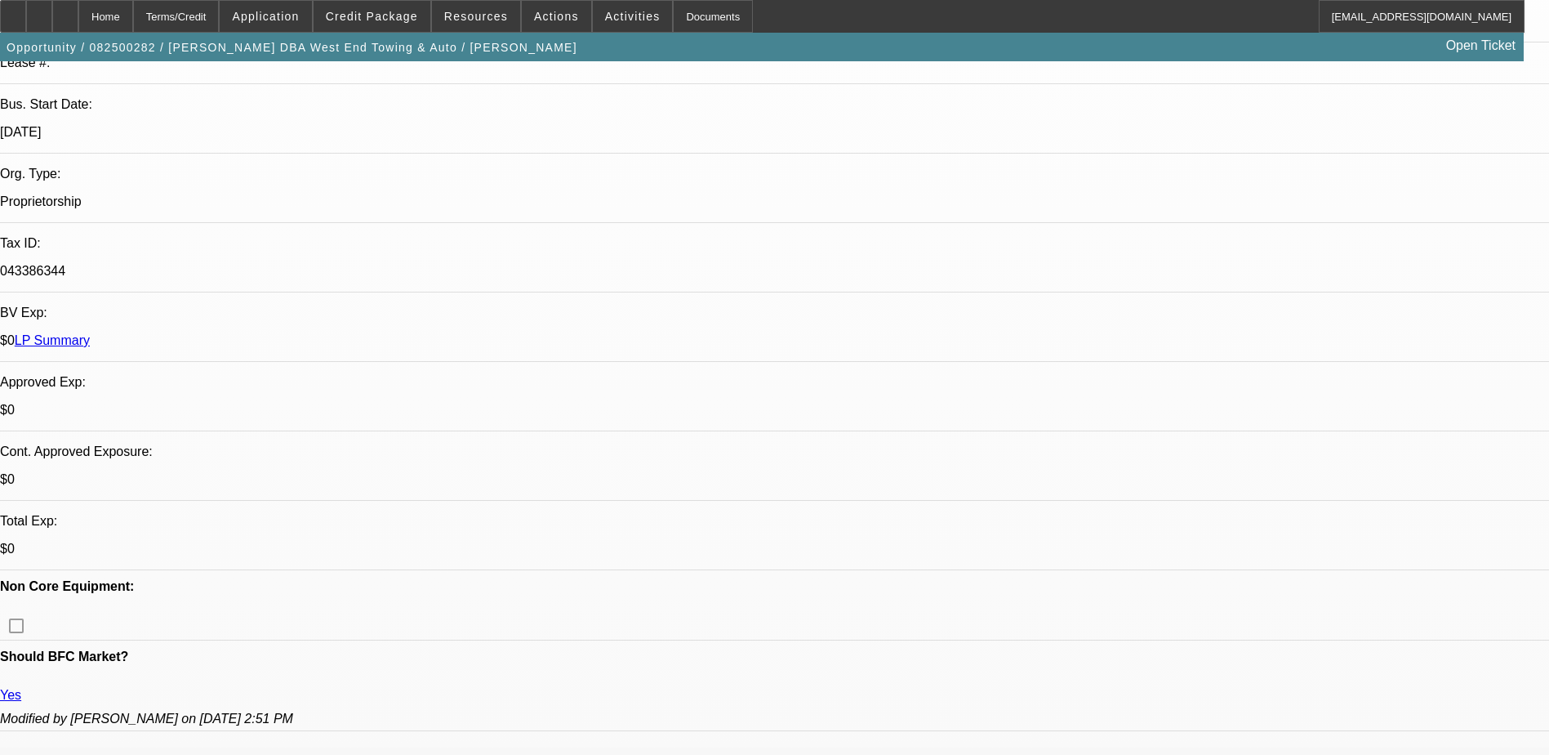
select select "1"
select select "6"
select select "1"
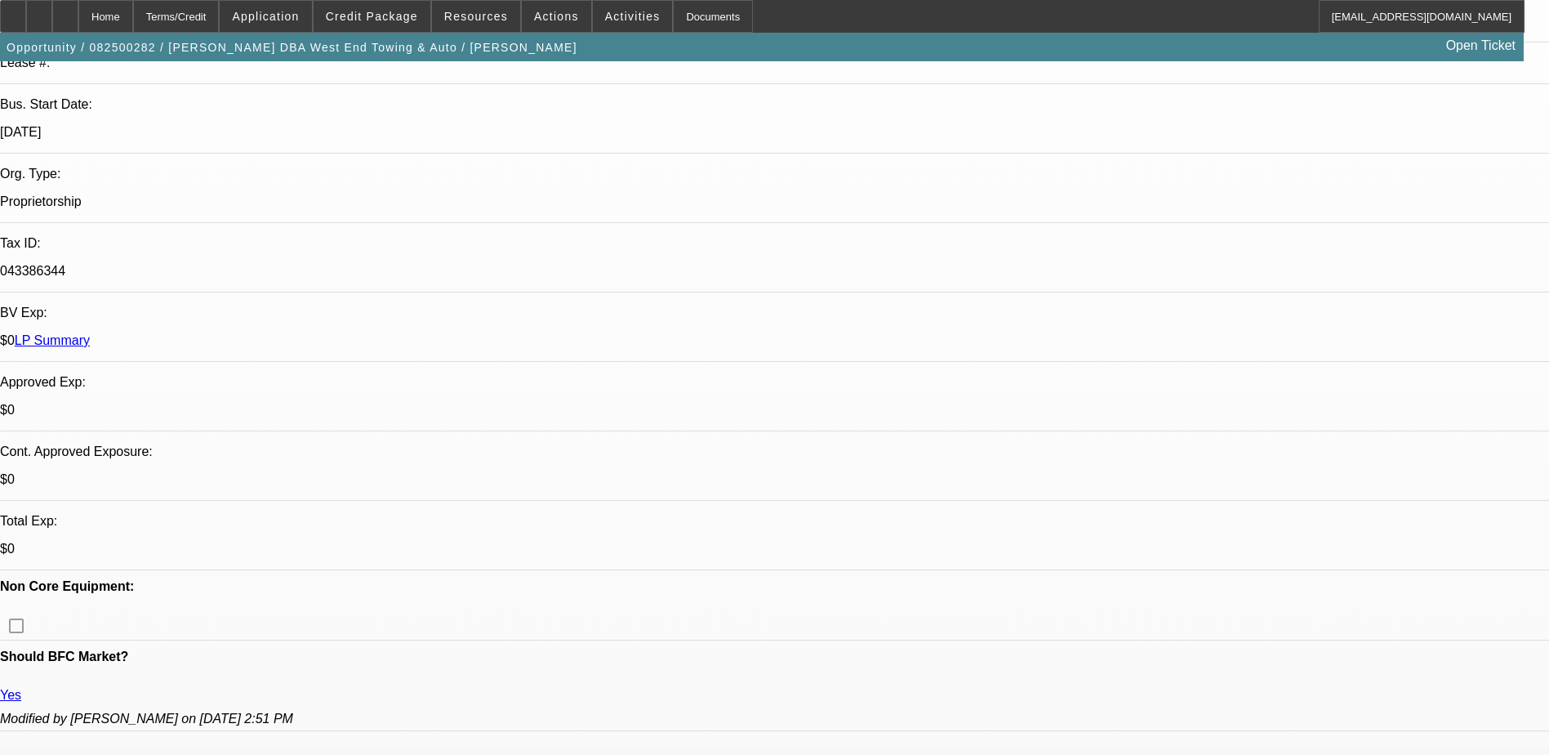
select select "6"
select select "1"
select select "2"
select select "6"
select select "1"
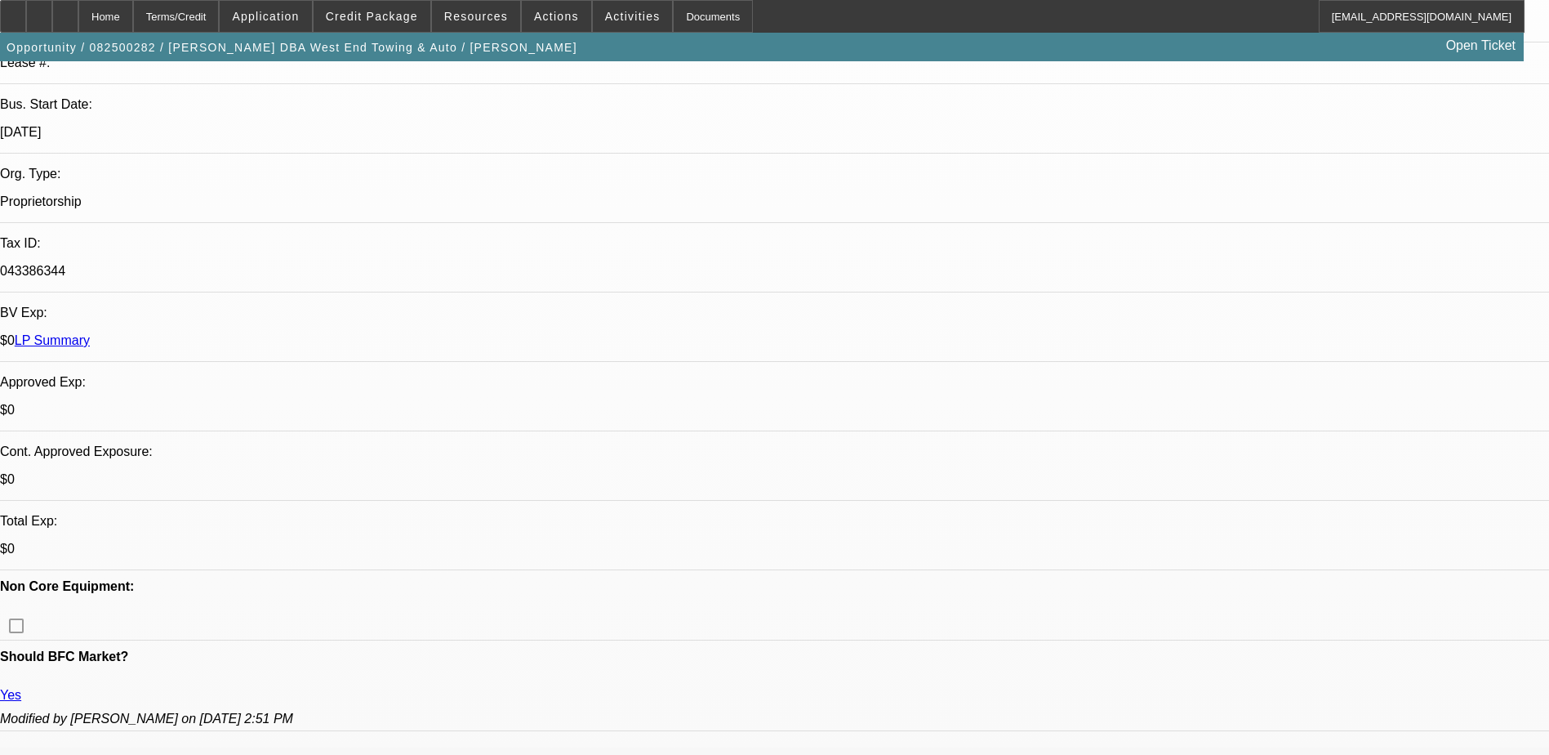
select select "1"
select select "6"
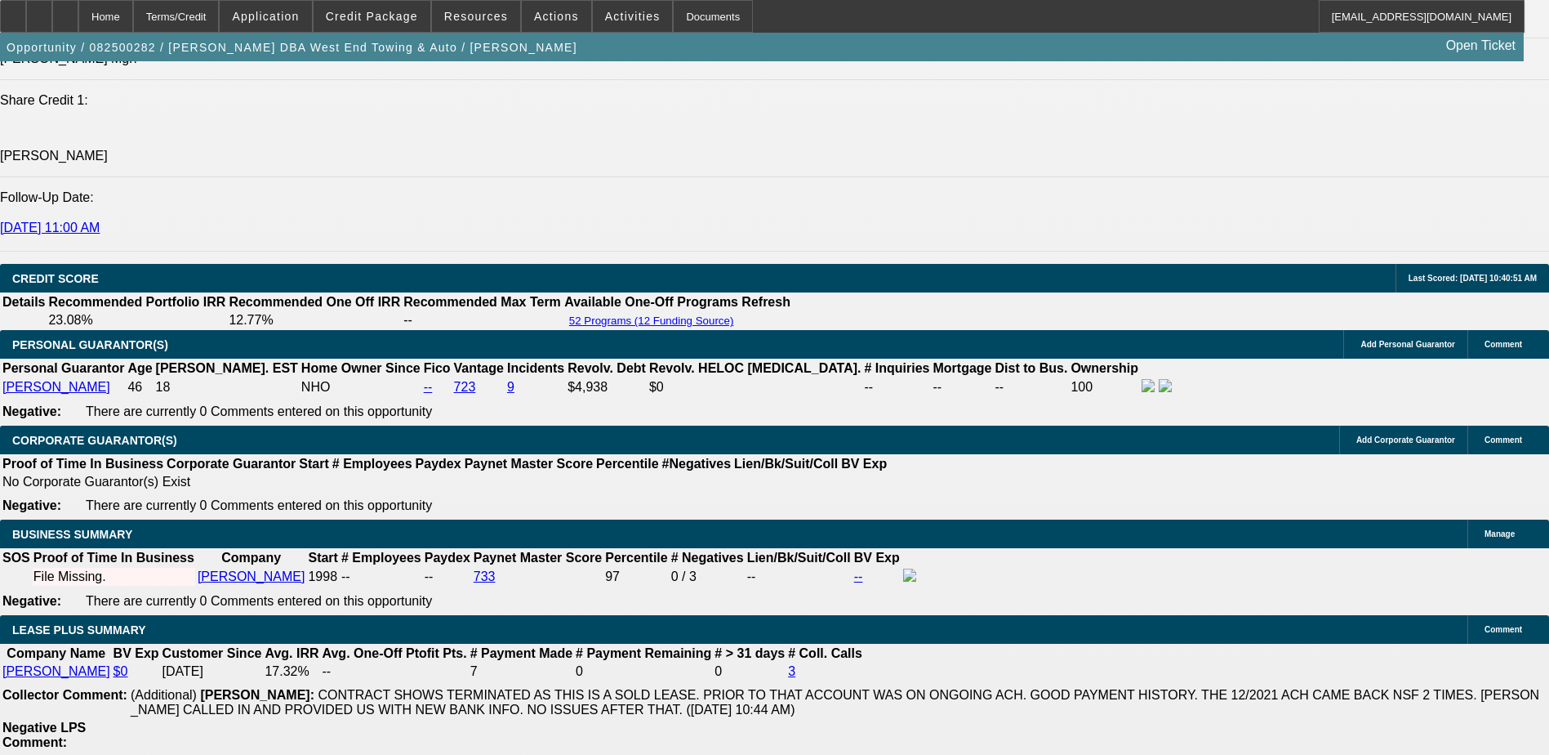
scroll to position [2450, 0]
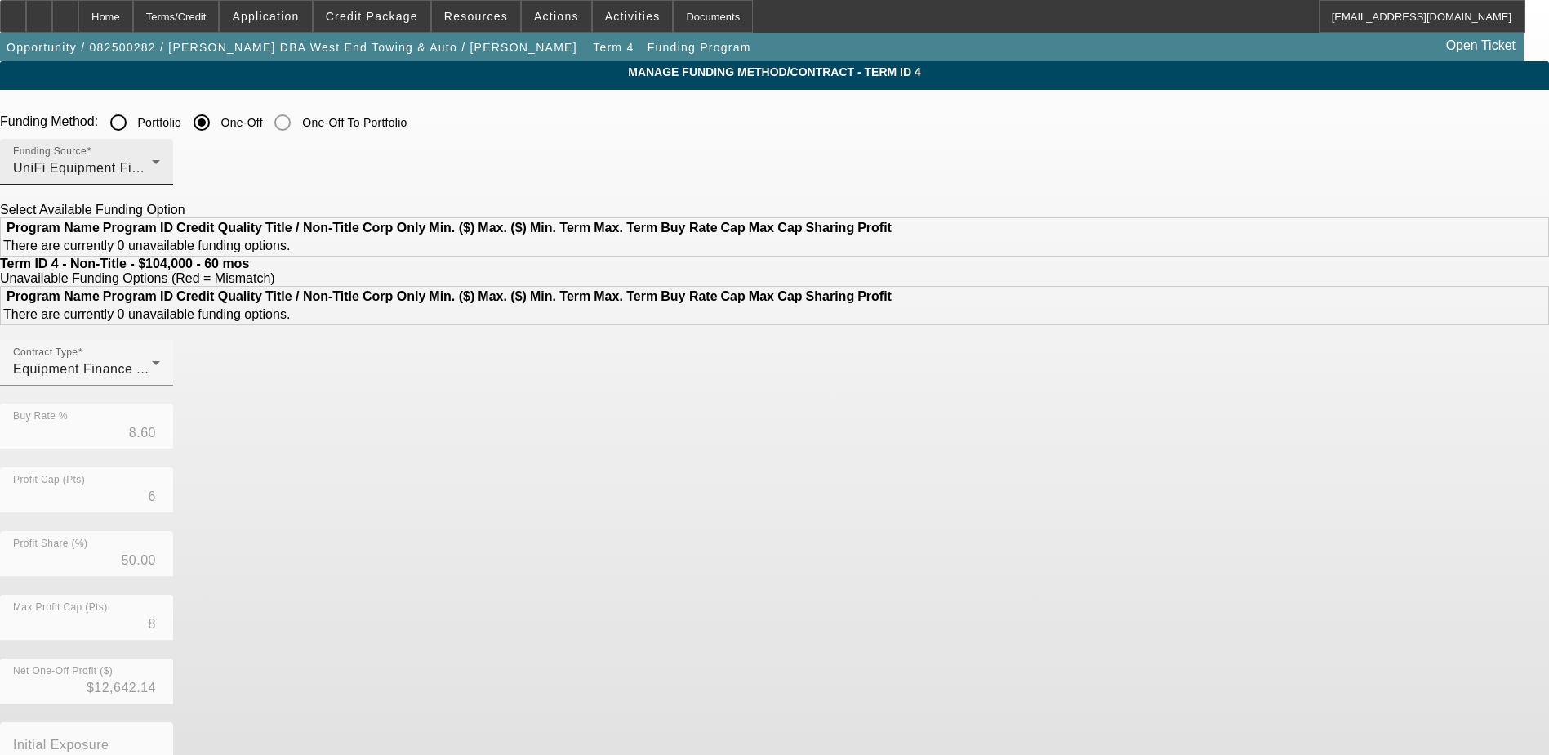
click at [200, 167] on span "UniFi Equipment Finance, Inc." at bounding box center [106, 168] width 187 height 14
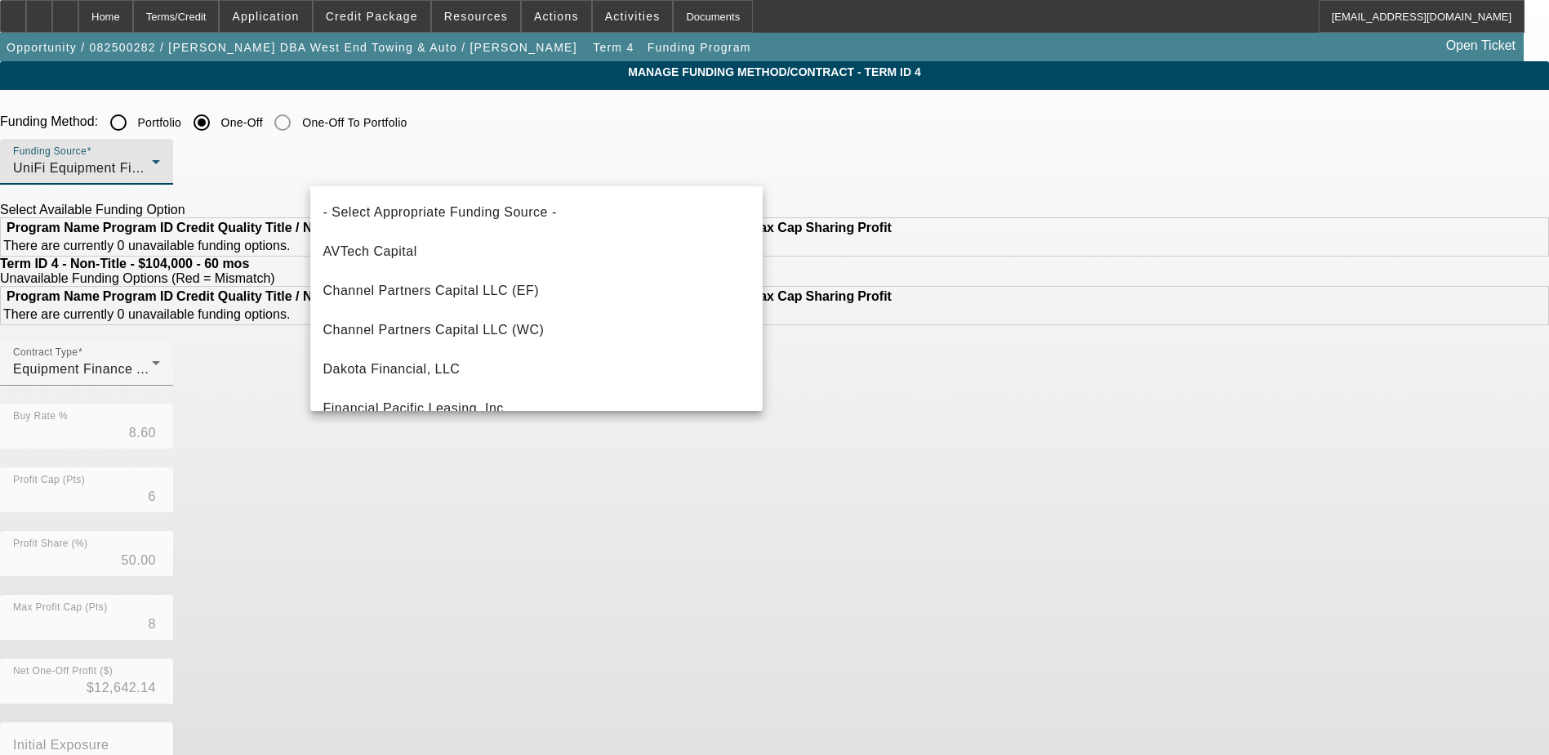
scroll to position [457, 0]
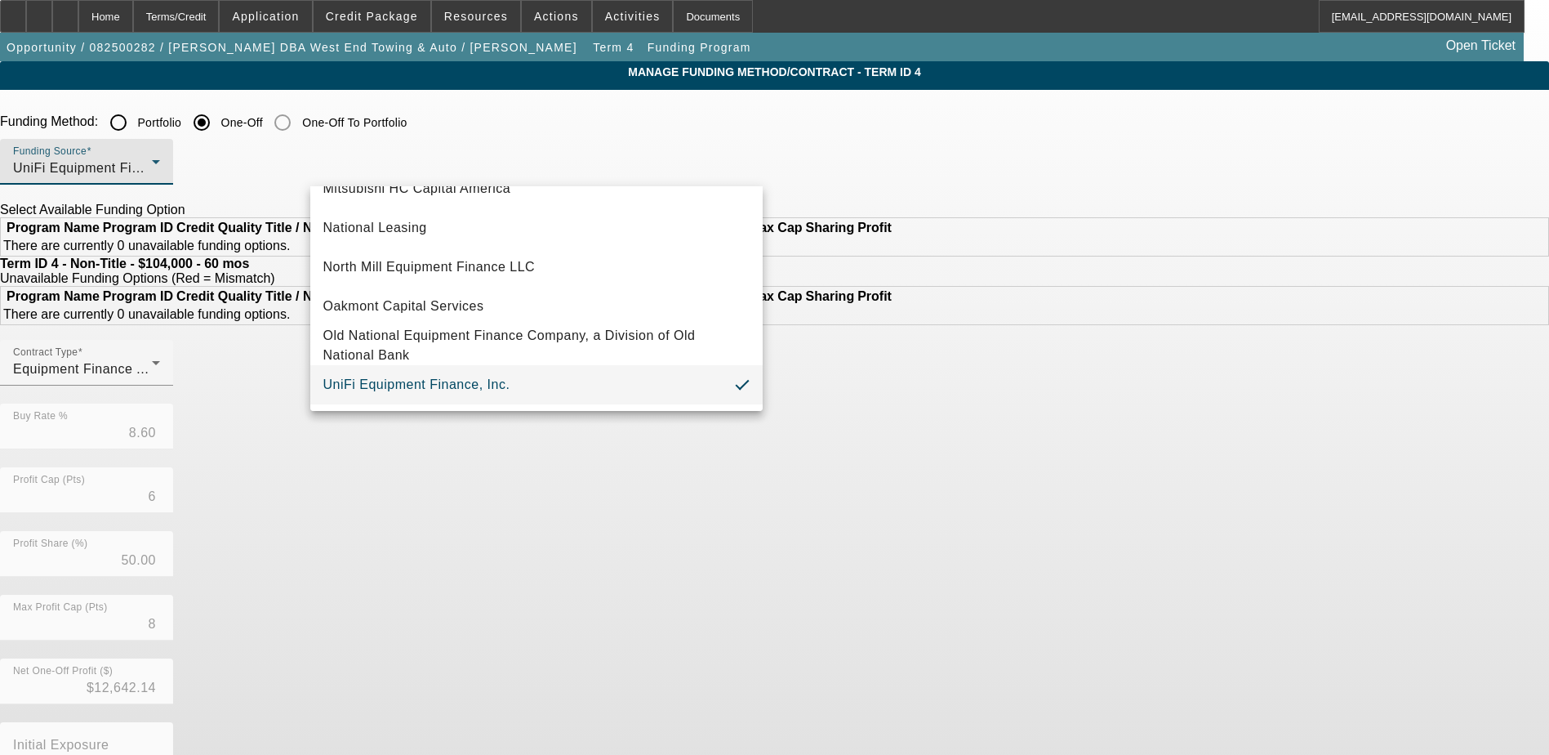
click at [426, 123] on div at bounding box center [774, 377] width 1549 height 755
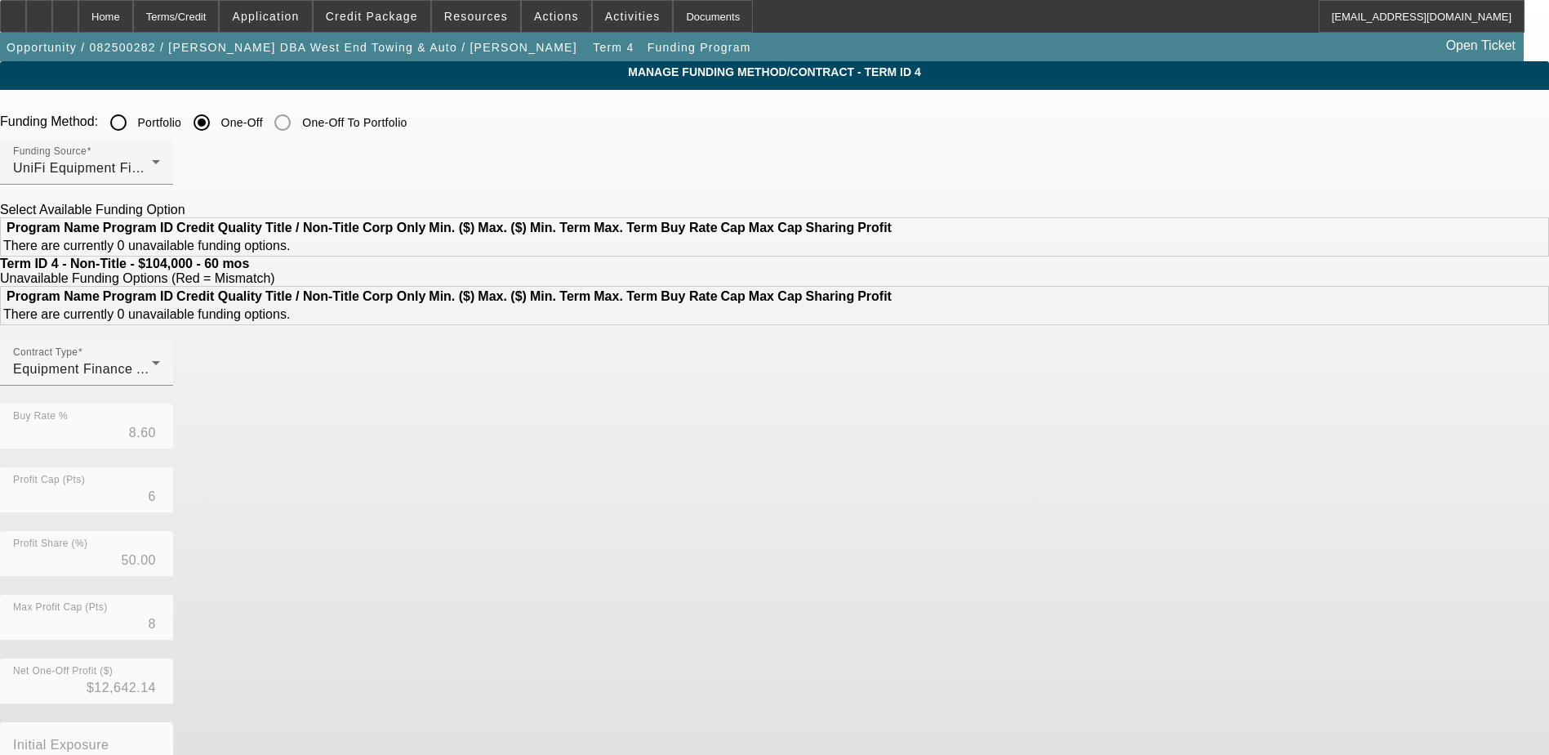
click at [135, 123] on input "Portfolio" at bounding box center [118, 122] width 33 height 33
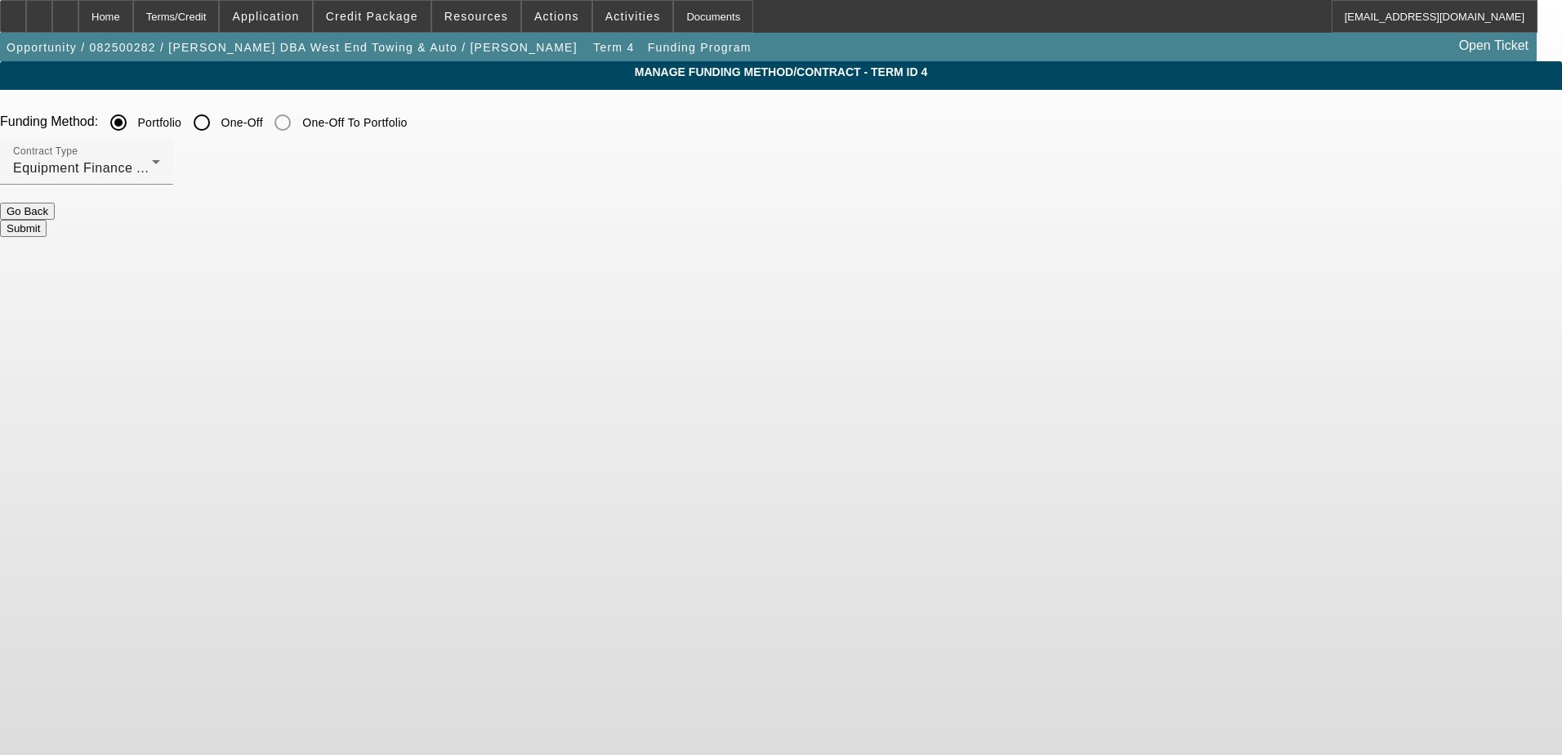
click at [47, 220] on button "Submit" at bounding box center [23, 228] width 47 height 17
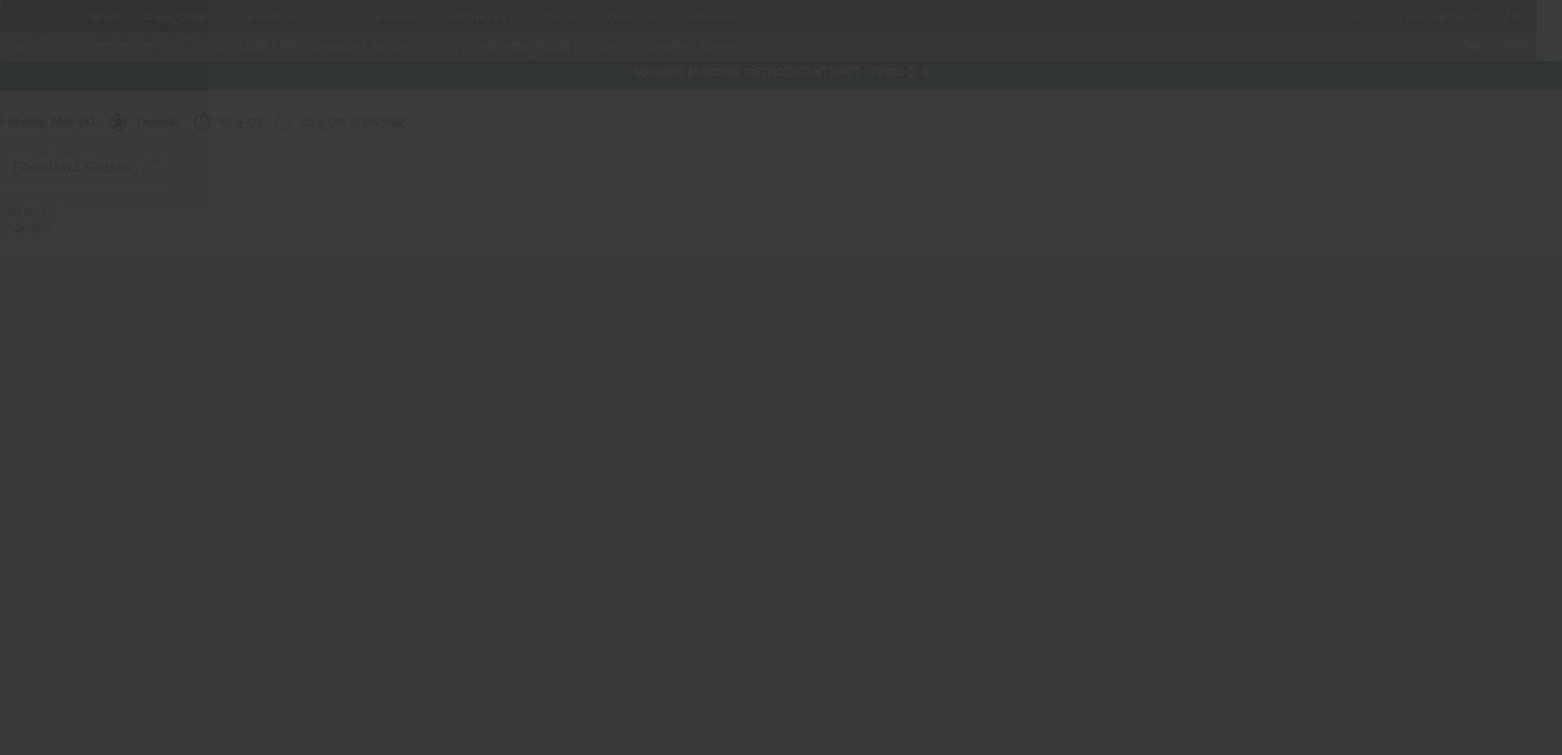
radio input "false"
radio input "true"
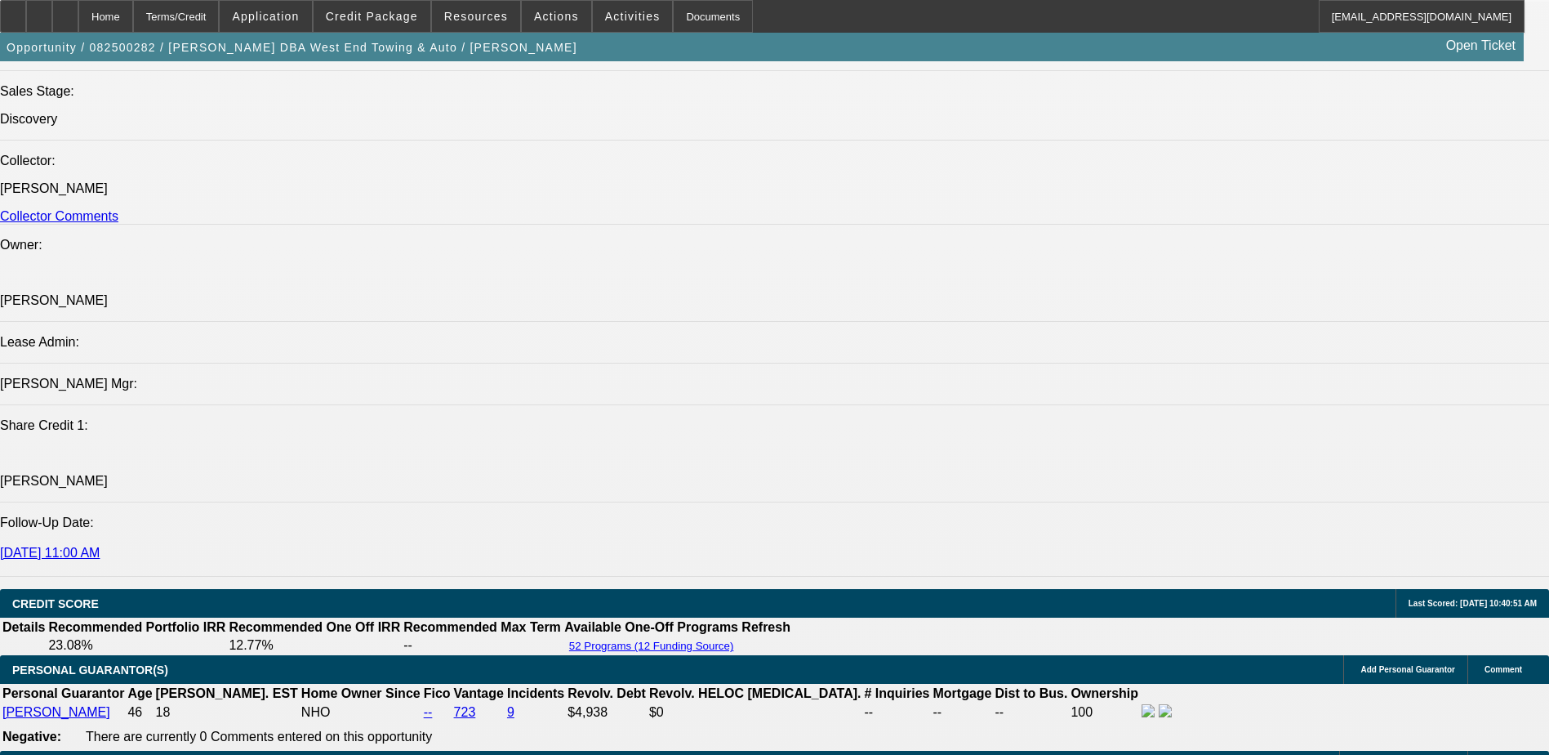
select select "0"
select select "6"
select select "0"
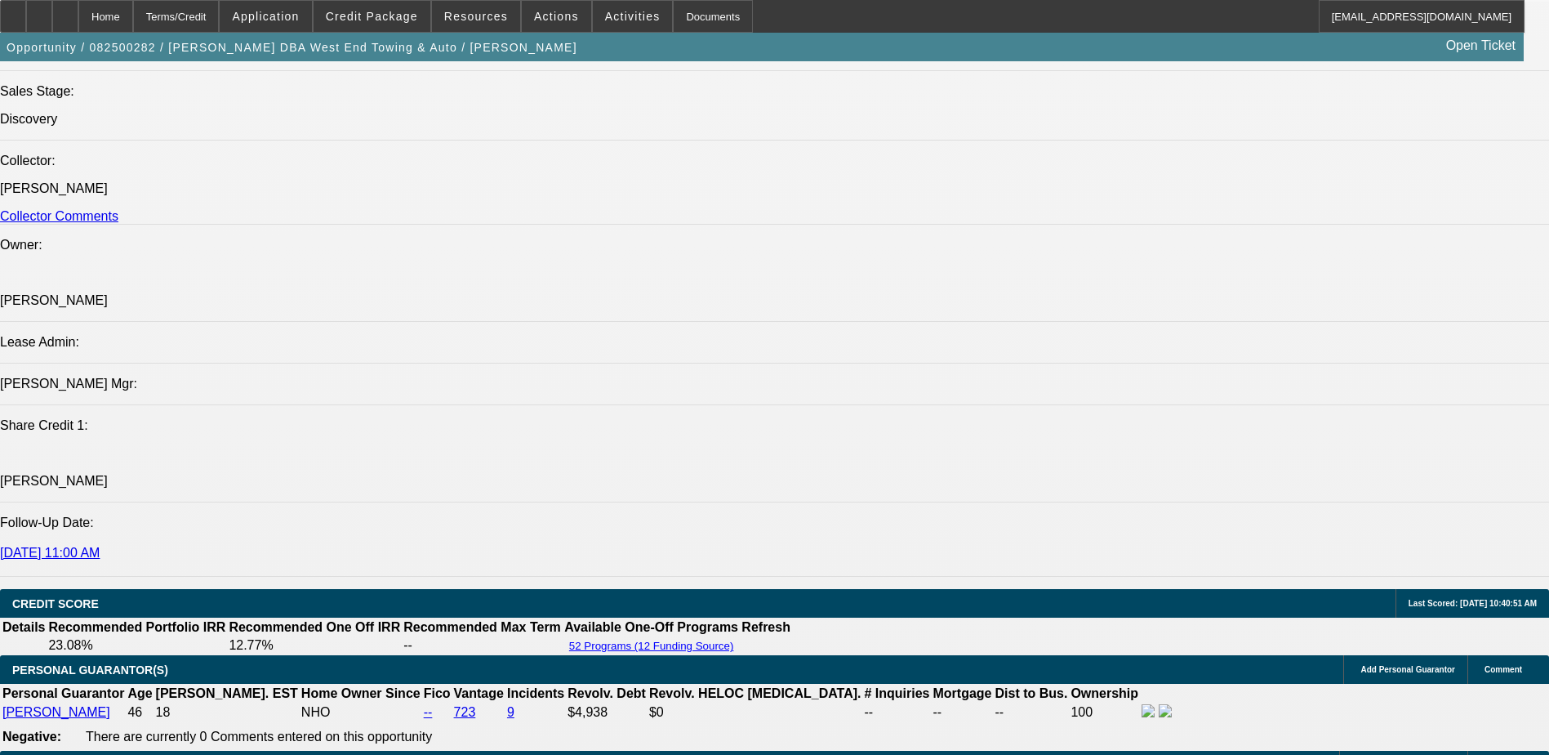
select select "0"
select select "6"
select select "0"
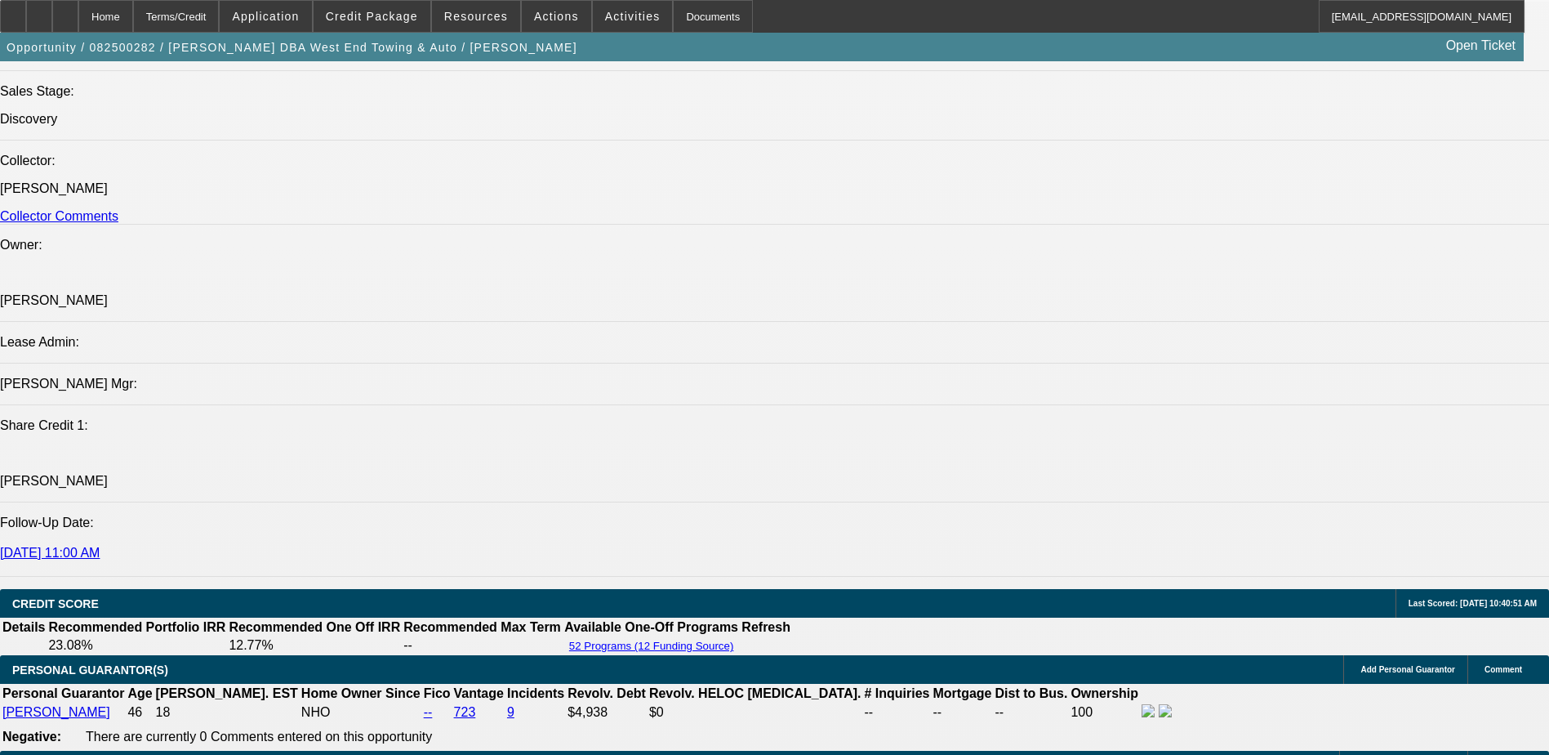
select select "2"
select select "0"
select select "6"
select select "0"
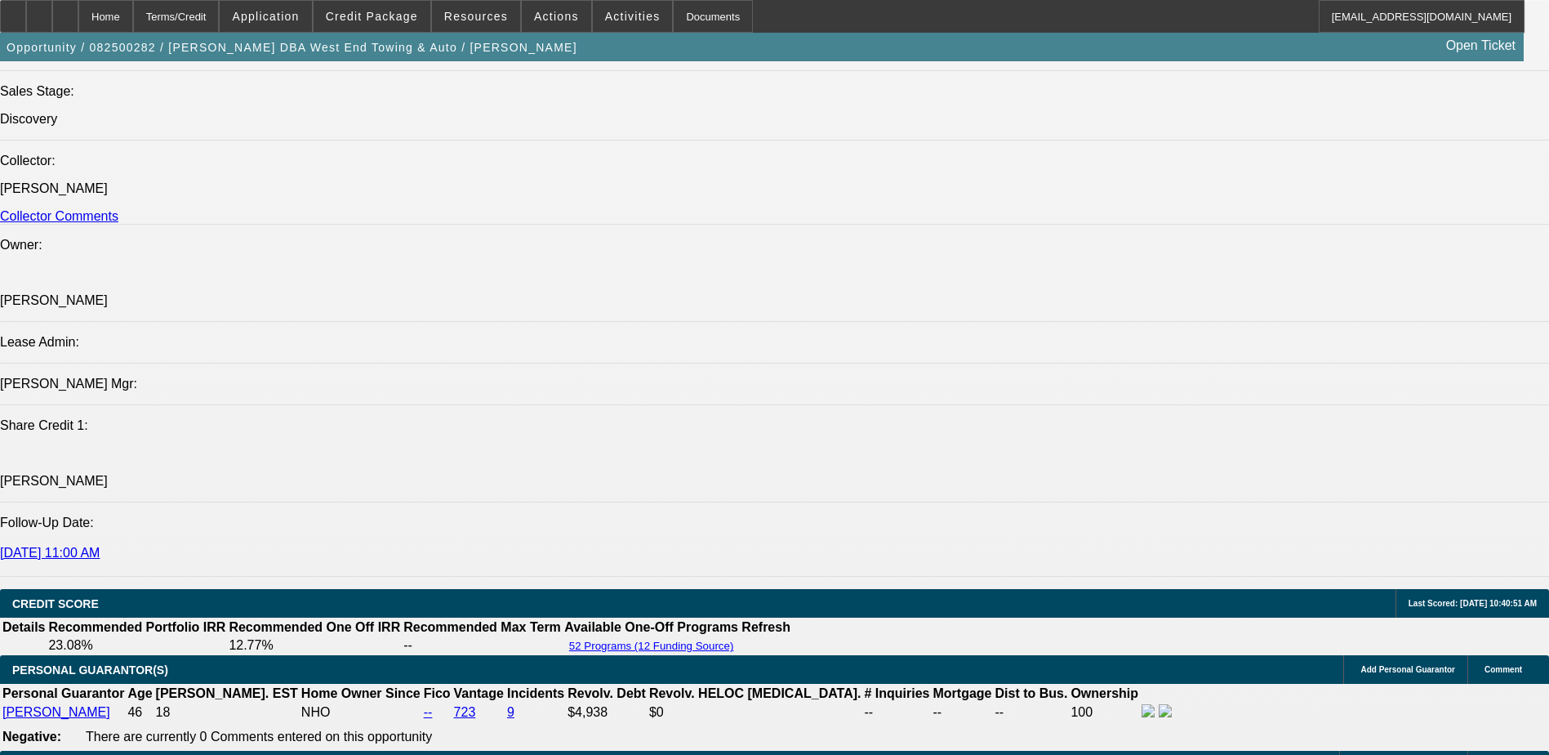
select select "0"
select select "6"
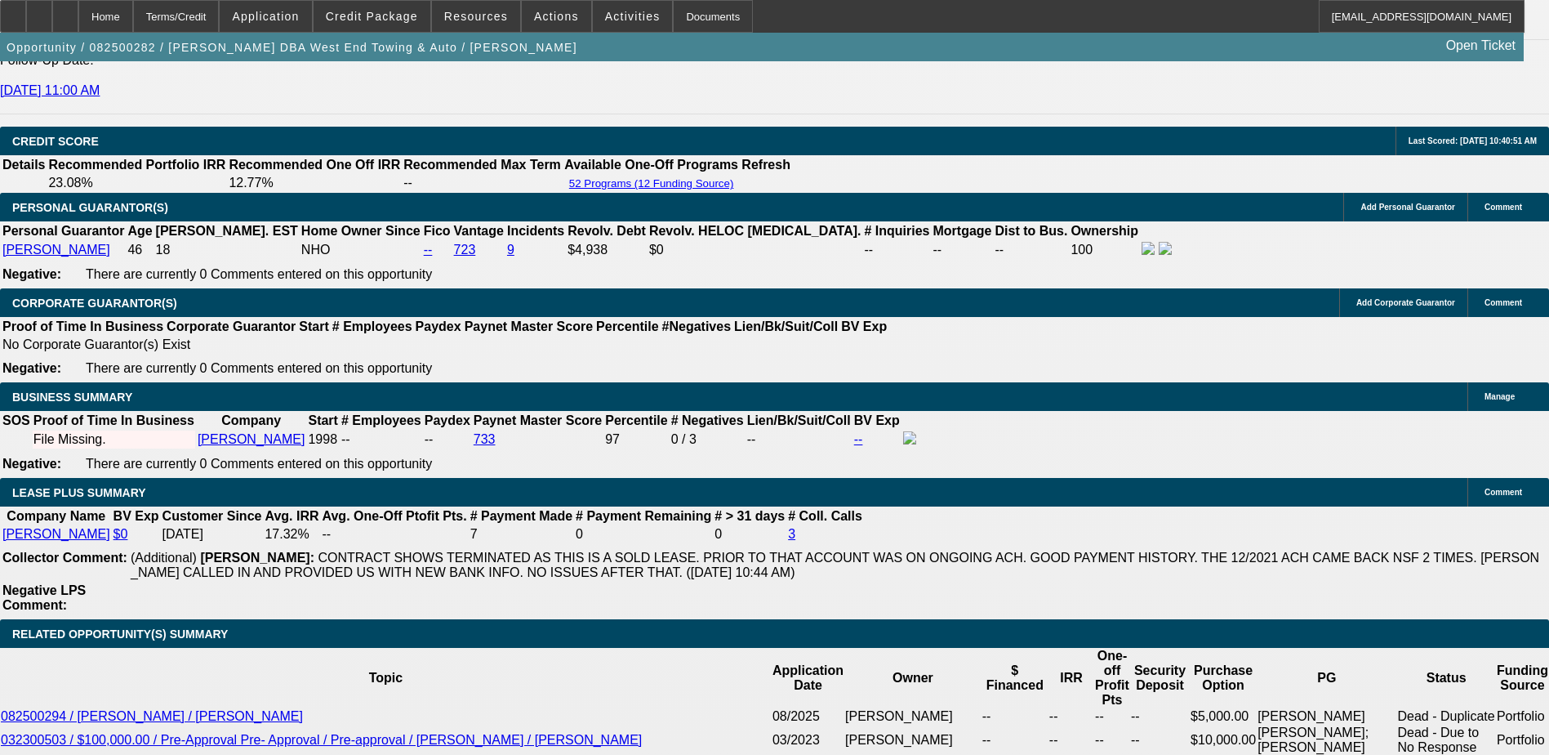
scroll to position [2305, 0]
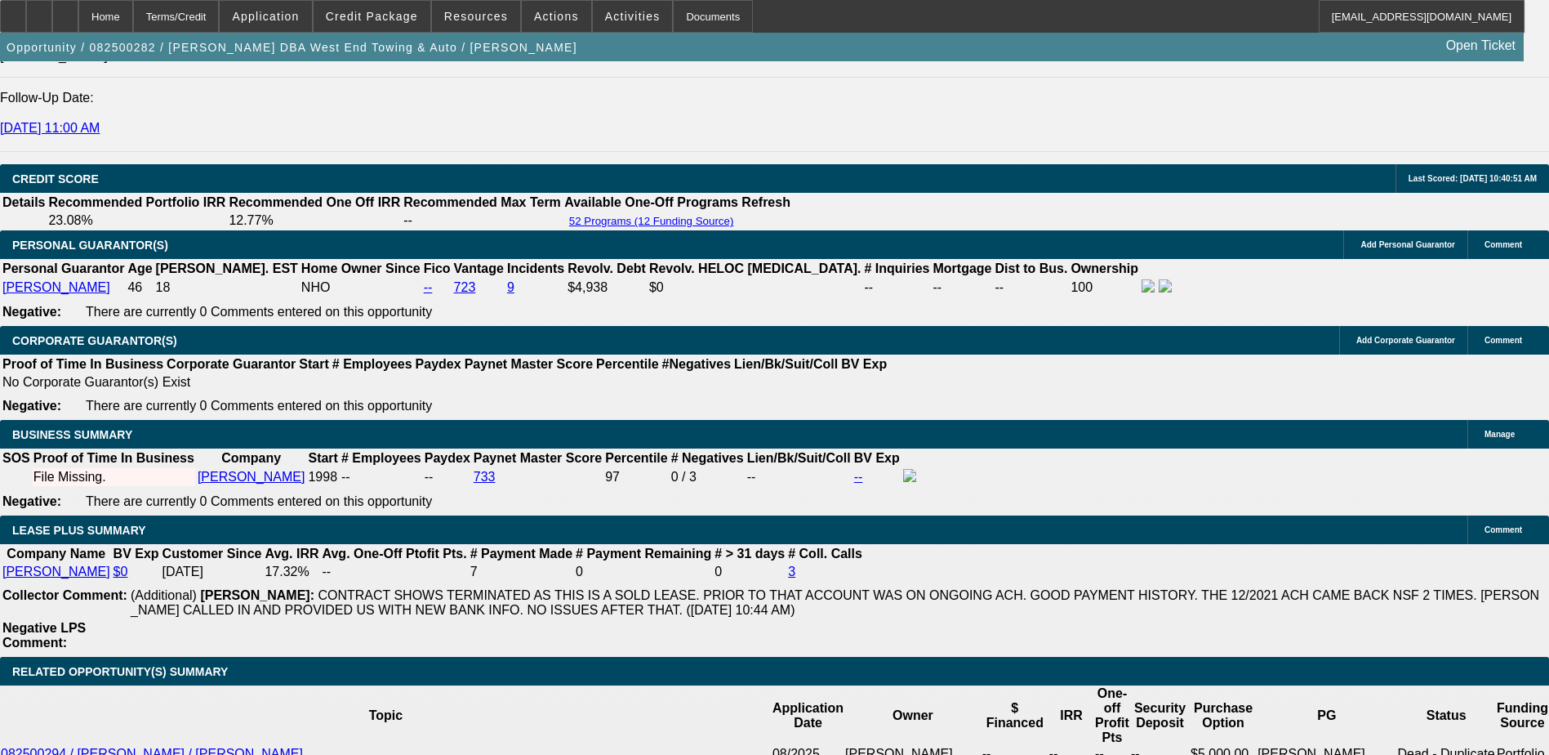
select select "2"
type input "UNKNOWN"
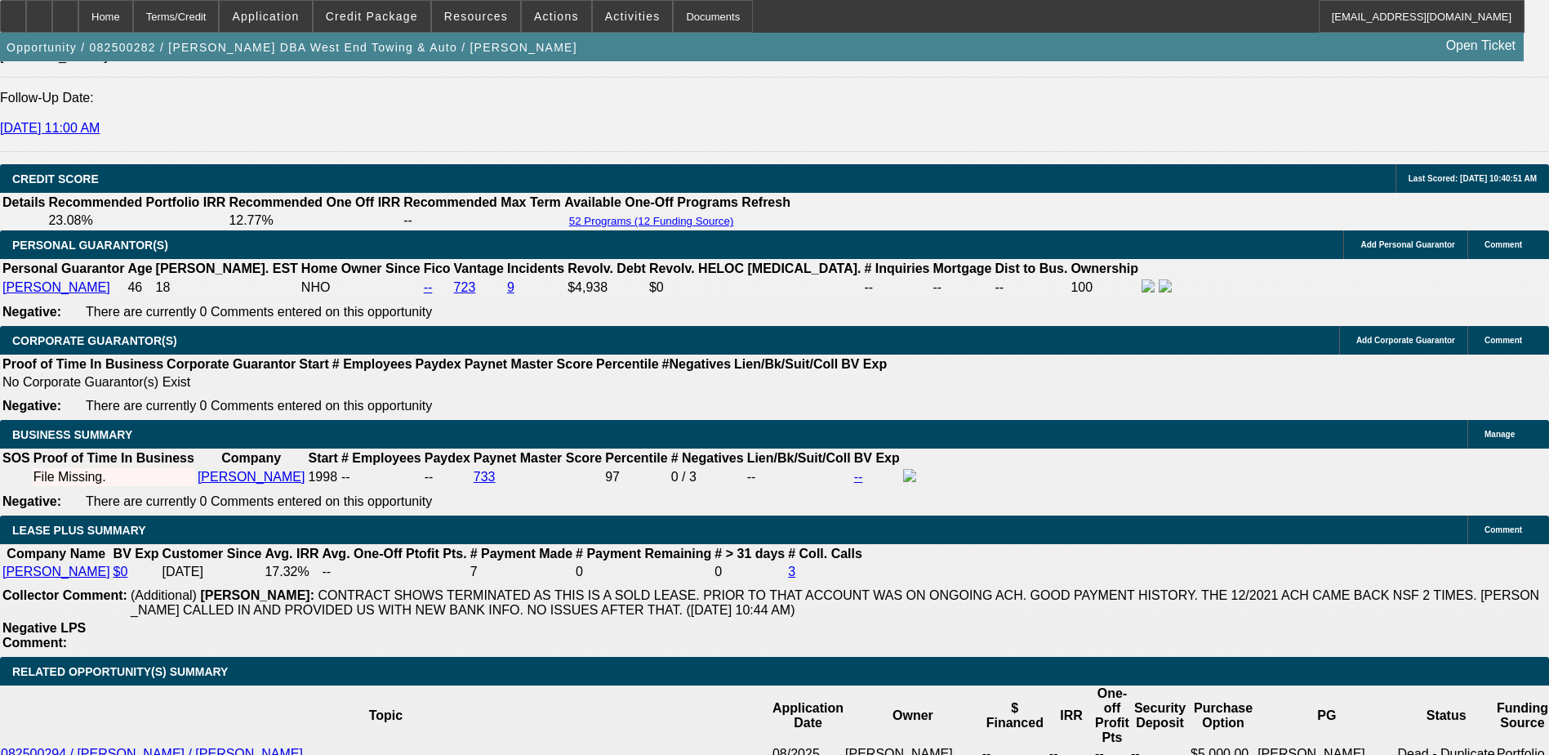
select select "2"
type input "$4,829.02"
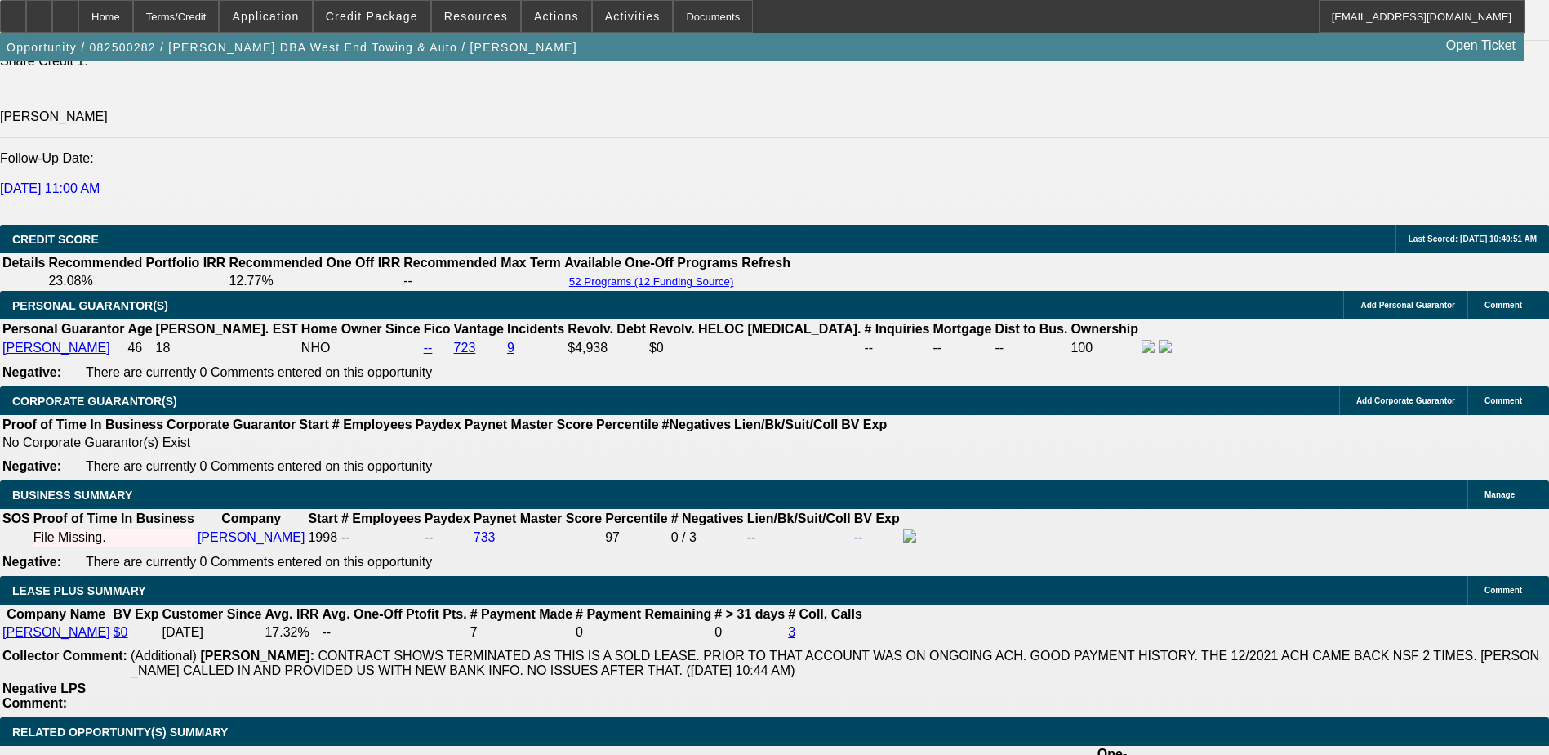
scroll to position [2142, 0]
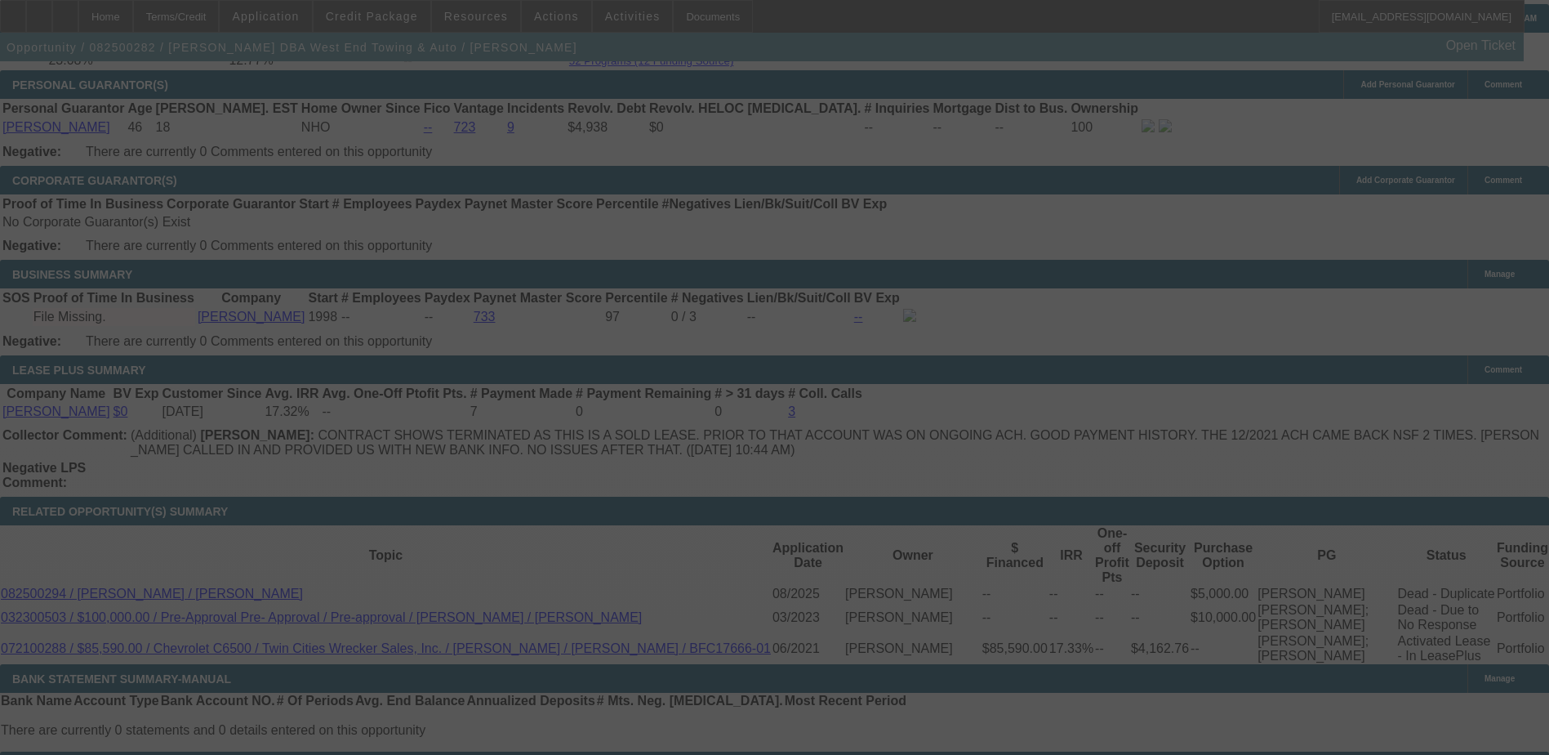
scroll to position [2468, 0]
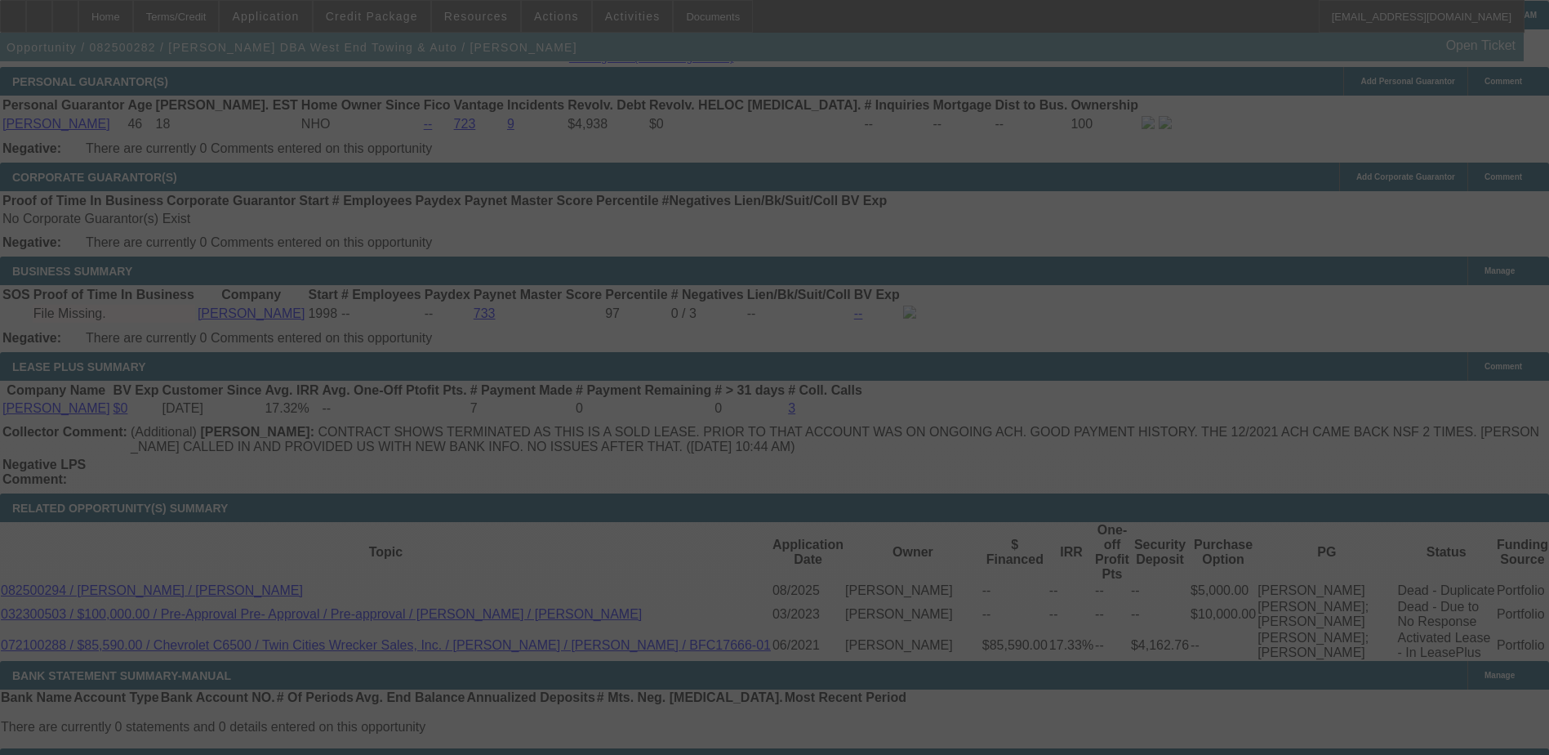
select select "0"
select select "2"
select select "0"
select select "6"
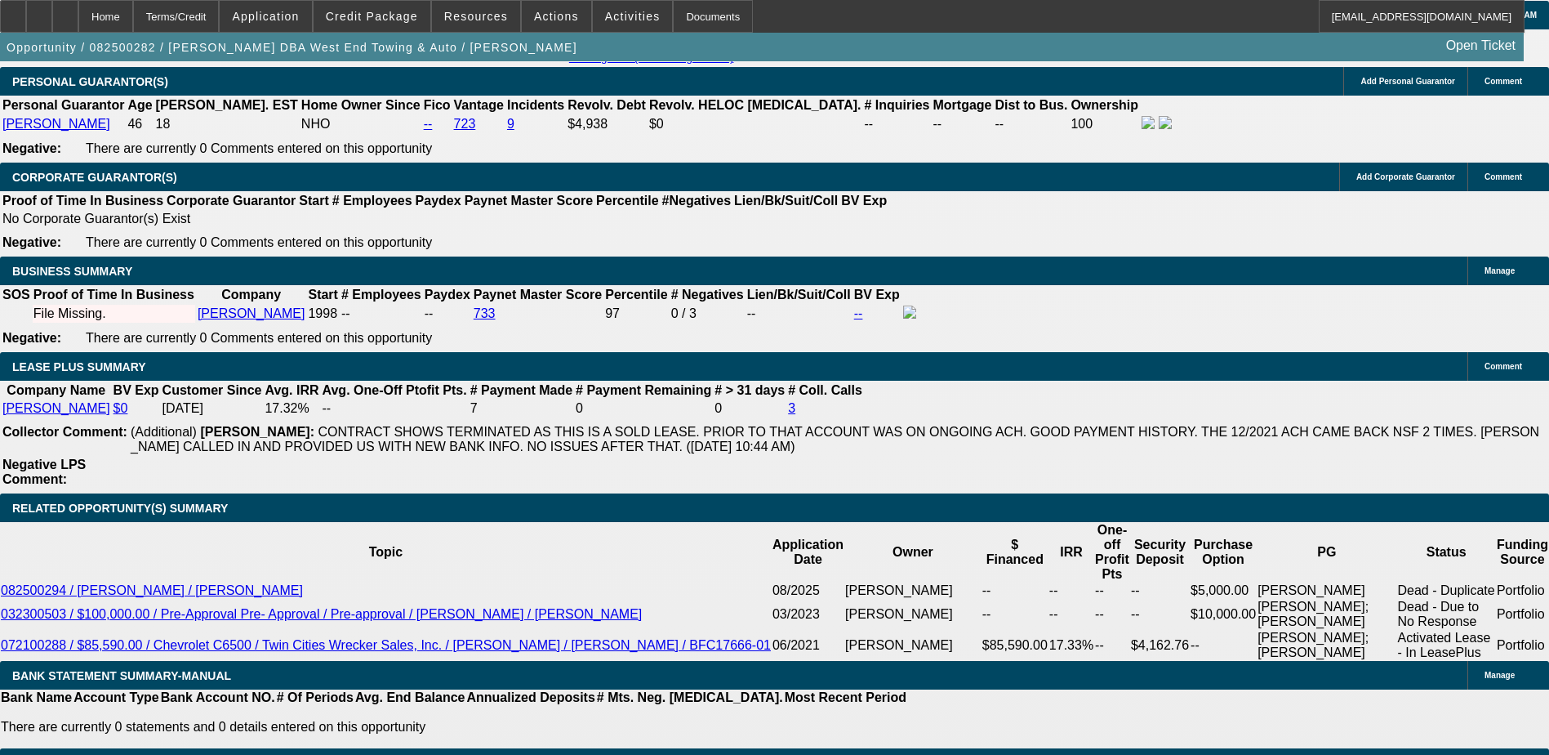
type input "UNKNOWN"
type input "1"
type input "$3,555.50"
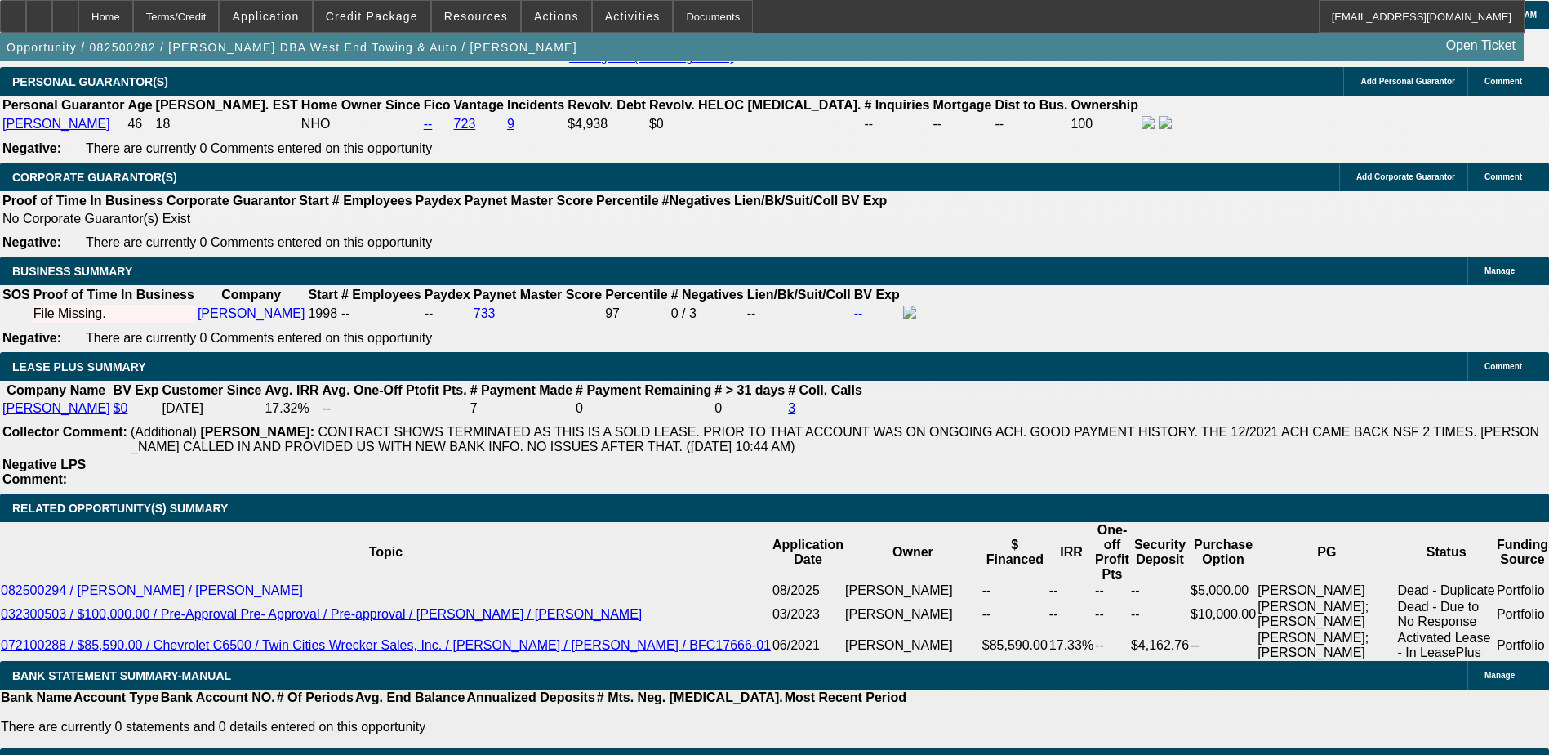
type input "$1,777.75"
type input "14"
type input "$4,839.80"
type input "$2,419.90"
type input "14.3"
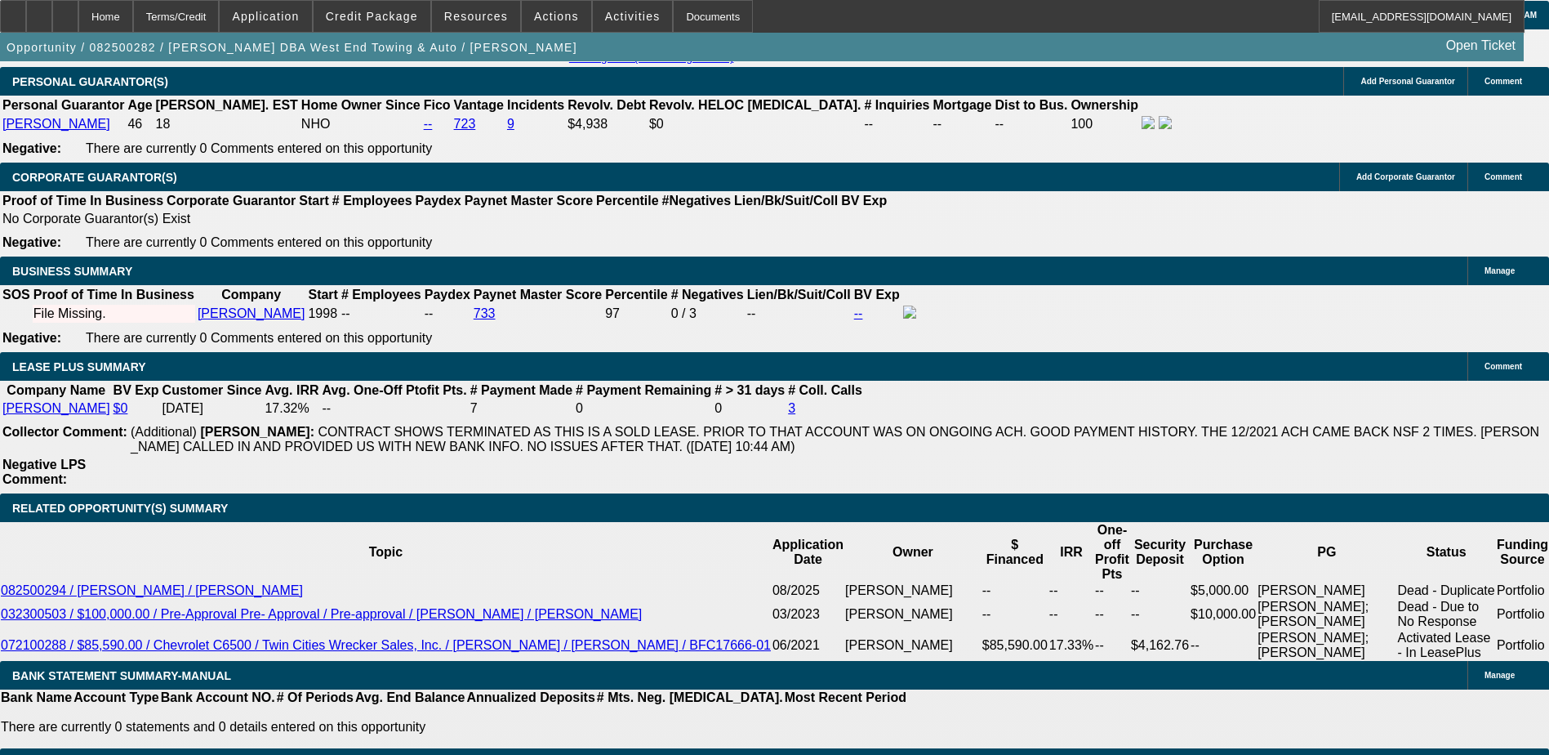
type input "$4,872.20"
type input "$2,436.10"
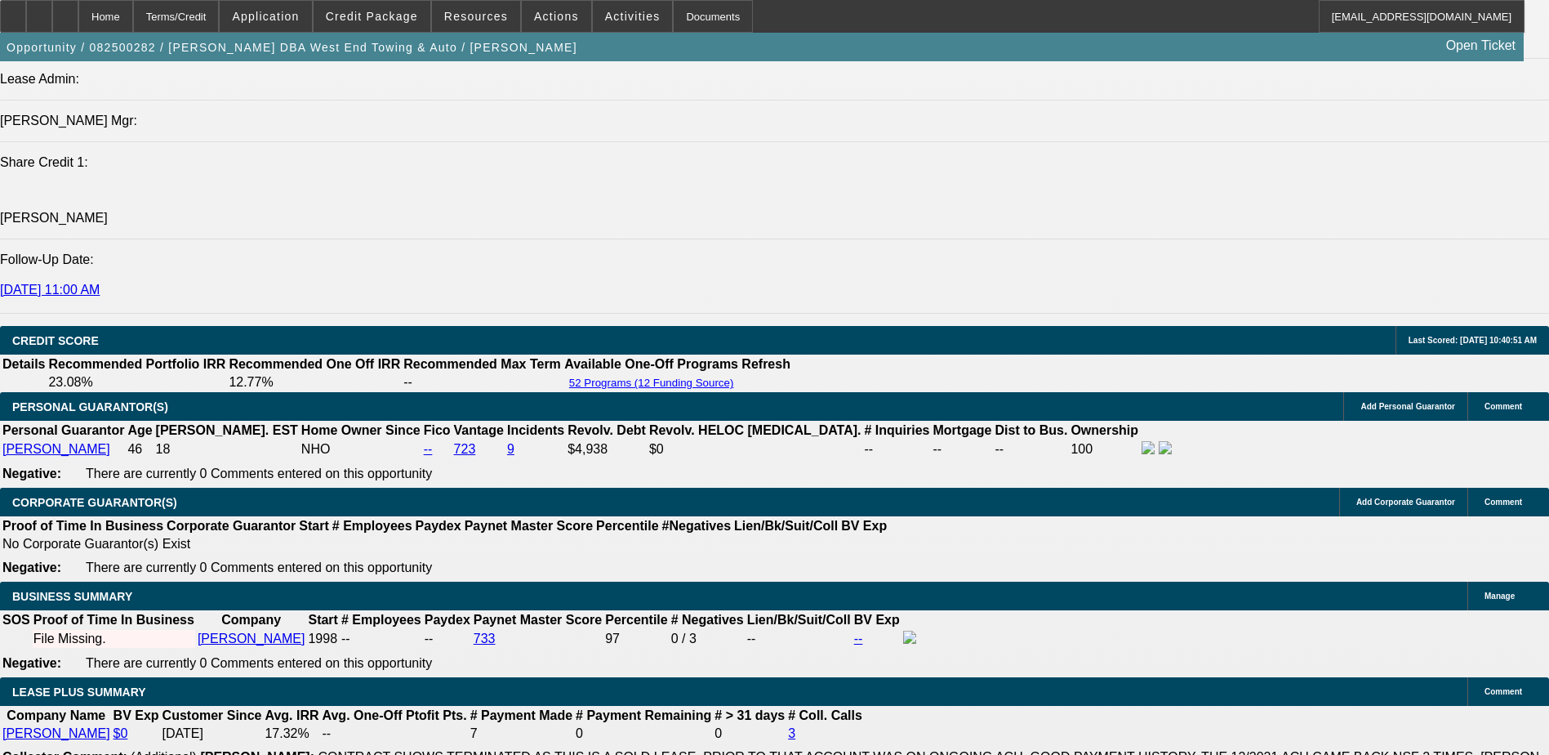
scroll to position [2142, 0]
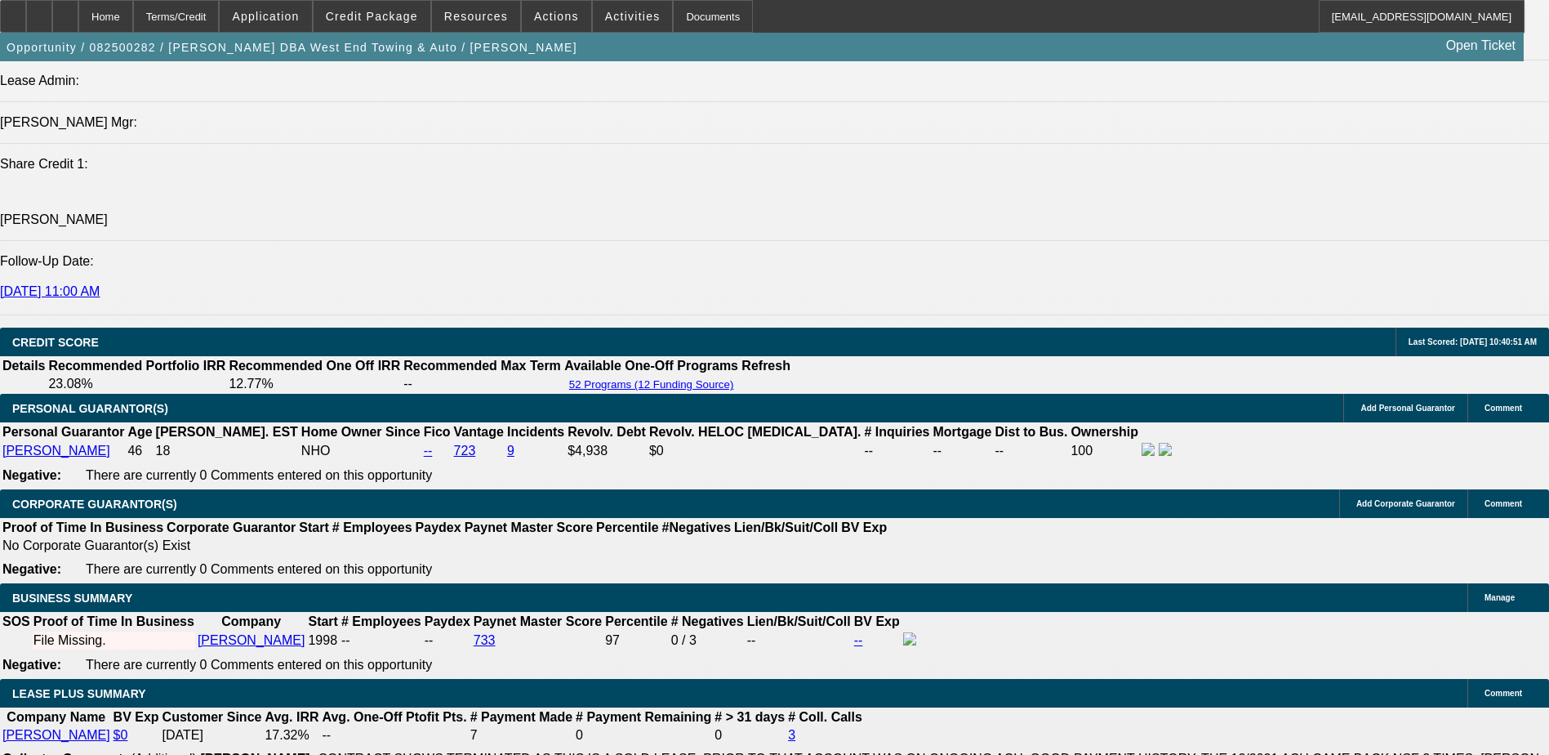
type input "14.3"
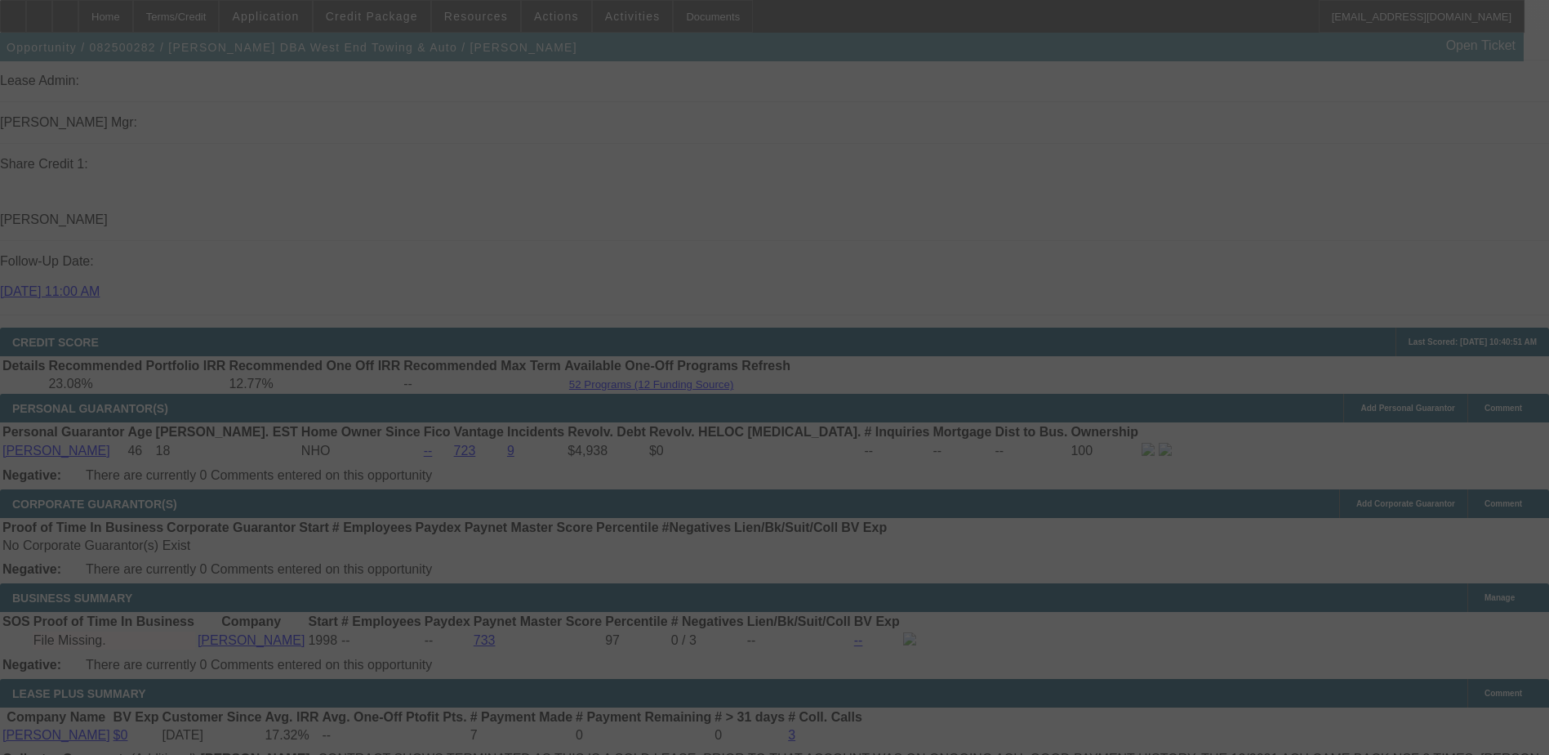
select select "0"
select select "2"
select select "0"
select select "6"
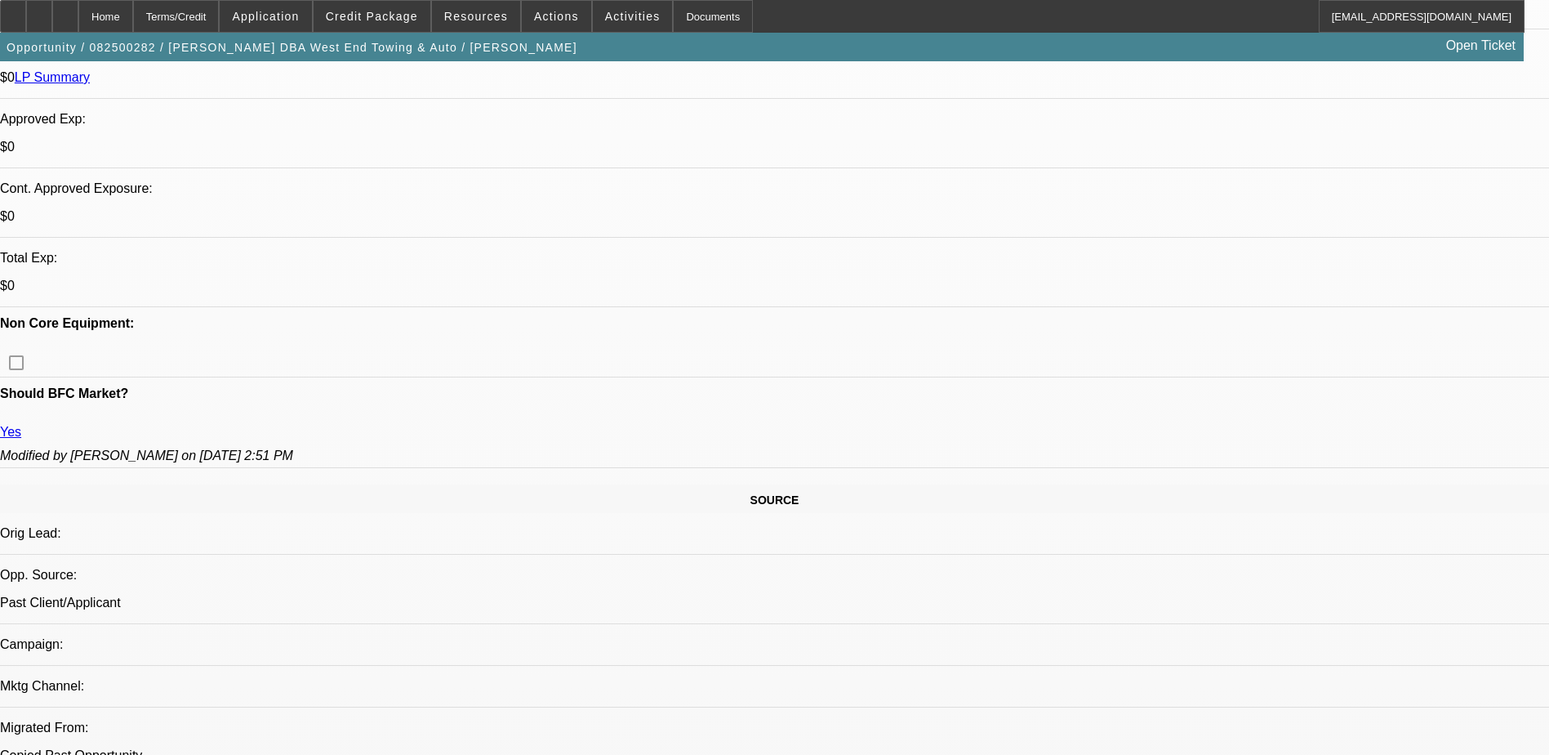
scroll to position [508, 0]
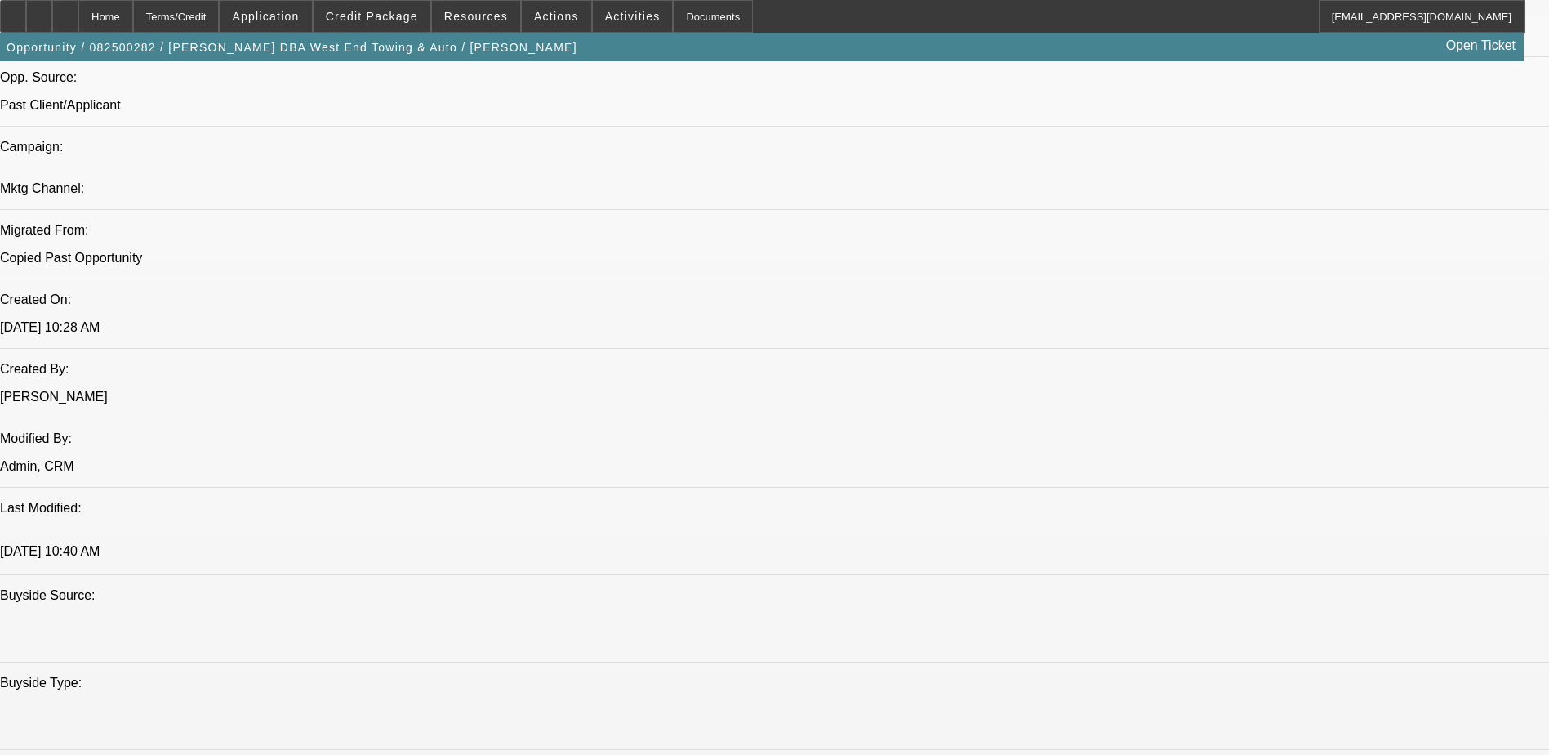
scroll to position [998, 0]
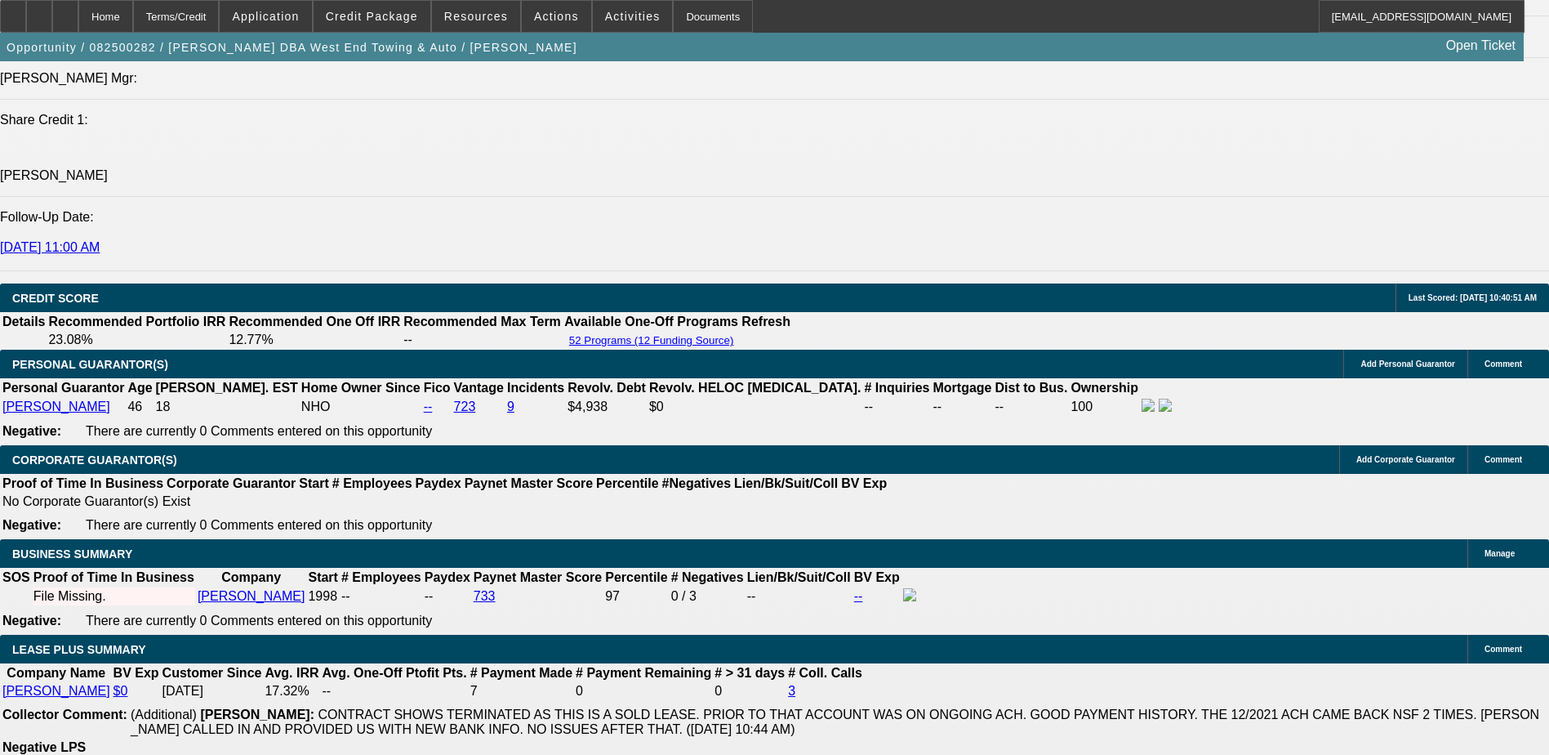
scroll to position [2305, 0]
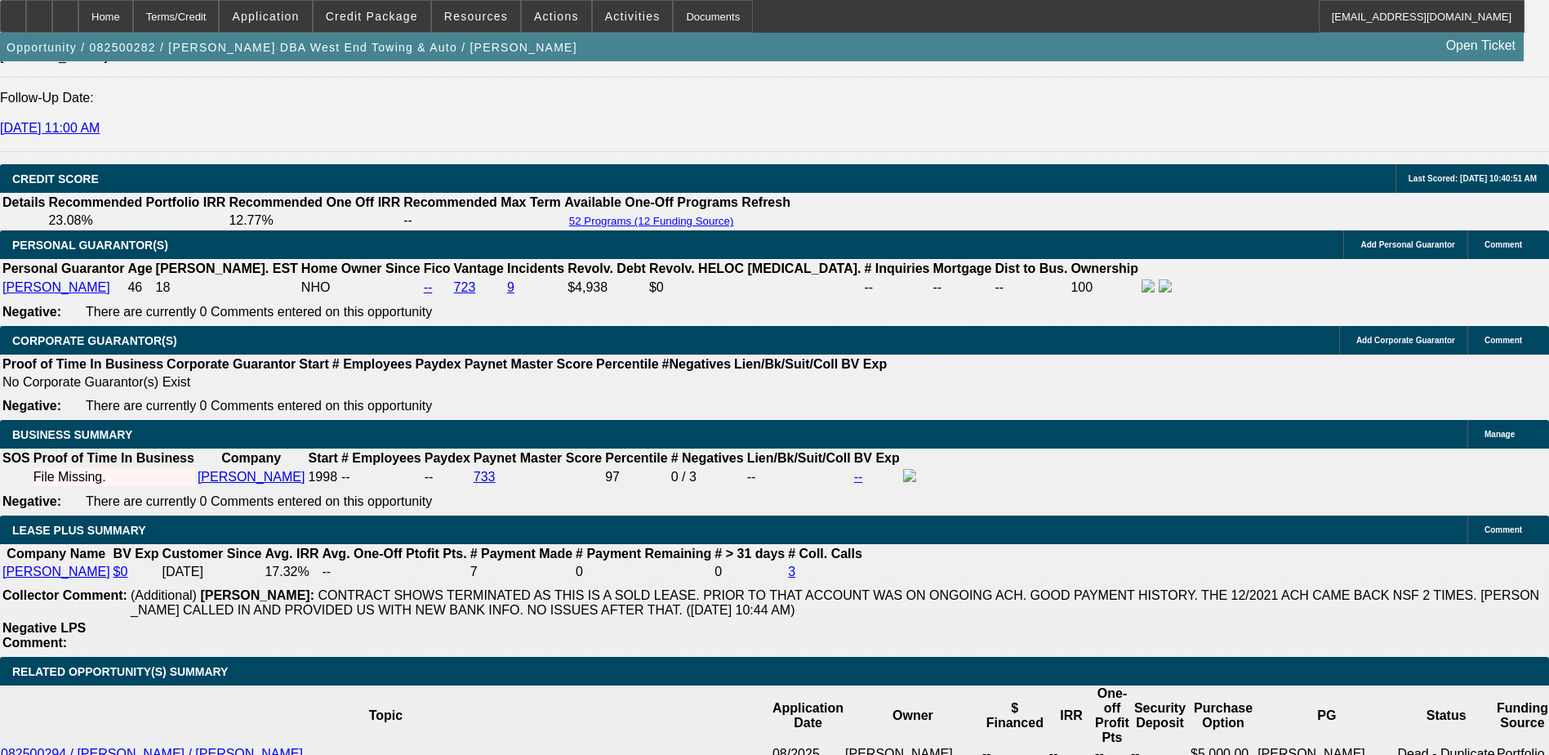
type input "2"
type input "$4.00"
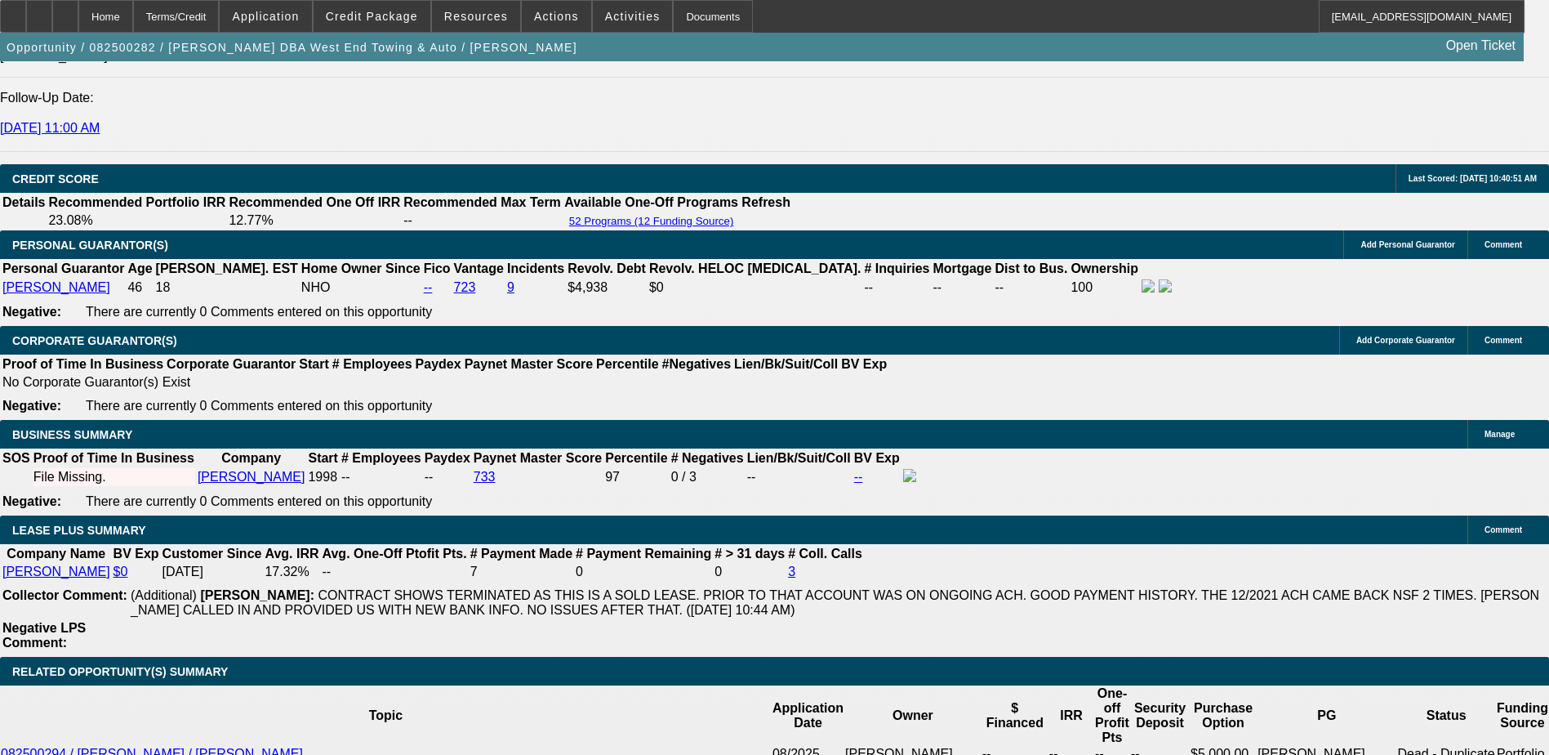
type input "UNKNOWN"
type input "2450"
type input "$4,900.00"
type input "14.6"
type input "$2,450.00"
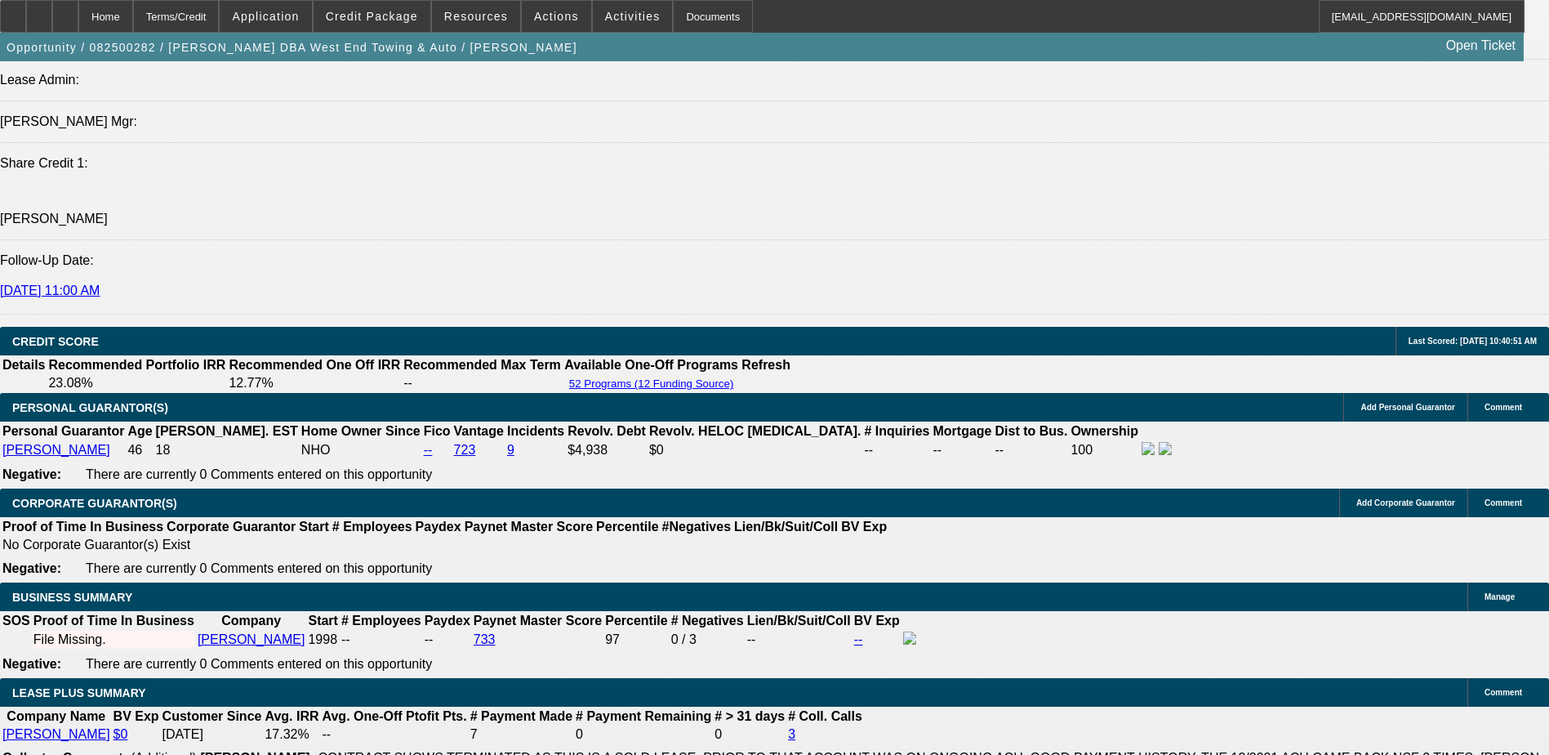
scroll to position [2142, 0]
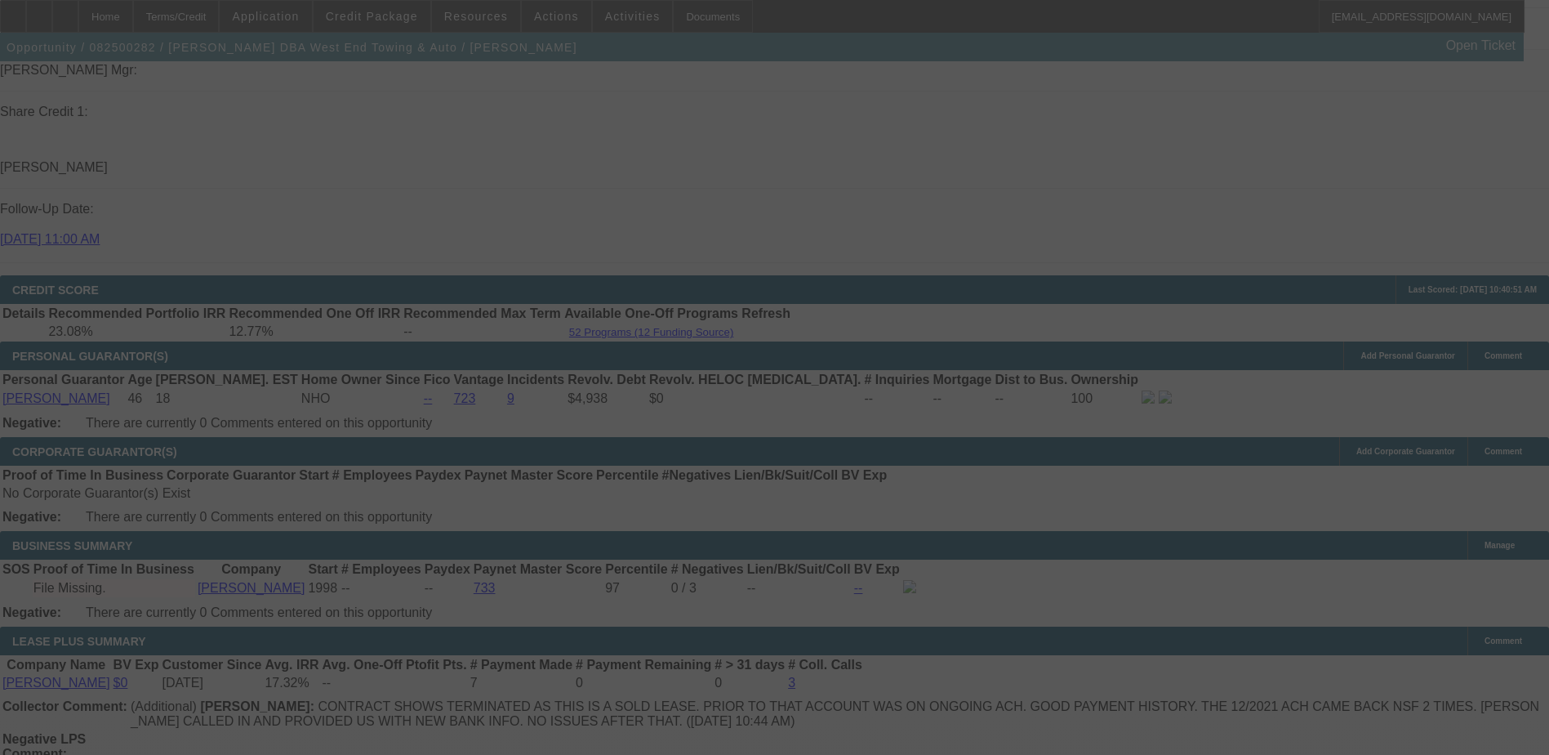
scroll to position [2223, 0]
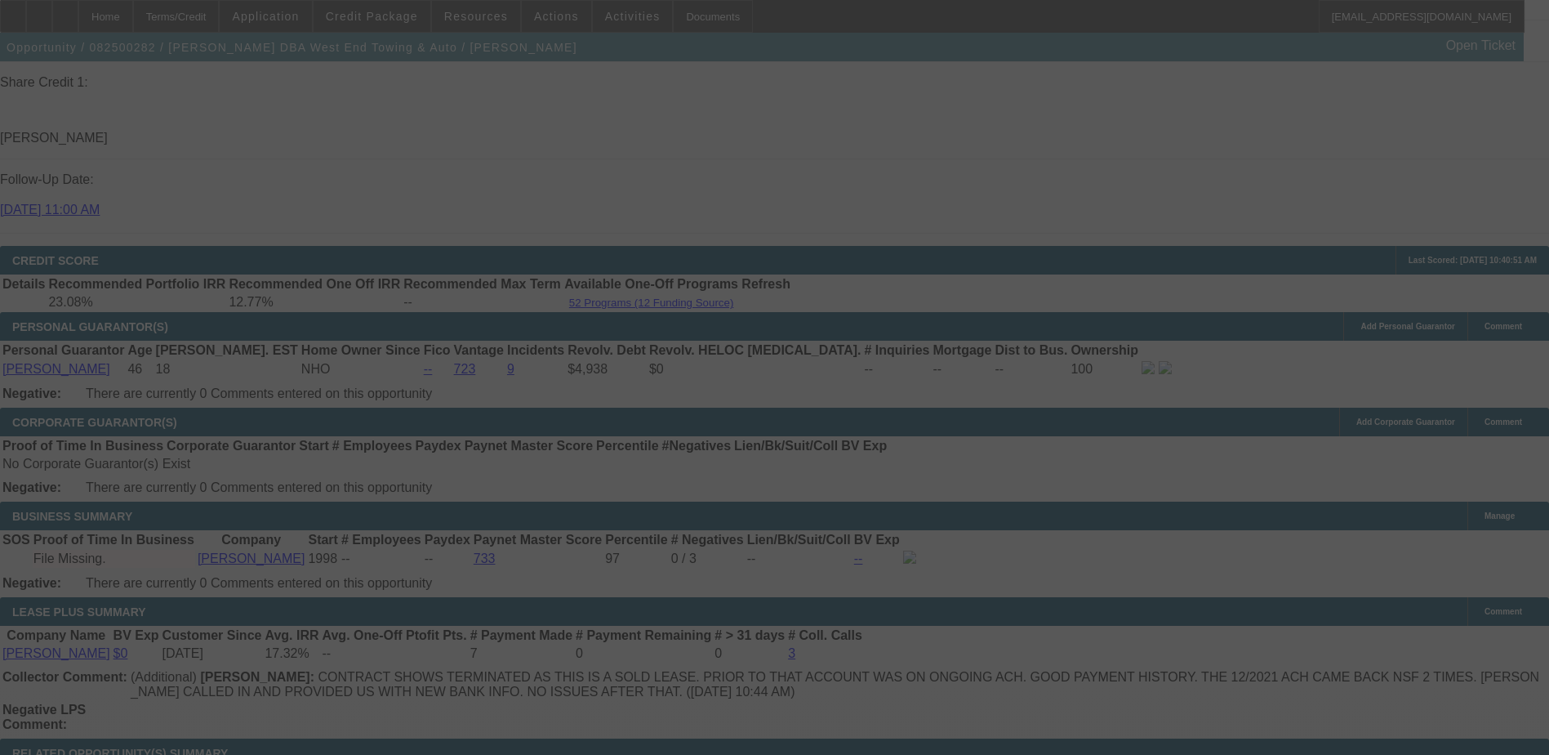
select select "0"
select select "2"
select select "0"
select select "6"
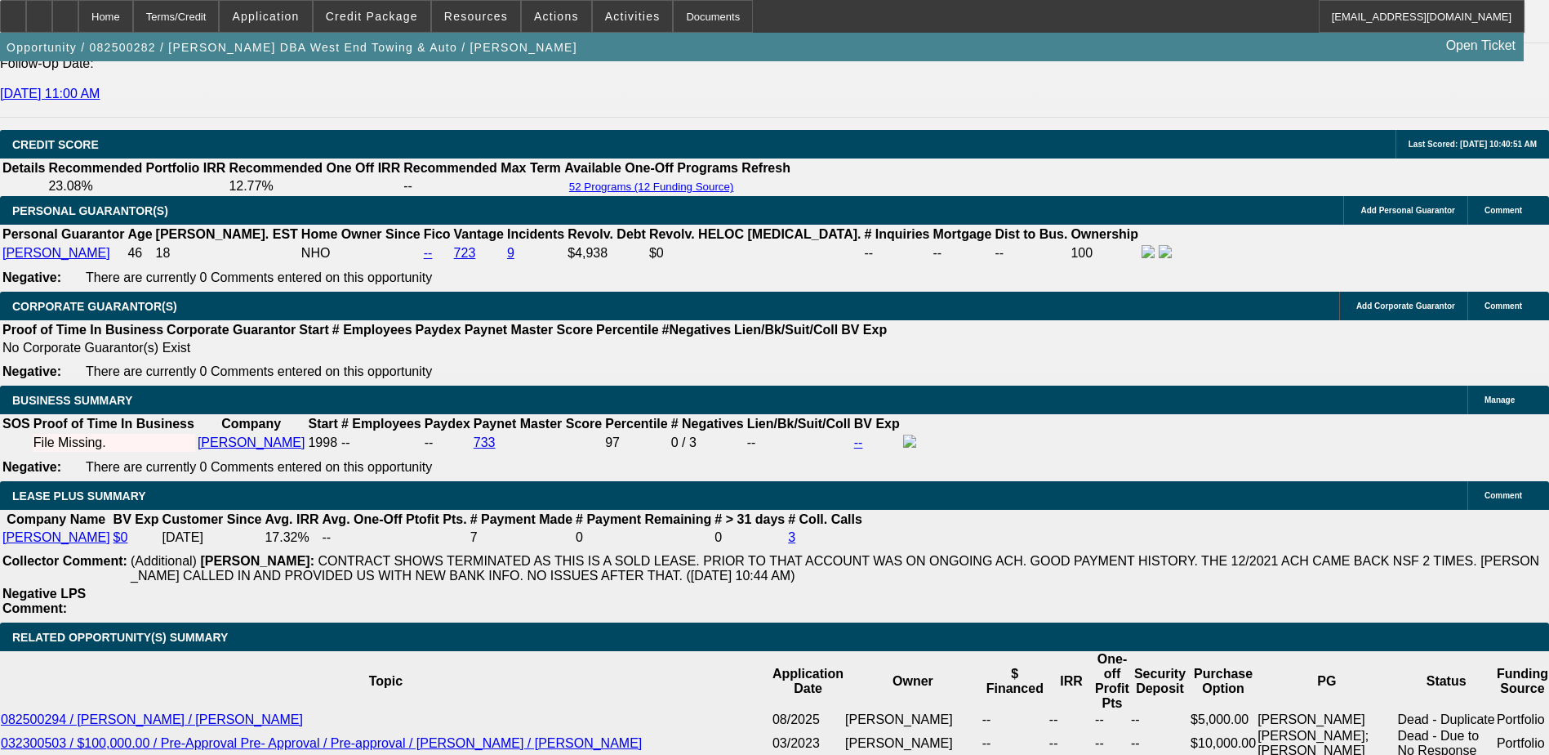
scroll to position [2344, 0]
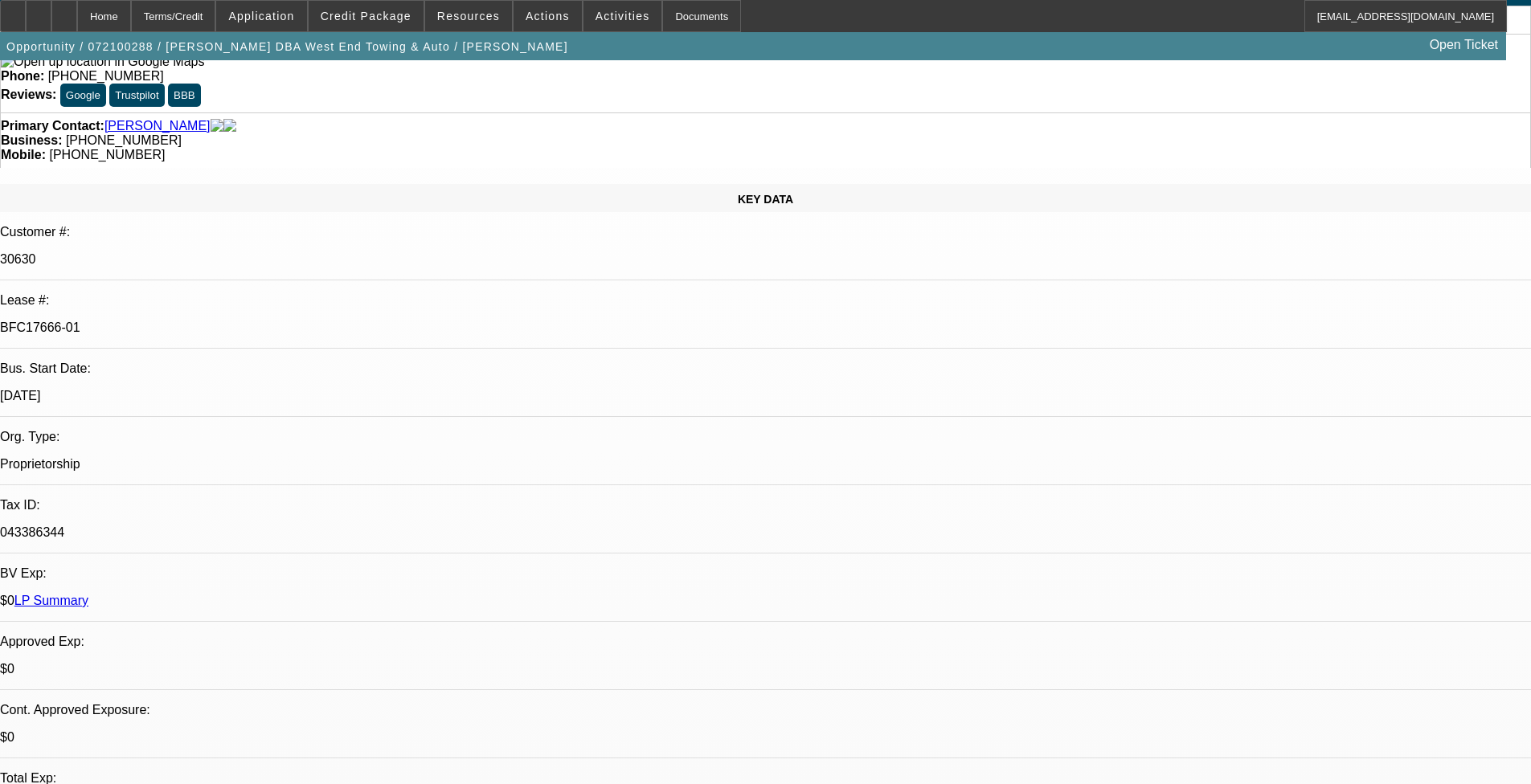
select select "0"
select select "2"
select select "0"
select select "0.1"
select select "2"
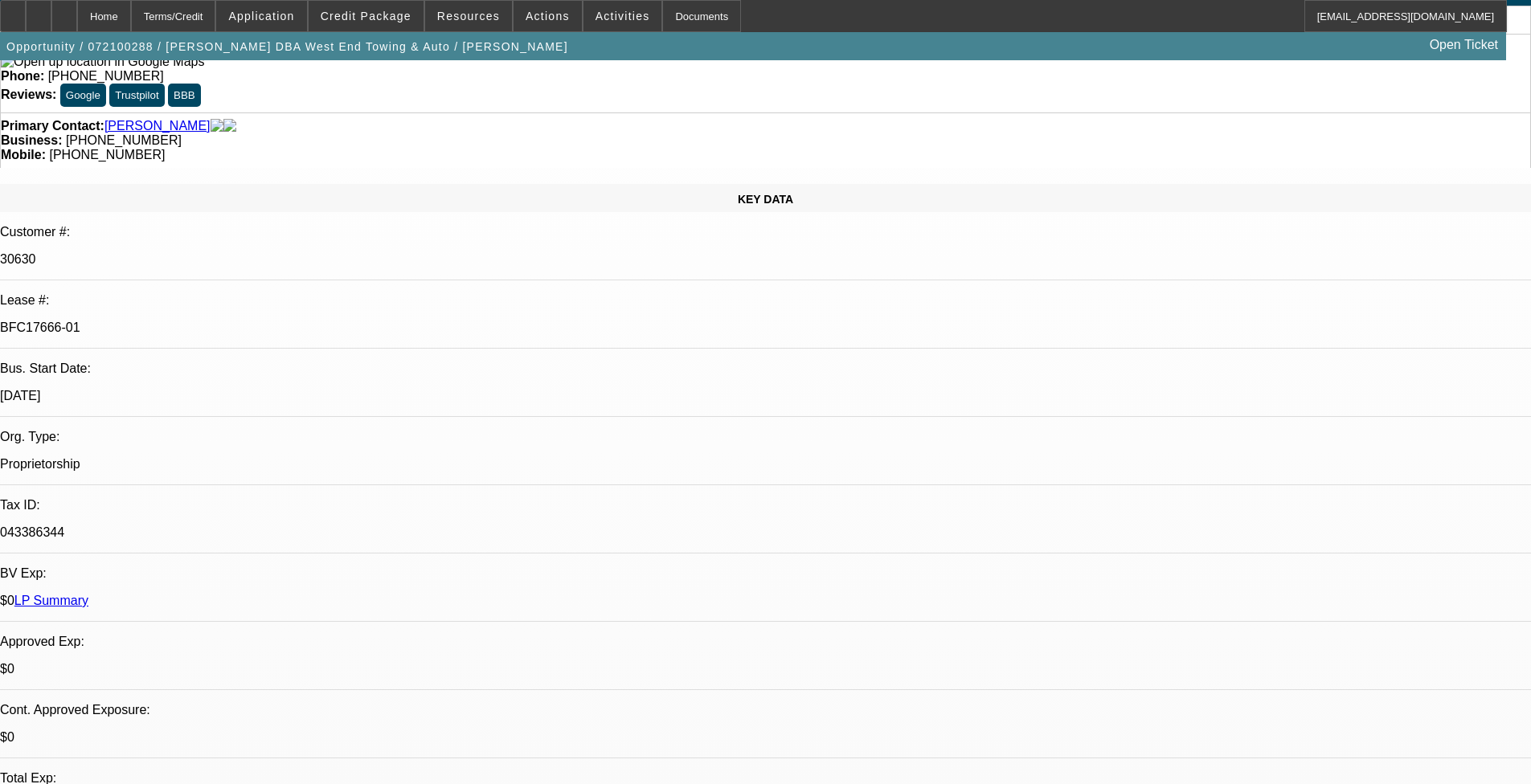
select select "0"
select select "2"
select select "0"
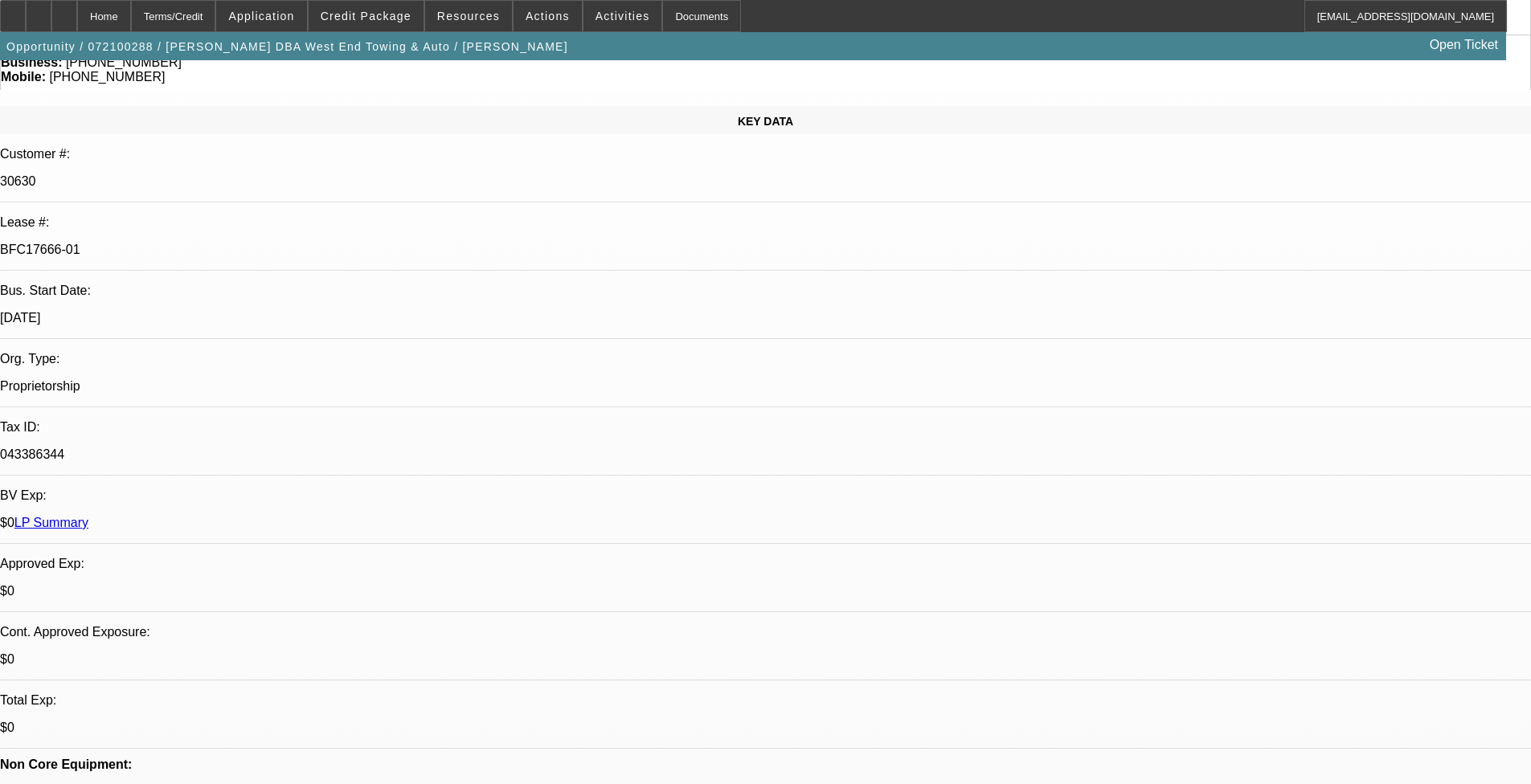
select select "1"
select select "2"
select select "6"
select select "1"
select select "2"
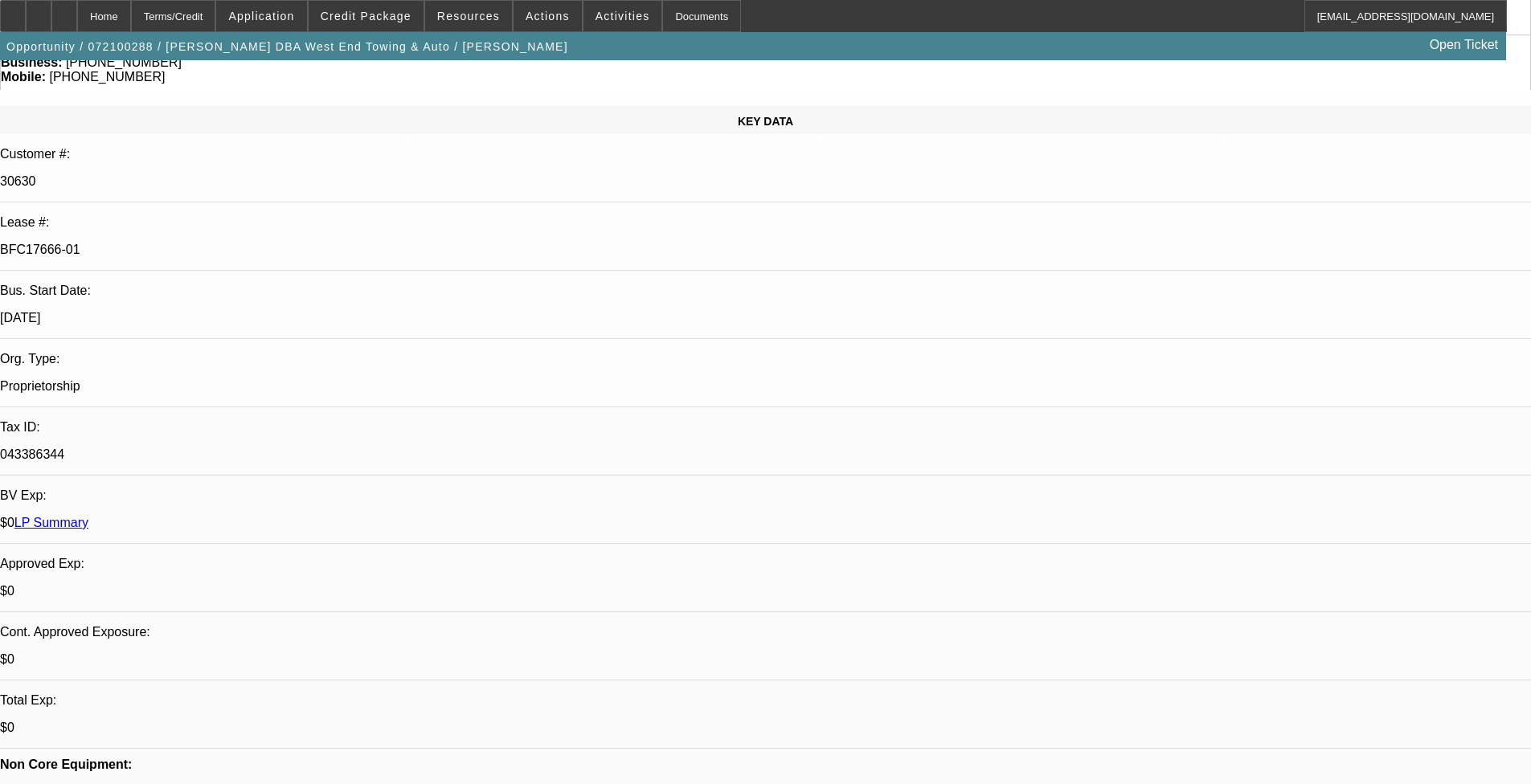
select select "6"
select select "1"
select select "2"
select select "6"
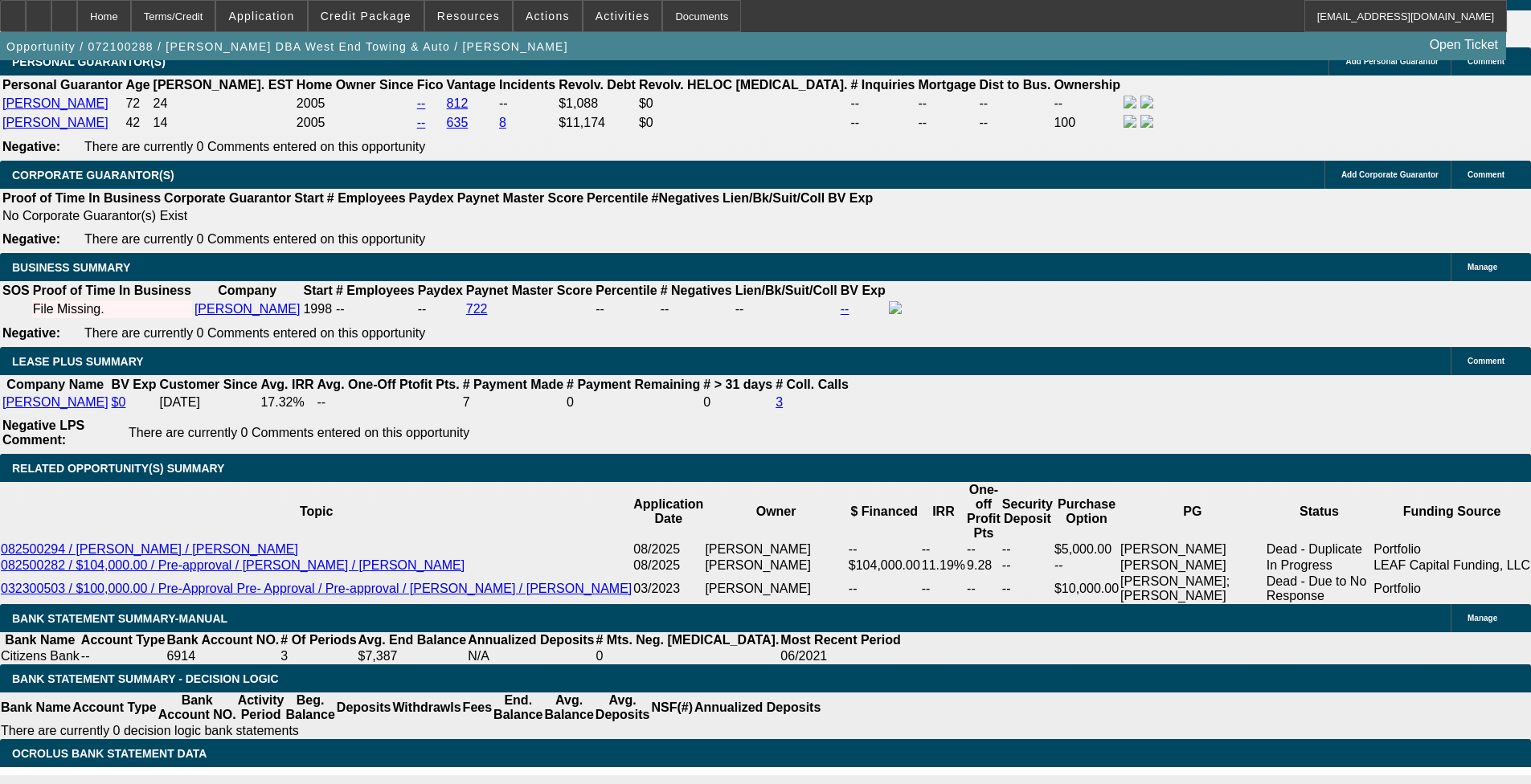
scroll to position [2571, 0]
